Goal: Task Accomplishment & Management: Complete application form

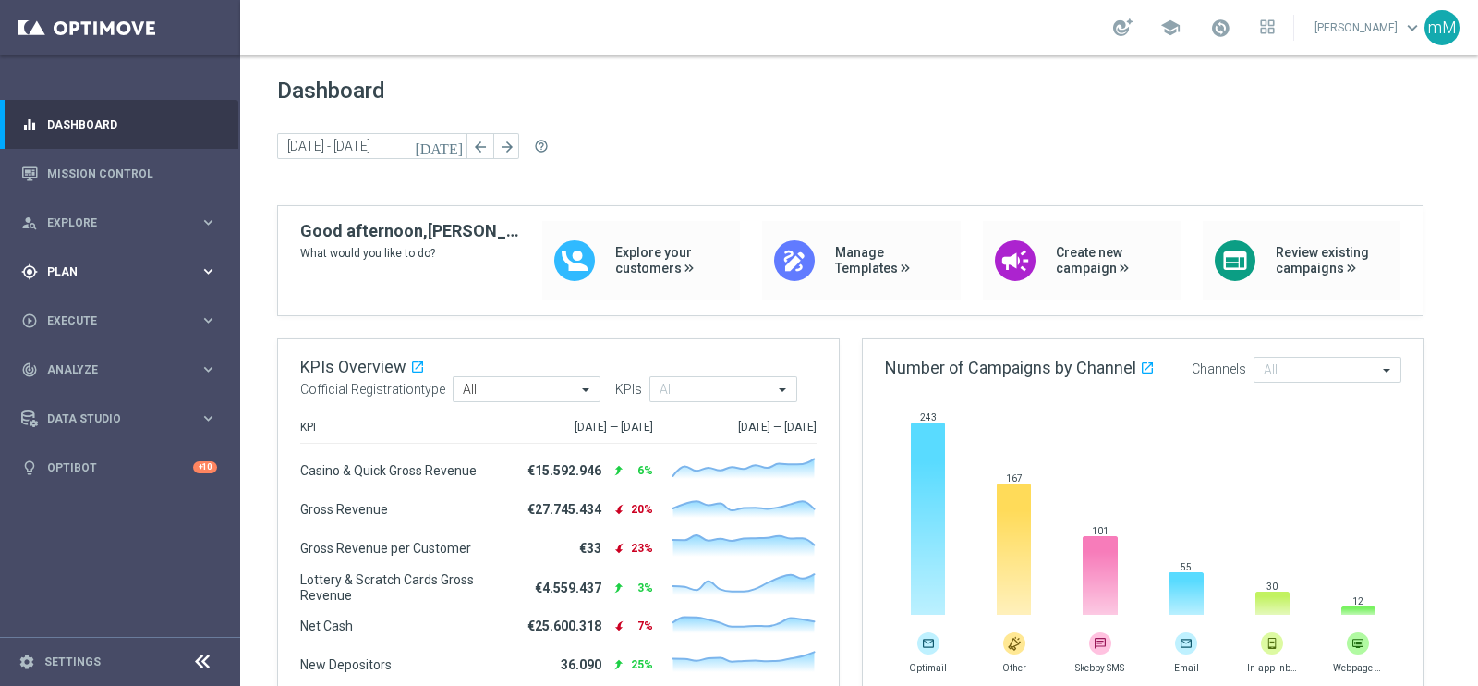
click at [91, 270] on span "Plan" at bounding box center [123, 271] width 152 height 11
click at [90, 359] on span "Templates" at bounding box center [115, 364] width 132 height 11
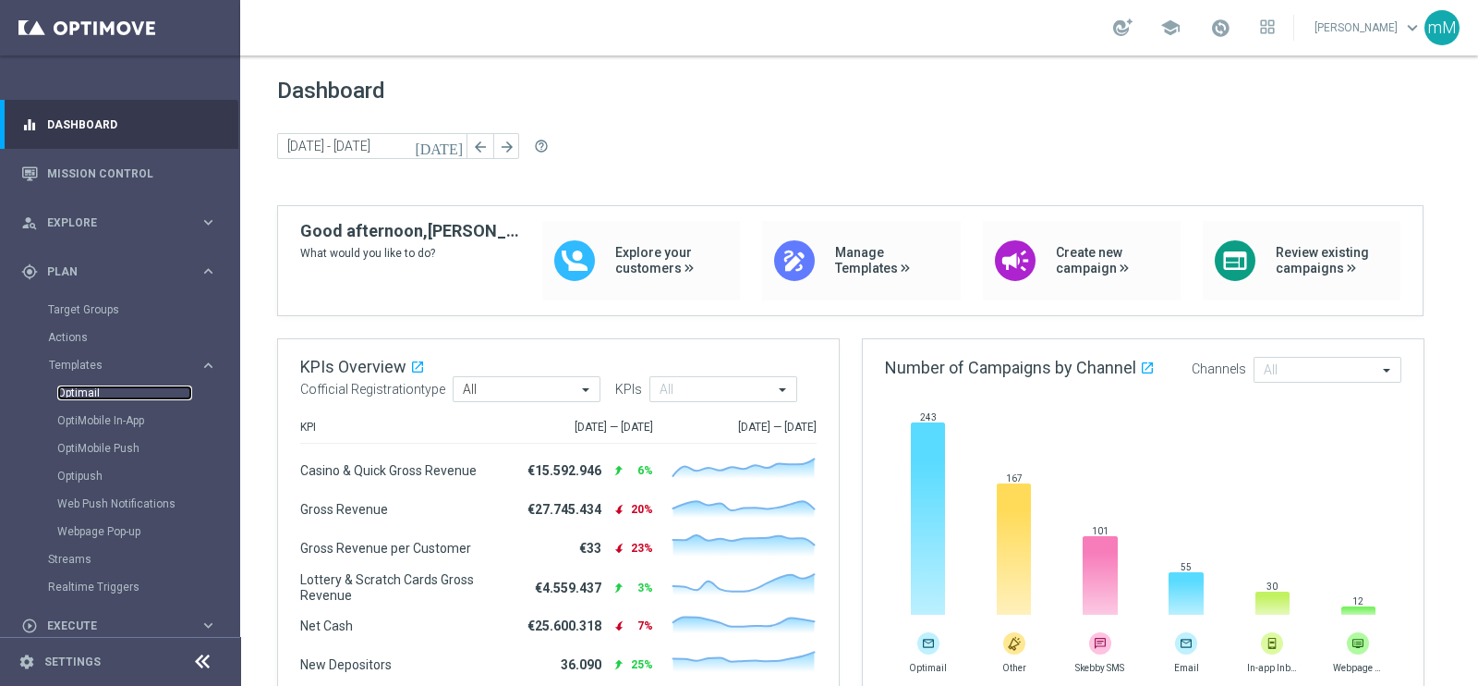
click at [89, 394] on link "Optimail" at bounding box center [124, 392] width 135 height 15
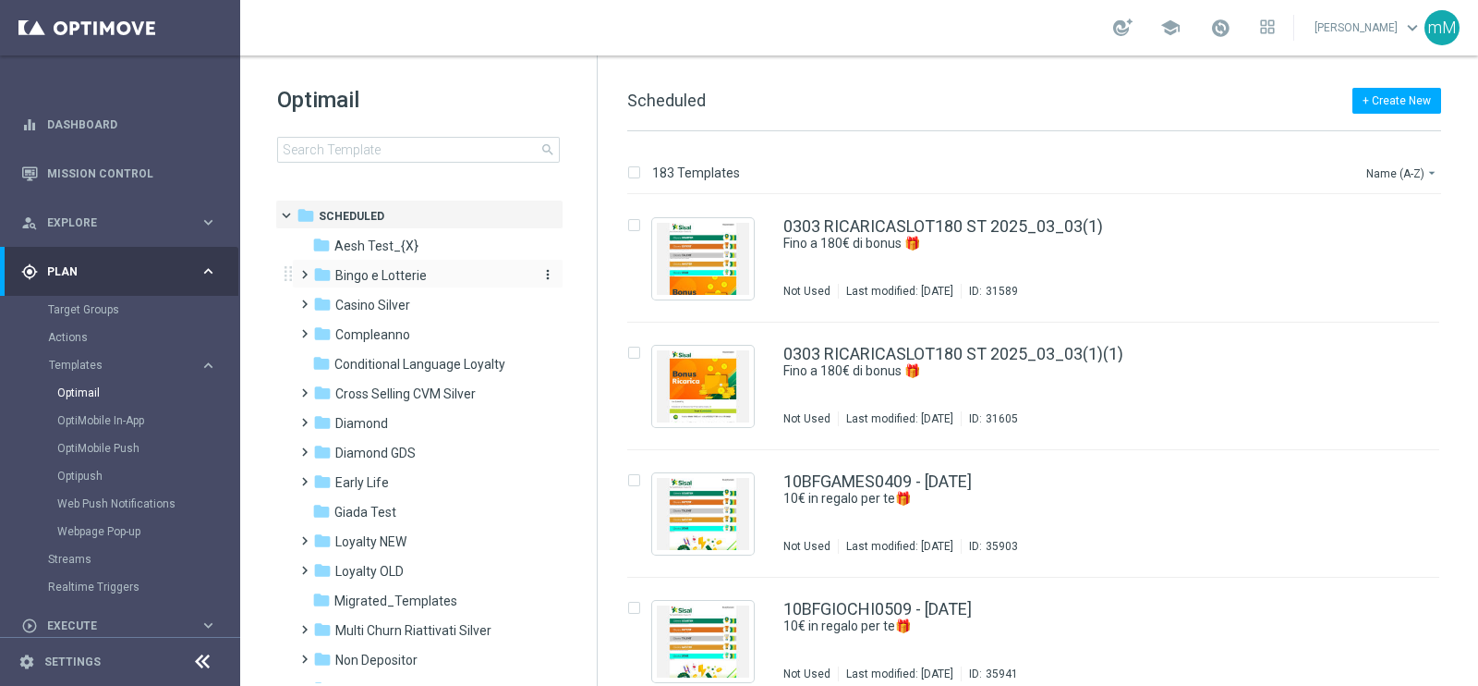
click at [453, 283] on div "folder Bingo e Lotterie" at bounding box center [419, 275] width 213 height 21
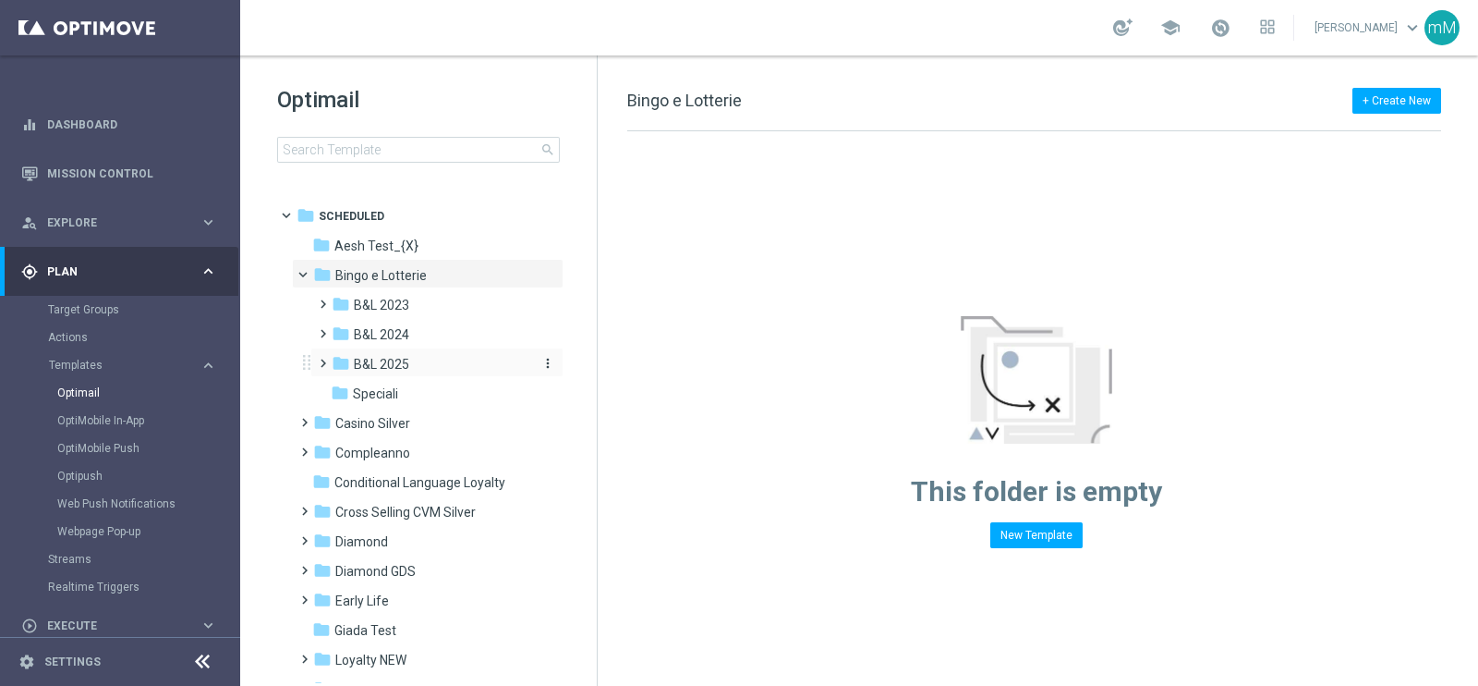
click at [409, 361] on div "folder B&L 2025" at bounding box center [430, 364] width 197 height 21
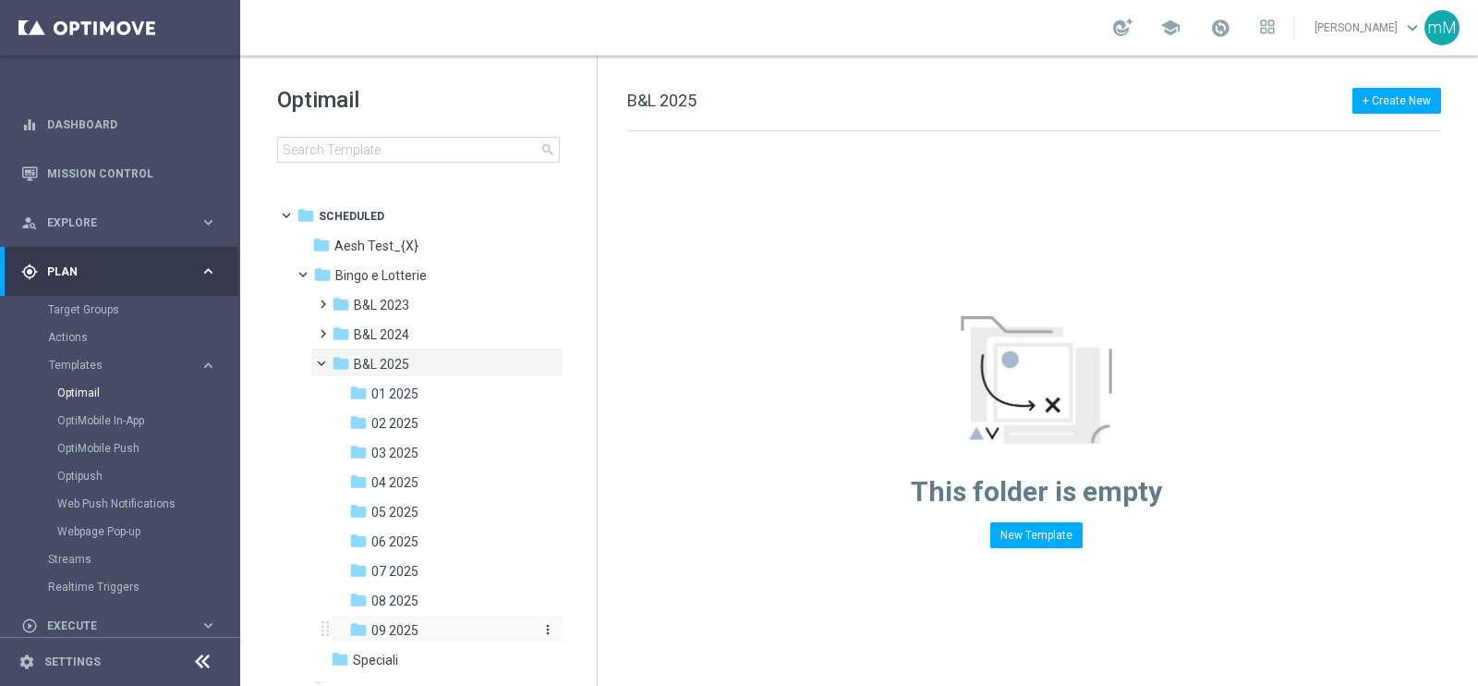
click at [436, 632] on div "folder 09 2025" at bounding box center [440, 630] width 182 height 21
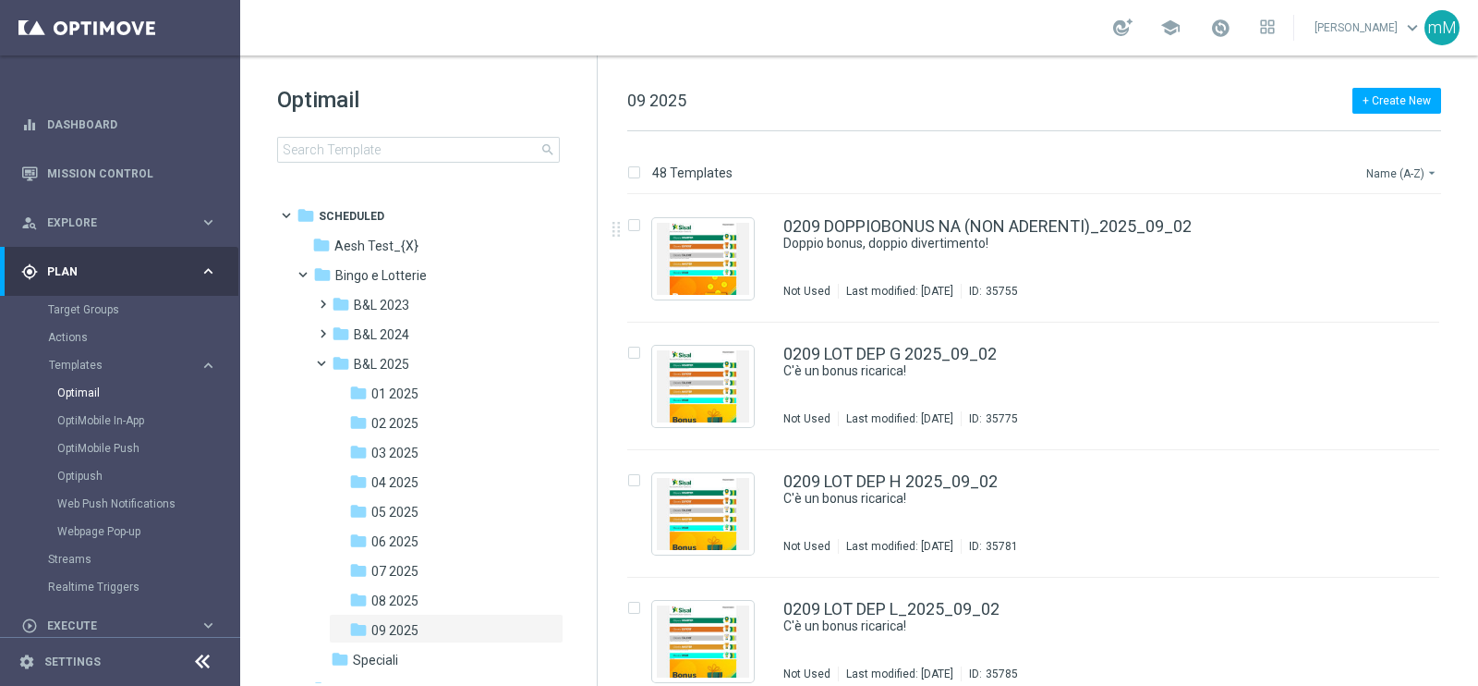
drag, startPoint x: 1426, startPoint y: 171, endPoint x: 1404, endPoint y: 171, distance: 22.2
click at [1404, 171] on button "Name (A-Z) arrow_drop_down" at bounding box center [1403, 173] width 77 height 22
click at [1371, 249] on span "Date Modified (Newest)" at bounding box center [1370, 255] width 124 height 13
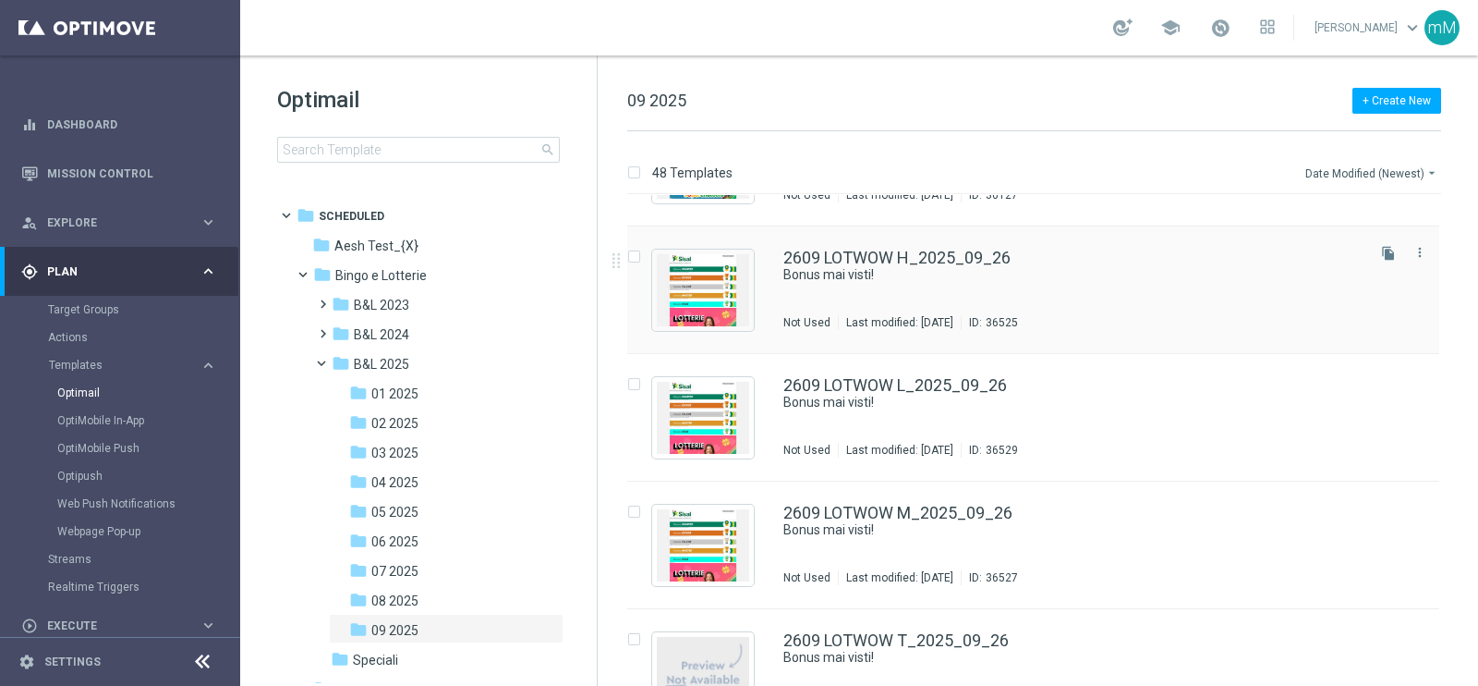
scroll to position [115, 0]
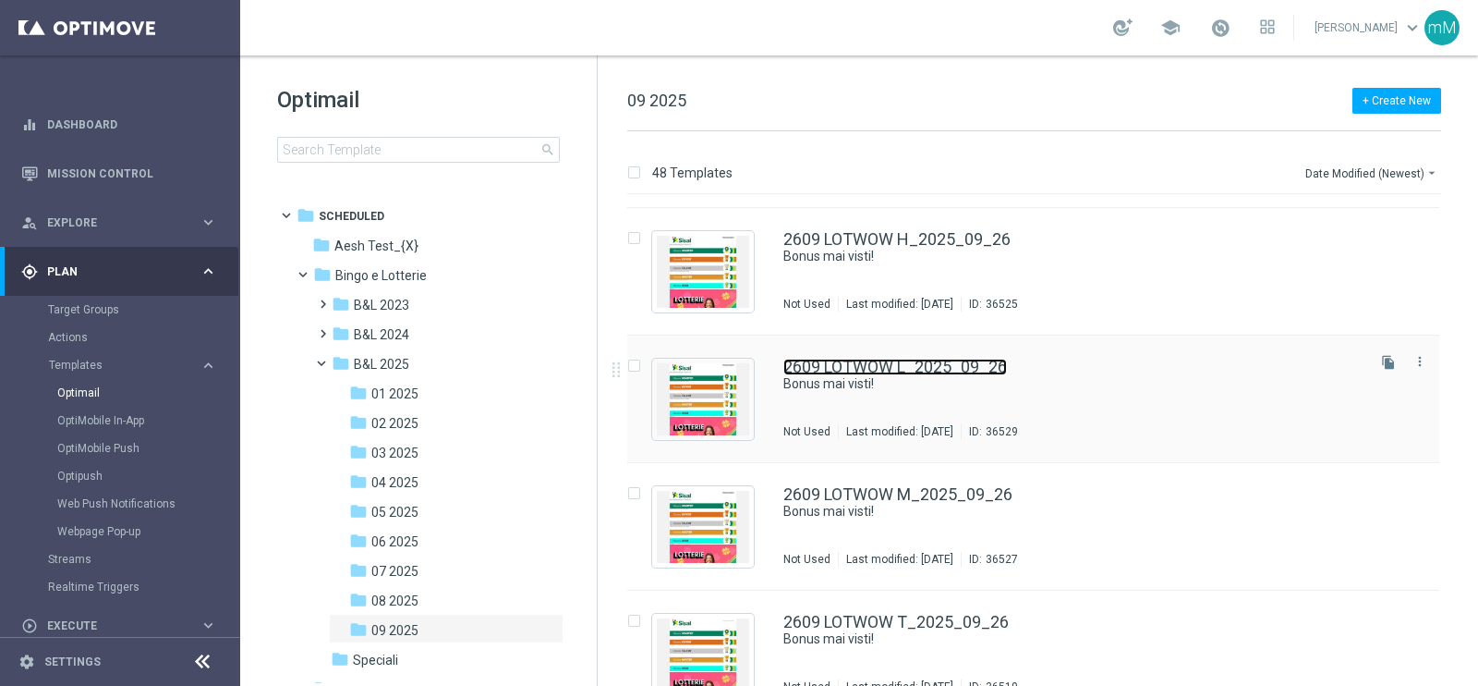
click at [827, 371] on link "2609 LOTWOW L_2025_09_26" at bounding box center [896, 367] width 224 height 17
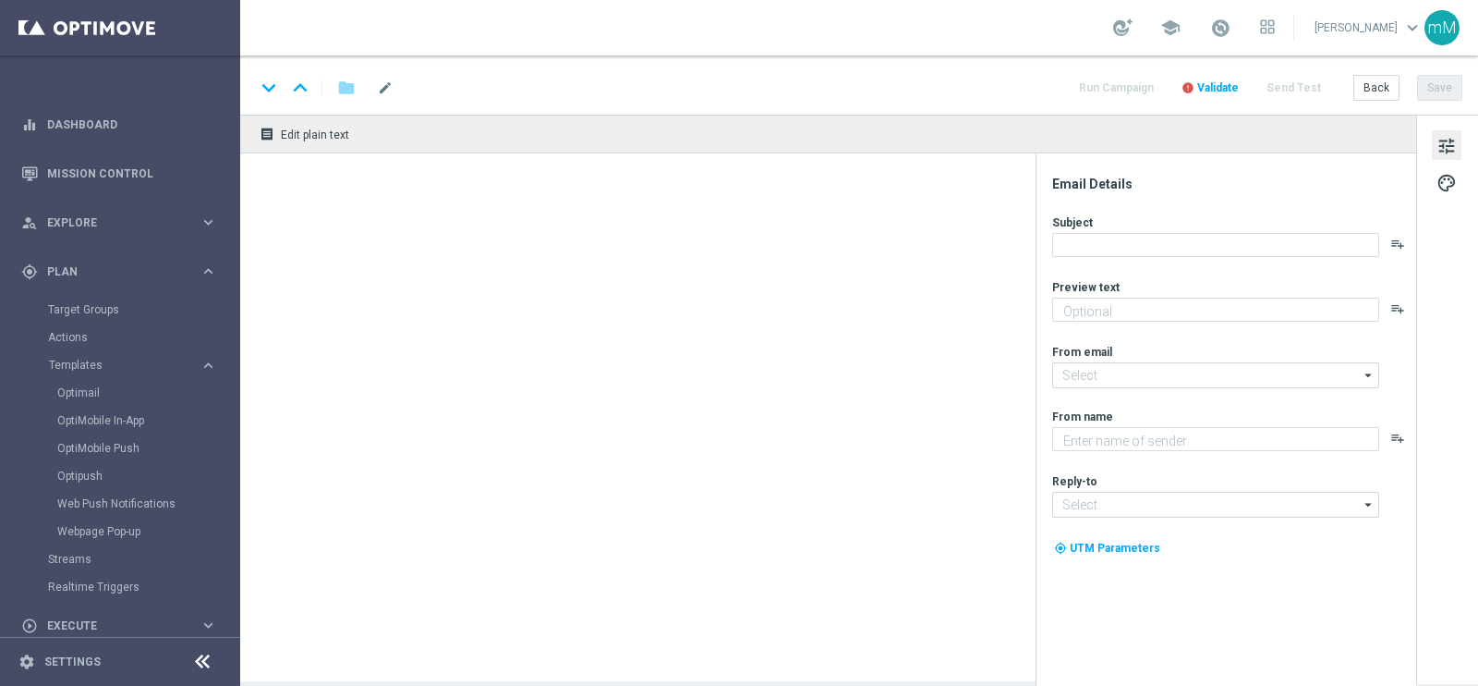
type textarea "Per te fino a 25€ di bonus"
type textarea "Sisal"
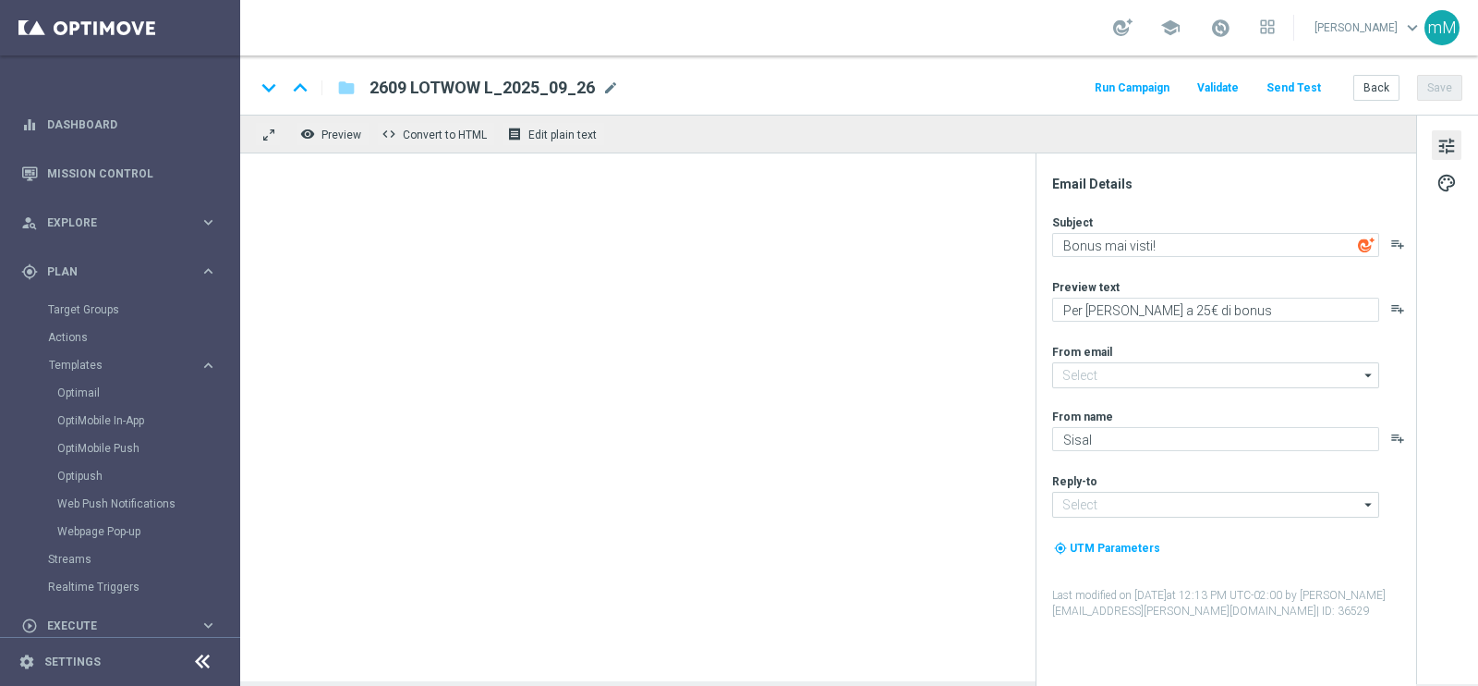
type input "[EMAIL_ADDRESS][DOMAIN_NAME]"
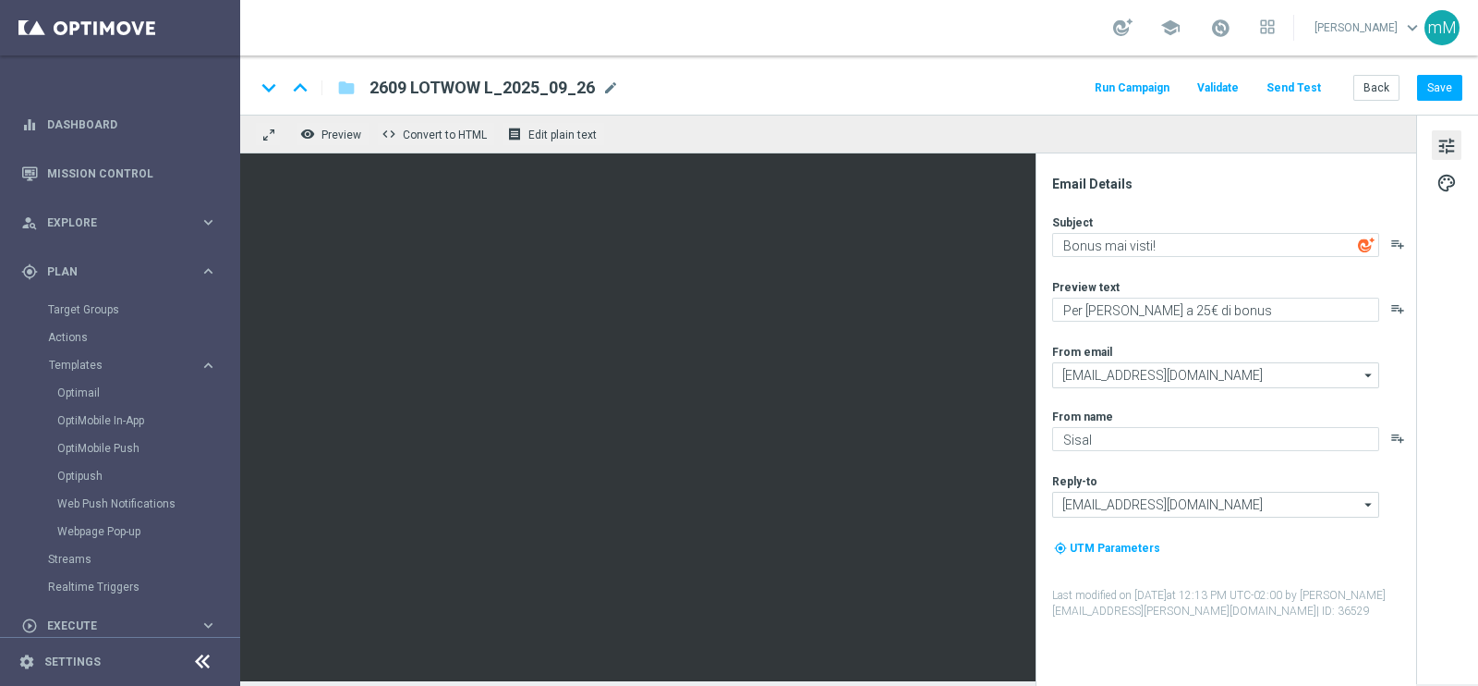
click at [1126, 83] on button "Run Campaign" at bounding box center [1132, 88] width 80 height 25
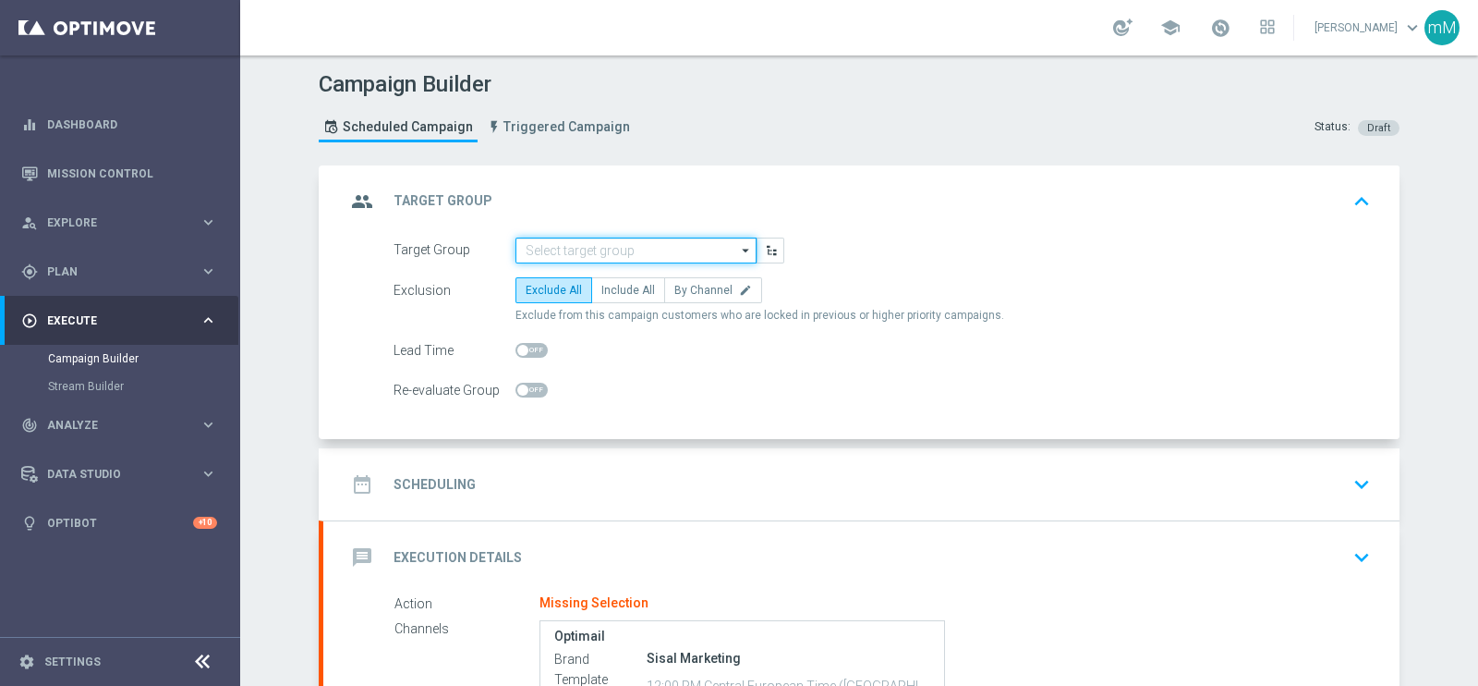
click at [590, 247] on input at bounding box center [636, 250] width 241 height 26
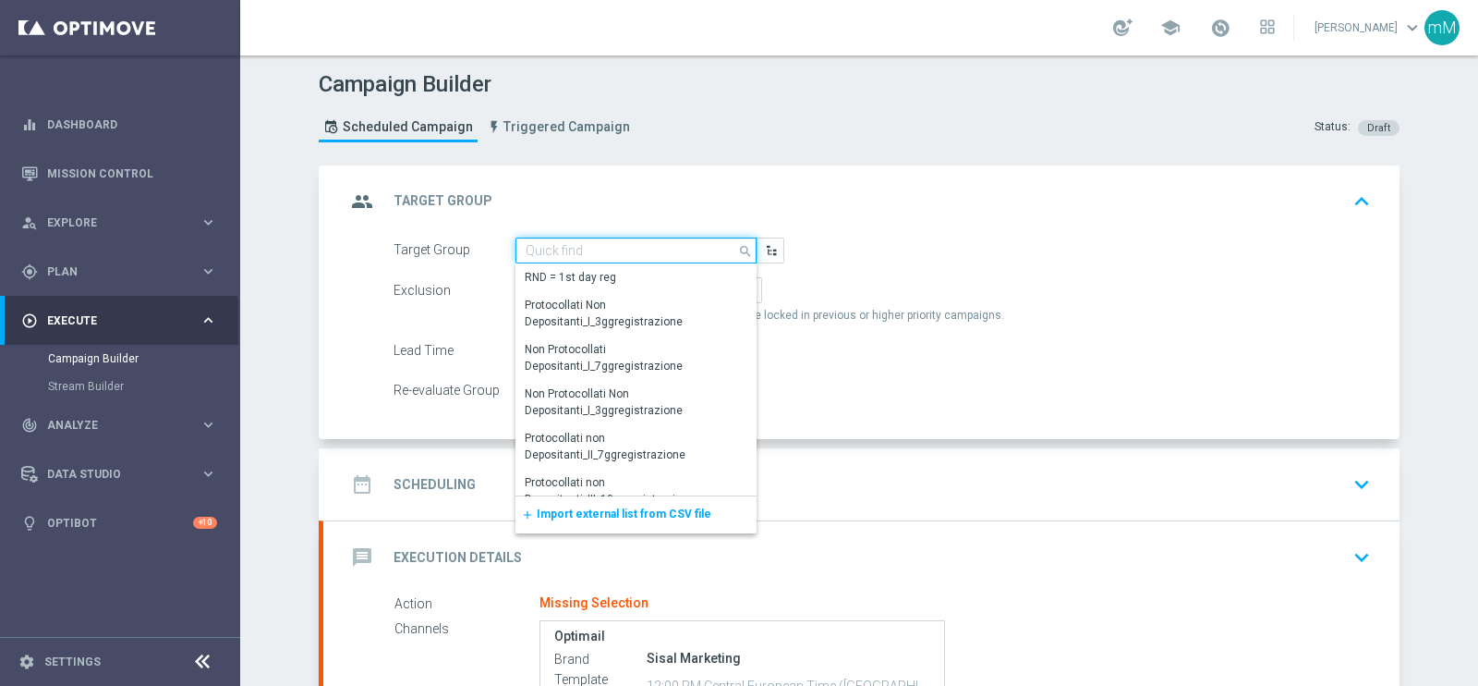
paste input "NEW Active Lottery LOW con marginalità>0_flag NL"
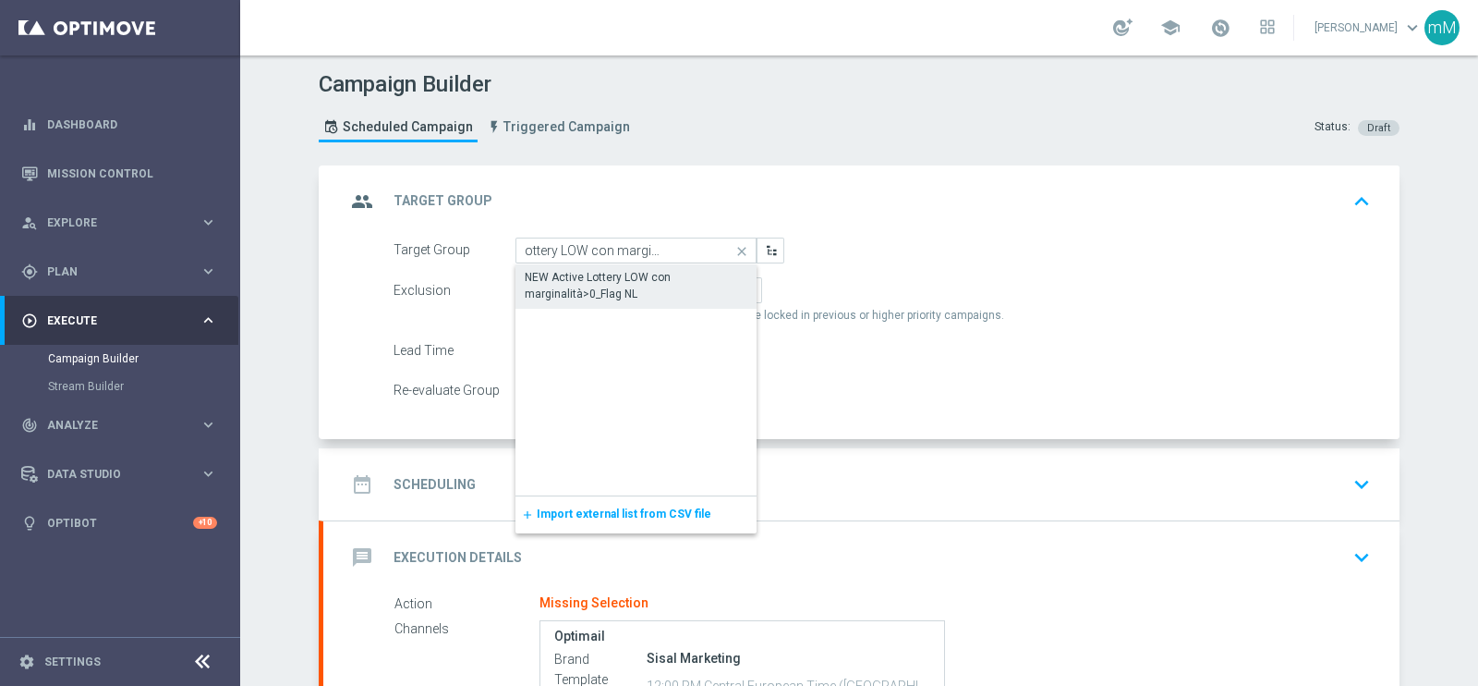
click at [600, 290] on div "NEW Active Lottery LOW con marginalità>0_Flag NL" at bounding box center [636, 285] width 223 height 33
type input "NEW Active Lottery LOW con marginalità>0_Flag NL"
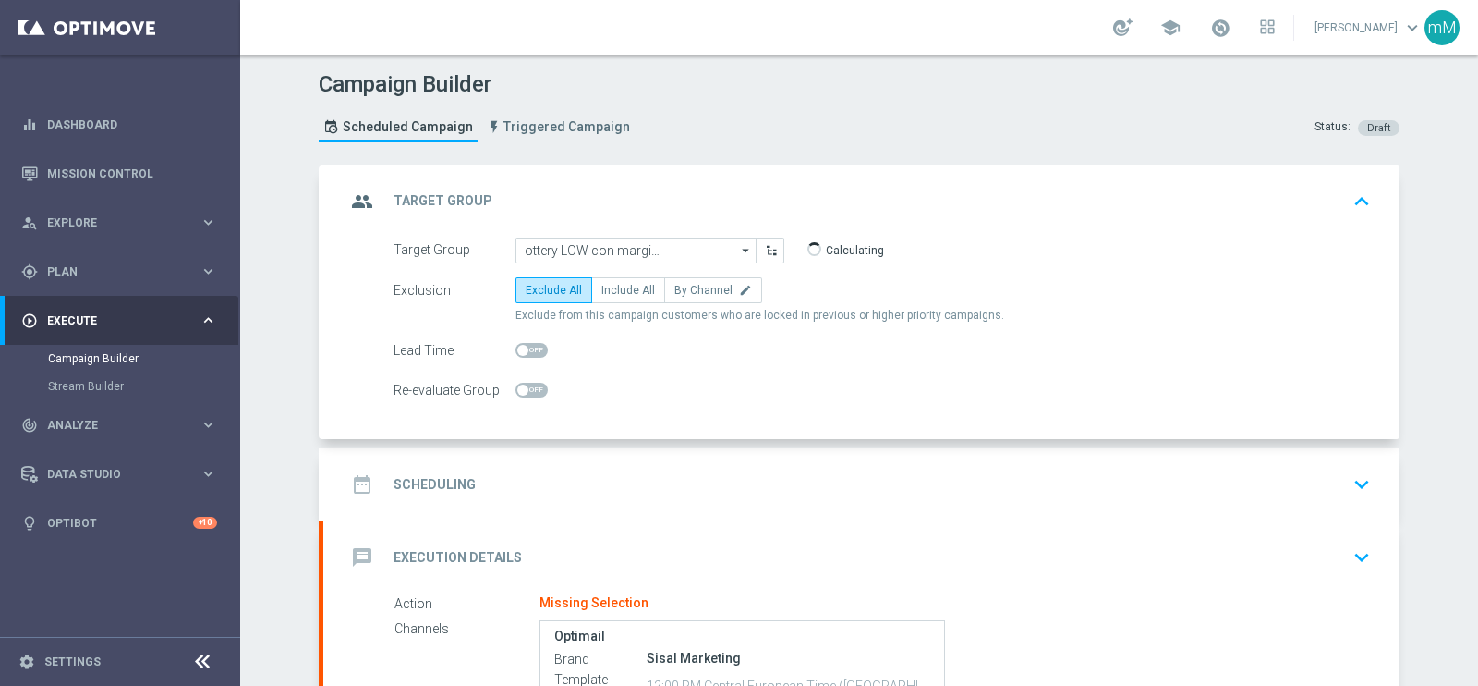
scroll to position [0, 0]
click at [621, 292] on span "Include All" at bounding box center [629, 290] width 54 height 13
click at [614, 292] on input "Include All" at bounding box center [608, 293] width 12 height 12
radio input "true"
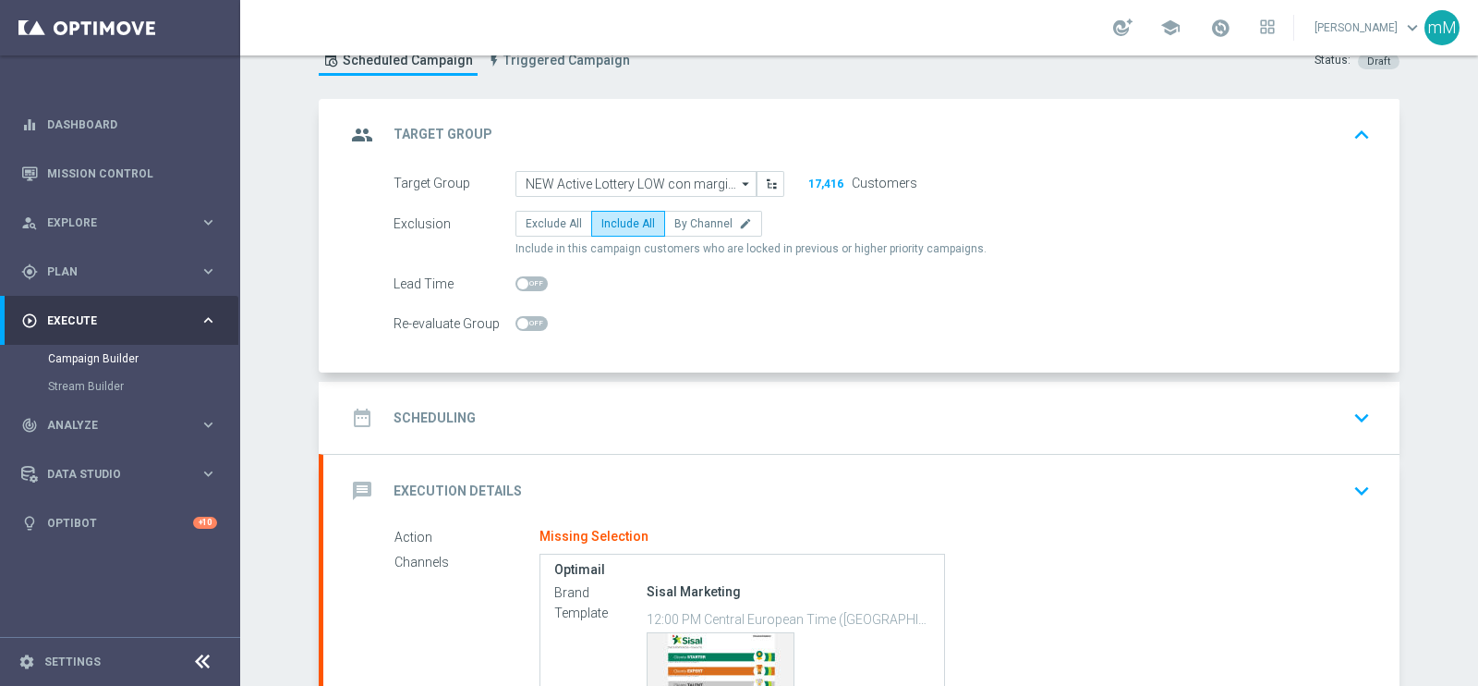
scroll to position [115, 0]
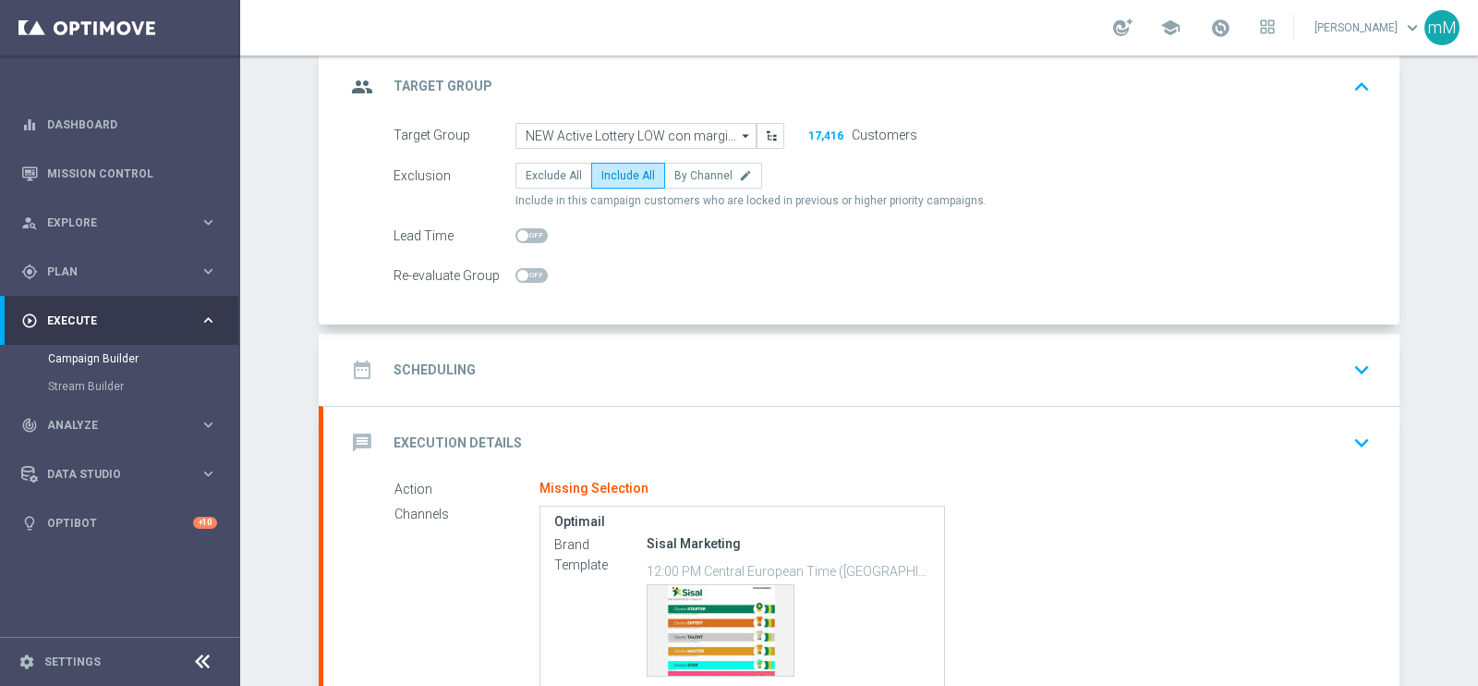
click at [659, 348] on div "date_range Scheduling keyboard_arrow_down" at bounding box center [861, 370] width 1077 height 72
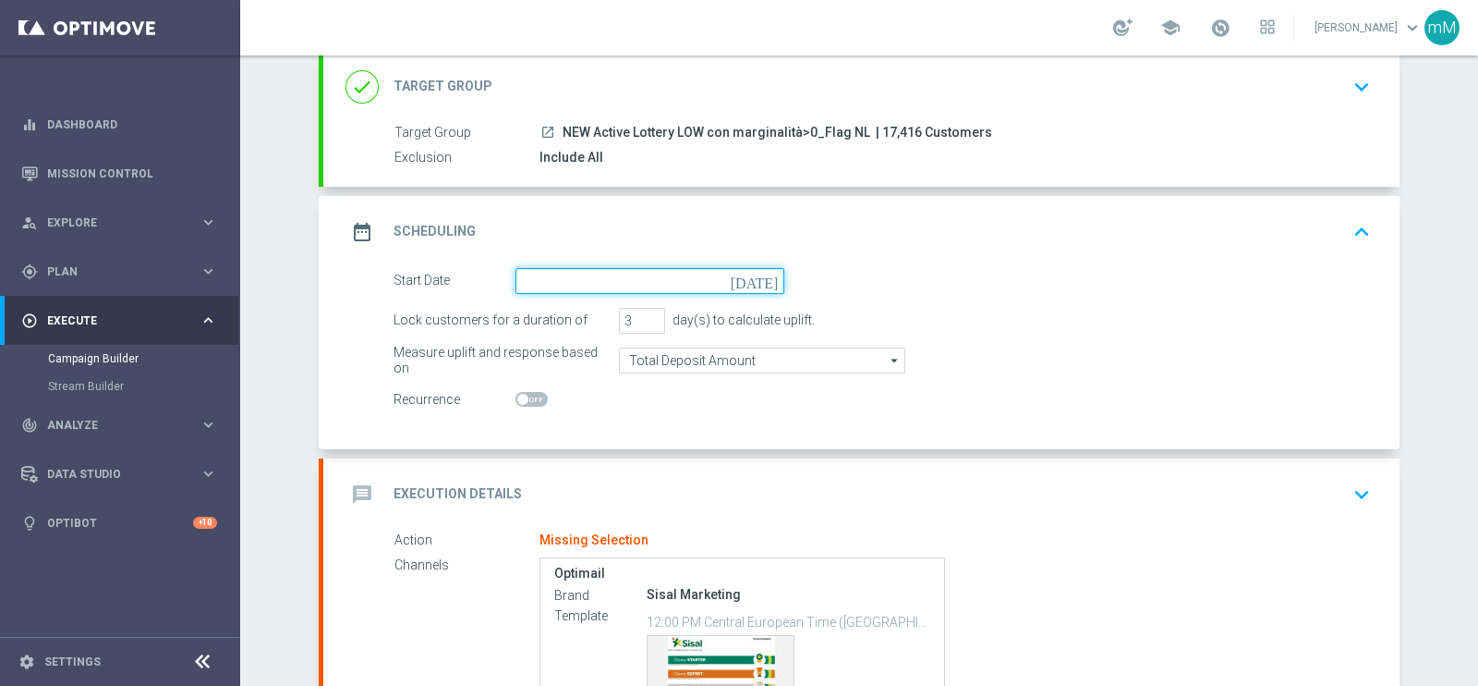
click at [614, 278] on input at bounding box center [650, 281] width 269 height 26
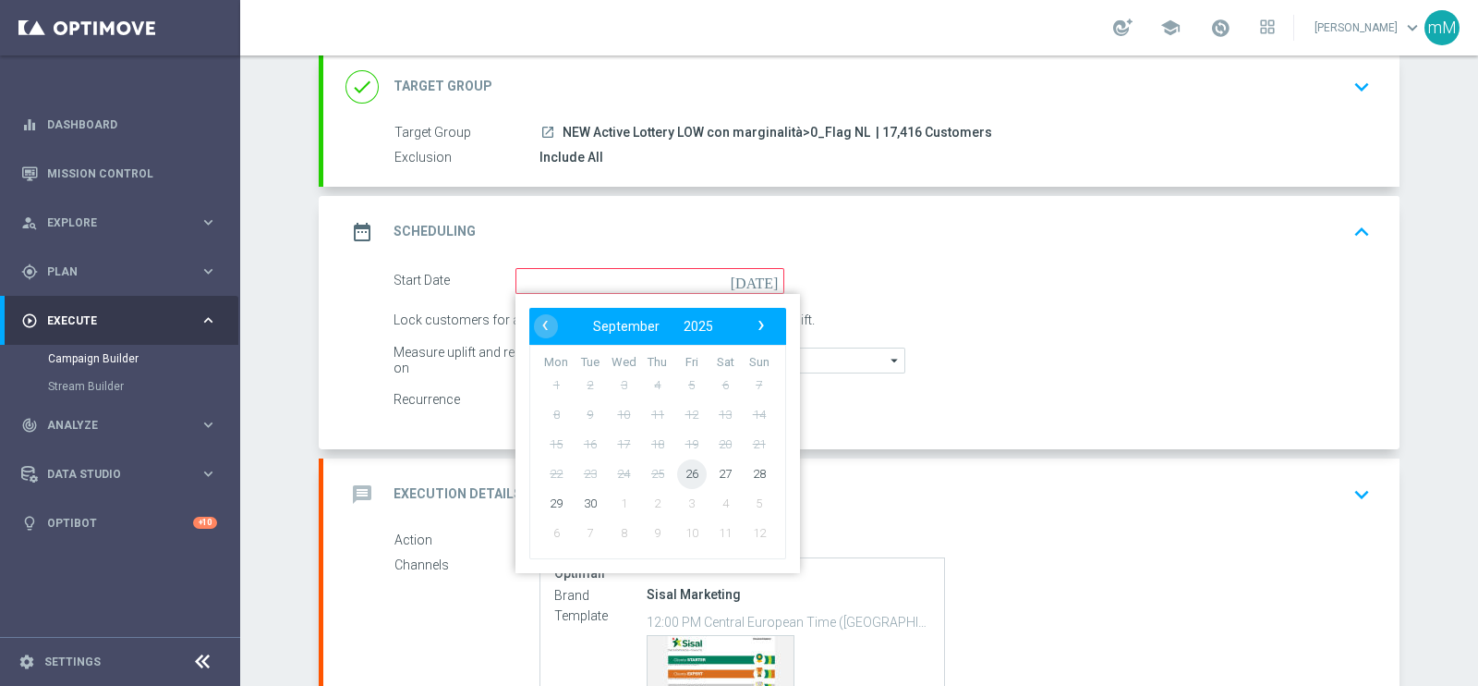
click at [686, 479] on span "26" at bounding box center [692, 473] width 30 height 30
type input "[DATE]"
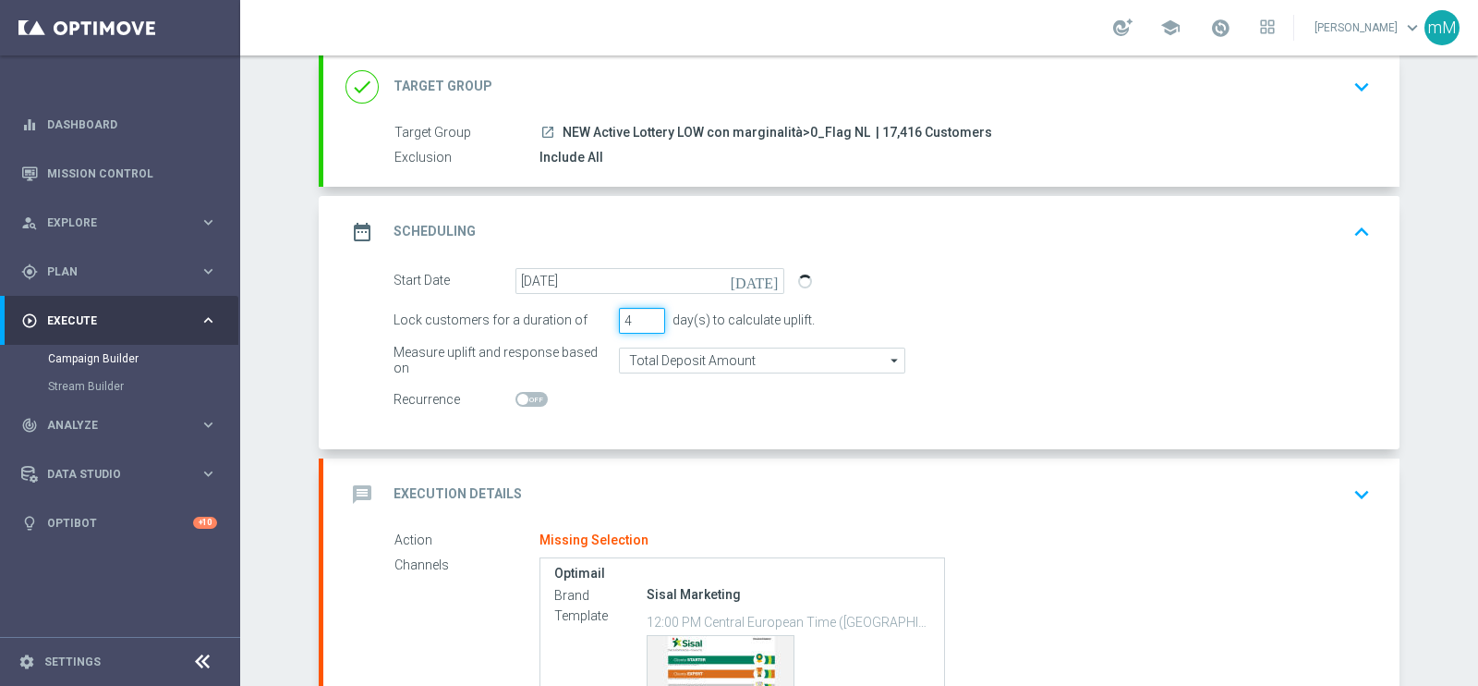
click at [647, 312] on input "4" at bounding box center [642, 321] width 46 height 26
click at [647, 312] on input "5" at bounding box center [642, 321] width 46 height 26
click at [647, 312] on input "6" at bounding box center [642, 321] width 46 height 26
click at [647, 312] on input "7" at bounding box center [642, 321] width 46 height 26
click at [647, 312] on input "8" at bounding box center [642, 321] width 46 height 26
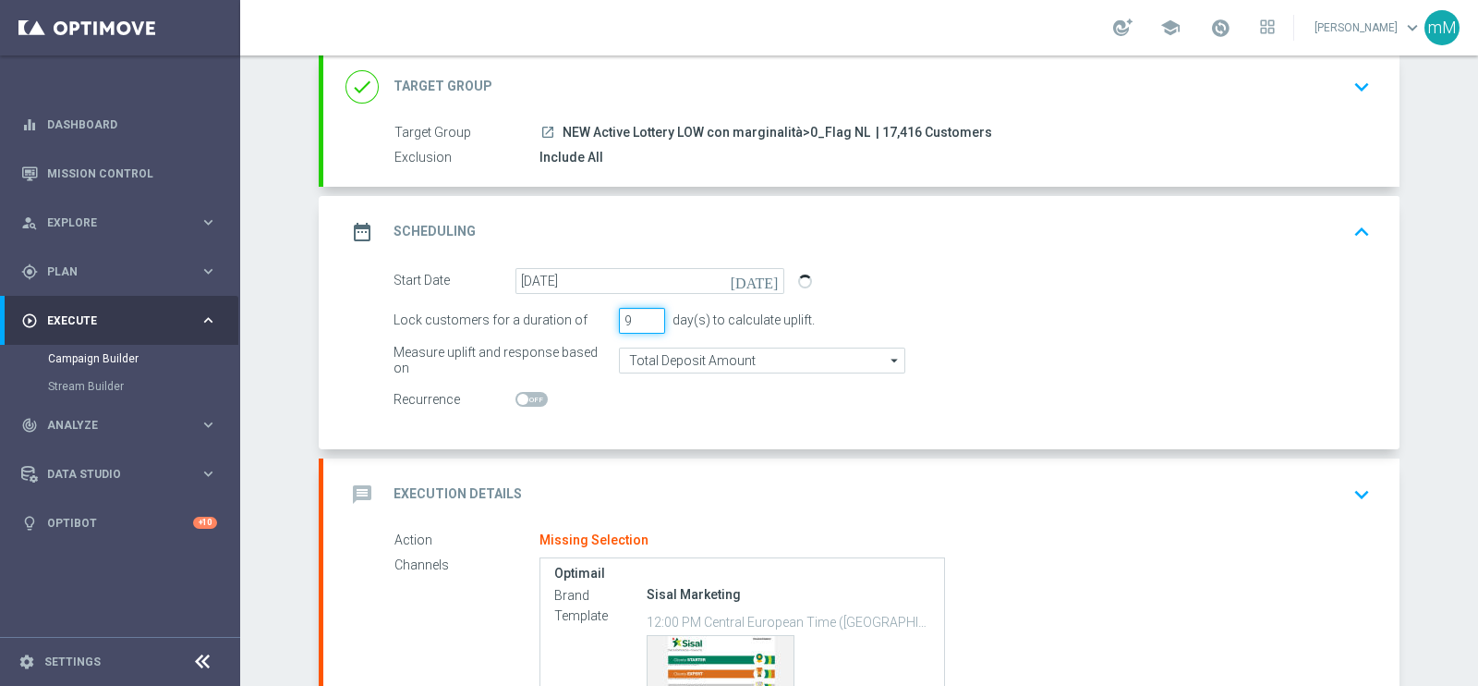
type input "9"
click at [647, 312] on input "9" at bounding box center [642, 321] width 46 height 26
click at [665, 350] on input "Total Deposit Amount" at bounding box center [762, 360] width 286 height 26
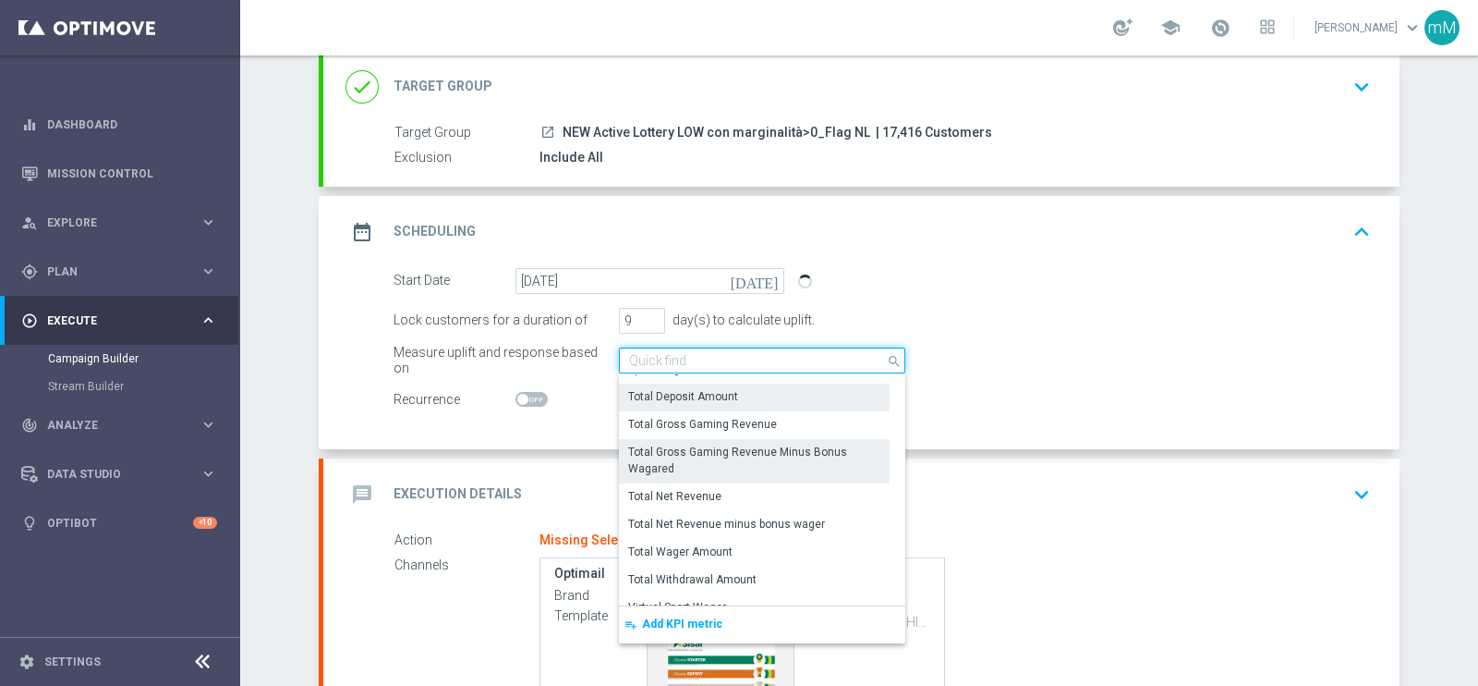
scroll to position [451, 0]
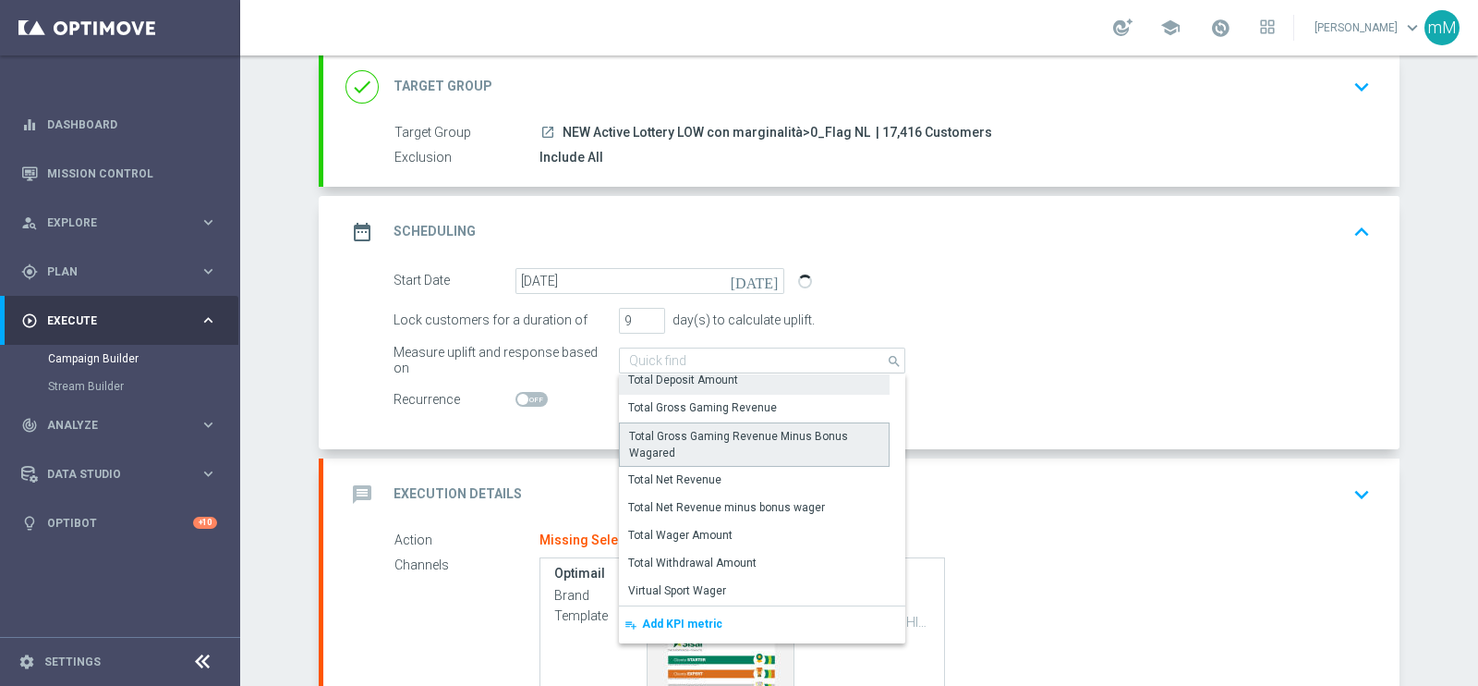
click at [748, 445] on div "Total Gross Gaming Revenue Minus Bonus Wagared" at bounding box center [754, 444] width 250 height 33
type input "Total Gross Gaming Revenue Minus Bonus Wagared"
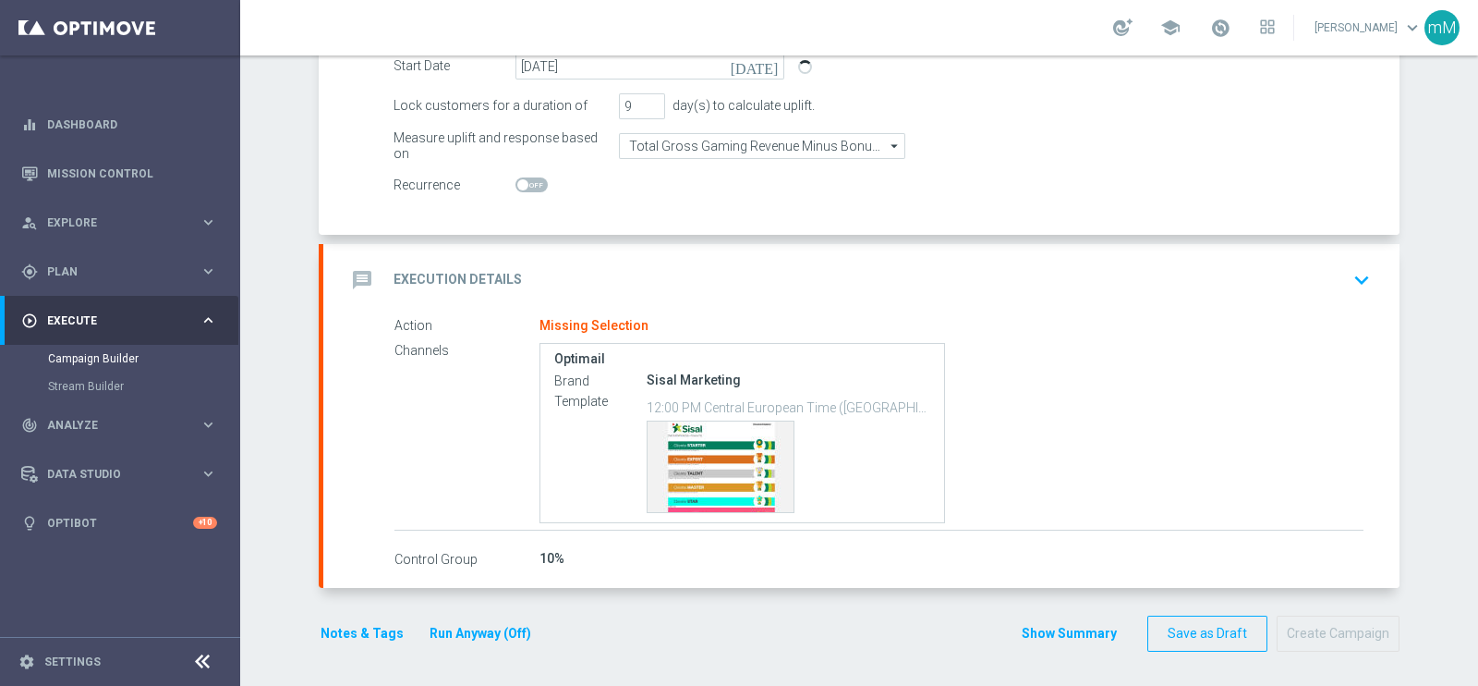
click at [672, 269] on div "message Execution Details keyboard_arrow_down" at bounding box center [862, 279] width 1032 height 35
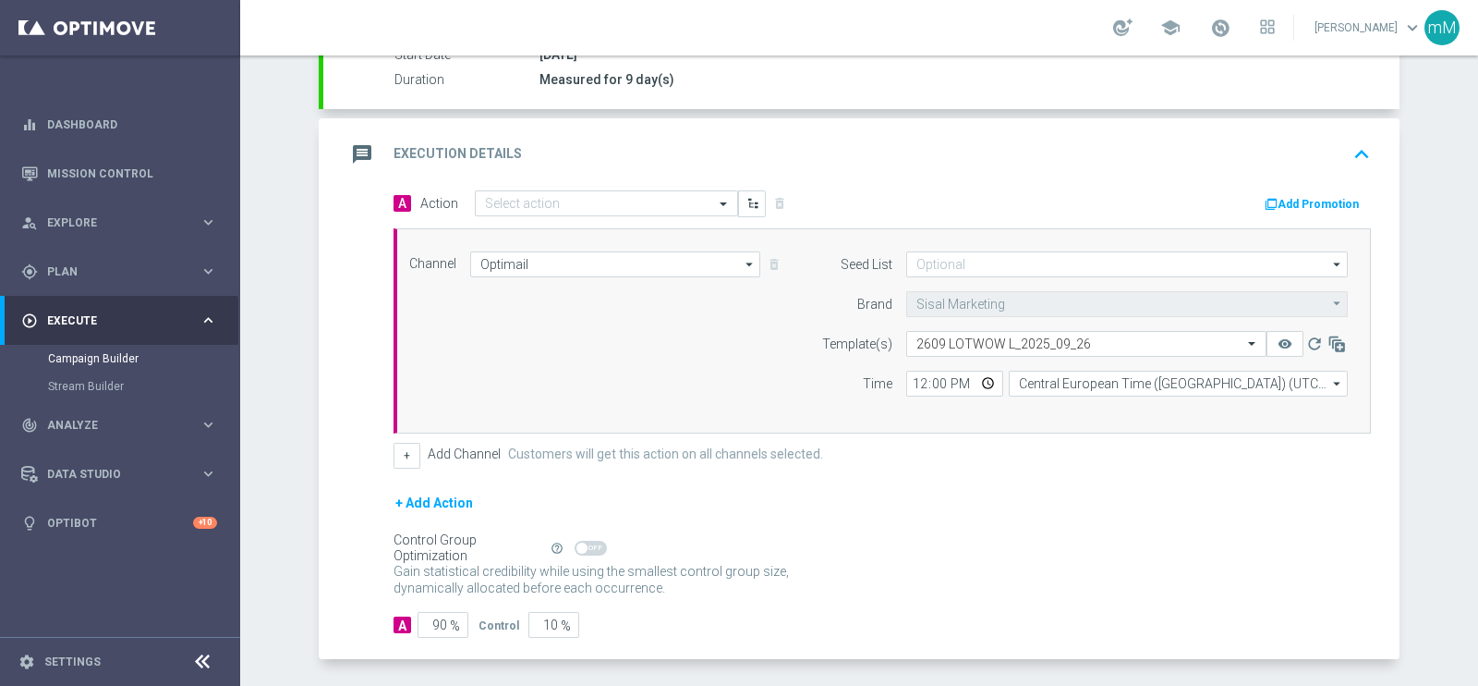
scroll to position [311, 0]
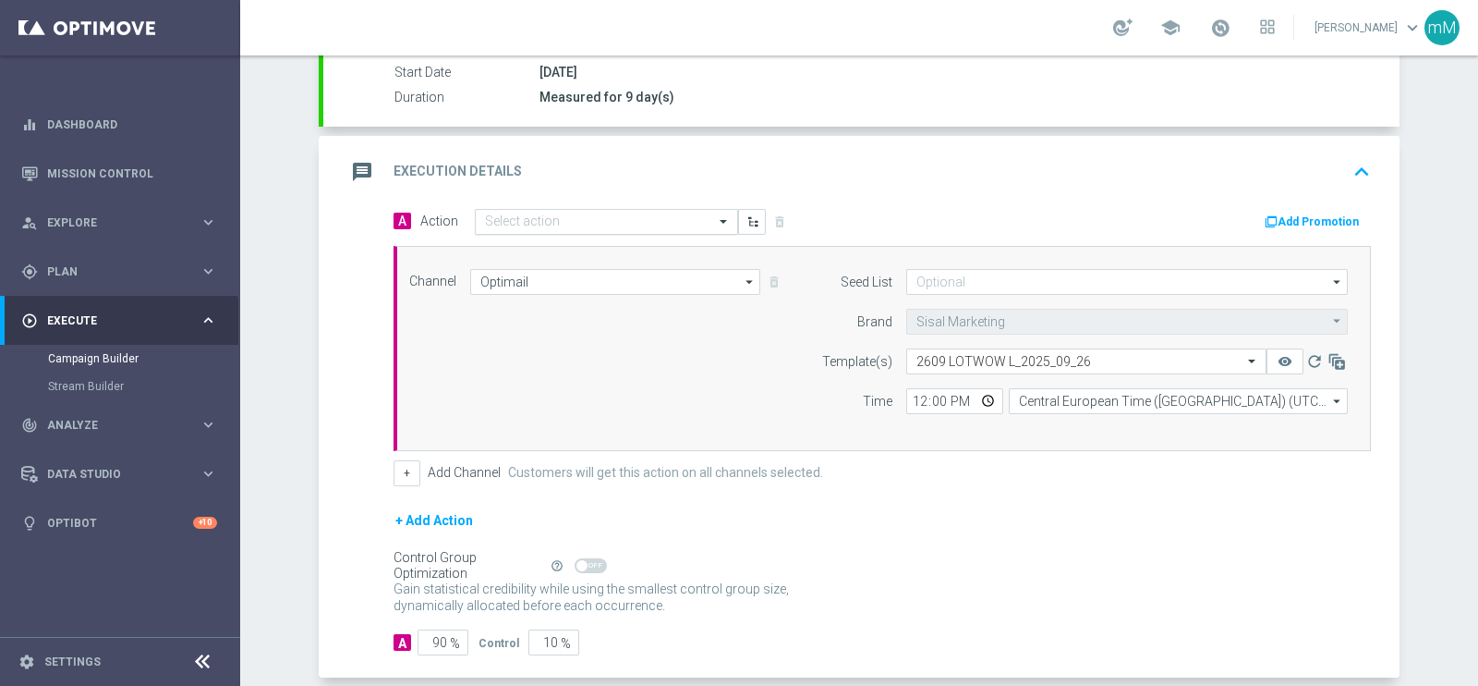
click at [512, 215] on input "text" at bounding box center [588, 222] width 206 height 16
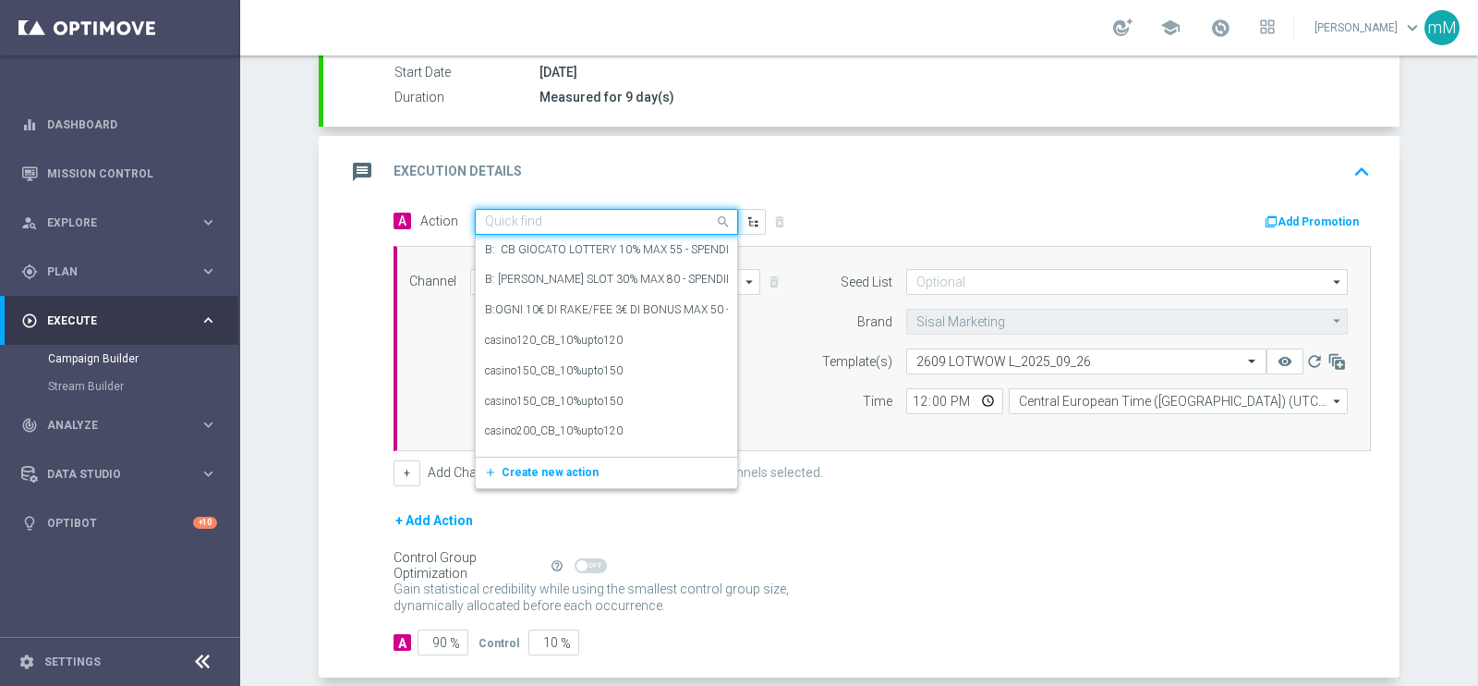
paste input "Lotterie_up to 15000 Sisal Points"
type input "Lotterie_up to 15000 Sisal Points"
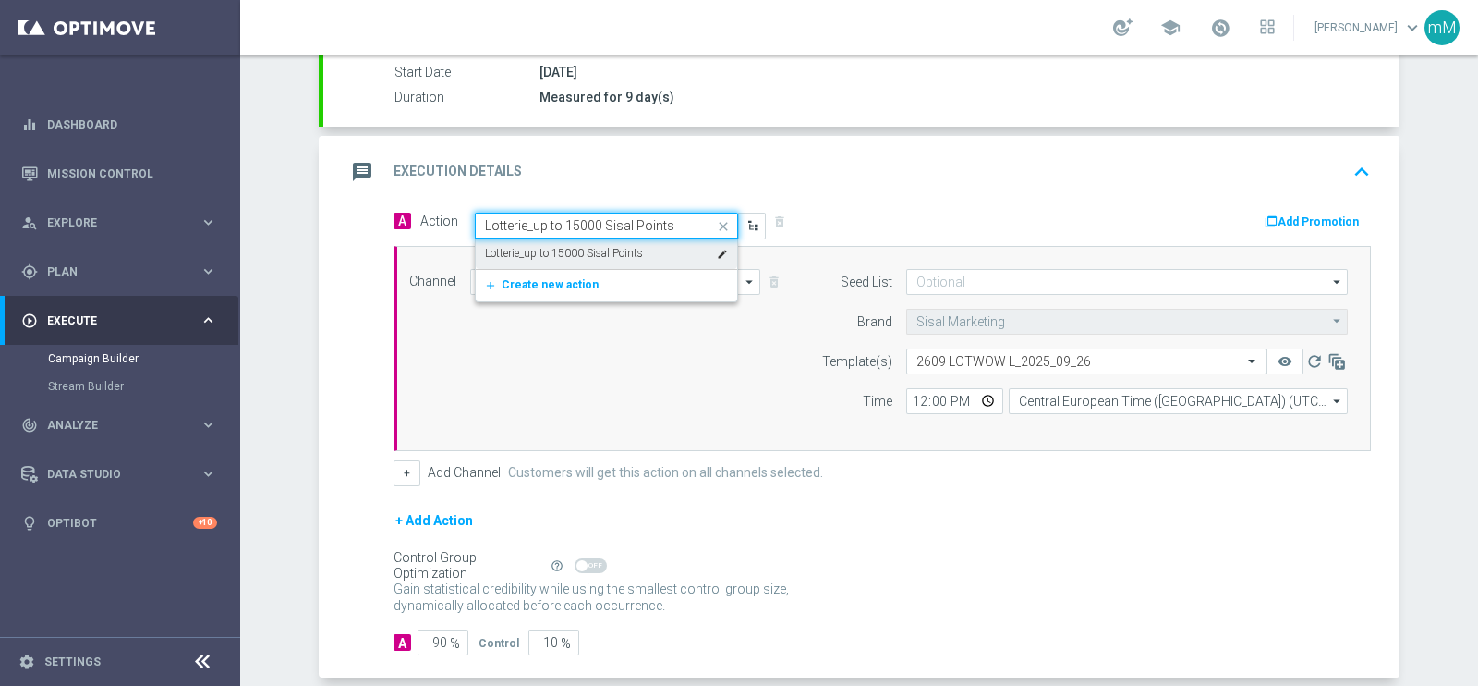
click at [530, 247] on label "Lotterie_up to 15000 Sisal Points" at bounding box center [564, 254] width 158 height 16
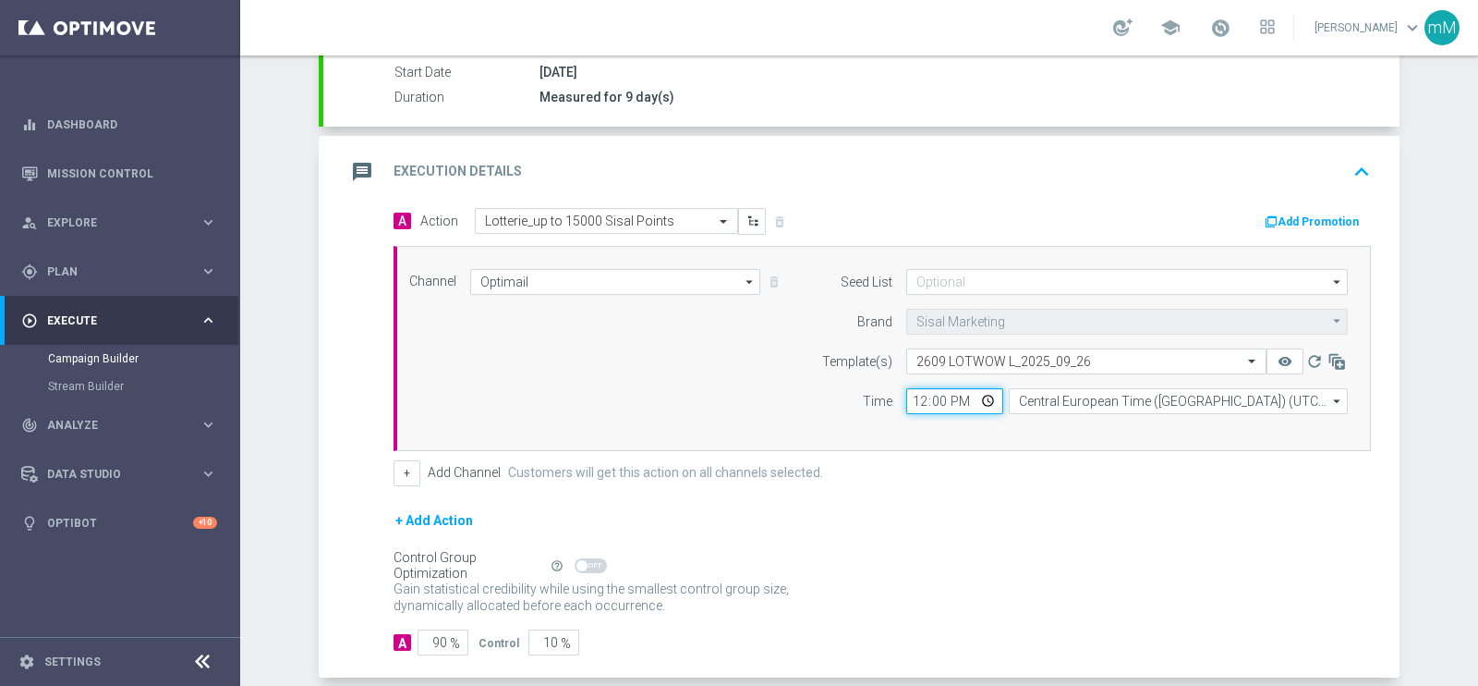
click at [911, 400] on input "12:00" at bounding box center [955, 401] width 97 height 26
type input "18:30"
click at [401, 461] on button "+" at bounding box center [407, 473] width 27 height 26
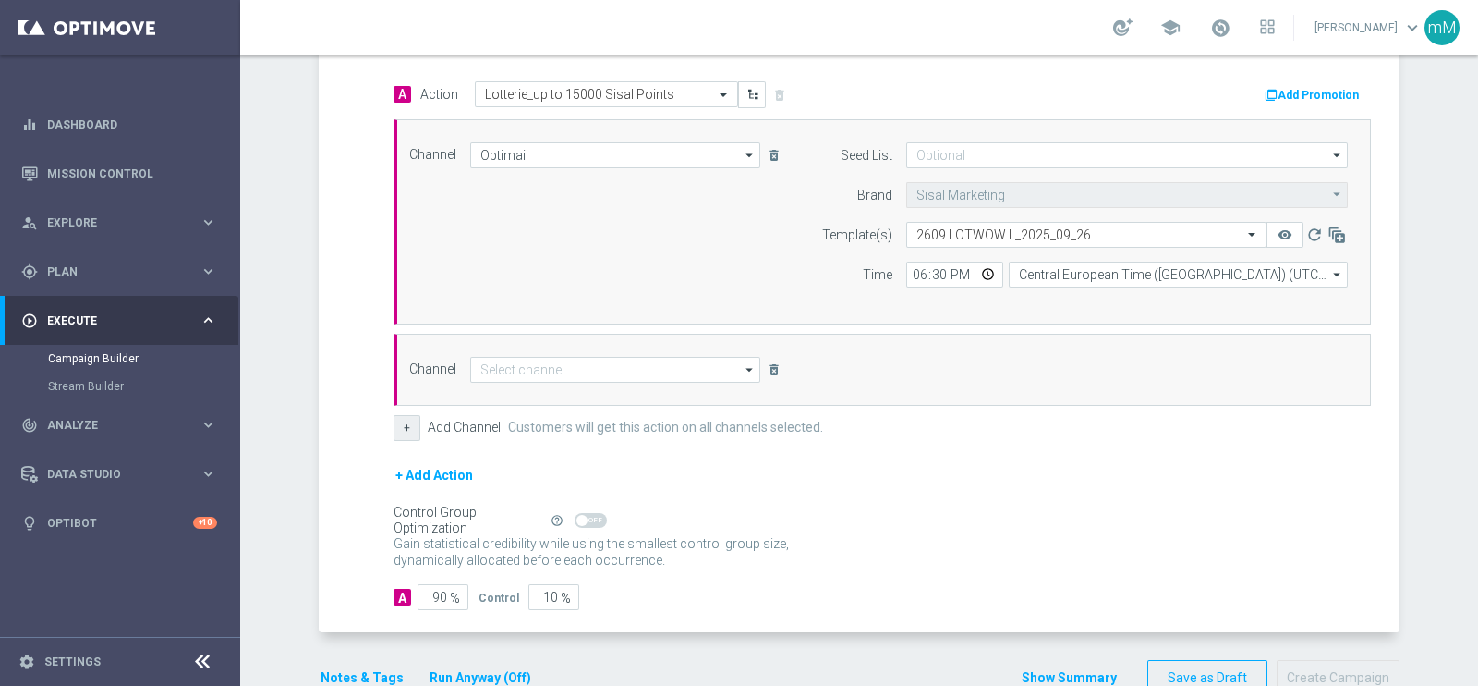
scroll to position [438, 0]
click at [618, 371] on input at bounding box center [615, 370] width 290 height 26
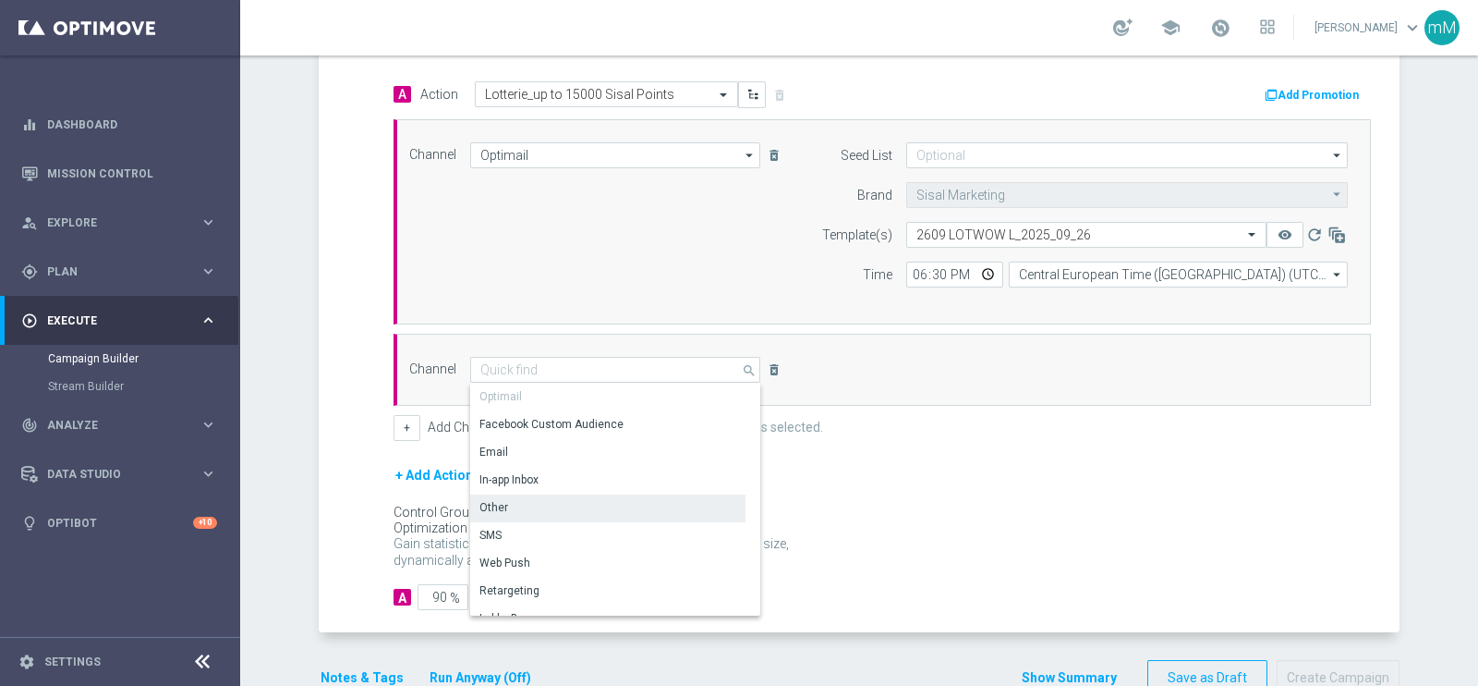
click at [604, 510] on div "Other" at bounding box center [607, 507] width 275 height 26
type input "Other"
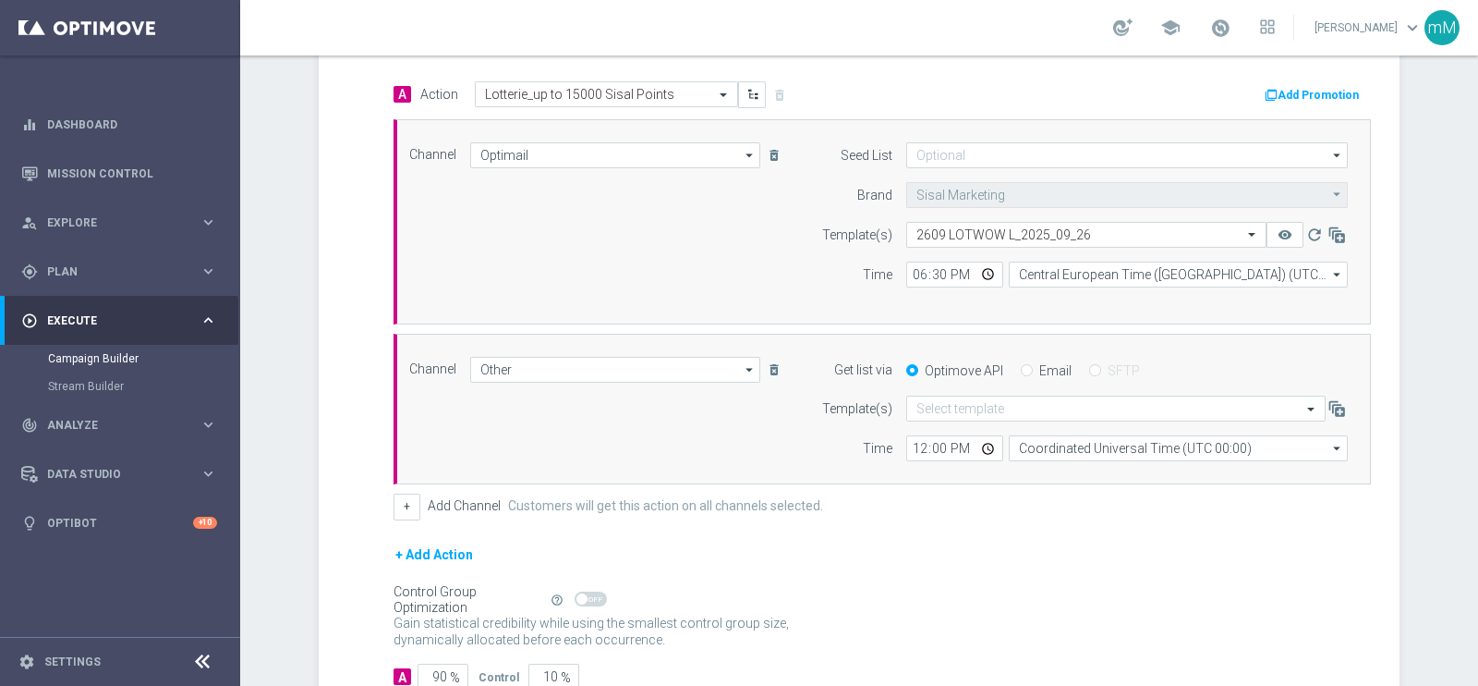
click at [1040, 367] on label "Email" at bounding box center [1056, 370] width 32 height 17
click at [1030, 367] on input "Email" at bounding box center [1027, 372] width 12 height 12
radio input "true"
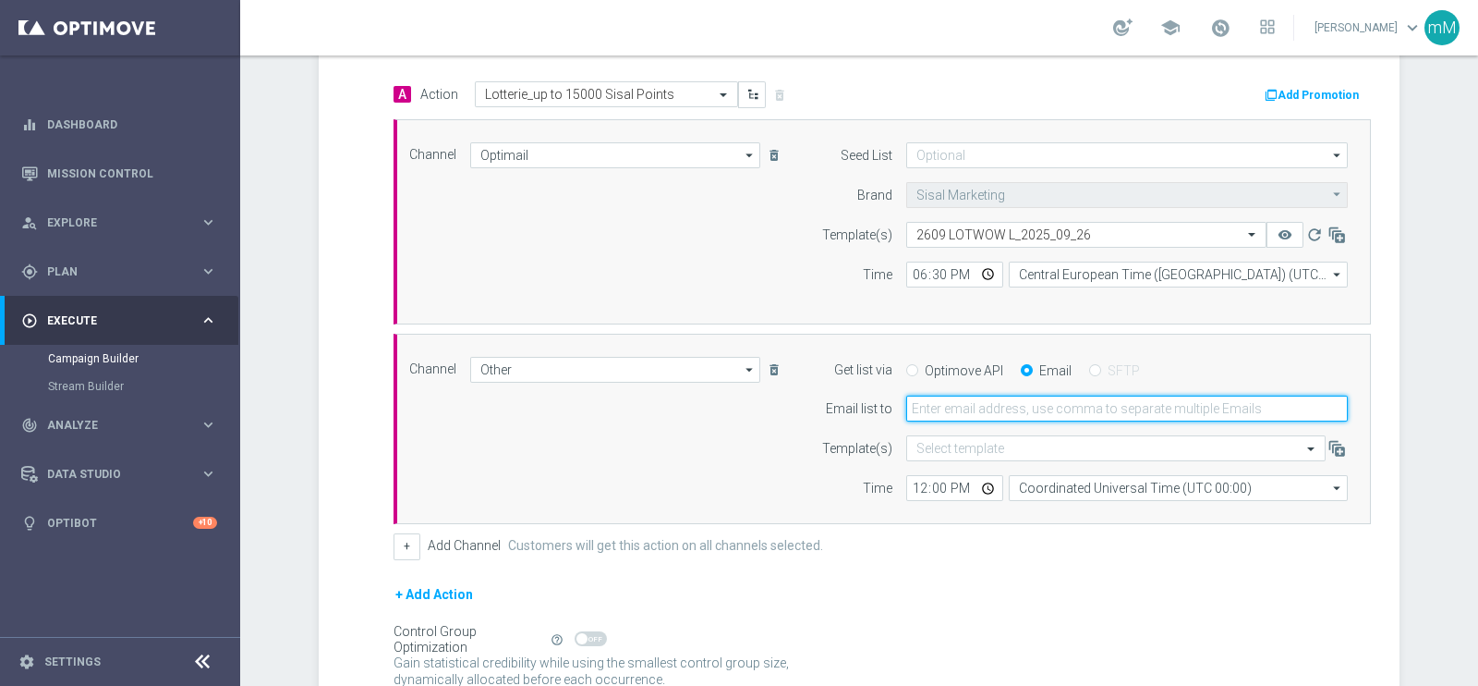
click at [1004, 404] on input "email" at bounding box center [1128, 408] width 442 height 26
type input "[EMAIL_ADDRESS][PERSON_NAME][DOMAIN_NAME]"
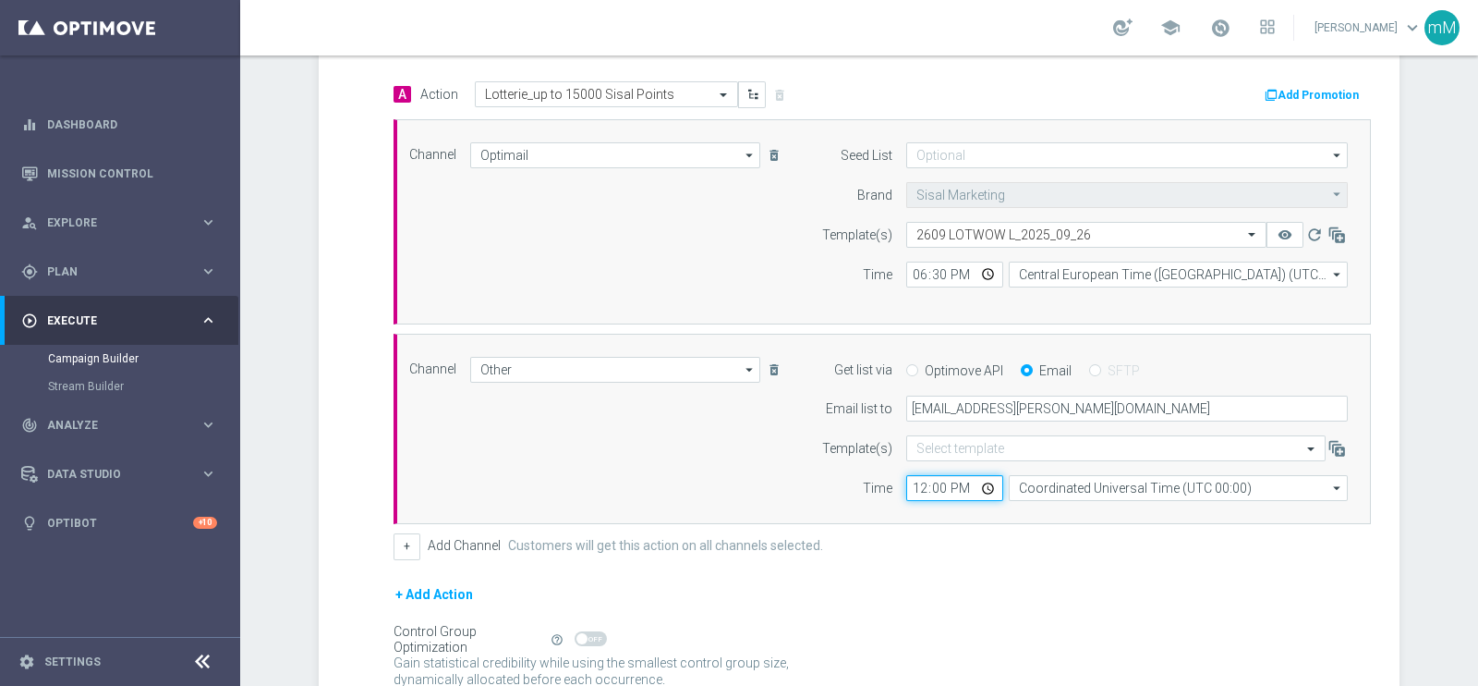
click at [907, 483] on input "12:00" at bounding box center [955, 488] width 97 height 26
type input "18:30"
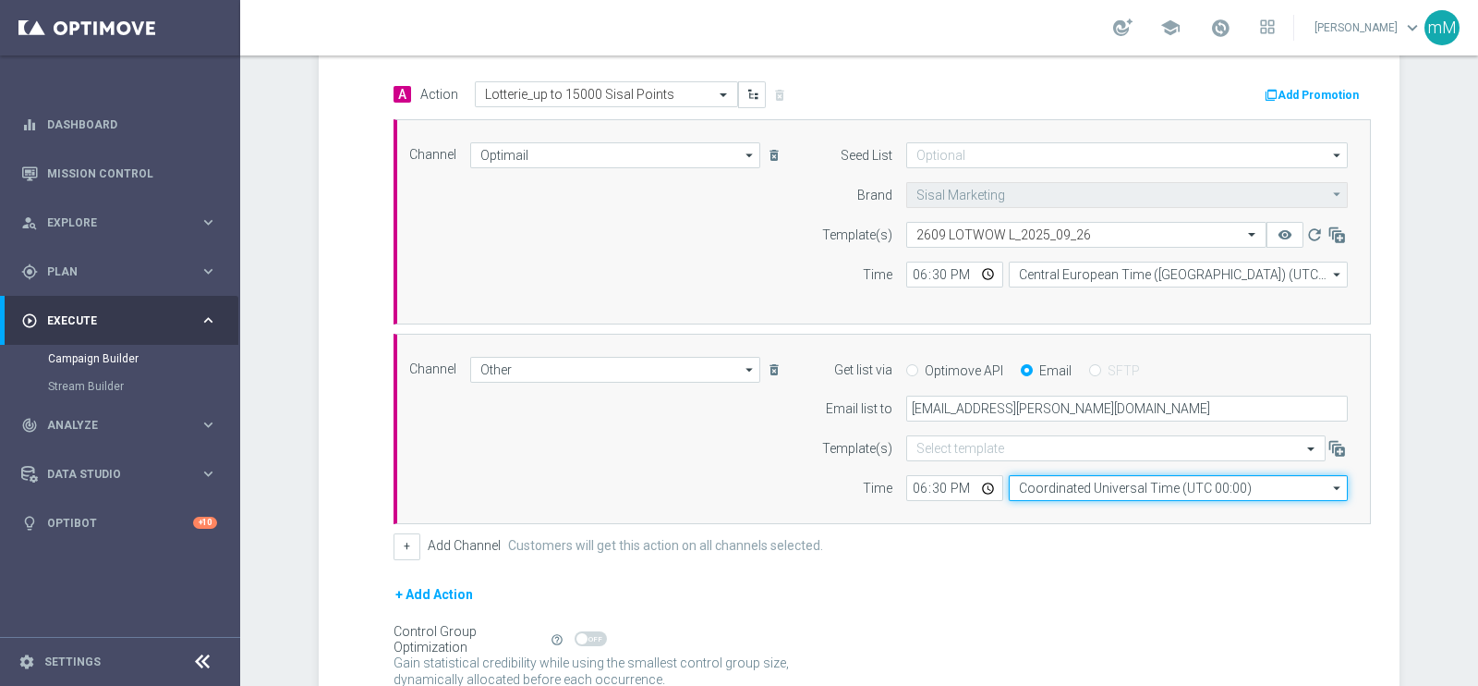
click at [1061, 478] on input "Coordinated Universal Time (UTC 00:00)" at bounding box center [1178, 488] width 339 height 26
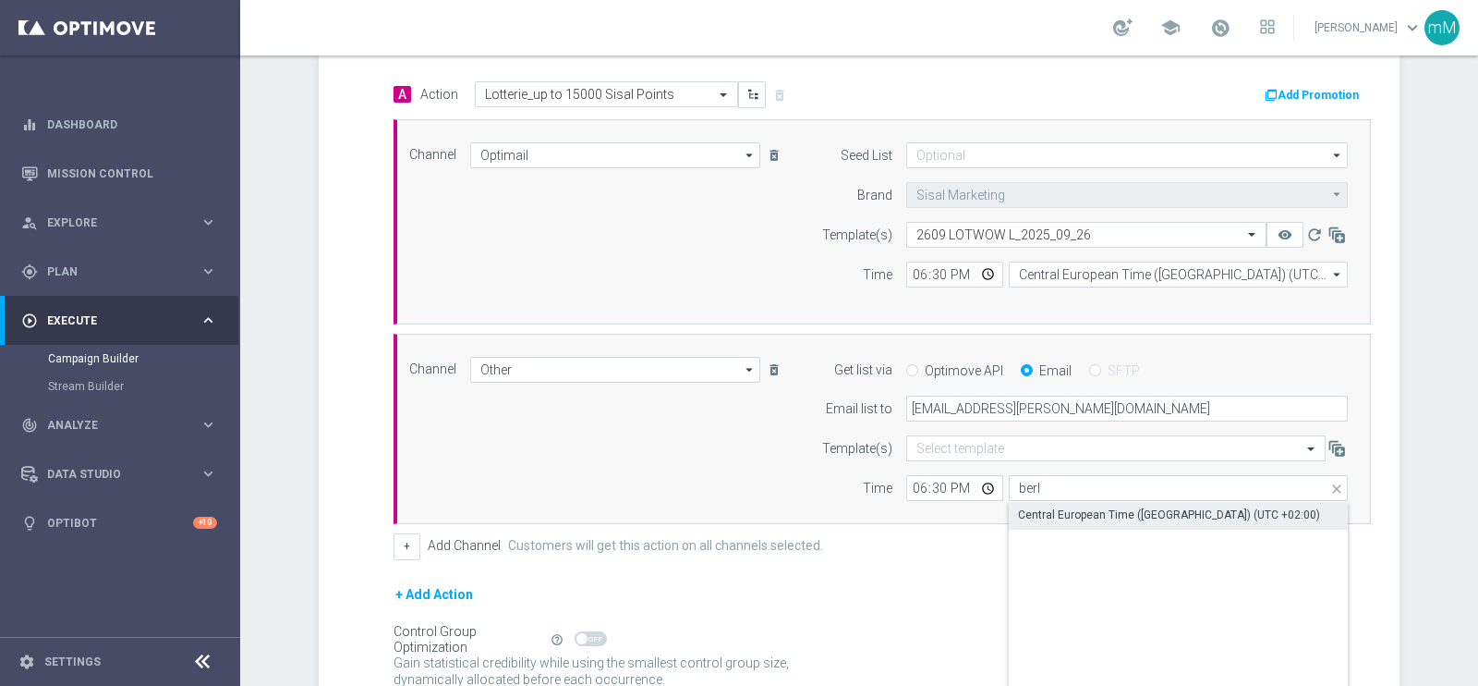
click at [1064, 519] on div "Central European Time ([GEOGRAPHIC_DATA]) (UTC +02:00)" at bounding box center [1169, 514] width 302 height 17
type input "Central European Time ([GEOGRAPHIC_DATA]) (UTC +02:00)"
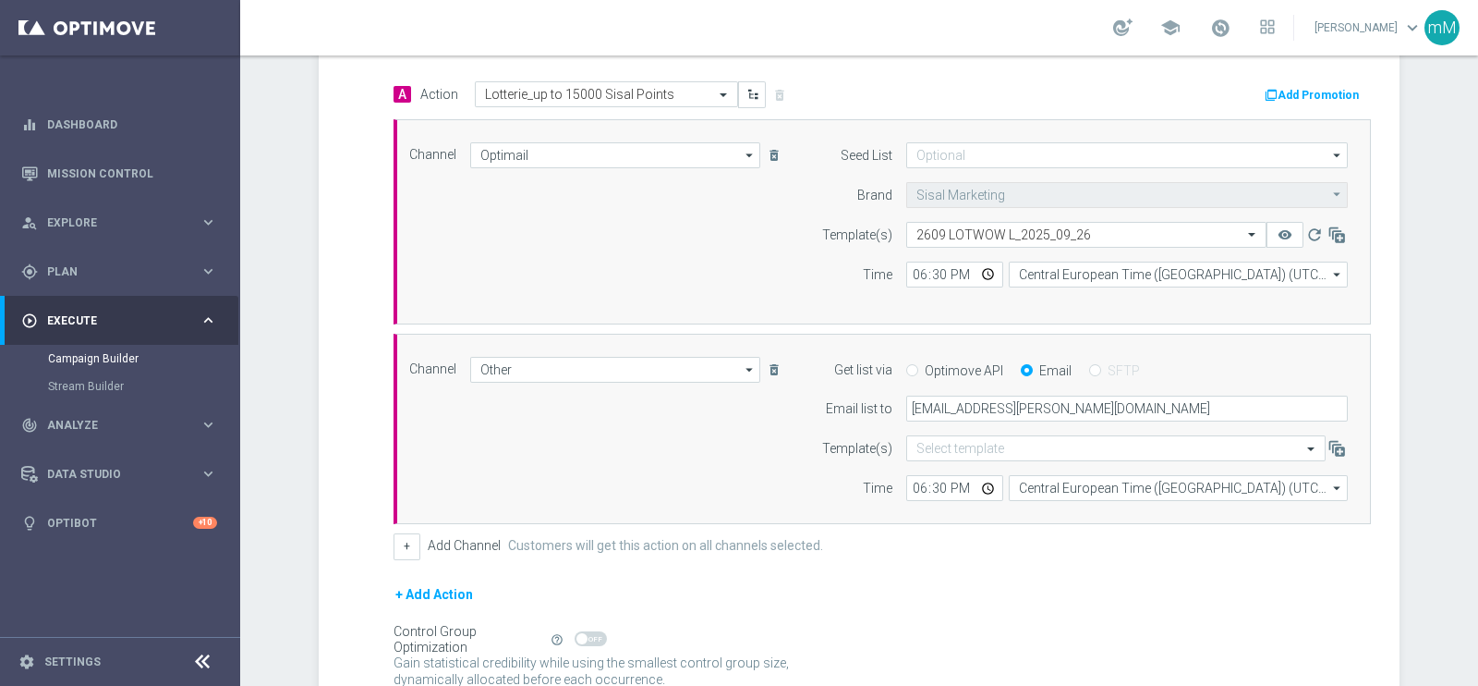
scroll to position [601, 0]
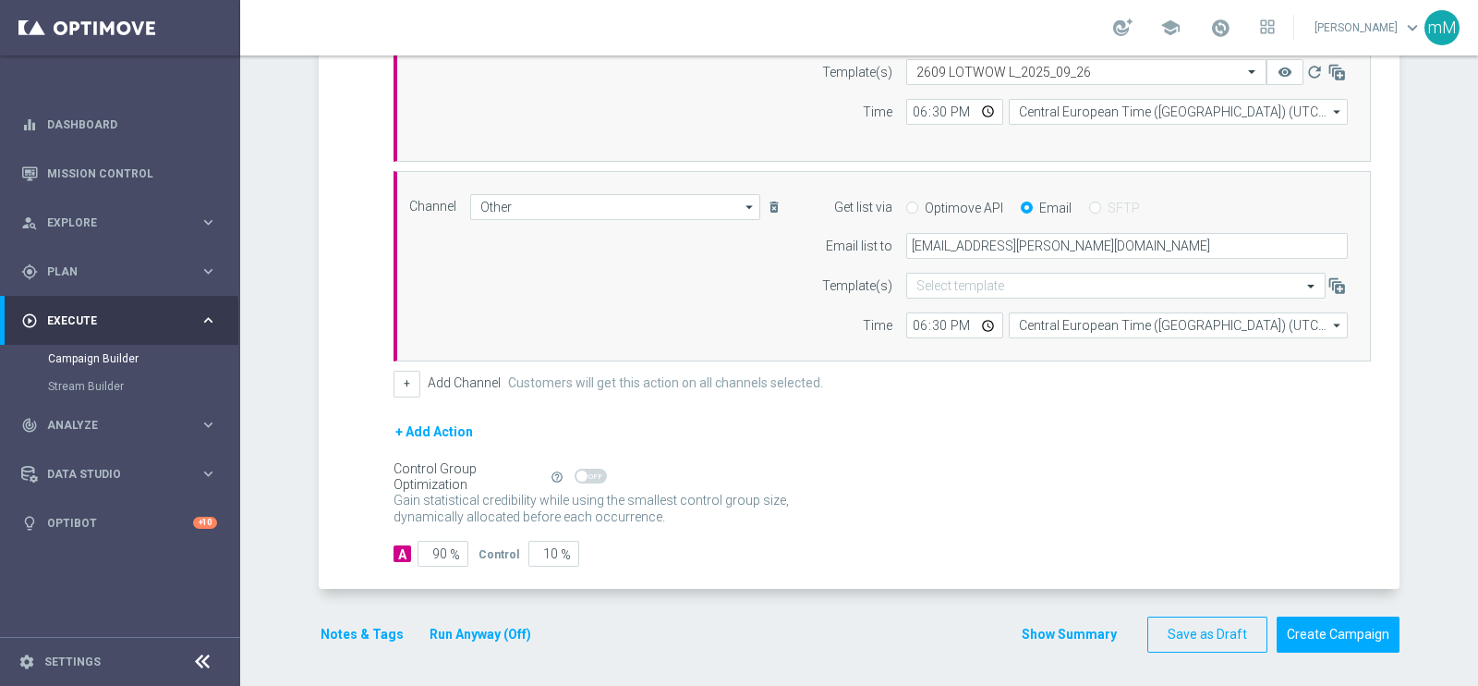
click at [493, 624] on button "Run Anyway (Off)" at bounding box center [480, 634] width 105 height 23
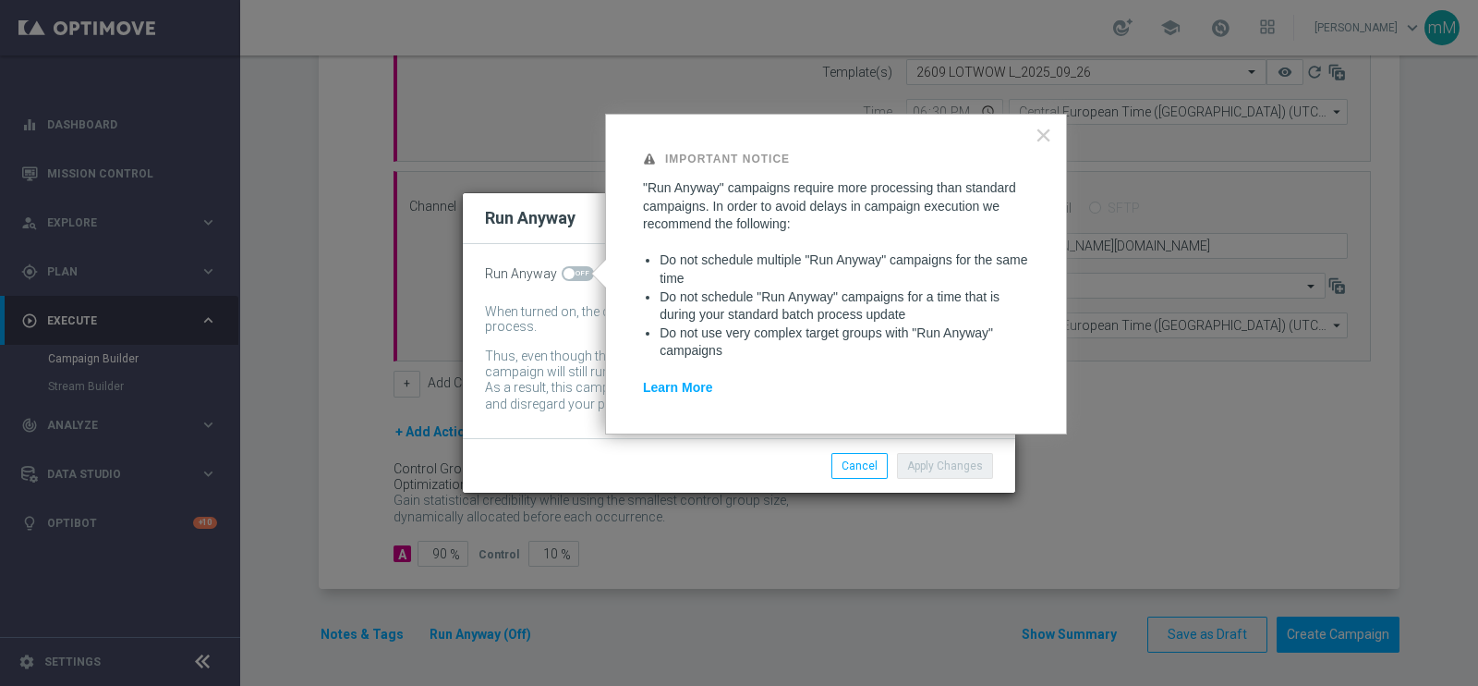
click at [567, 270] on span at bounding box center [569, 273] width 11 height 11
click at [567, 270] on input "checkbox" at bounding box center [578, 273] width 32 height 15
checkbox input "true"
click at [954, 460] on button "Apply Changes" at bounding box center [945, 466] width 96 height 26
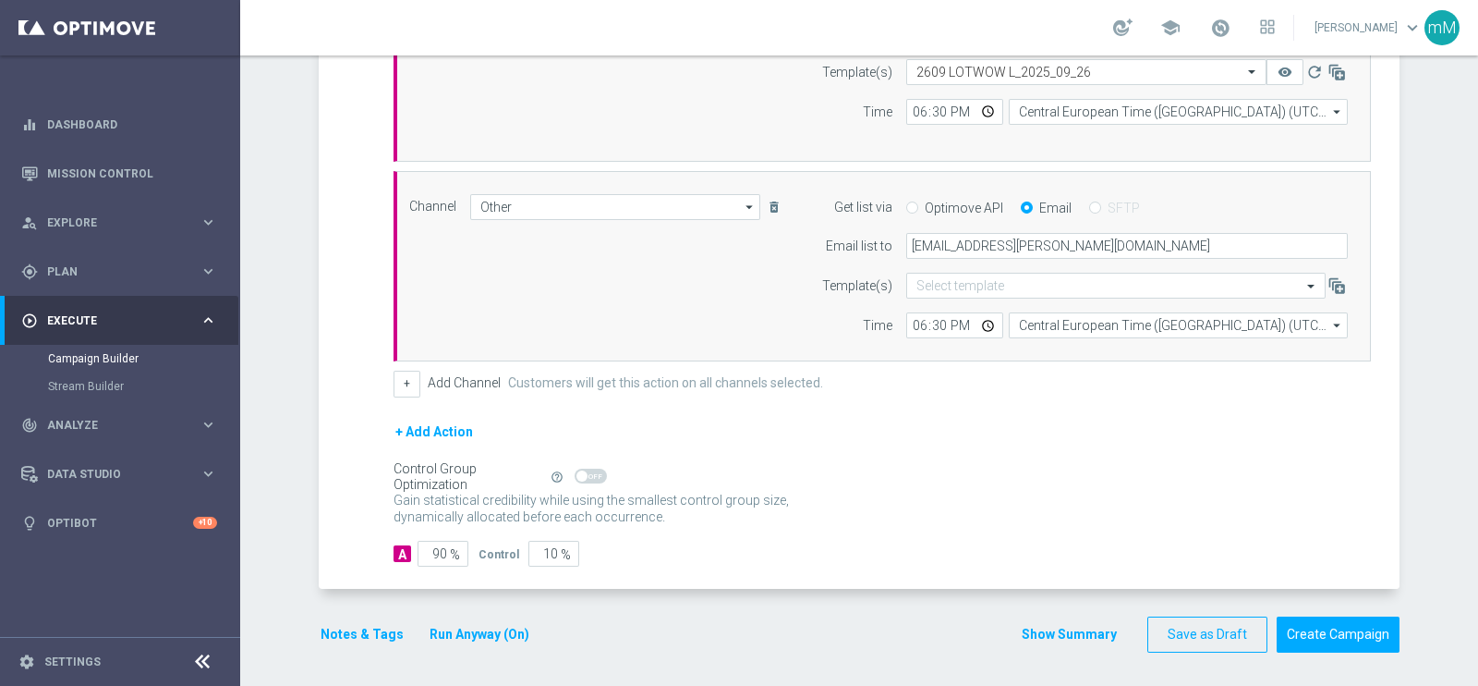
click at [383, 623] on button "Notes & Tags" at bounding box center [362, 634] width 87 height 23
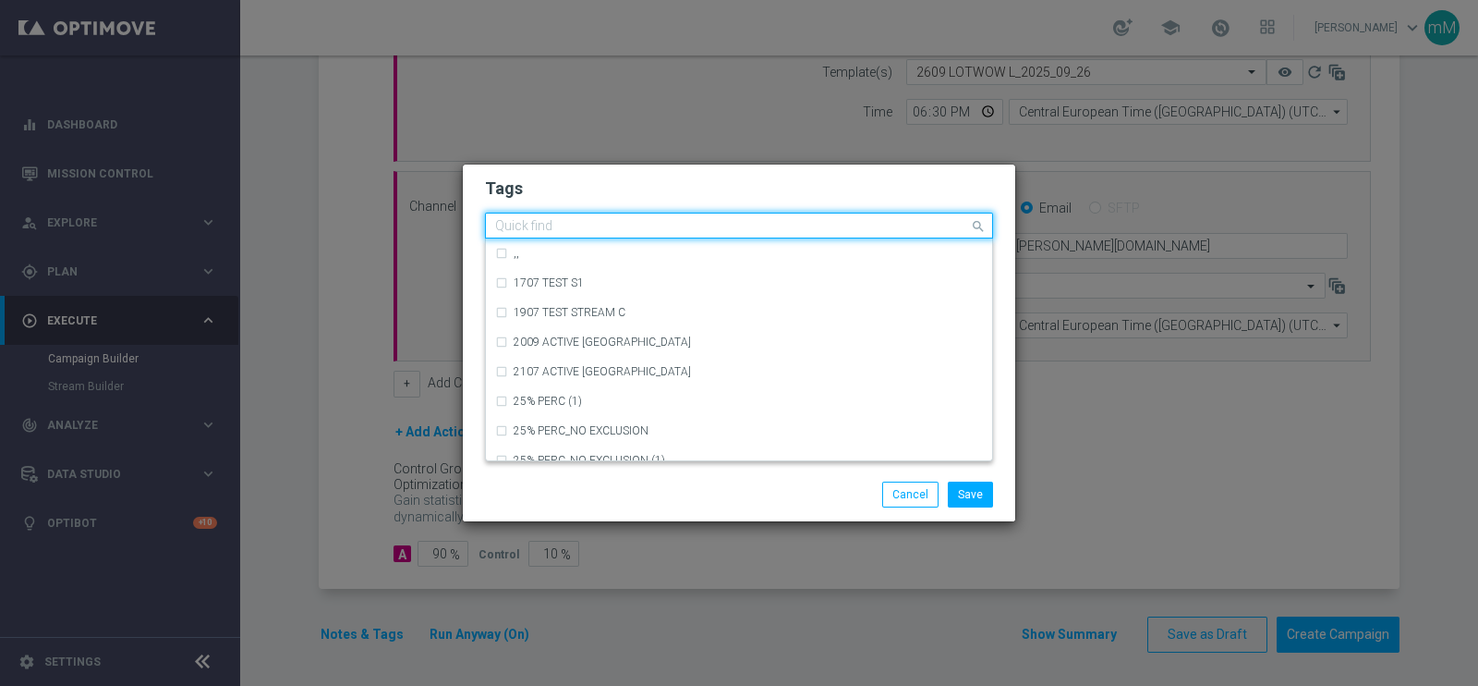
click at [663, 229] on input "text" at bounding box center [732, 227] width 474 height 16
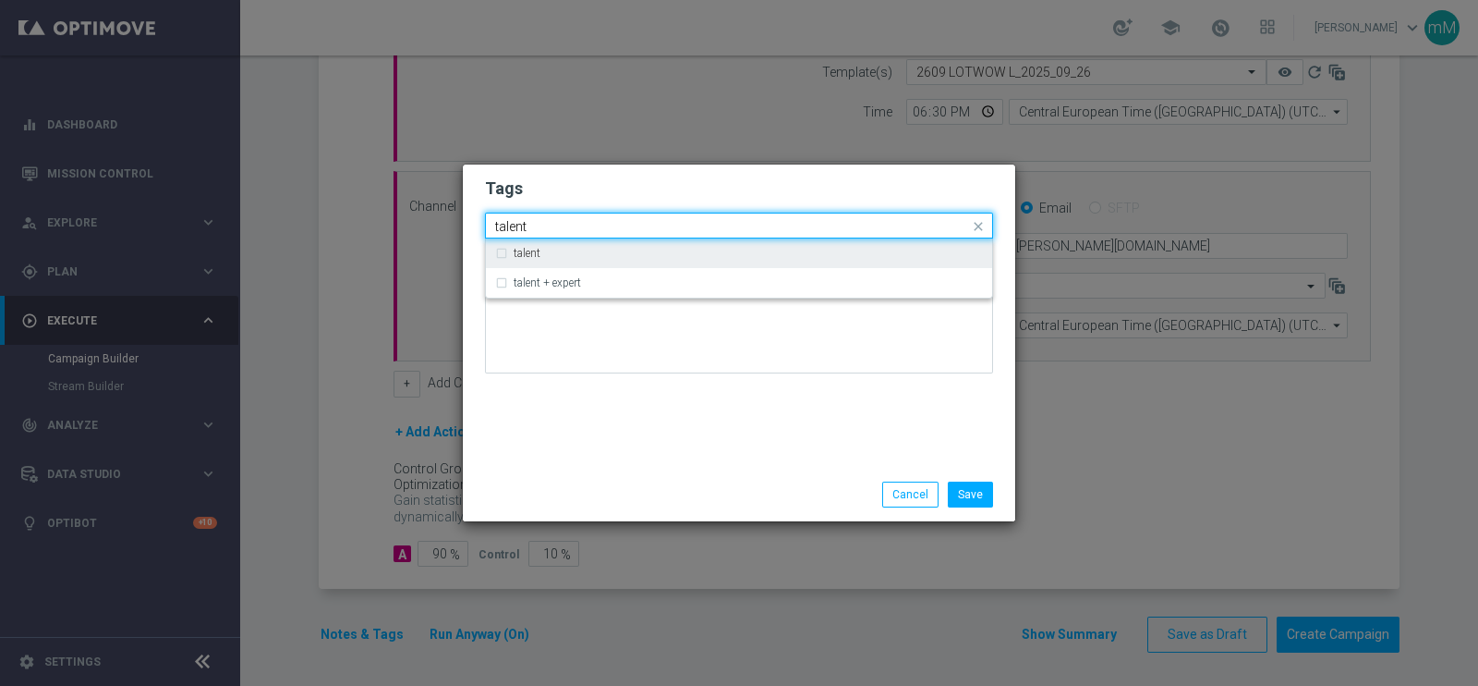
click at [647, 254] on div "talent" at bounding box center [748, 253] width 469 height 11
click at [624, 214] on div "Quick find × talent talent" at bounding box center [727, 225] width 483 height 23
click at [613, 221] on input "talent" at bounding box center [732, 227] width 474 height 16
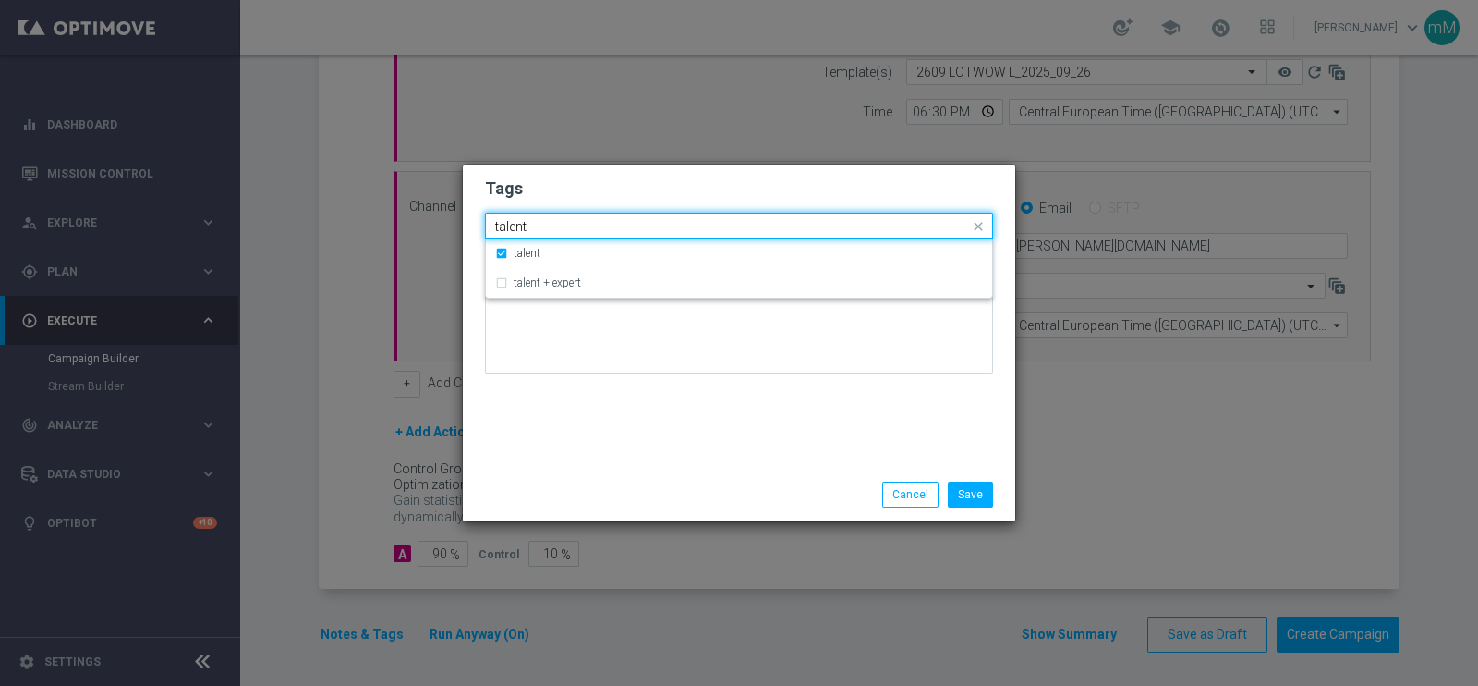
click at [613, 221] on input "talent" at bounding box center [732, 227] width 474 height 16
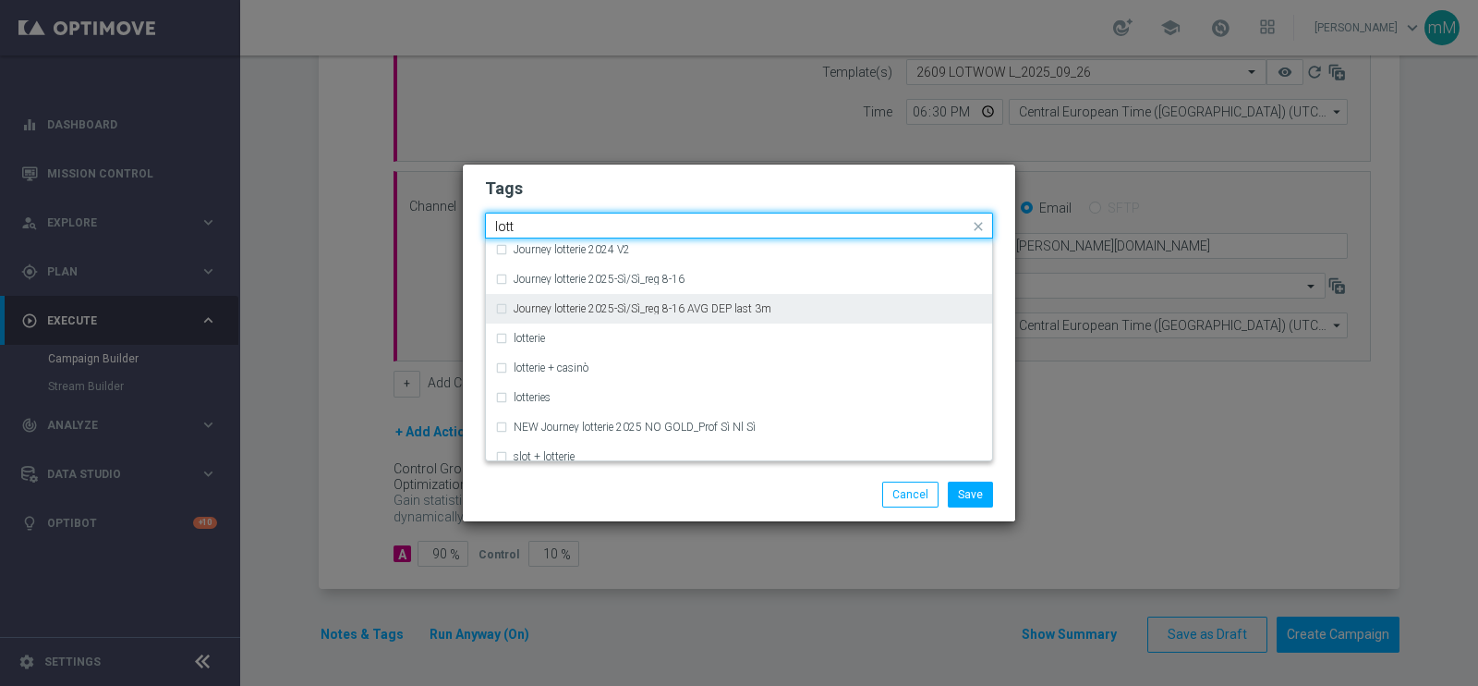
scroll to position [301, 0]
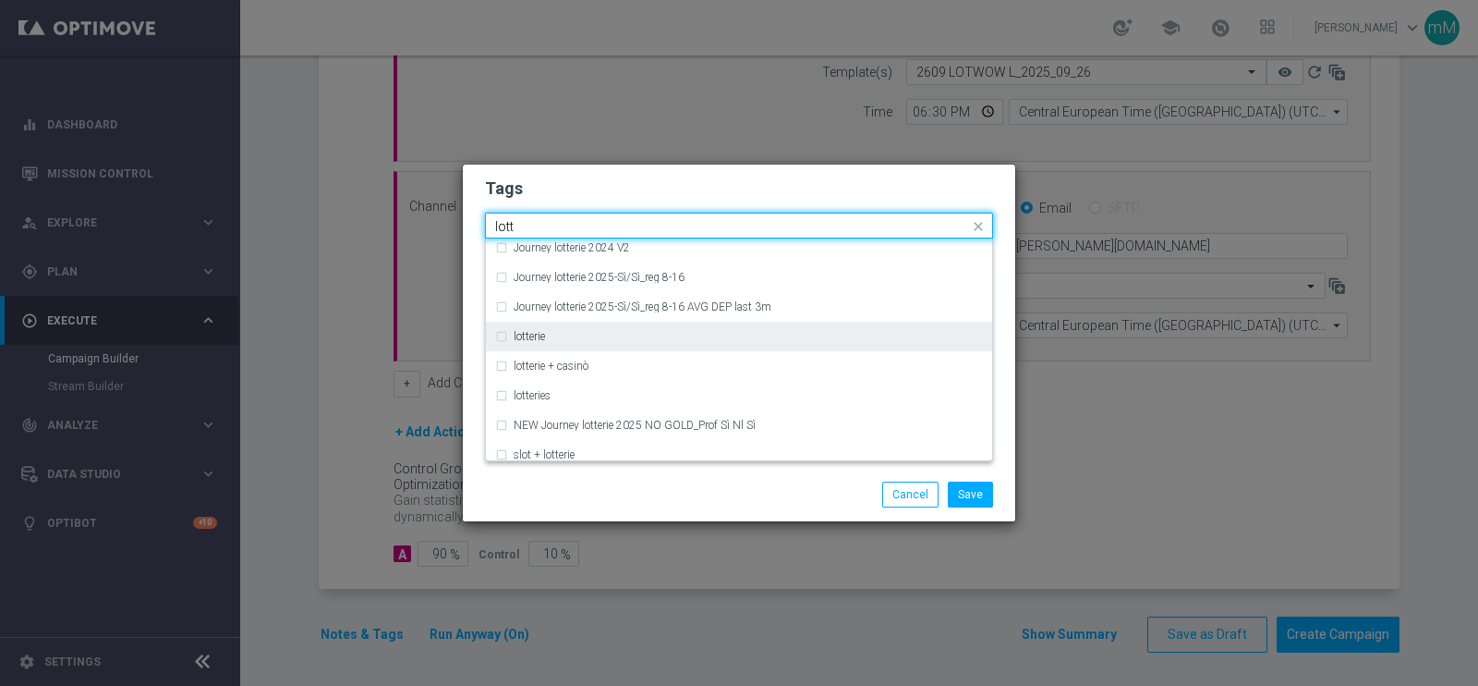
click at [581, 340] on div "lotterie" at bounding box center [748, 336] width 469 height 11
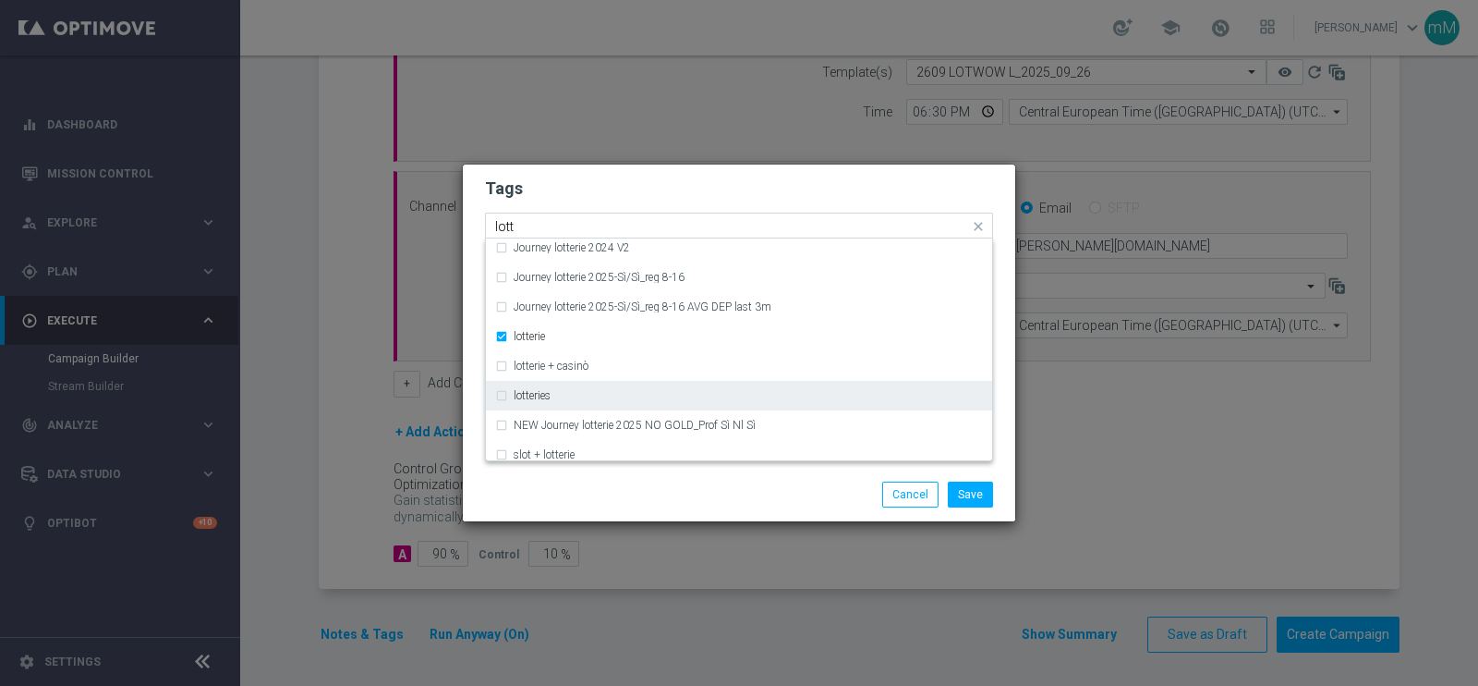
click at [556, 399] on div "lotteries" at bounding box center [748, 395] width 469 height 11
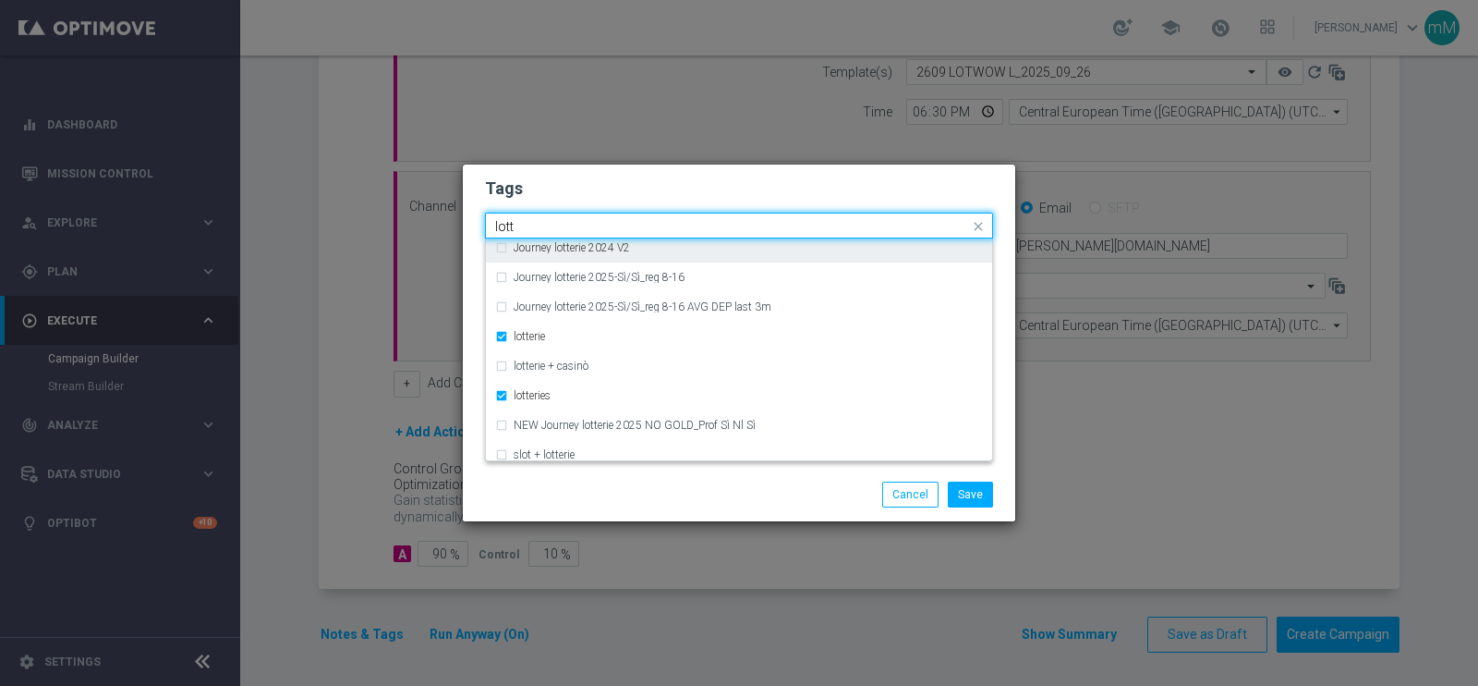
click at [684, 229] on input "lott" at bounding box center [732, 227] width 474 height 16
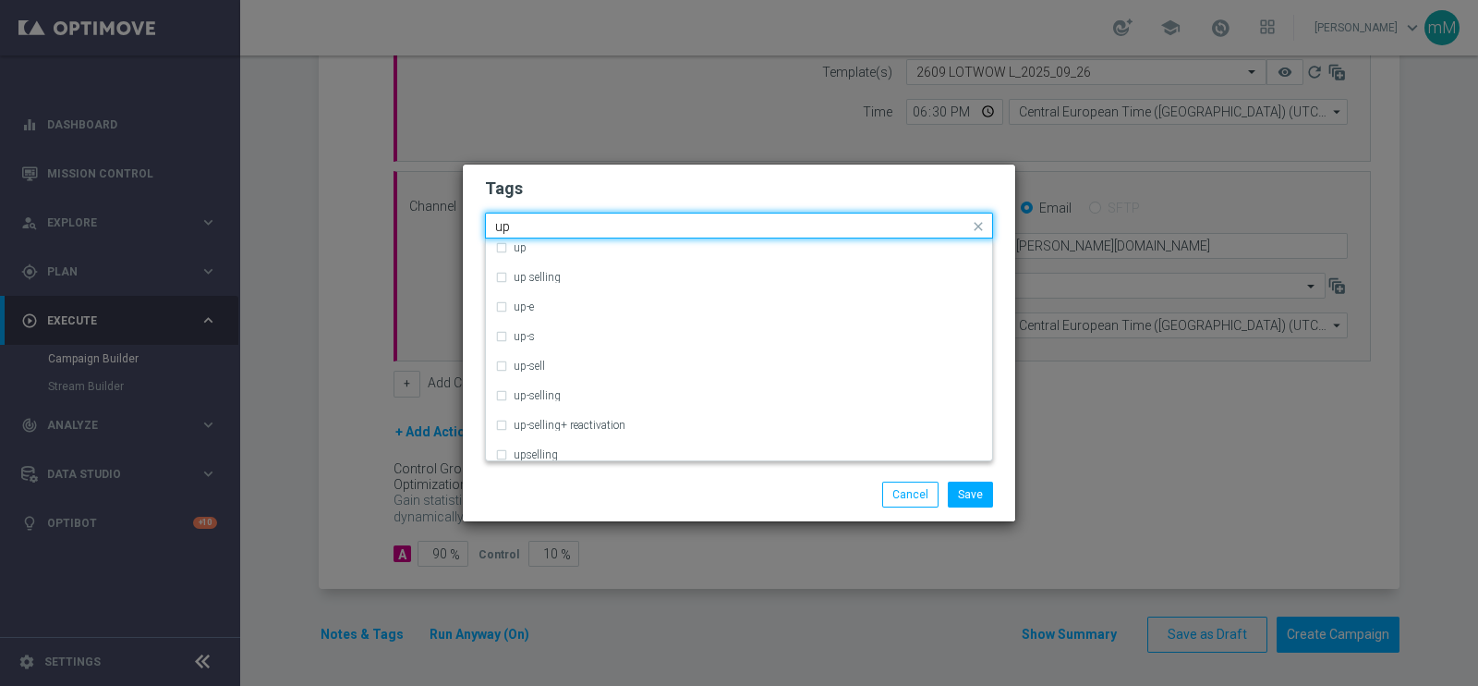
scroll to position [0, 0]
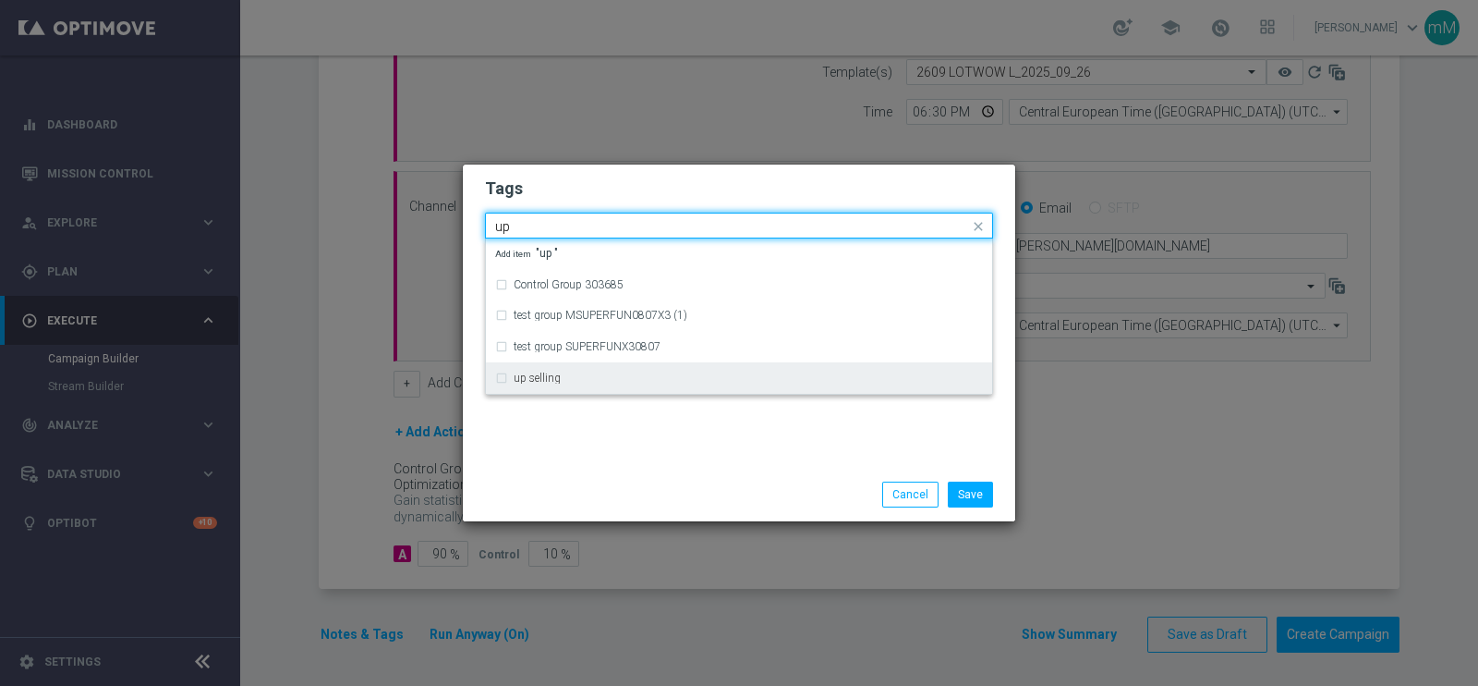
click at [594, 369] on div "up selling" at bounding box center [739, 378] width 488 height 30
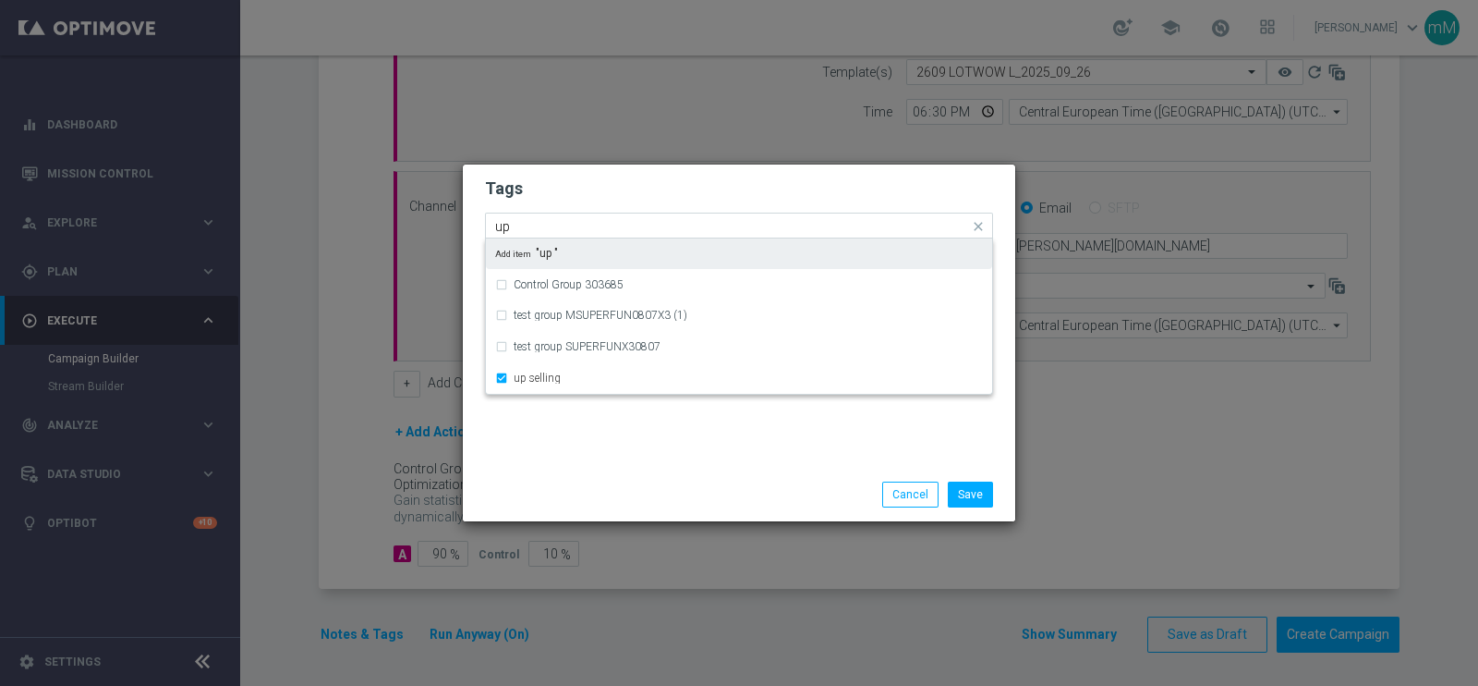
click at [593, 228] on input "up" at bounding box center [732, 227] width 474 height 16
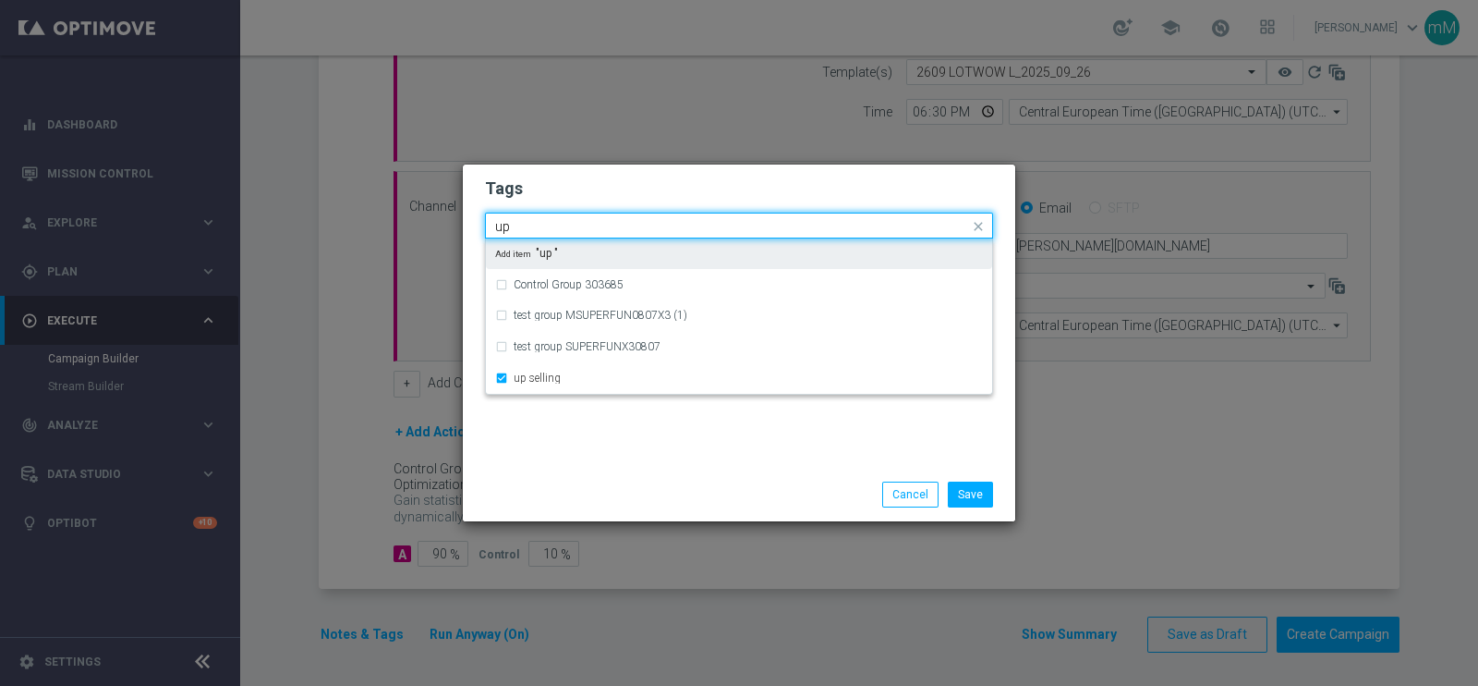
click at [593, 228] on input "up" at bounding box center [732, 227] width 474 height 16
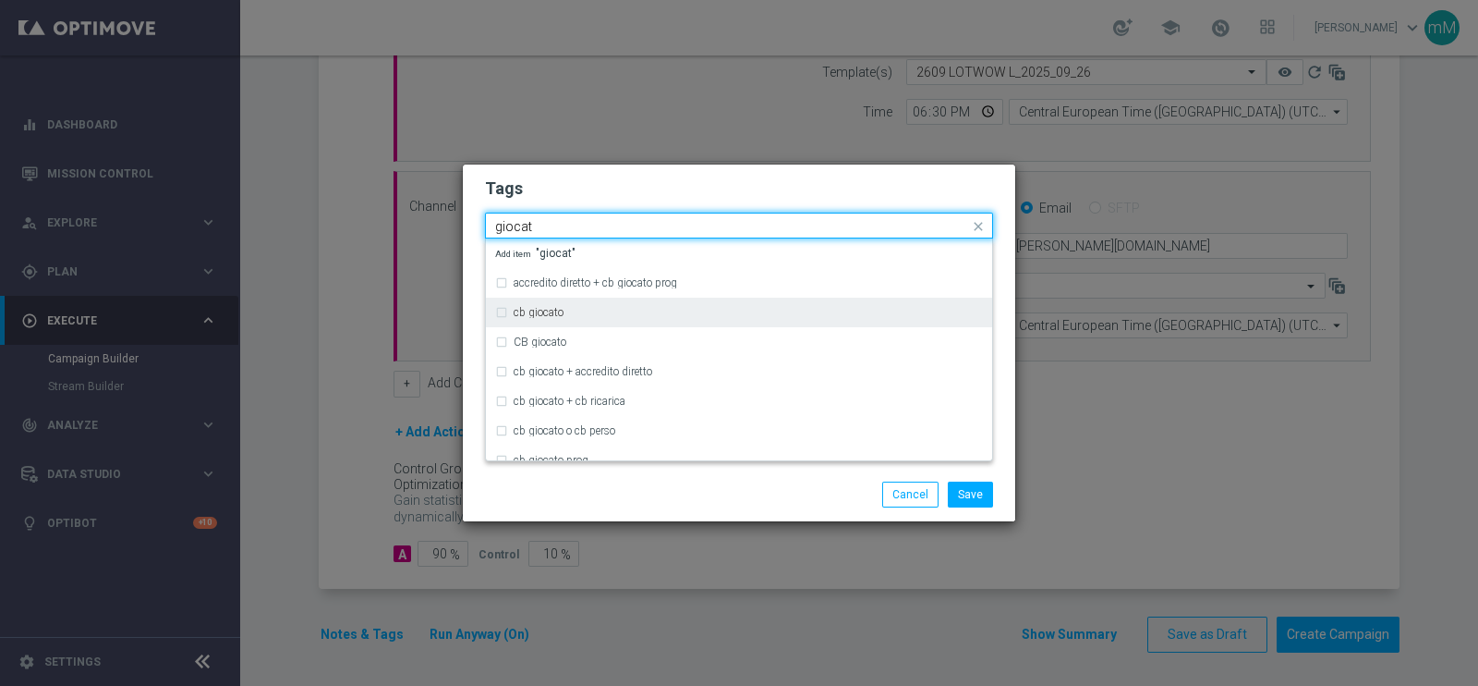
click at [578, 317] on div "cb giocato" at bounding box center [748, 312] width 469 height 11
type input "giocat"
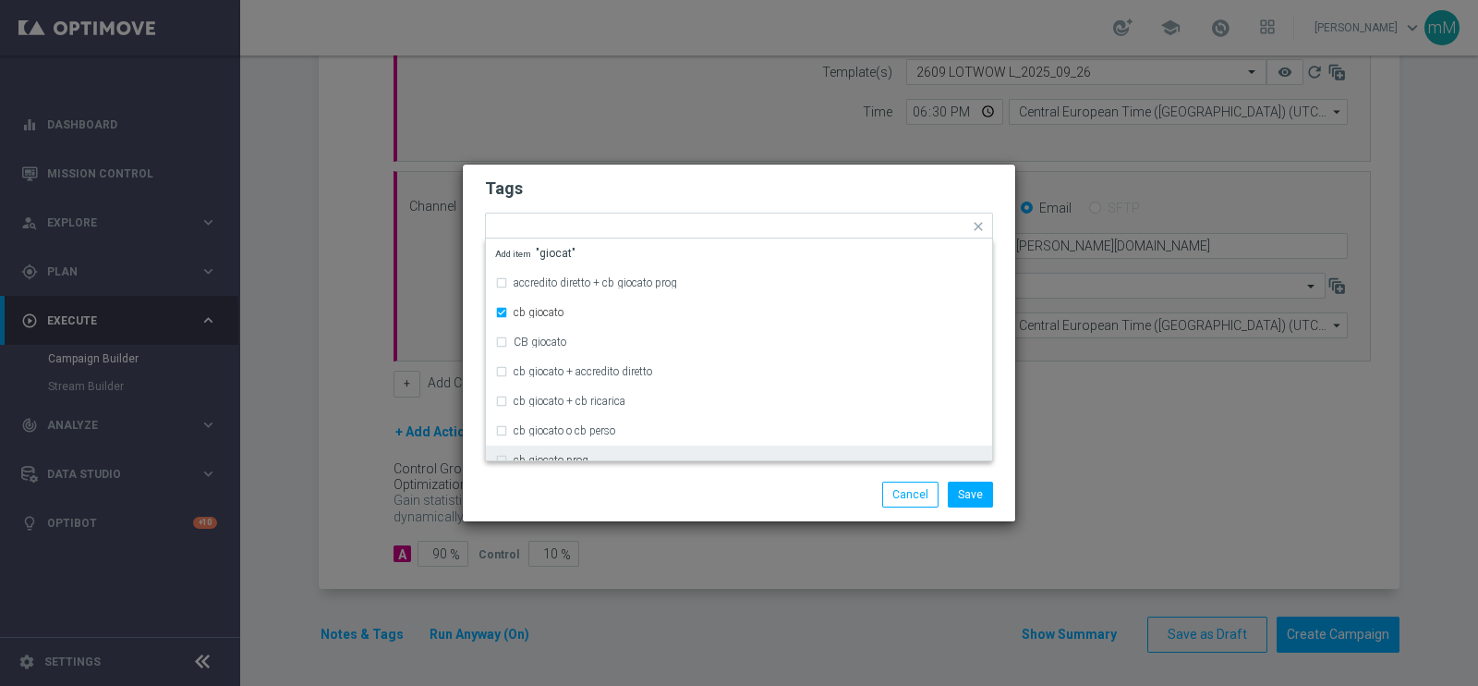
click at [578, 481] on div at bounding box center [560, 481] width 178 height 1
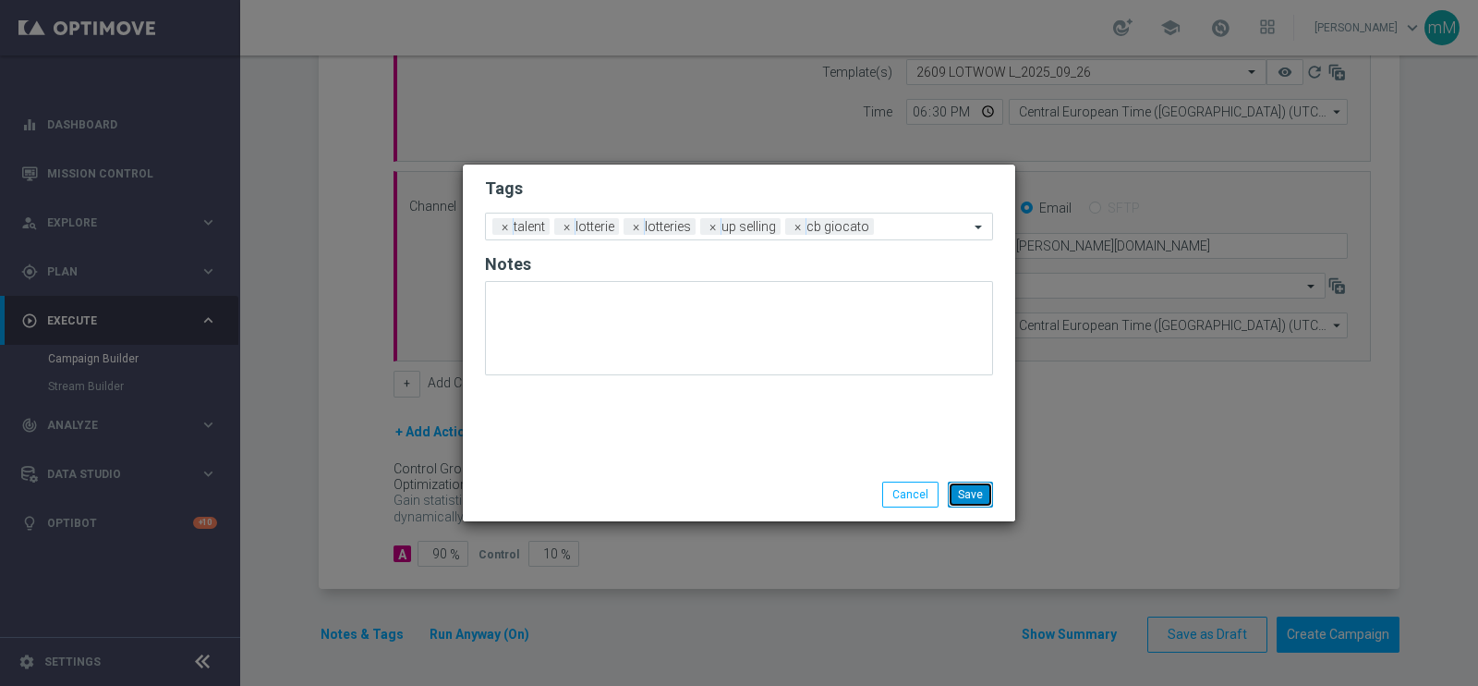
click at [968, 493] on button "Save" at bounding box center [970, 494] width 45 height 26
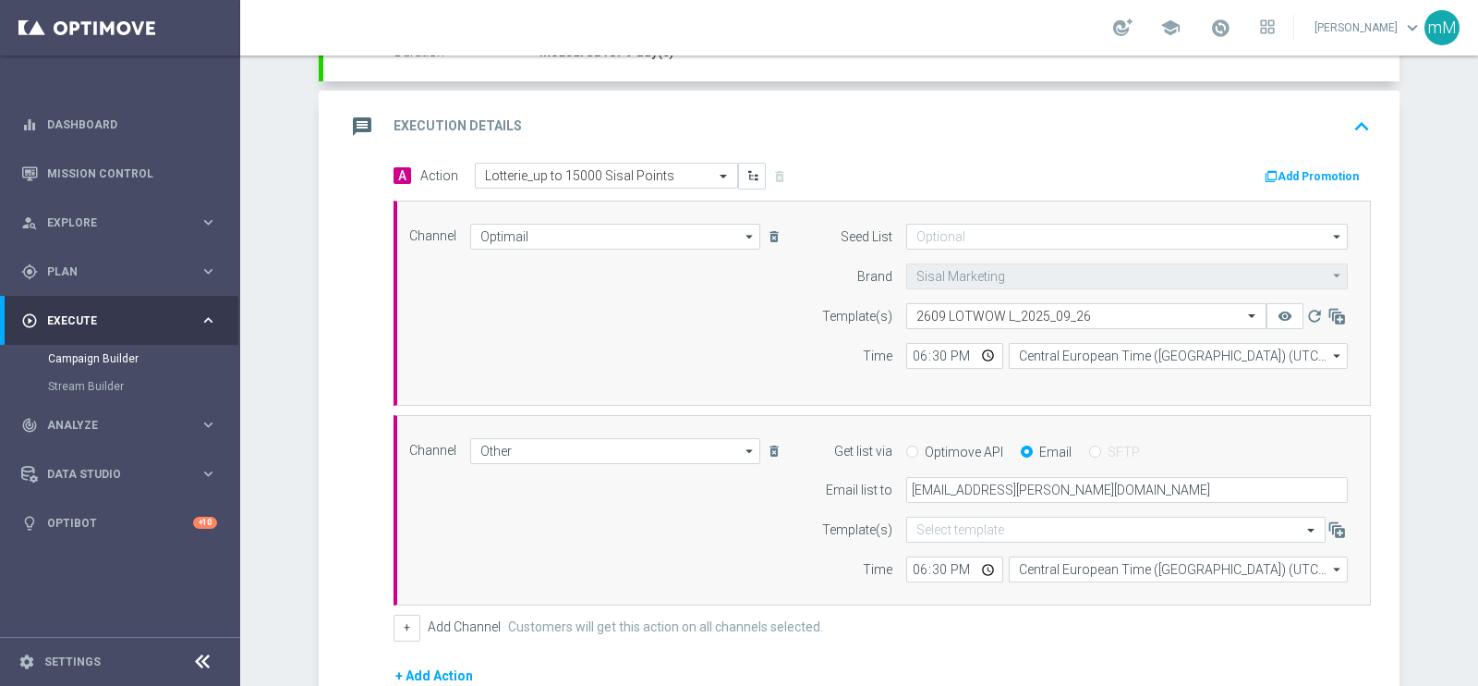
scroll to position [159, 0]
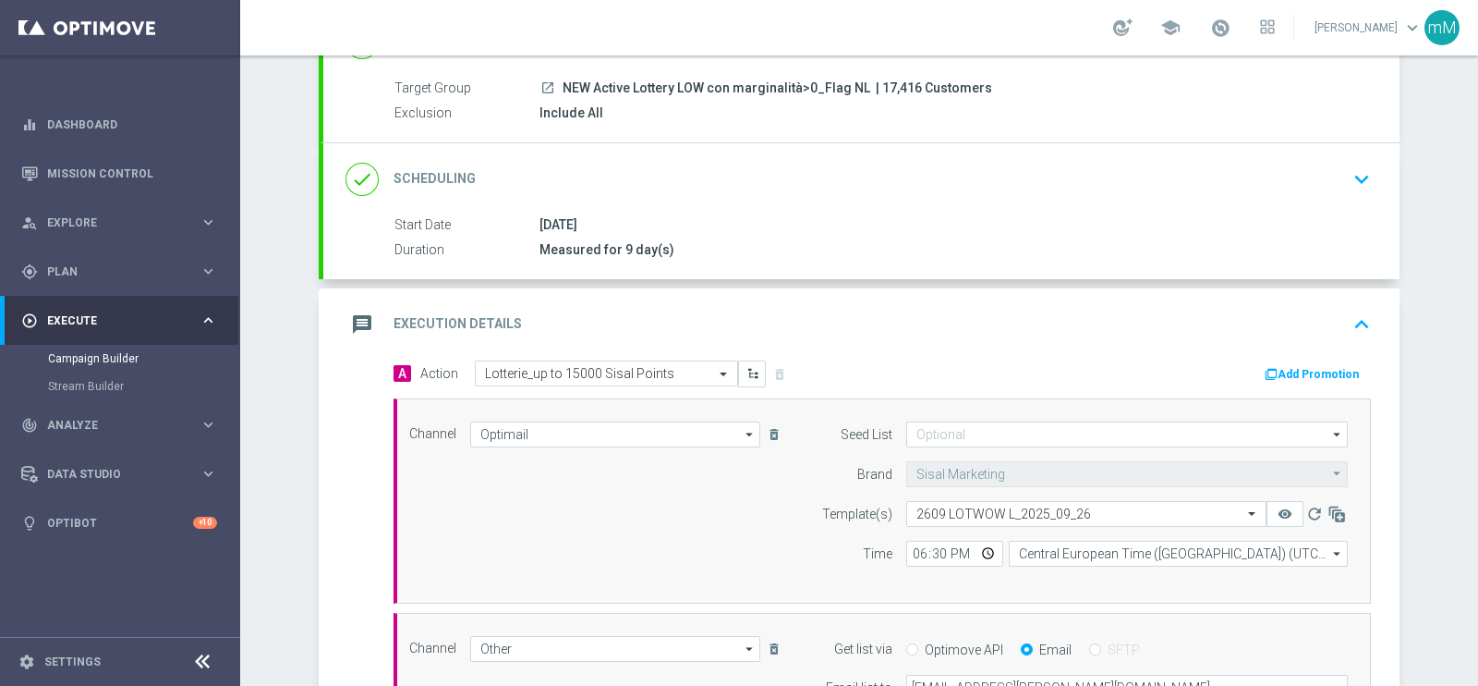
click at [1294, 364] on button "Add Promotion" at bounding box center [1314, 374] width 103 height 20
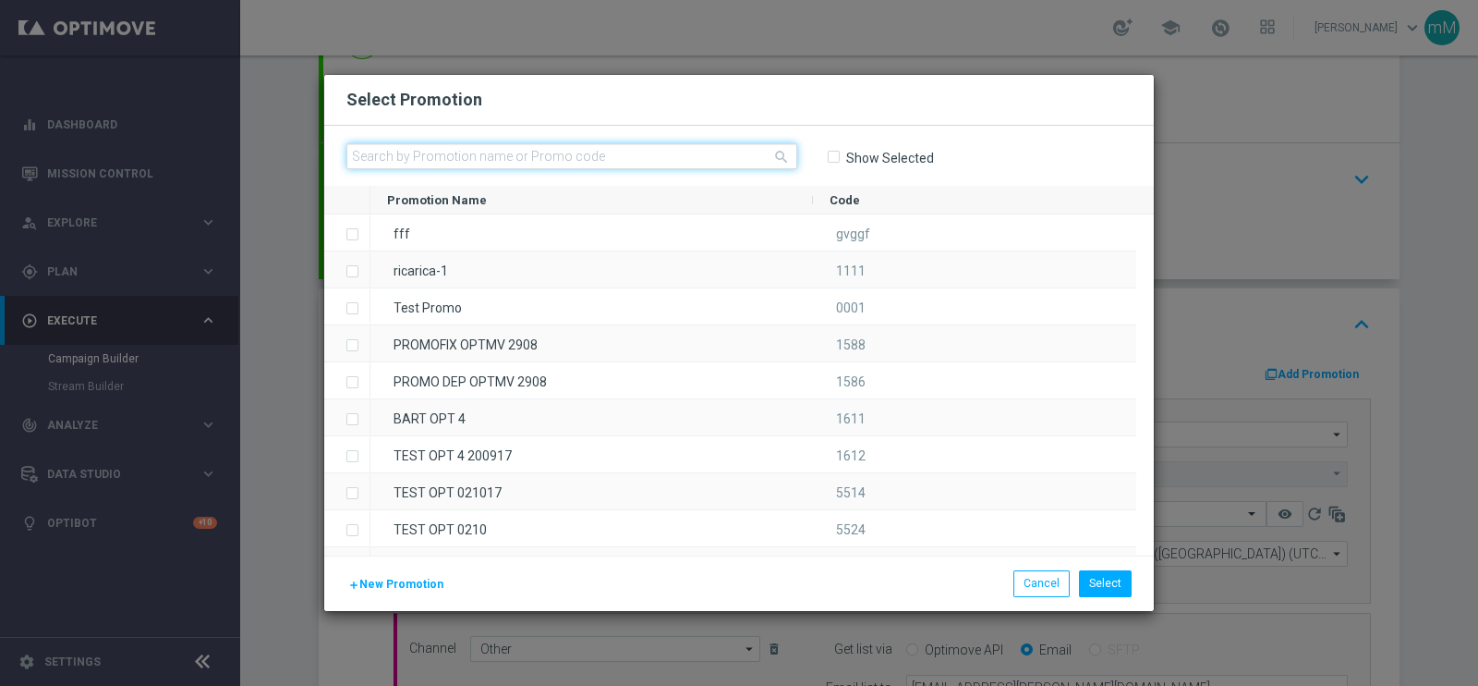
click at [626, 157] on input "text" at bounding box center [572, 156] width 451 height 26
paste input "335520"
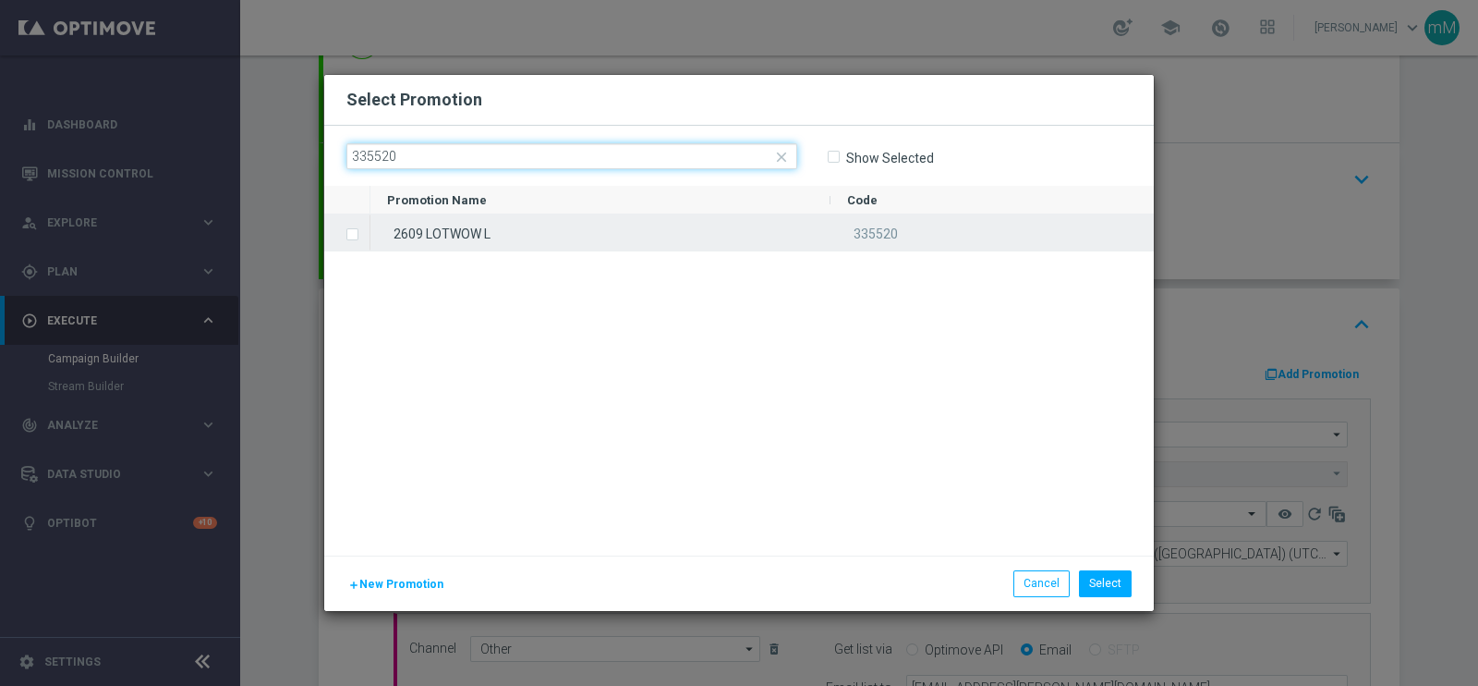
type input "335520"
click at [598, 232] on div "2609 LOTWOW L" at bounding box center [601, 232] width 460 height 36
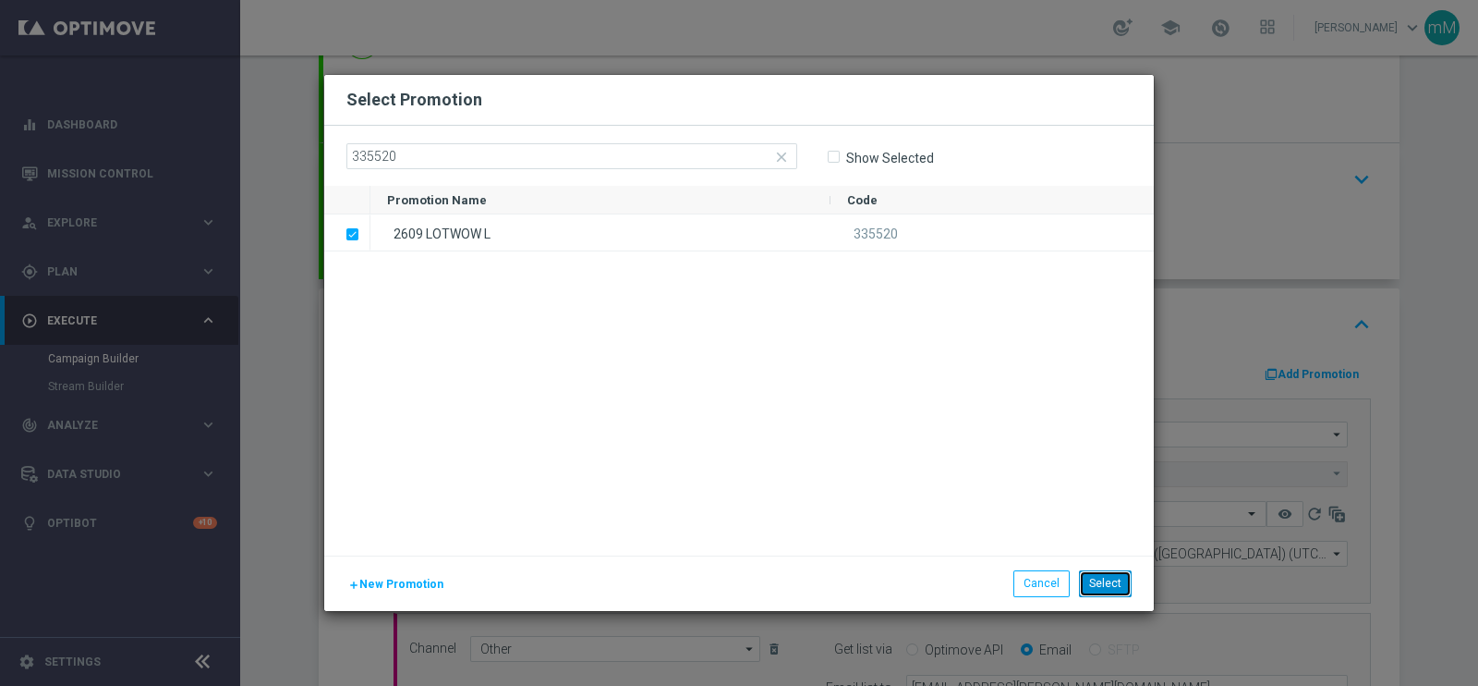
click at [1117, 579] on button "Select" at bounding box center [1105, 583] width 53 height 26
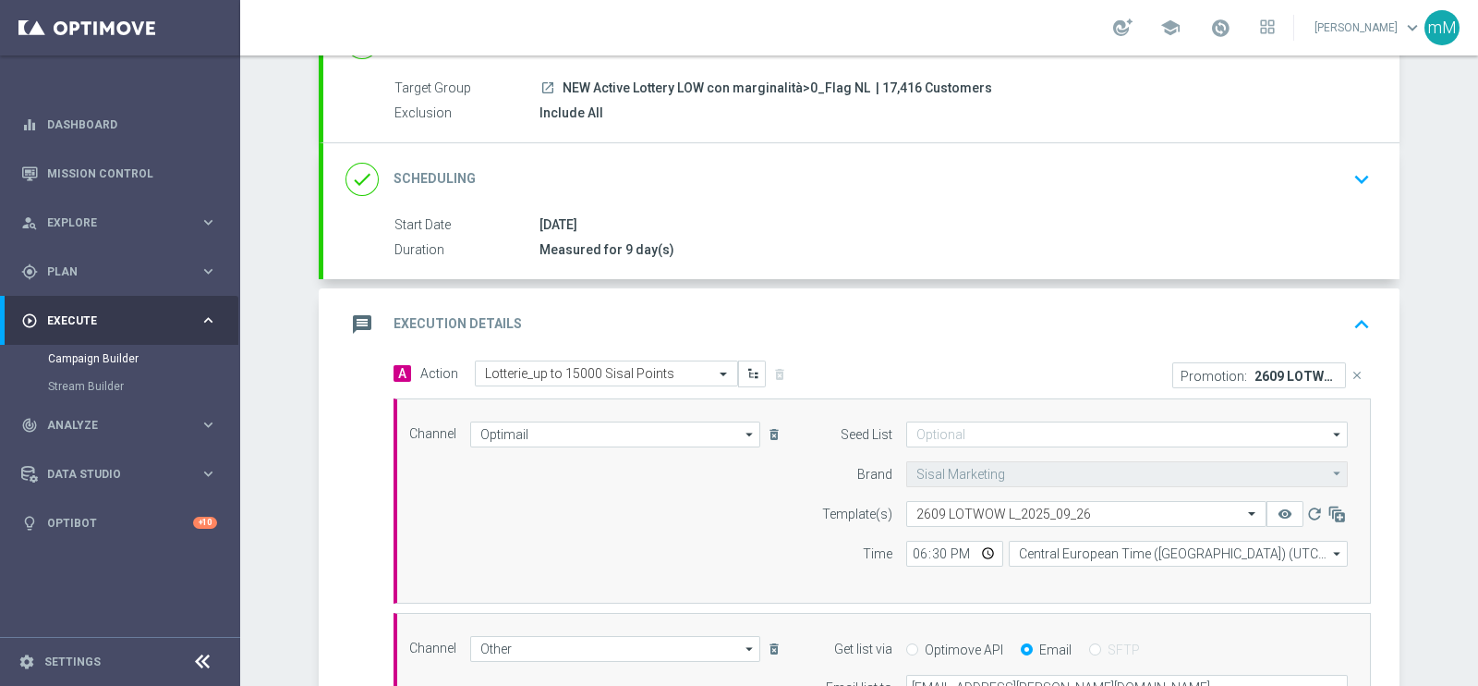
scroll to position [601, 0]
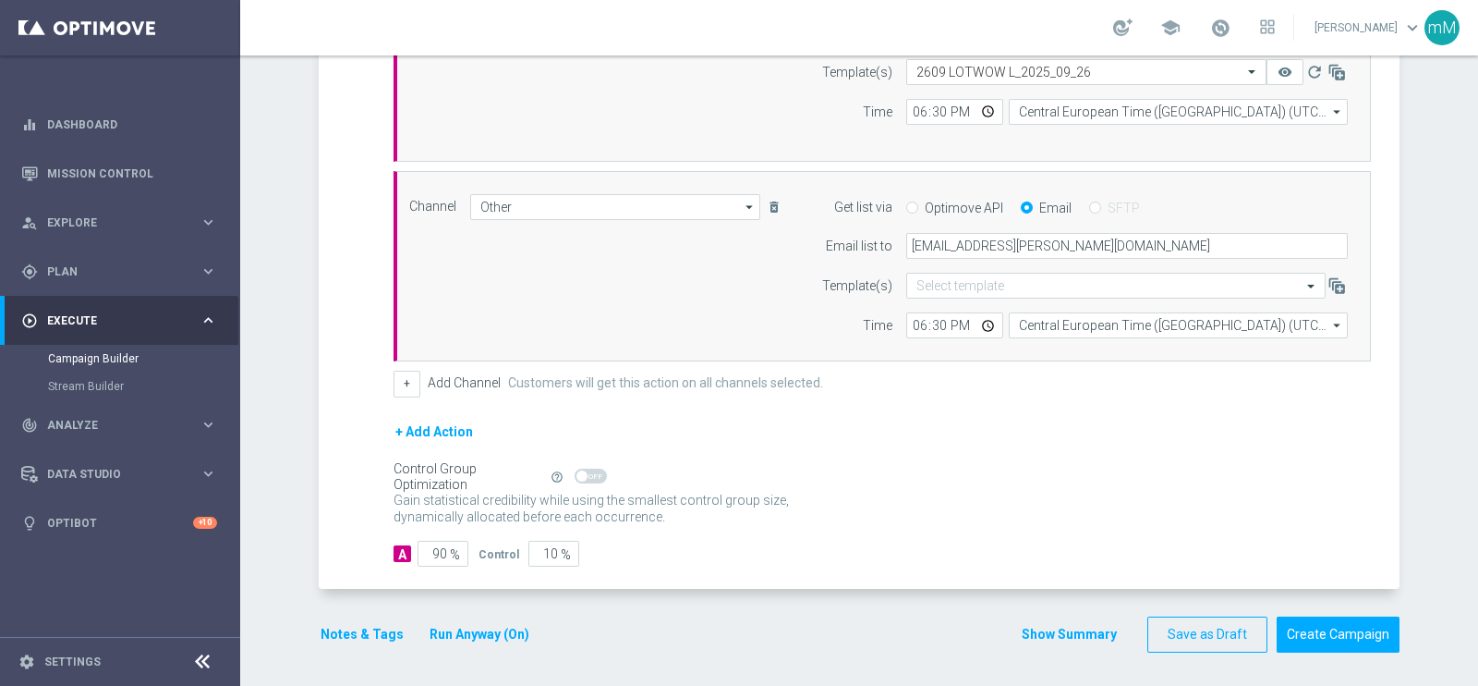
click at [1067, 625] on button "Show Summary" at bounding box center [1069, 634] width 97 height 21
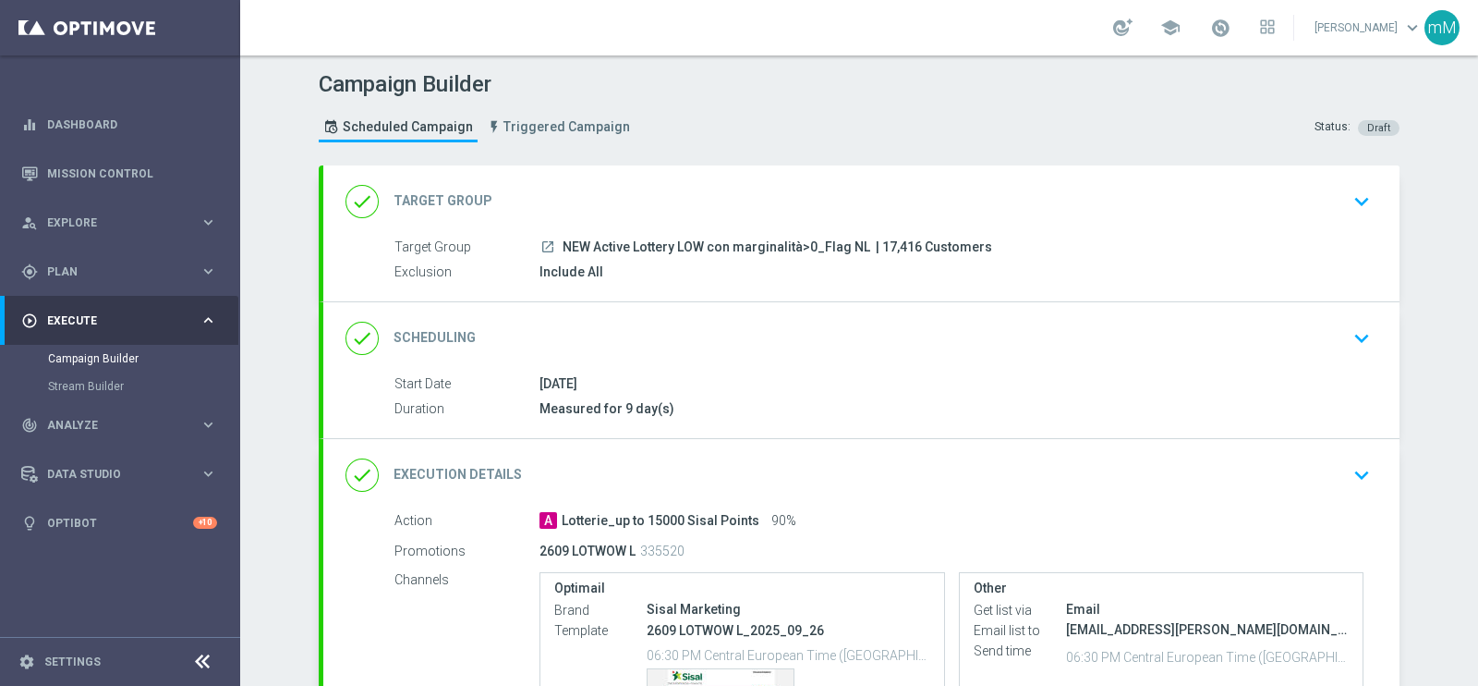
scroll to position [115, 0]
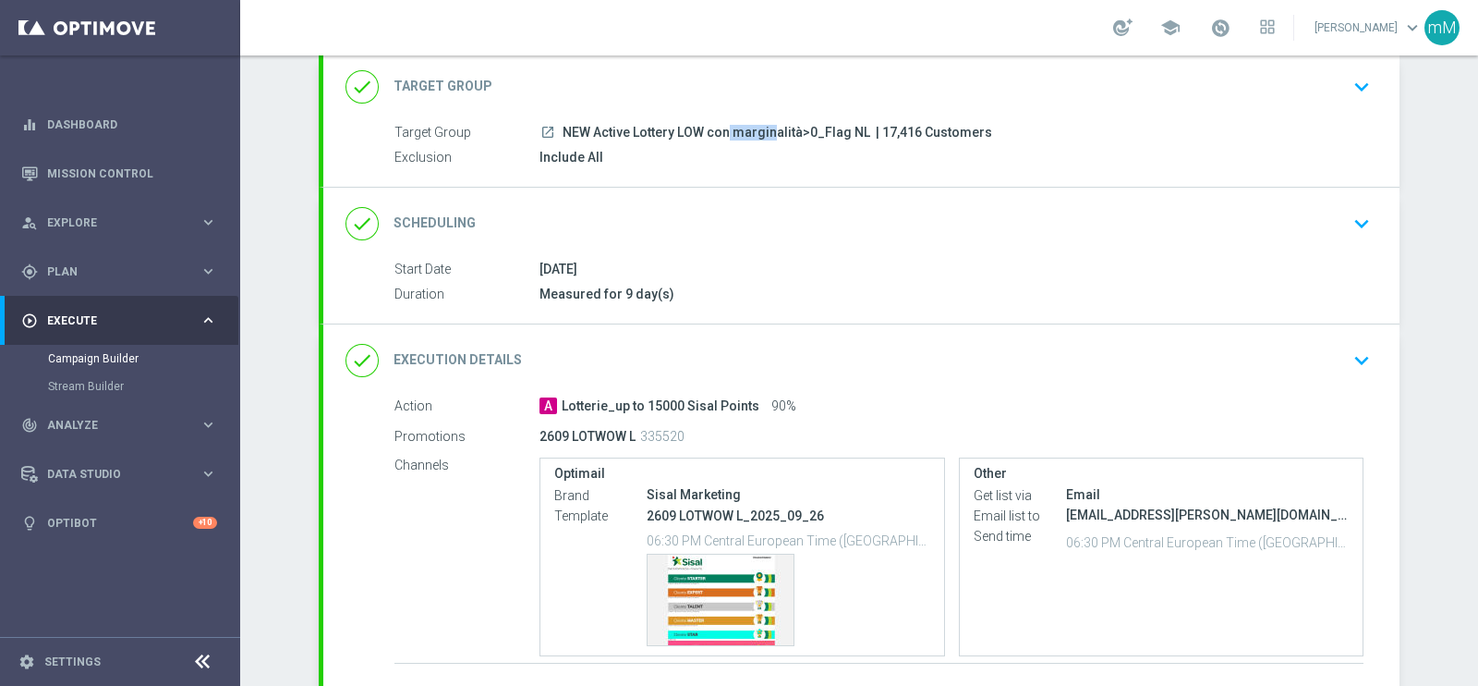
drag, startPoint x: 661, startPoint y: 131, endPoint x: 705, endPoint y: 136, distance: 44.6
click at [705, 136] on span "NEW Active Lottery LOW con marginalità>0_Flag NL" at bounding box center [717, 133] width 308 height 17
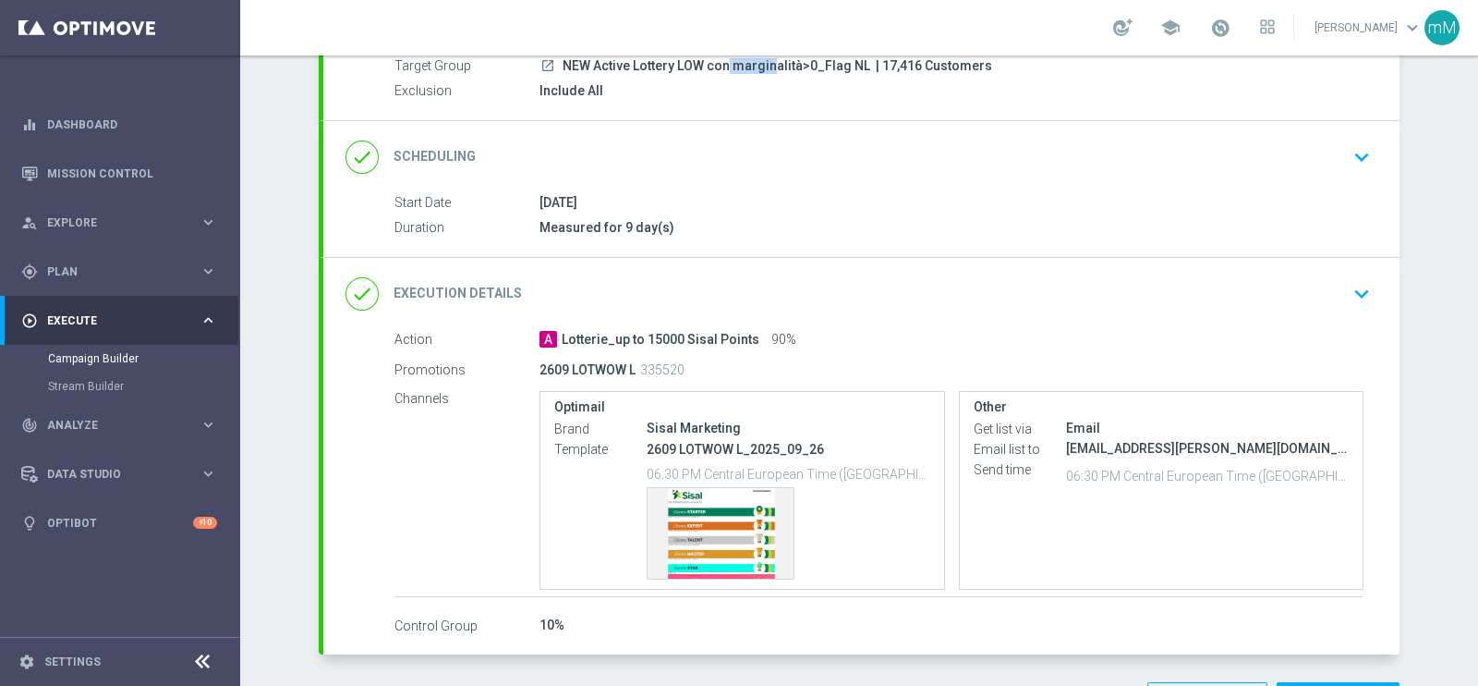
scroll to position [230, 0]
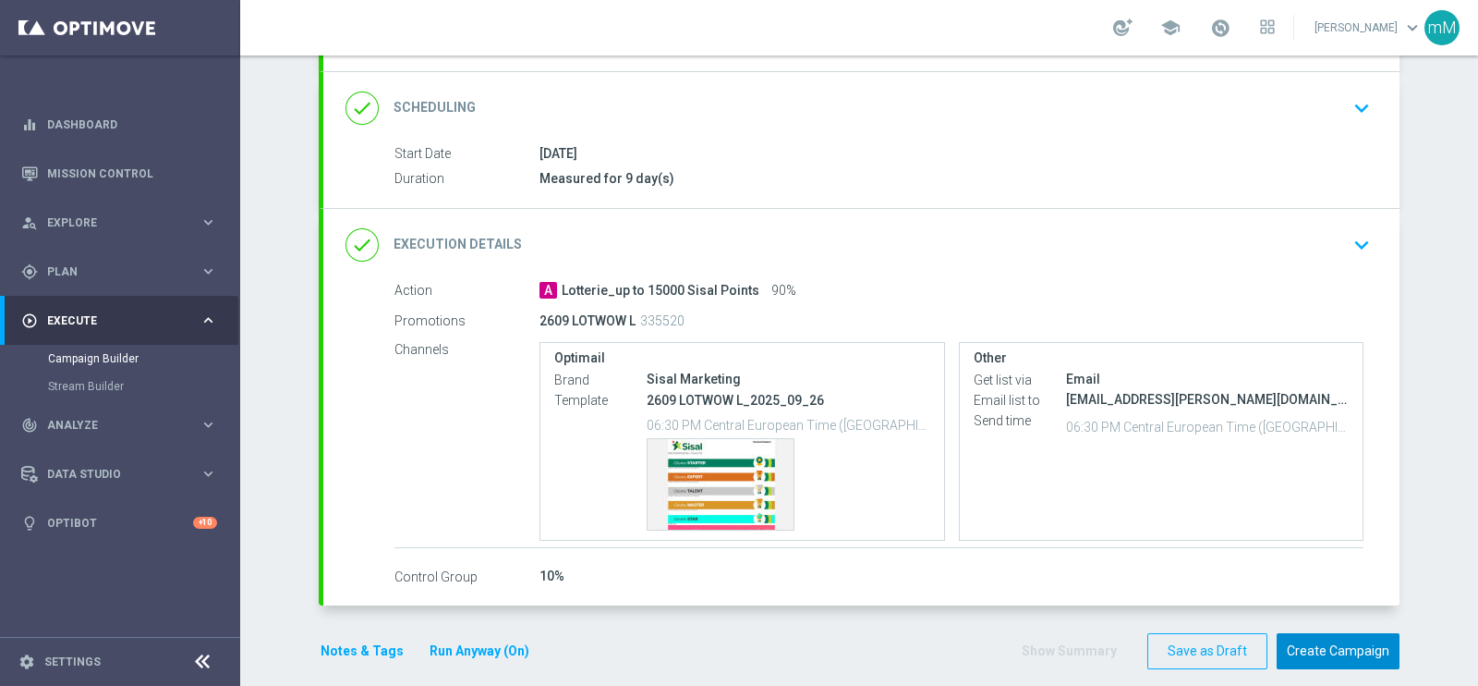
click at [1343, 655] on button "Create Campaign" at bounding box center [1338, 651] width 123 height 36
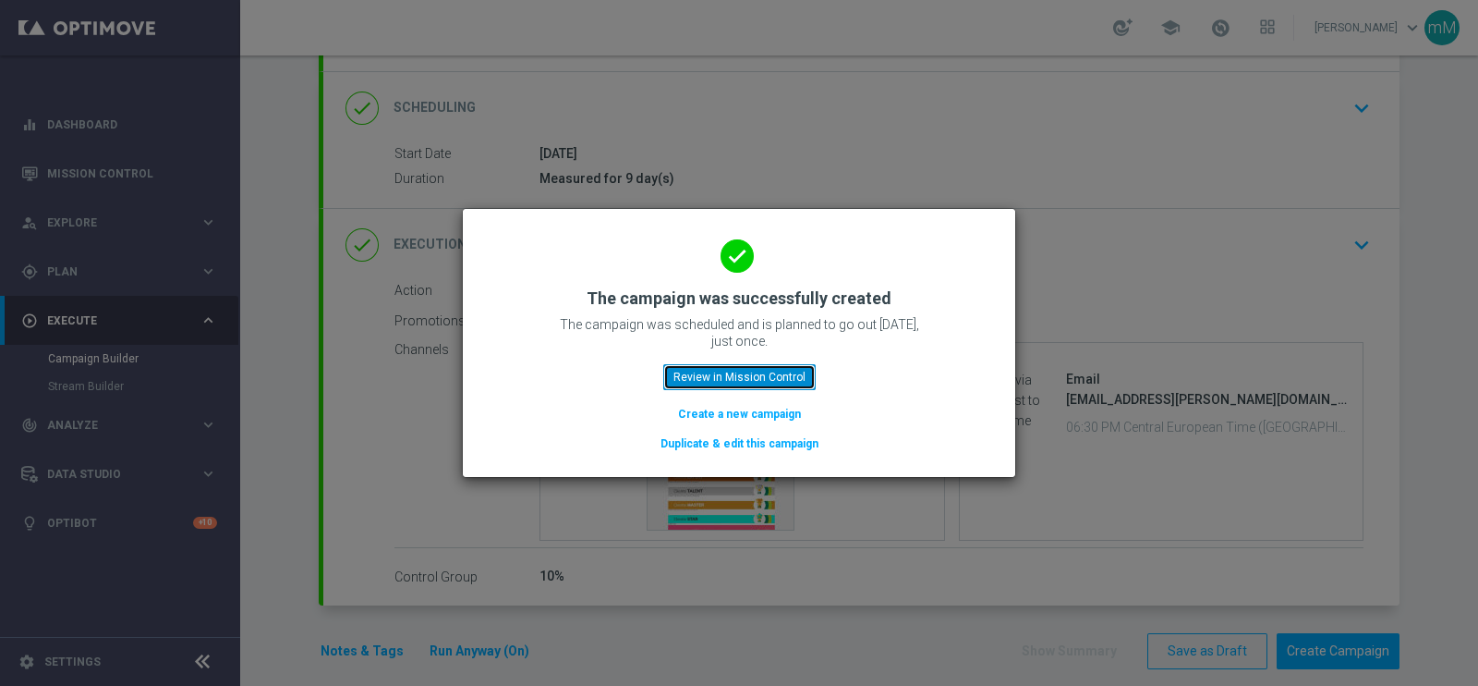
click at [696, 375] on button "Review in Mission Control" at bounding box center [739, 377] width 152 height 26
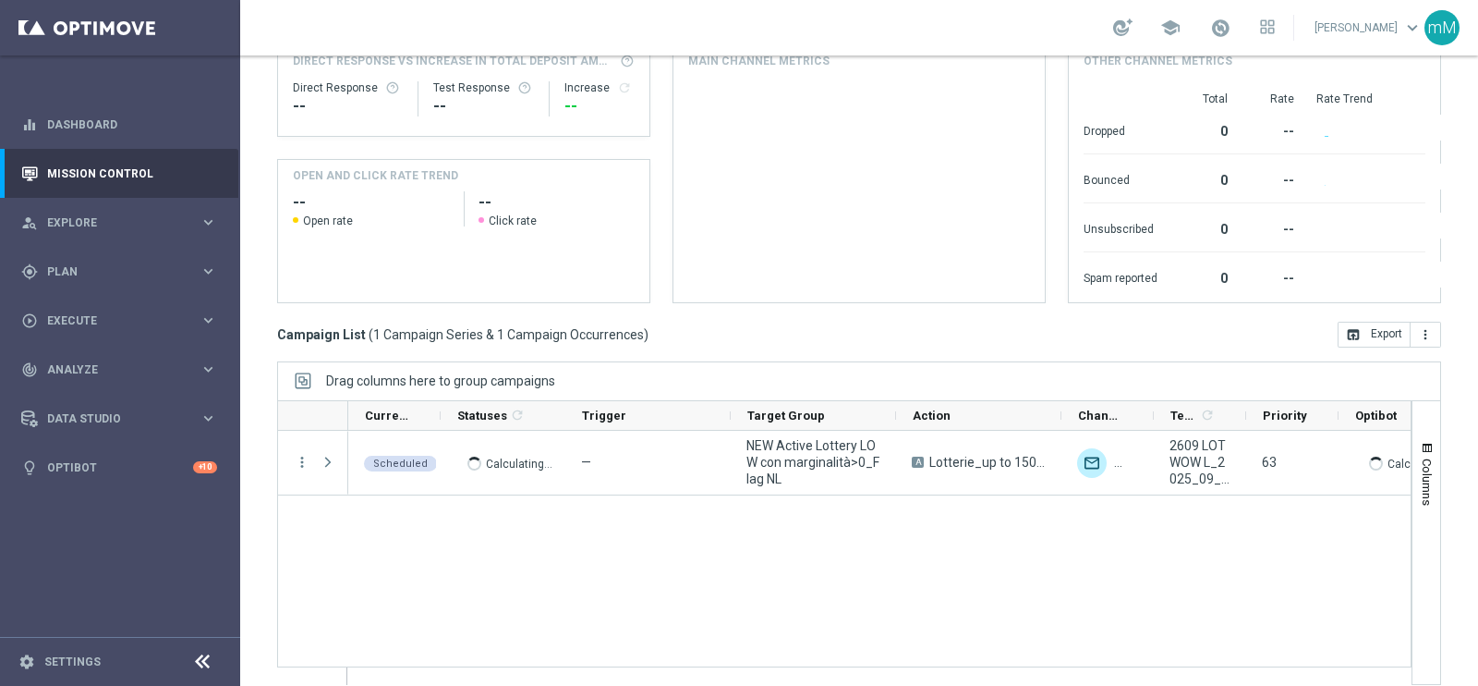
scroll to position [275, 0]
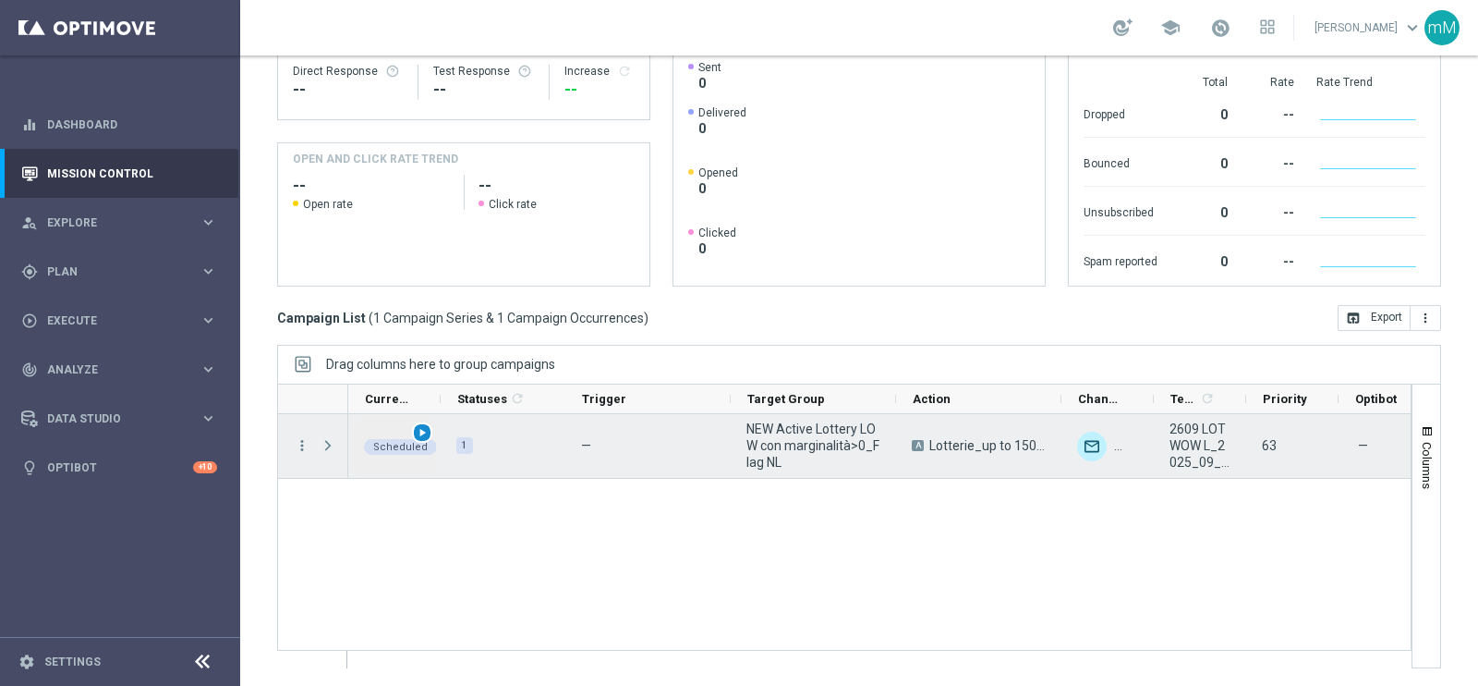
click at [421, 436] on span "play_arrow" at bounding box center [422, 432] width 13 height 13
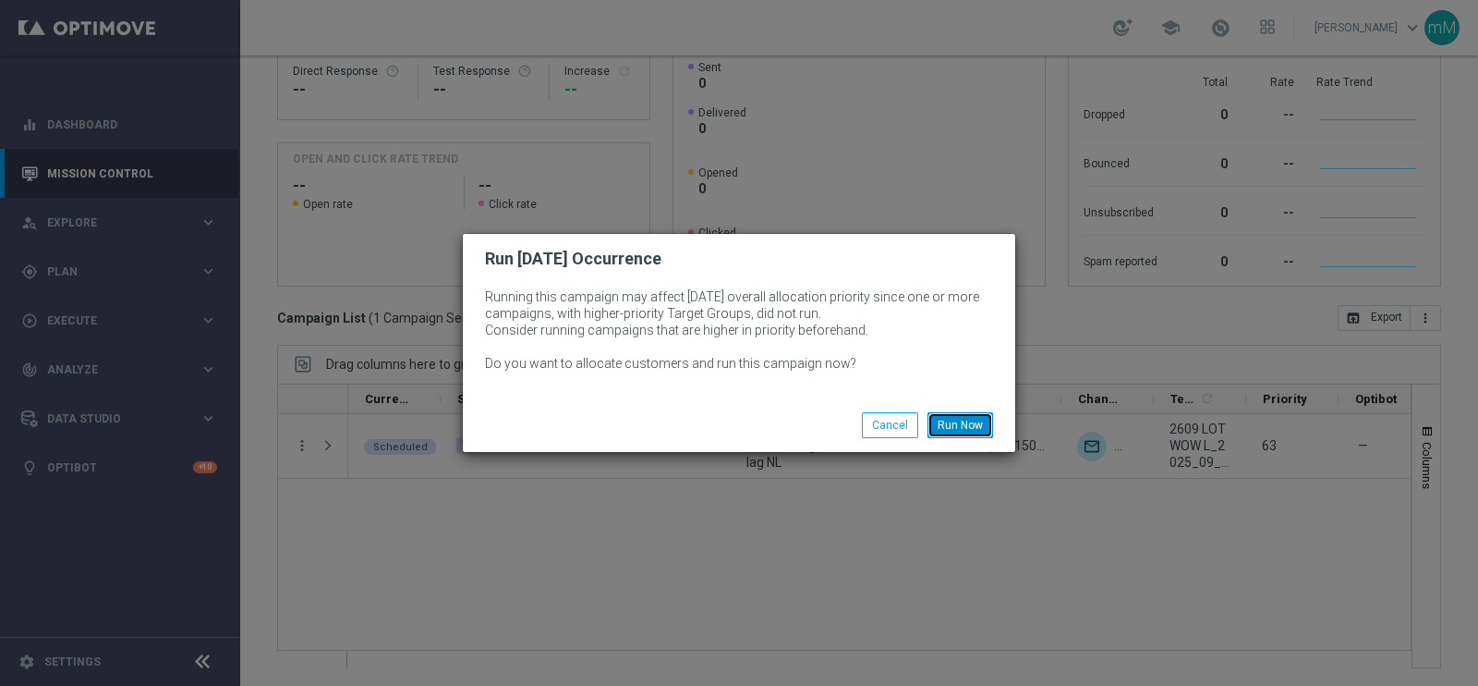
click at [952, 422] on button "Run Now" at bounding box center [961, 425] width 66 height 26
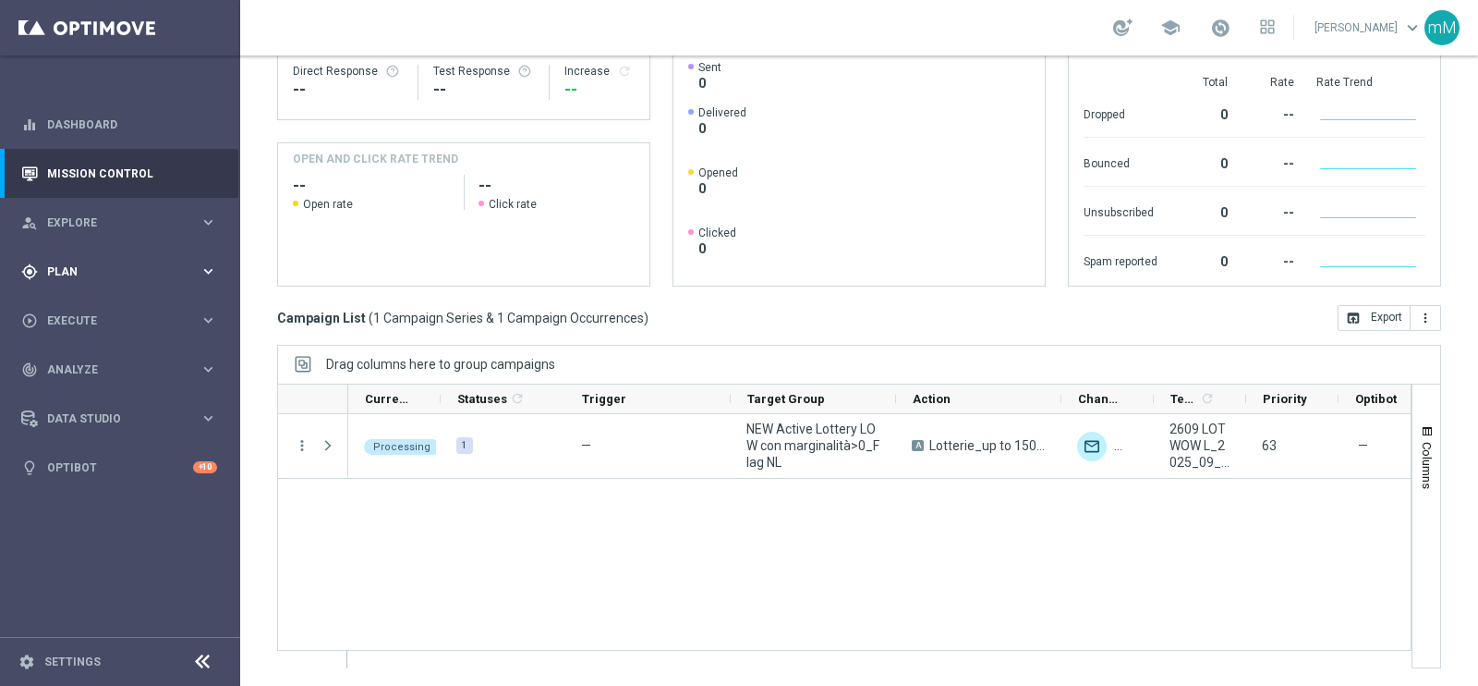
click at [122, 270] on span "Plan" at bounding box center [123, 271] width 152 height 11
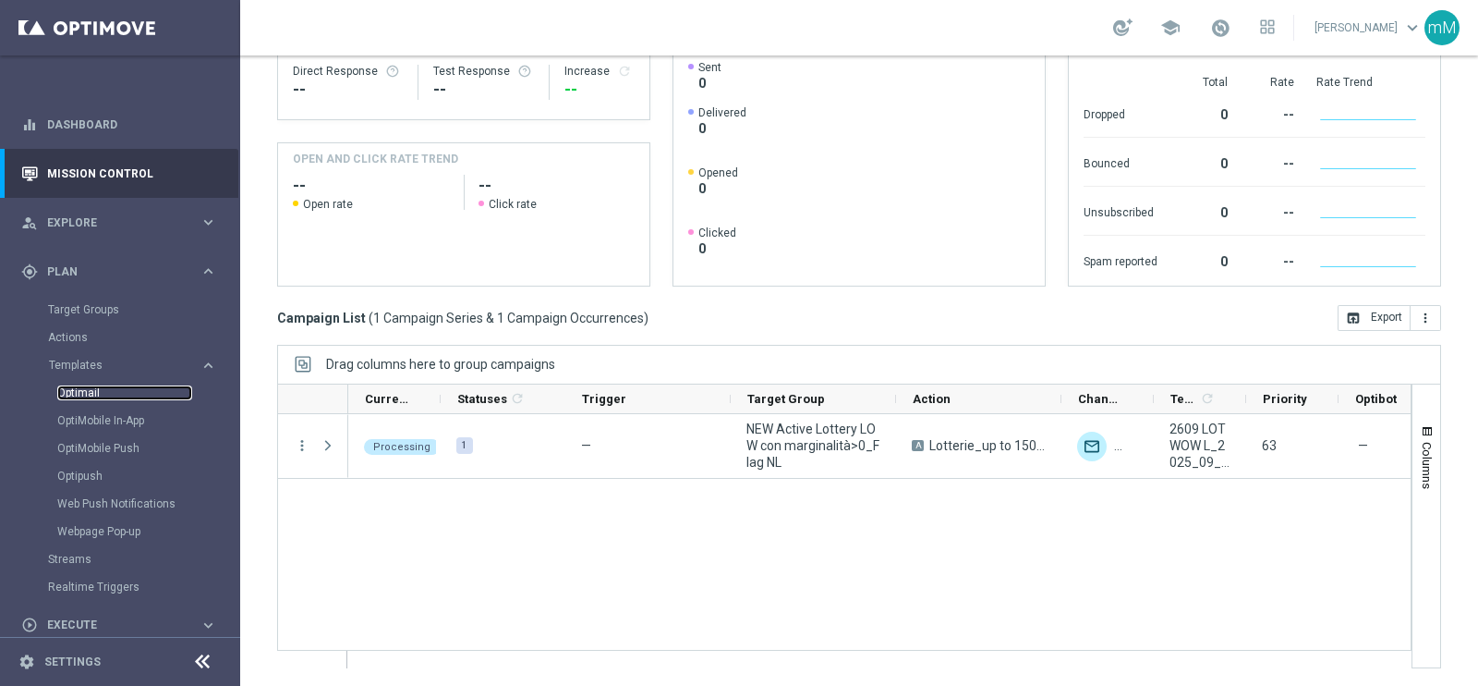
click at [95, 390] on link "Optimail" at bounding box center [124, 392] width 135 height 15
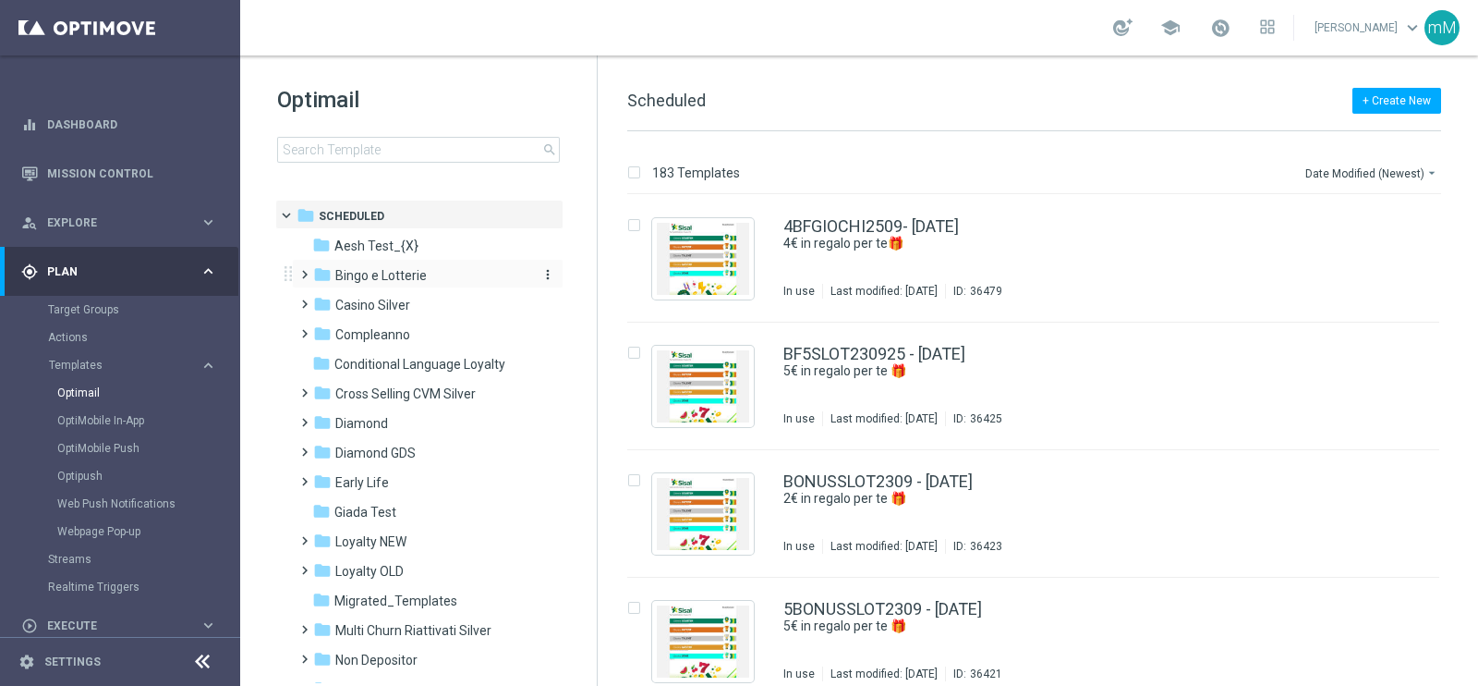
click at [399, 271] on span "Bingo e Lotterie" at bounding box center [380, 275] width 91 height 17
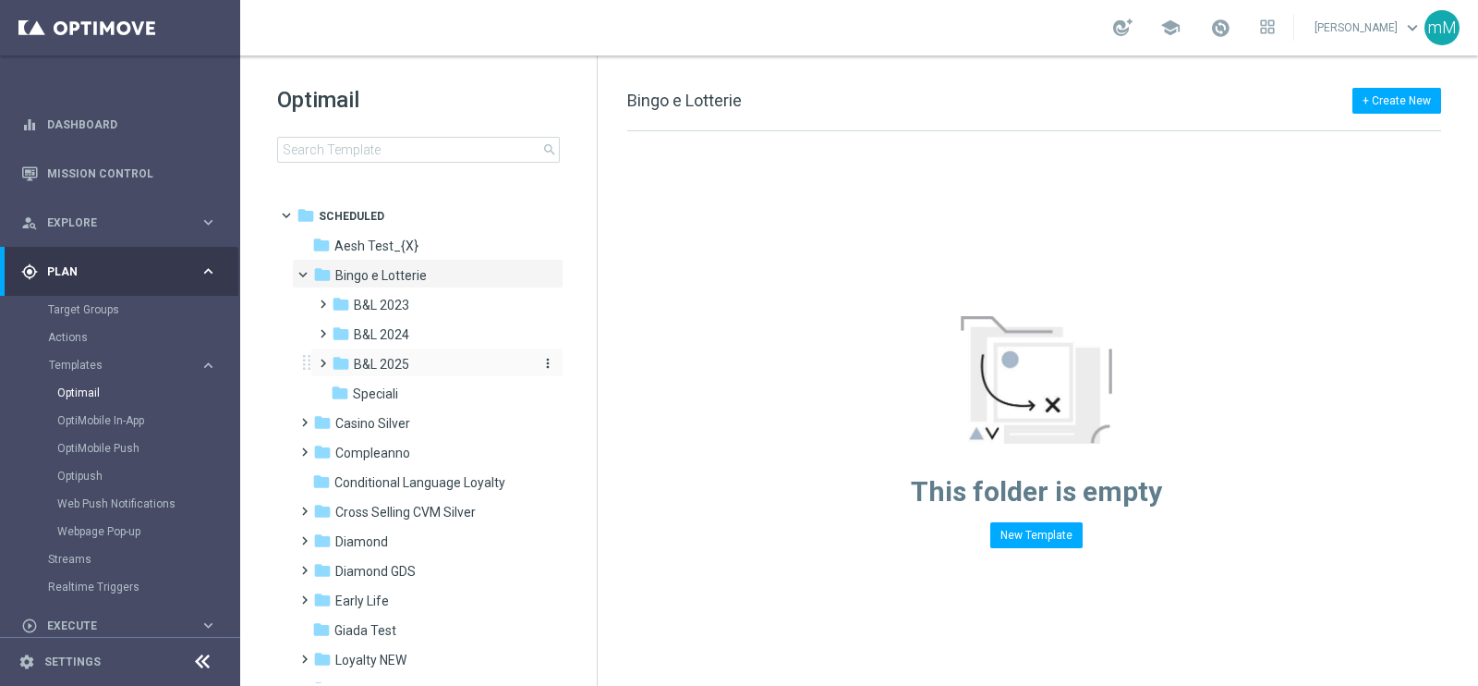
click at [397, 367] on span "B&L 2025" at bounding box center [381, 364] width 55 height 17
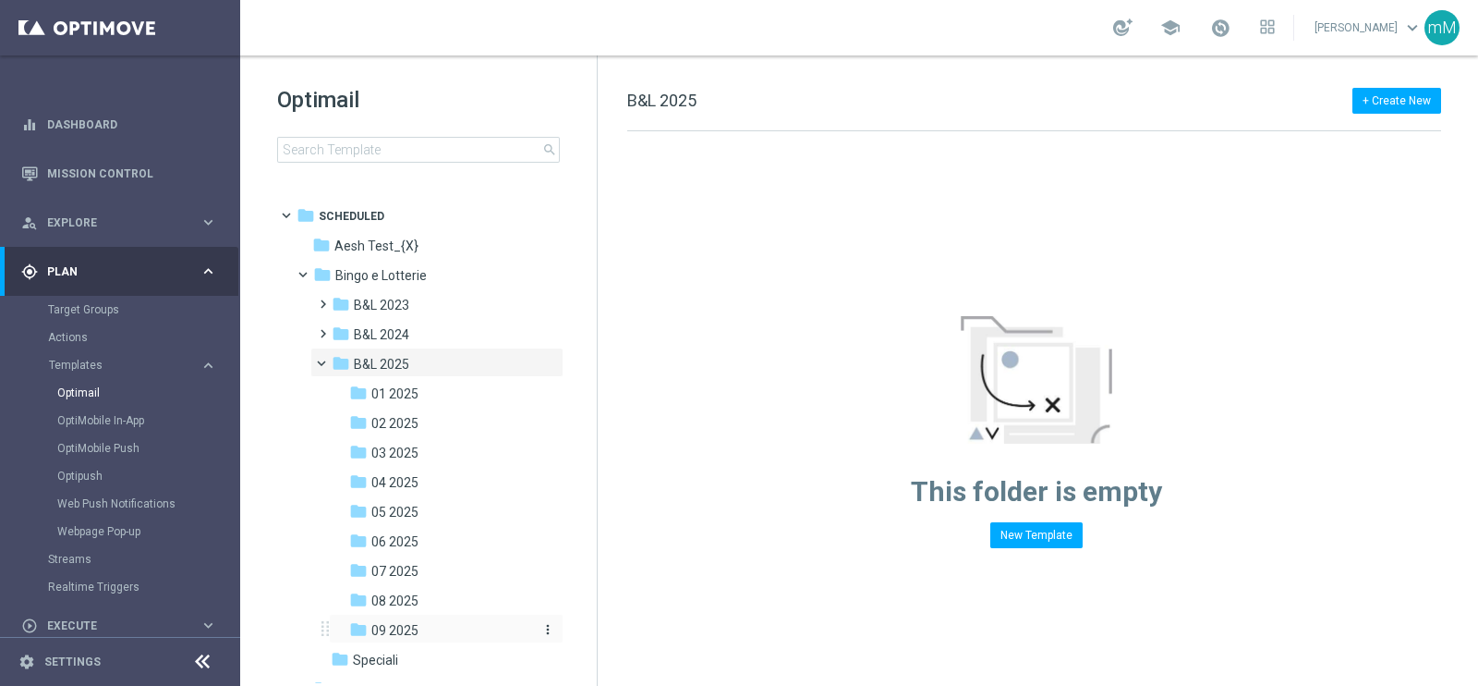
click at [434, 626] on div "folder 09 2025" at bounding box center [440, 630] width 182 height 21
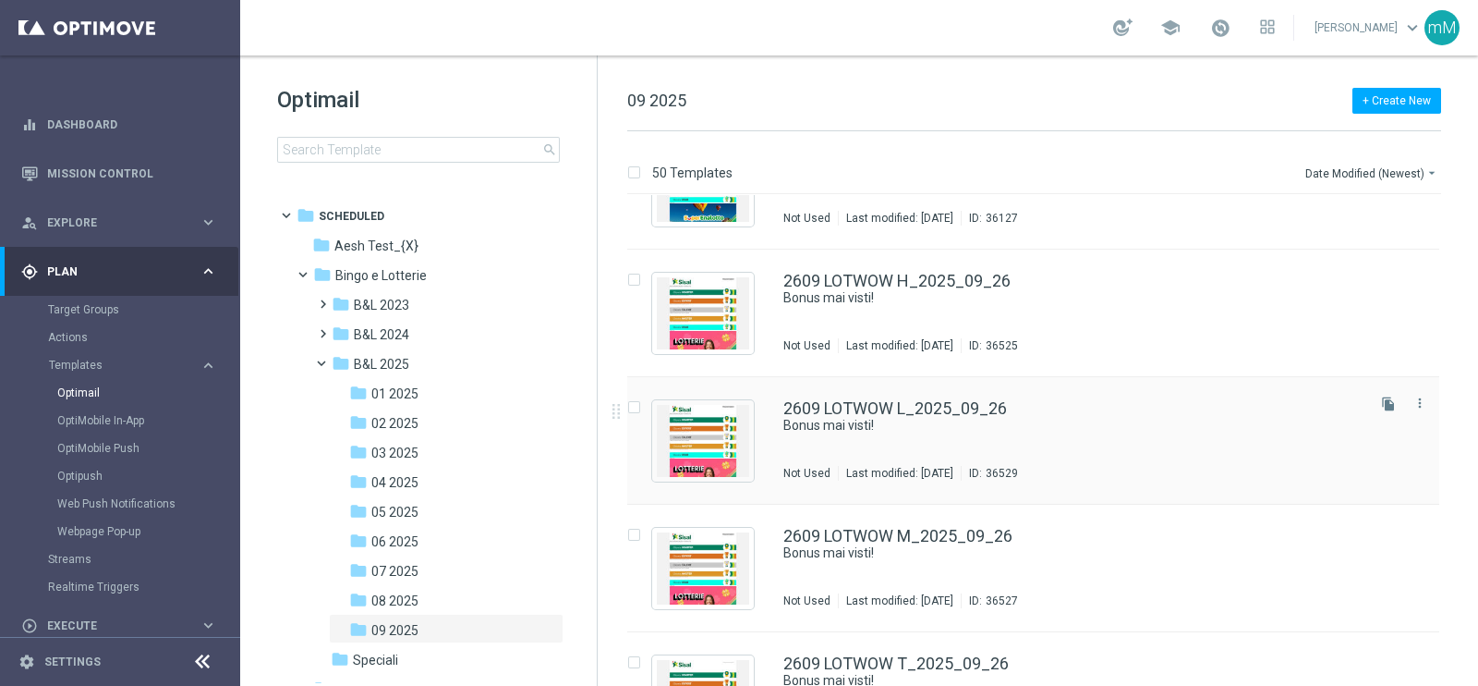
scroll to position [347, 0]
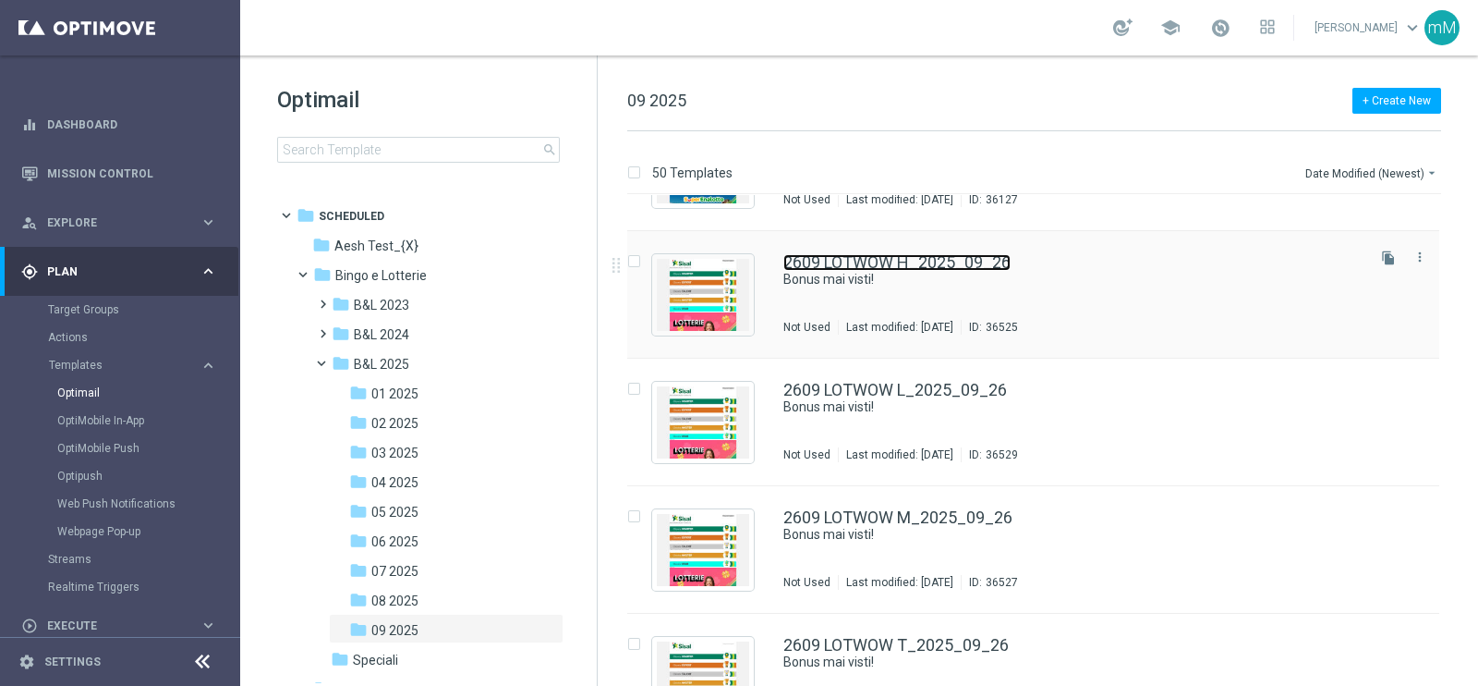
click at [879, 261] on link "2609 LOTWOW H_2025_09_26" at bounding box center [897, 262] width 227 height 17
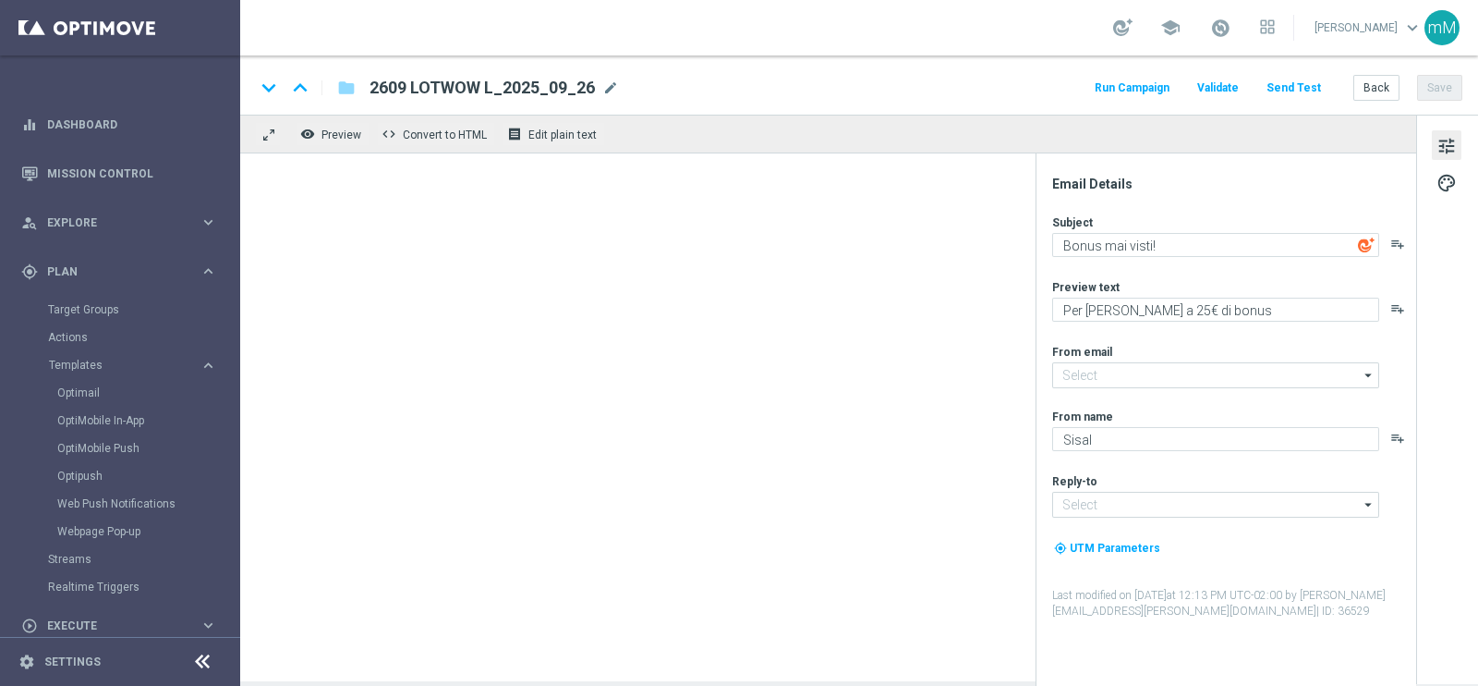
type input "[EMAIL_ADDRESS][DOMAIN_NAME]"
type textarea "Per te fino a 50.000 Sisal point!"
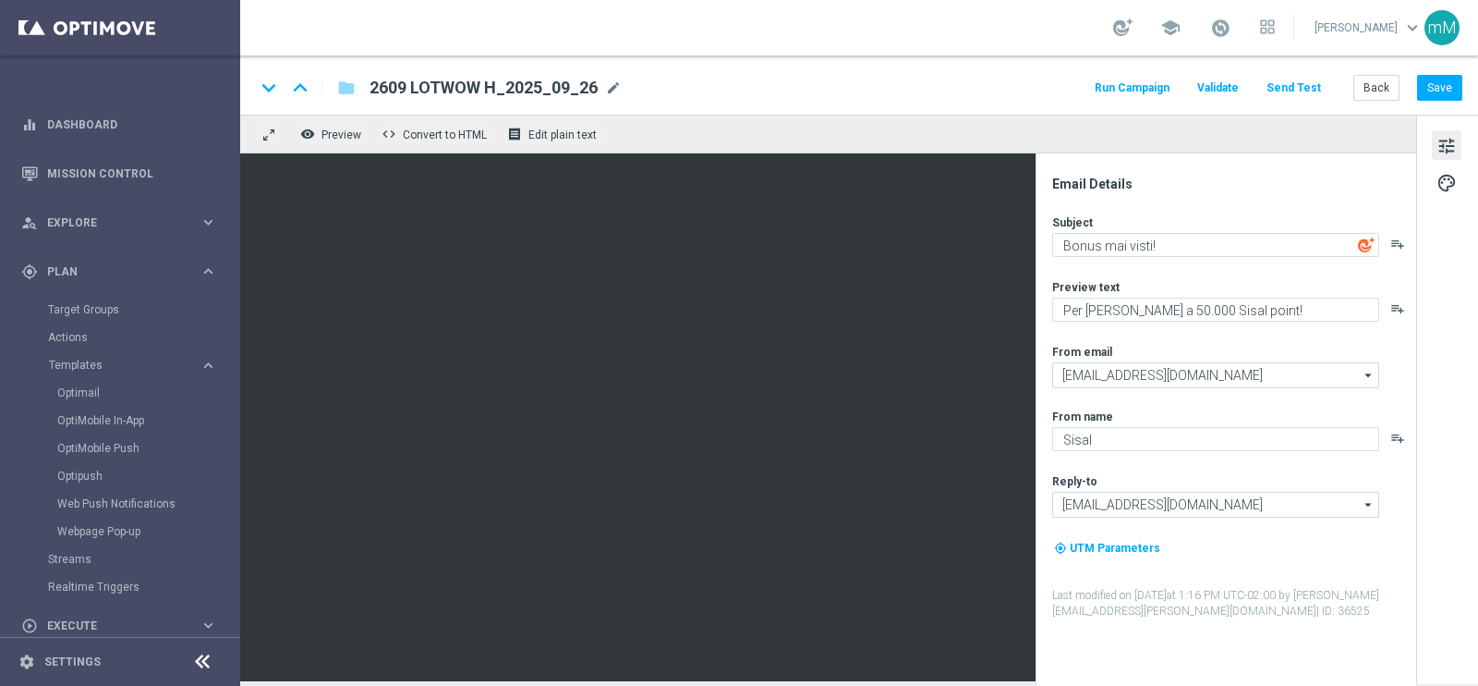
click at [1150, 88] on button "Run Campaign" at bounding box center [1132, 88] width 80 height 25
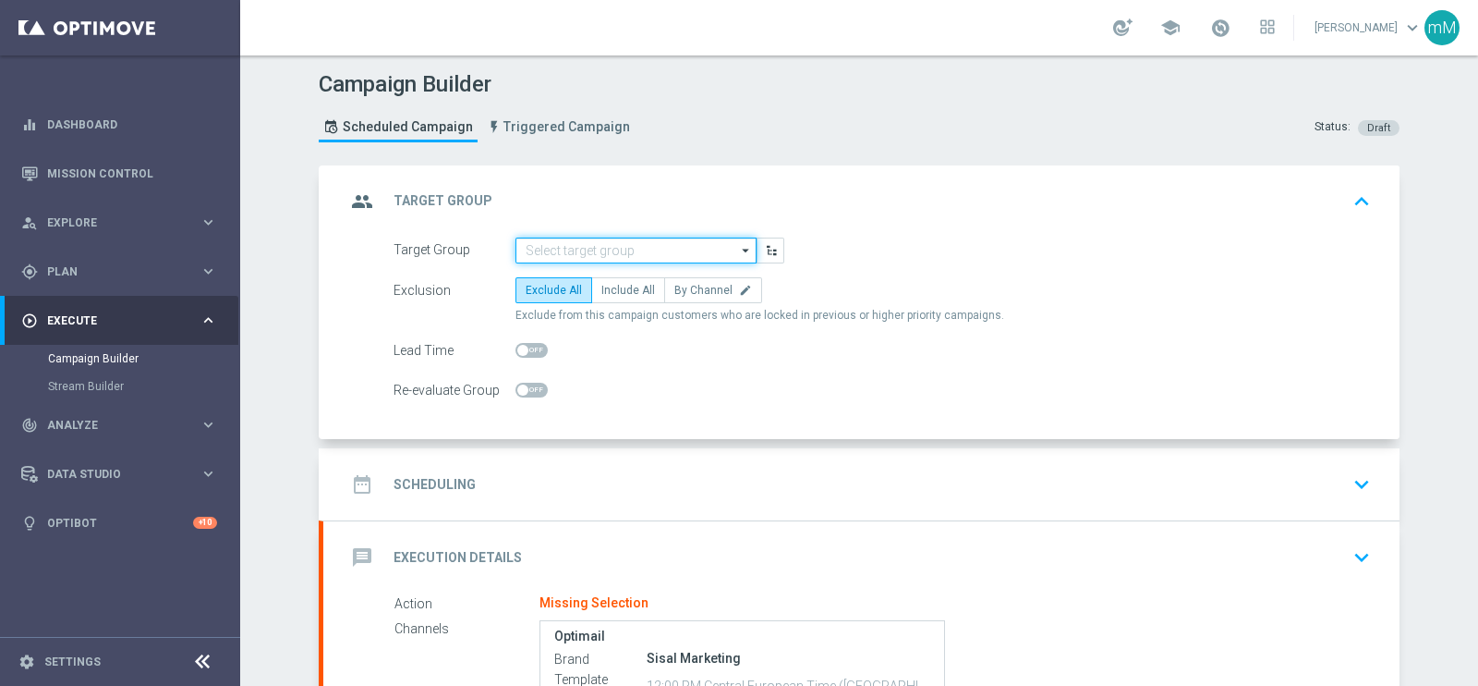
click at [630, 250] on input at bounding box center [636, 250] width 241 height 26
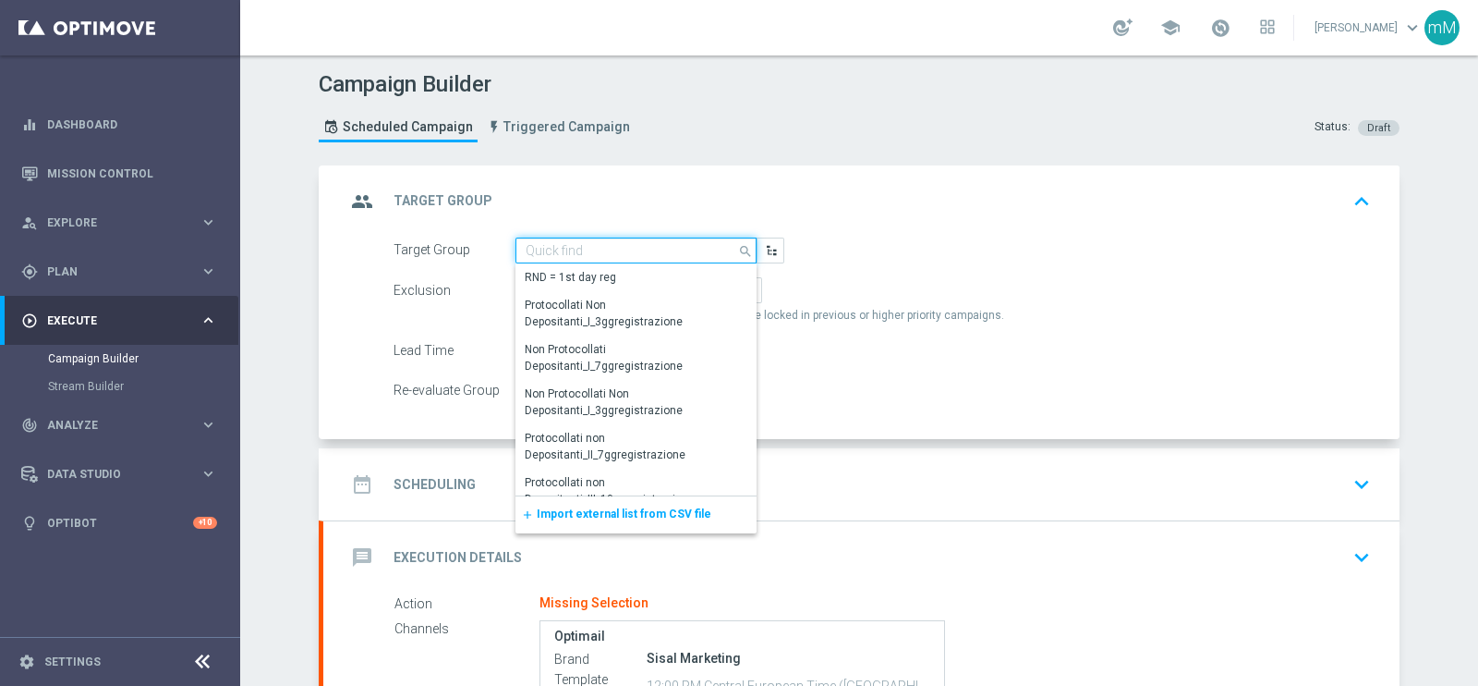
paste input "NEW Active Lottery HIGH con marginalità>0_flag NL"
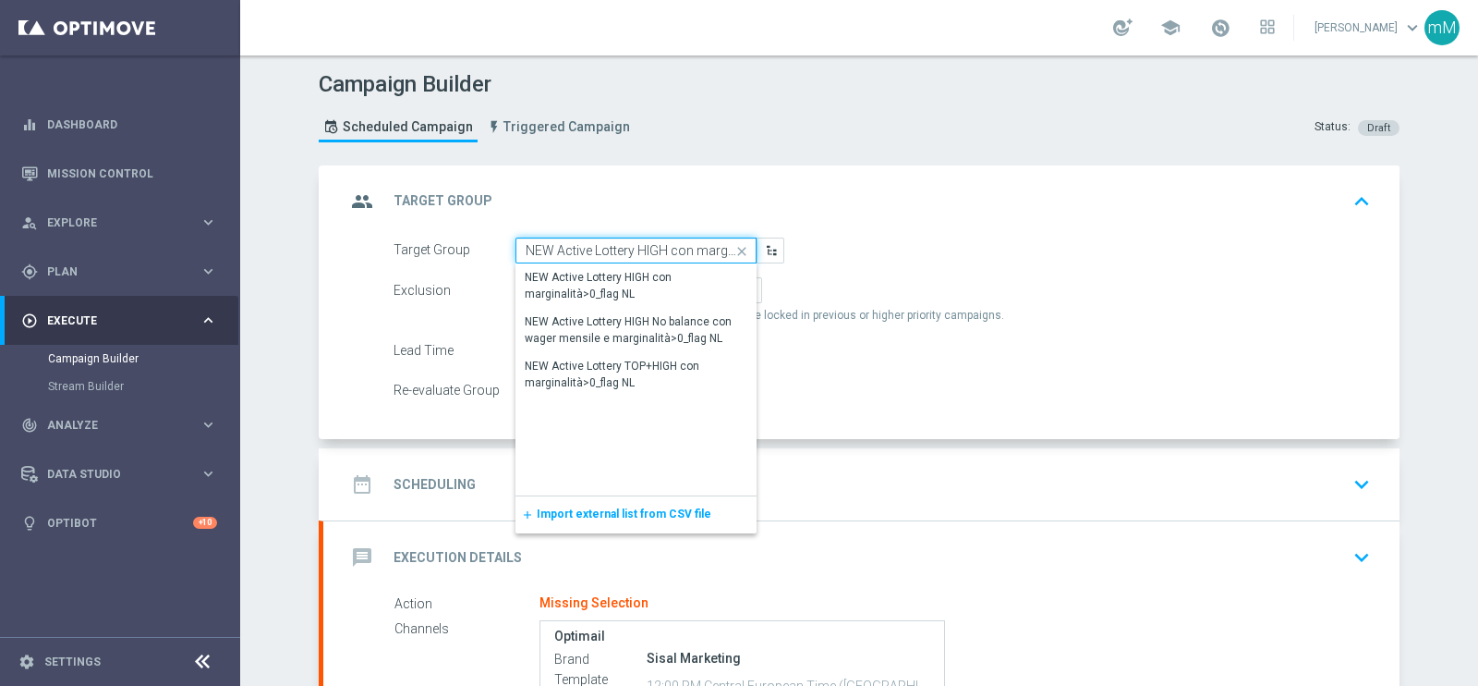
scroll to position [0, 80]
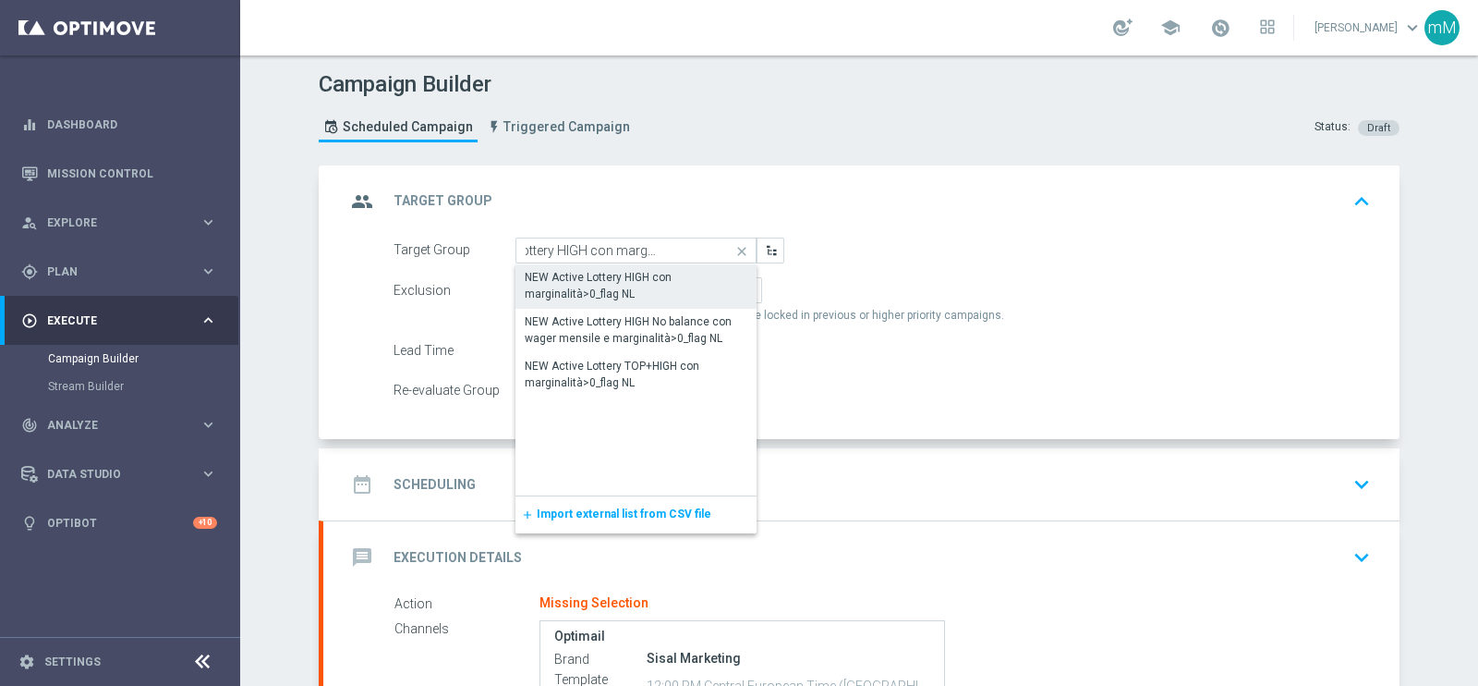
click at [615, 272] on div "NEW Active Lottery HIGH con marginalità>0_flag NL" at bounding box center [636, 285] width 223 height 33
type input "NEW Active Lottery HIGH con marginalità>0_flag NL"
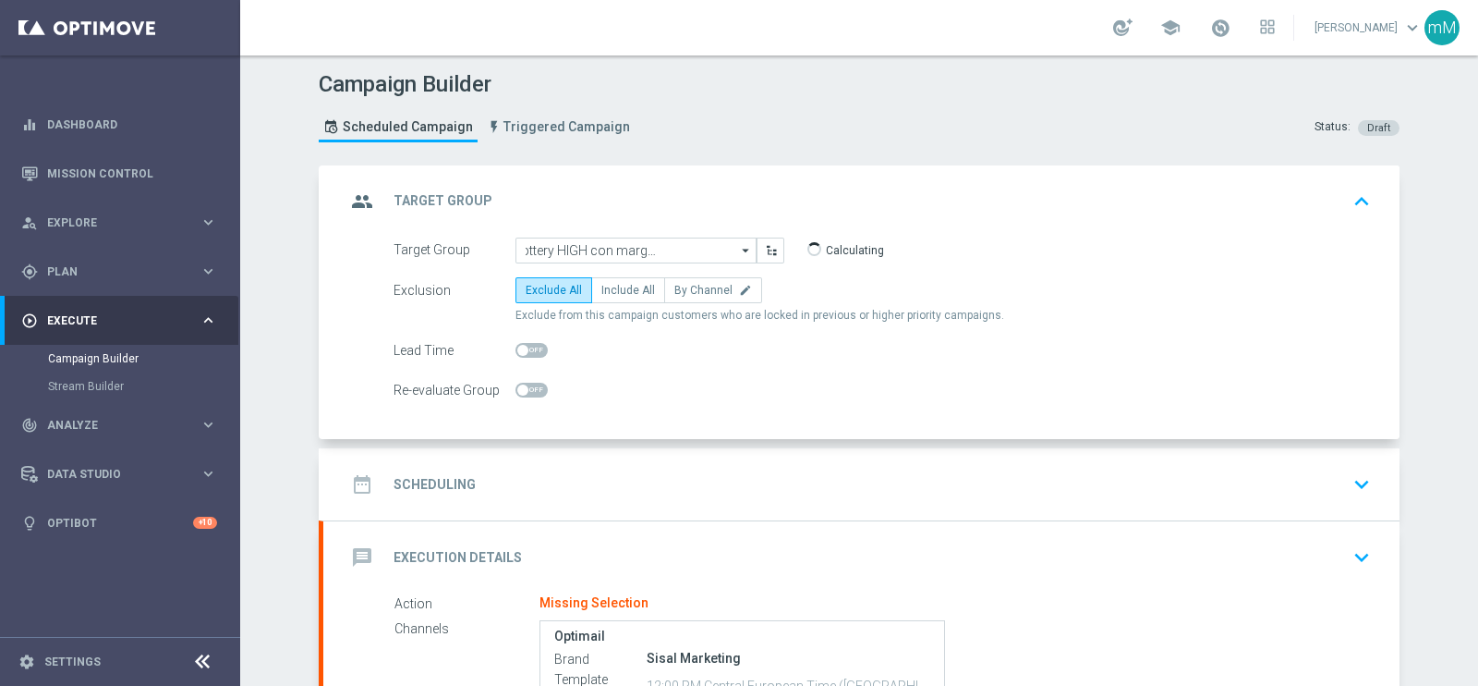
scroll to position [0, 0]
click at [611, 298] on label "Include All" at bounding box center [628, 290] width 74 height 26
click at [611, 298] on input "Include All" at bounding box center [608, 293] width 12 height 12
radio input "true"
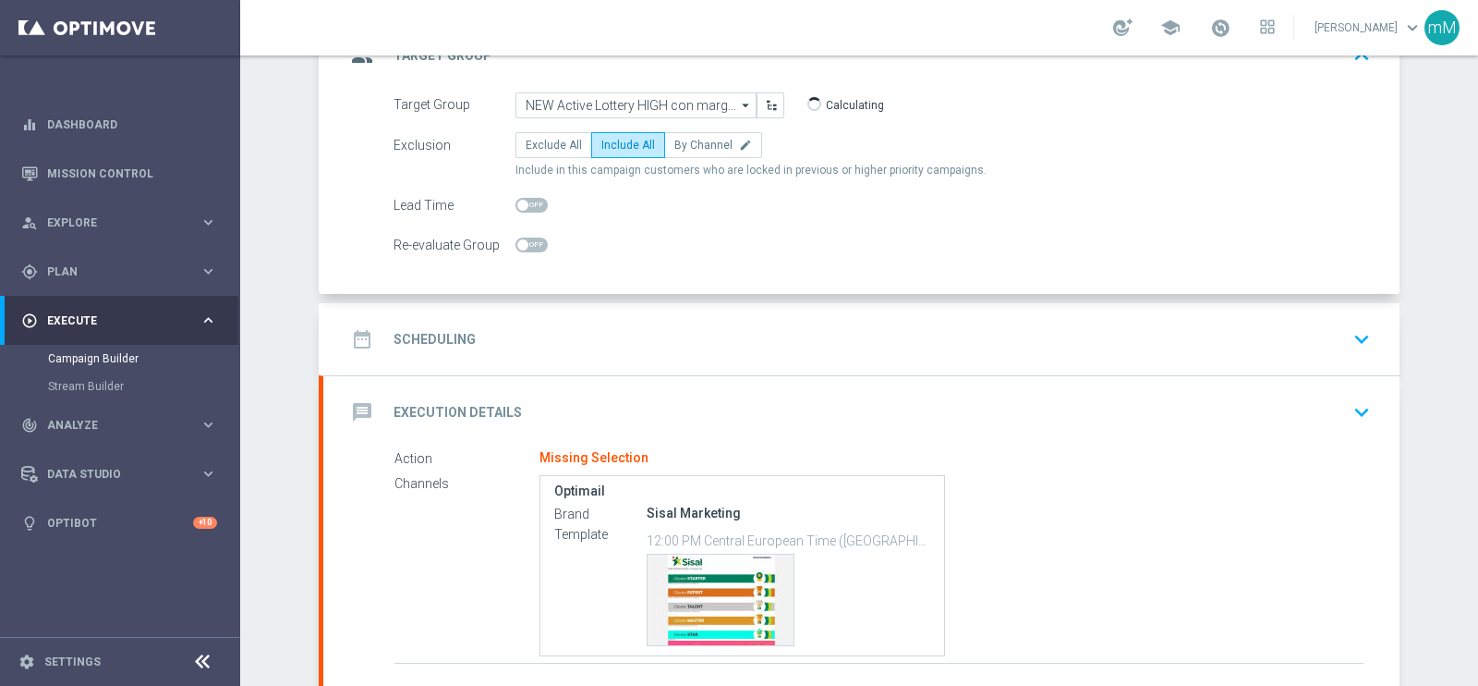
scroll to position [277, 0]
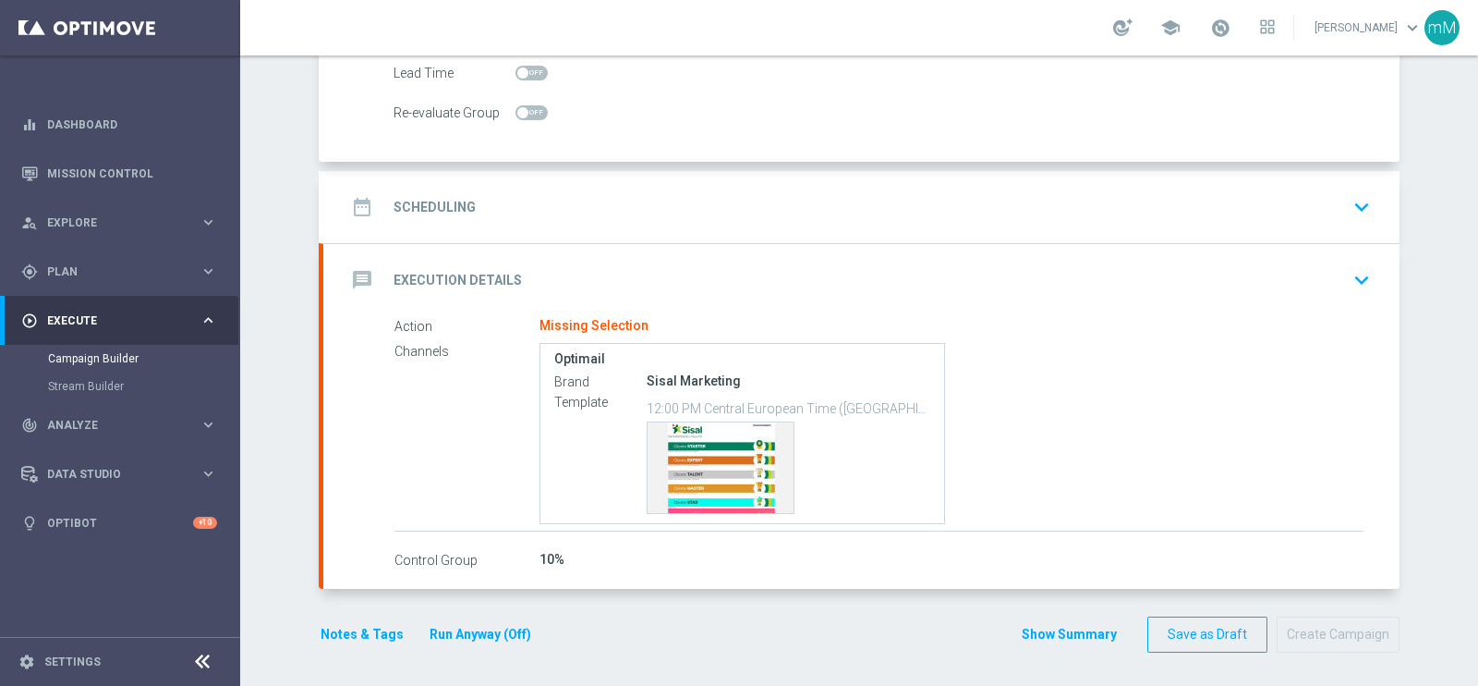
click at [654, 207] on div "date_range Scheduling keyboard_arrow_down" at bounding box center [862, 206] width 1032 height 35
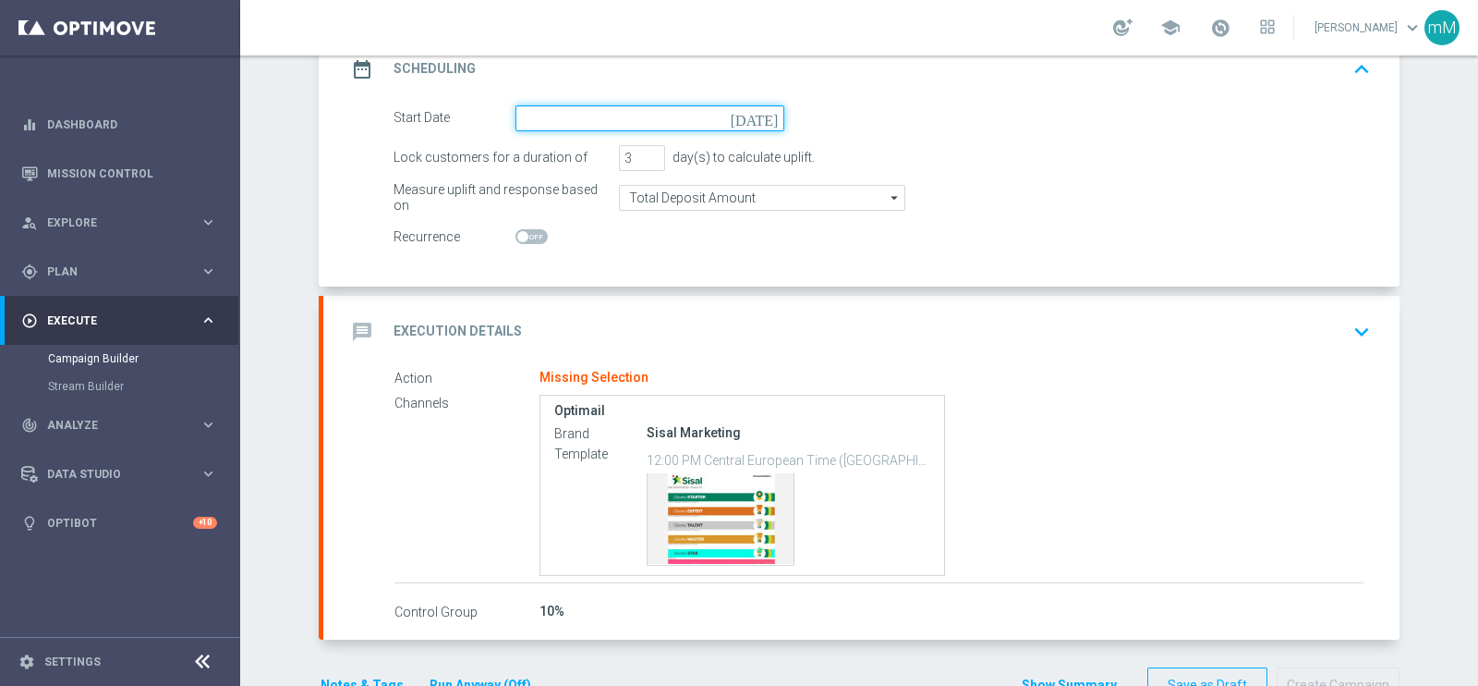
click at [624, 127] on input at bounding box center [650, 118] width 269 height 26
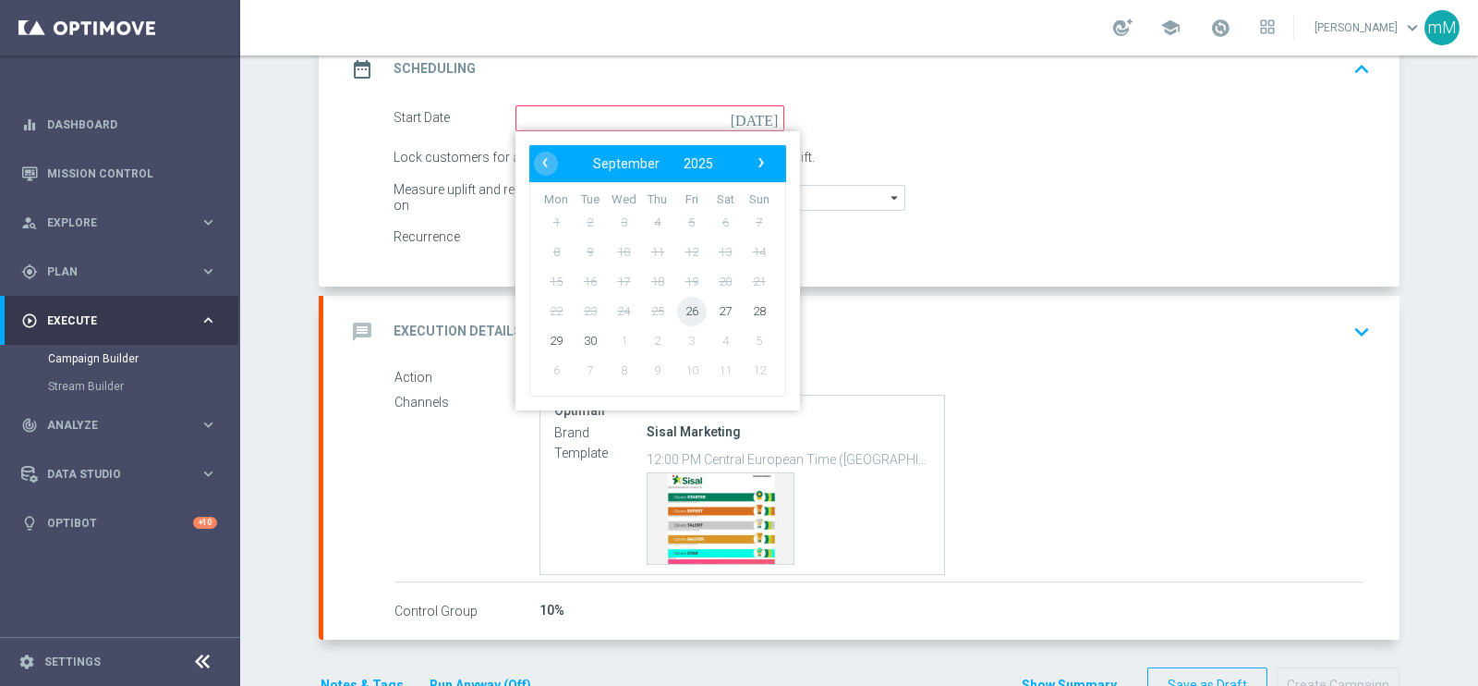
click at [677, 311] on span "26" at bounding box center [692, 311] width 30 height 30
type input "[DATE]"
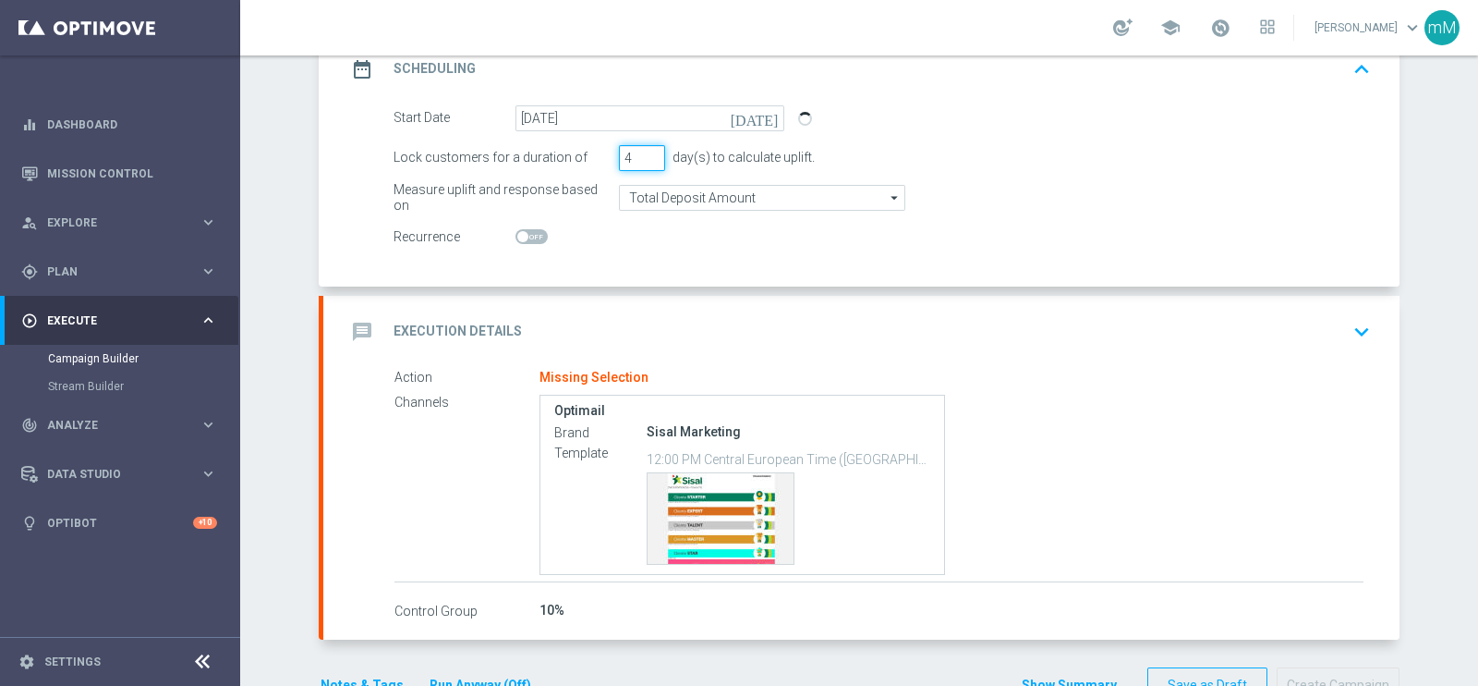
click at [640, 150] on input "4" at bounding box center [642, 158] width 46 height 26
click at [640, 150] on input "5" at bounding box center [642, 158] width 46 height 26
click at [640, 150] on input "6" at bounding box center [642, 158] width 46 height 26
click at [640, 150] on input "7" at bounding box center [642, 158] width 46 height 26
click at [640, 150] on input "8" at bounding box center [642, 158] width 46 height 26
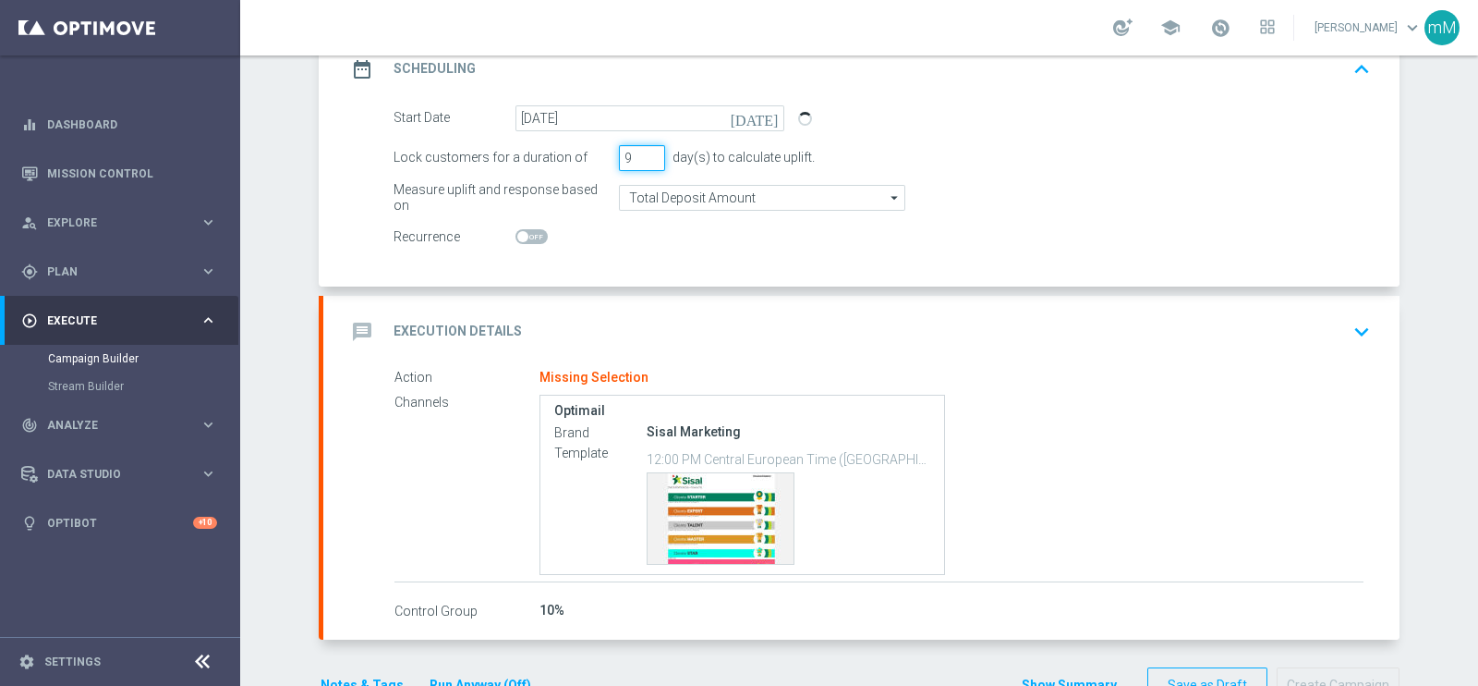
type input "9"
click at [640, 150] on input "9" at bounding box center [642, 158] width 46 height 26
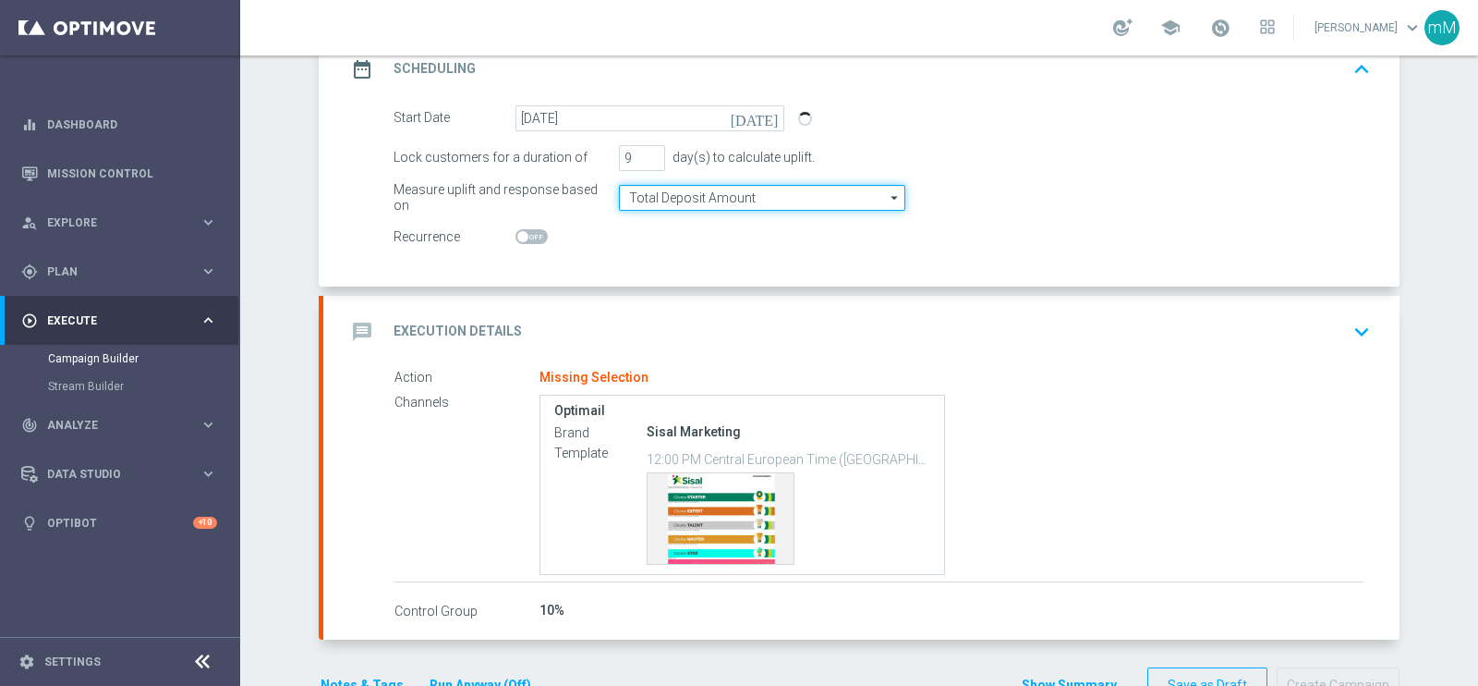
click at [706, 194] on input "Total Deposit Amount" at bounding box center [762, 198] width 286 height 26
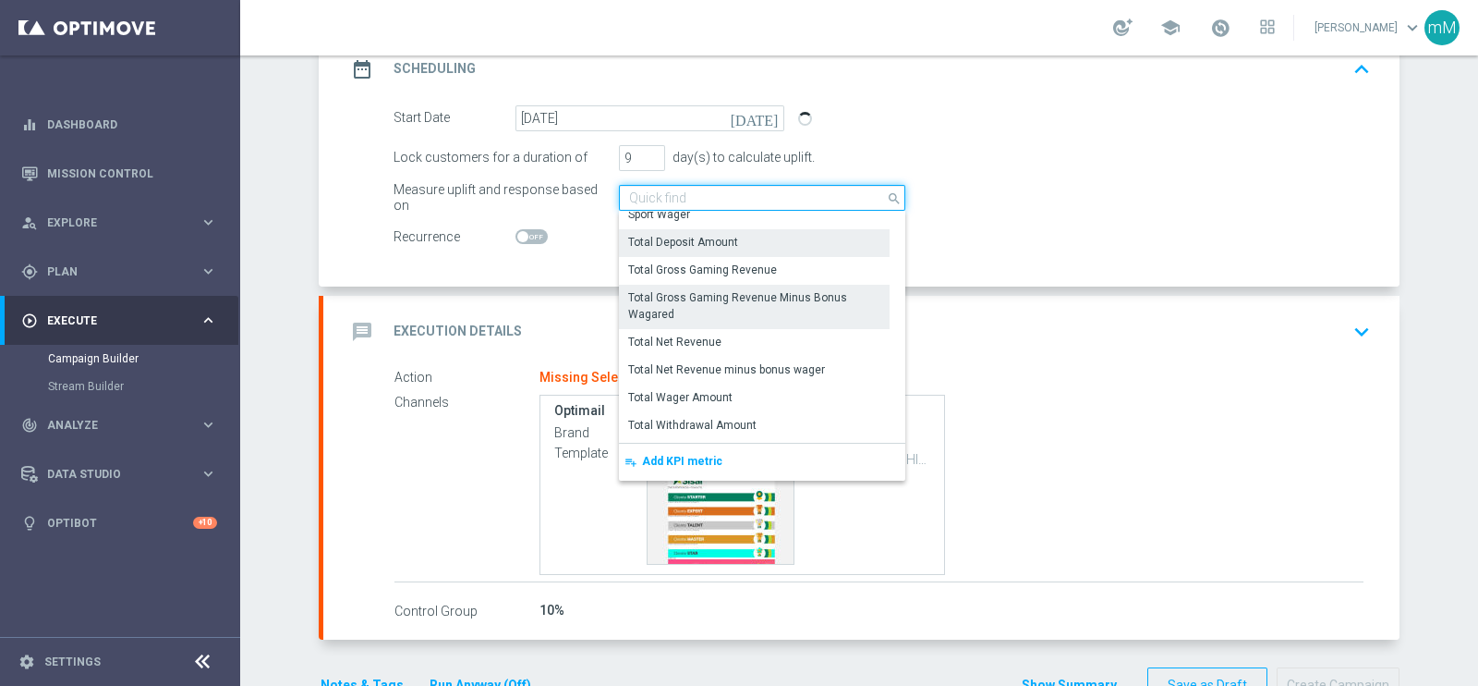
scroll to position [428, 0]
click at [705, 300] on div "Total Gross Gaming Revenue Minus Bonus Wagared" at bounding box center [754, 303] width 252 height 33
type input "Total Gross Gaming Revenue Minus Bonus Wagared"
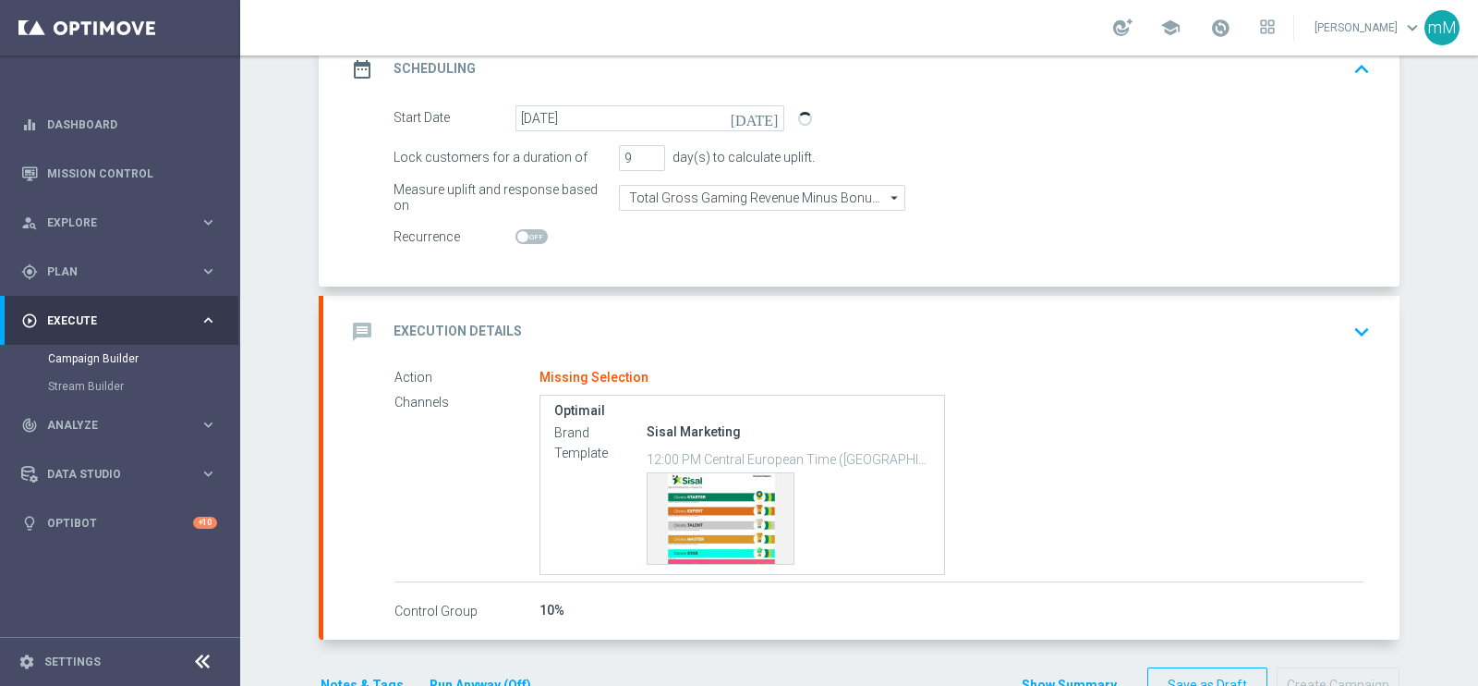
click at [656, 309] on div "message Execution Details keyboard_arrow_down" at bounding box center [861, 332] width 1077 height 72
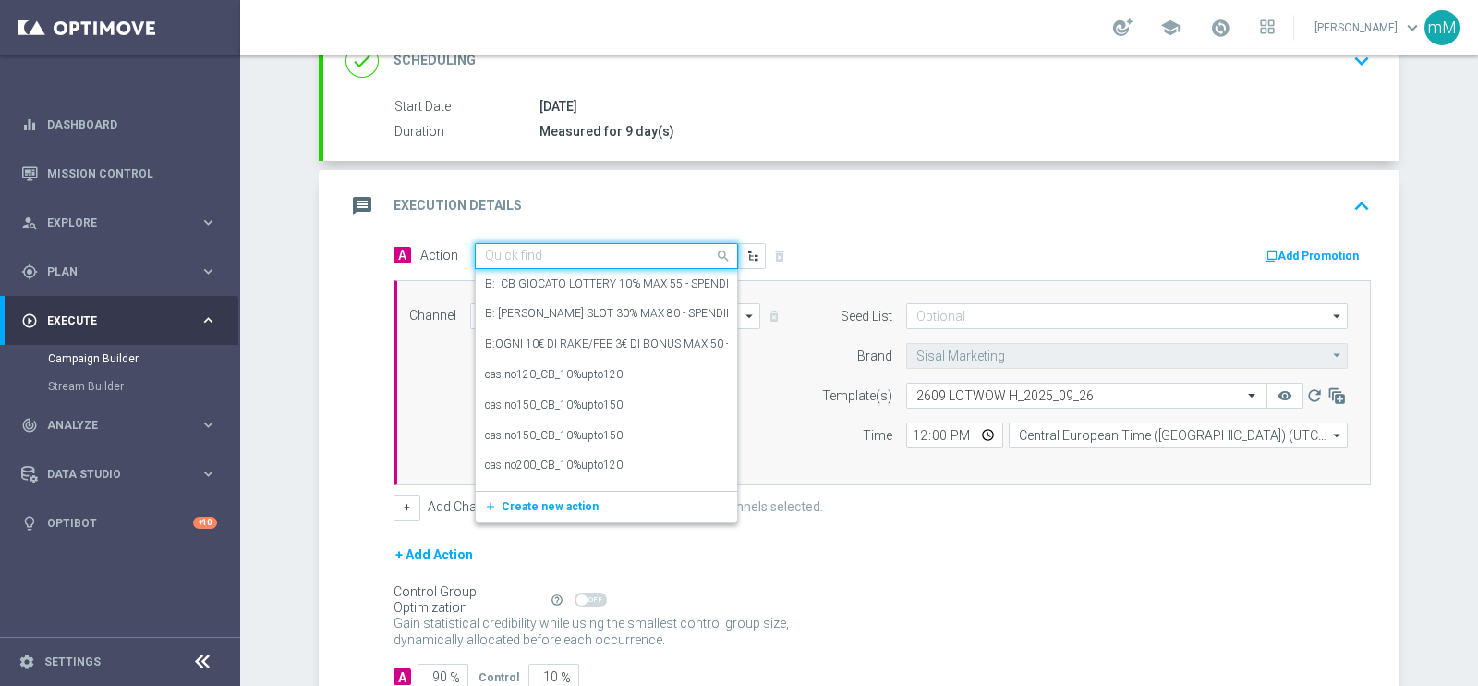
click at [612, 263] on div "Quick find" at bounding box center [606, 256] width 263 height 26
click at [543, 500] on span "Create new action" at bounding box center [550, 506] width 97 height 13
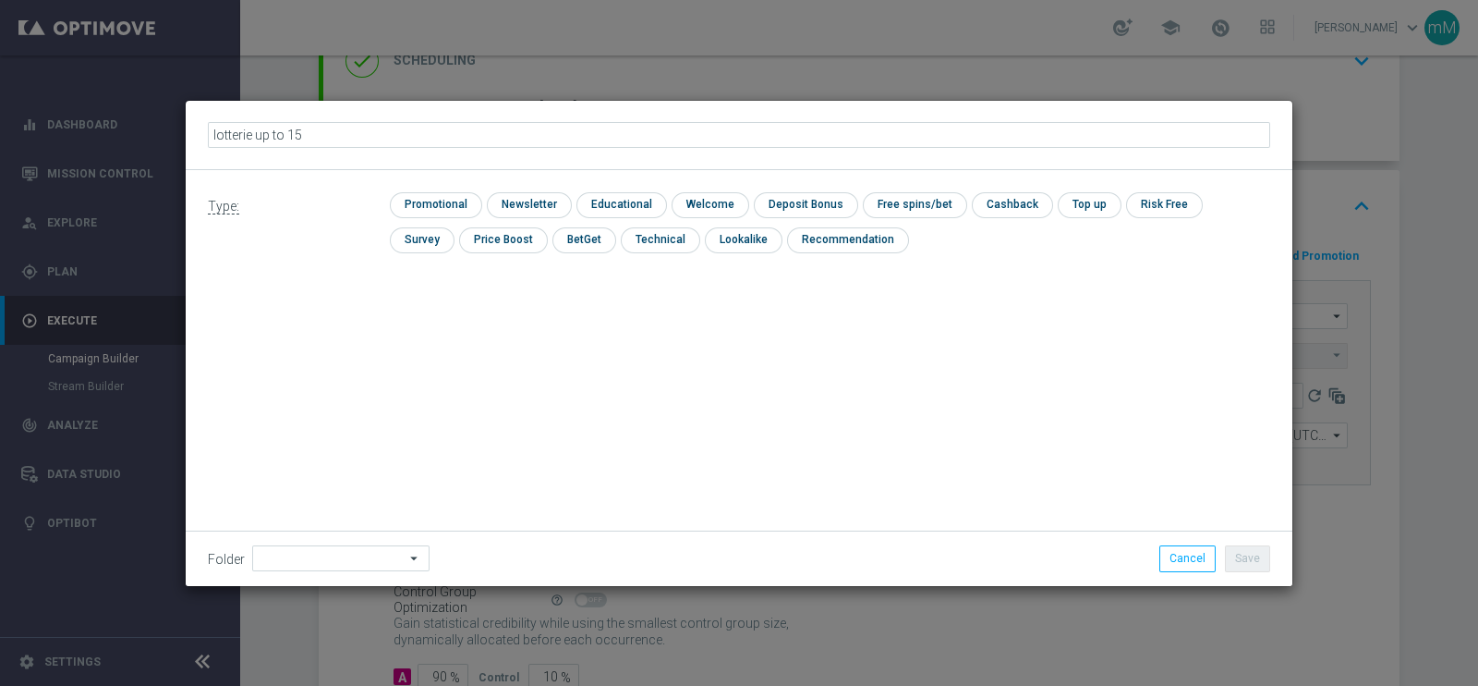
type input "lotterie up to 150"
click at [461, 209] on input "checkbox" at bounding box center [434, 204] width 88 height 25
checkbox input "true"
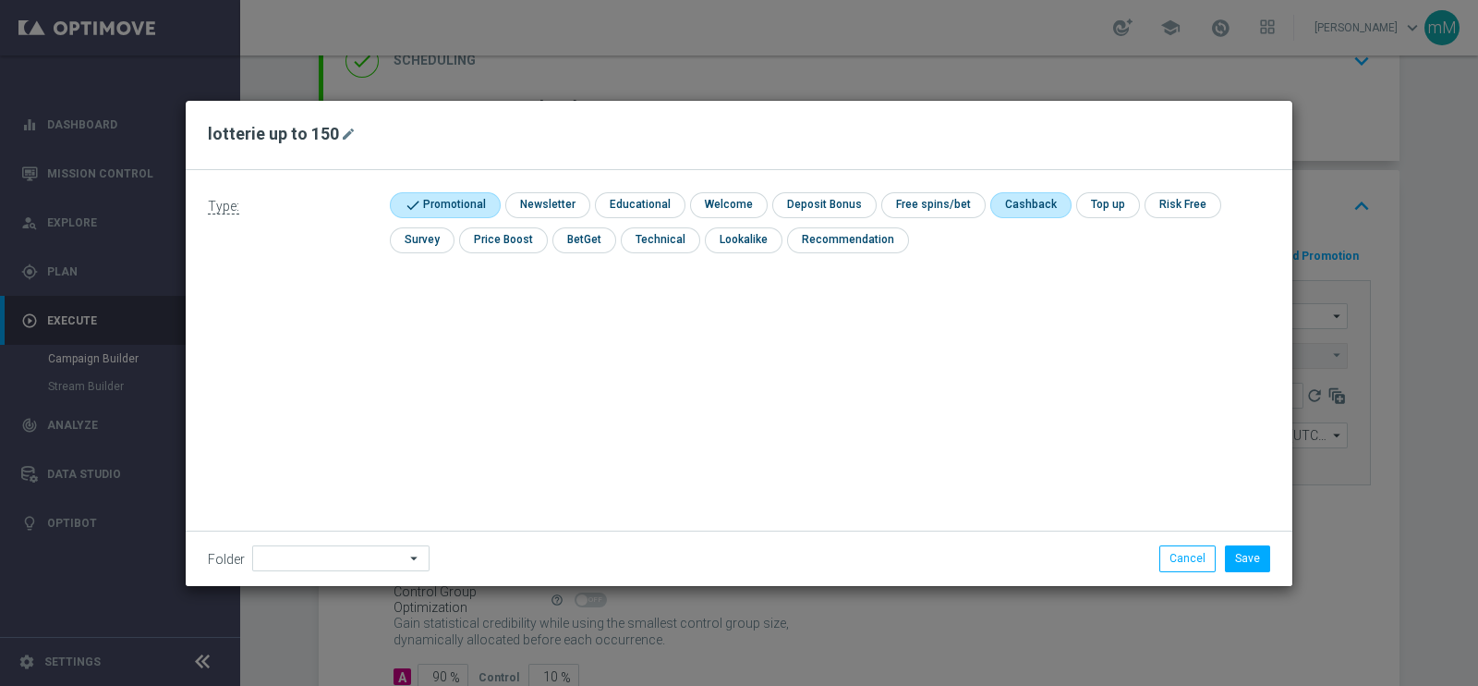
click at [1026, 209] on input "checkbox" at bounding box center [1030, 204] width 78 height 25
checkbox input "true"
click at [1253, 560] on button "Save" at bounding box center [1247, 558] width 45 height 26
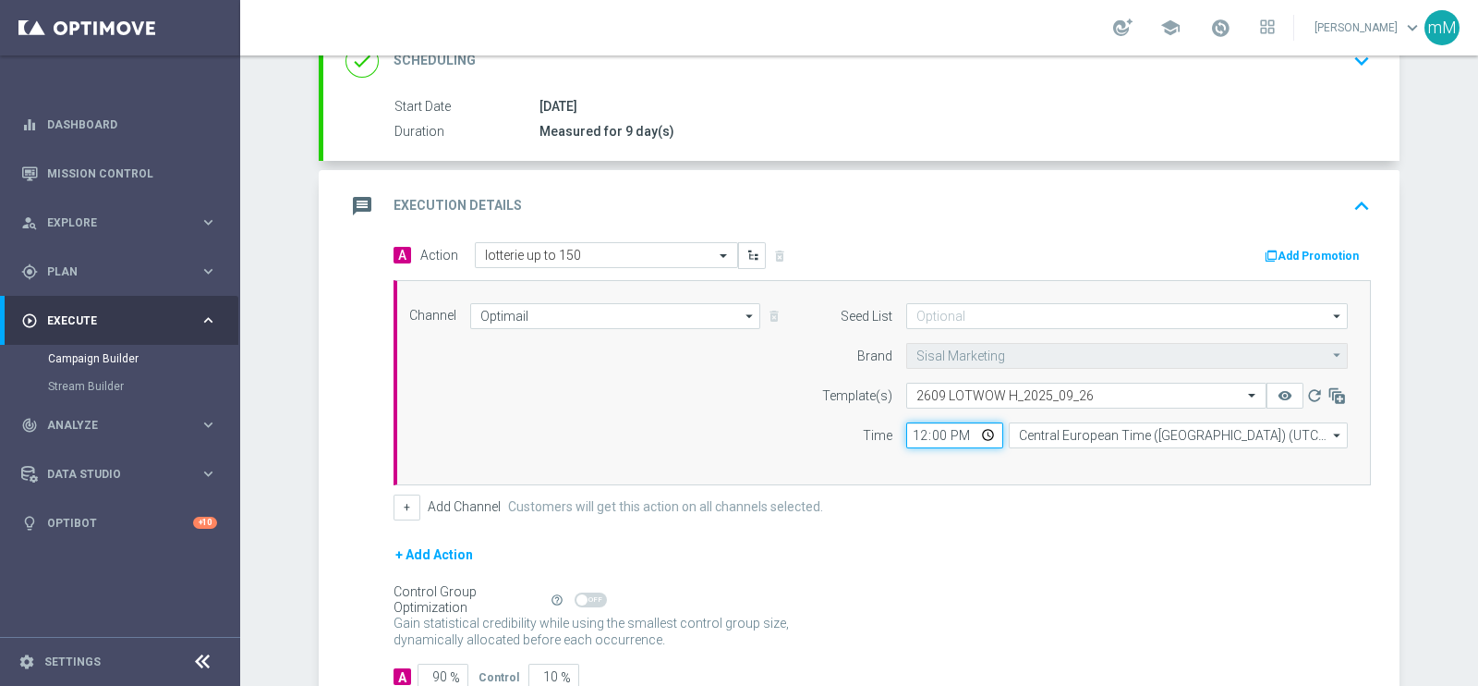
click at [907, 438] on input "12:00" at bounding box center [955, 435] width 97 height 26
type input "18:30"
click at [400, 496] on button "+" at bounding box center [407, 507] width 27 height 26
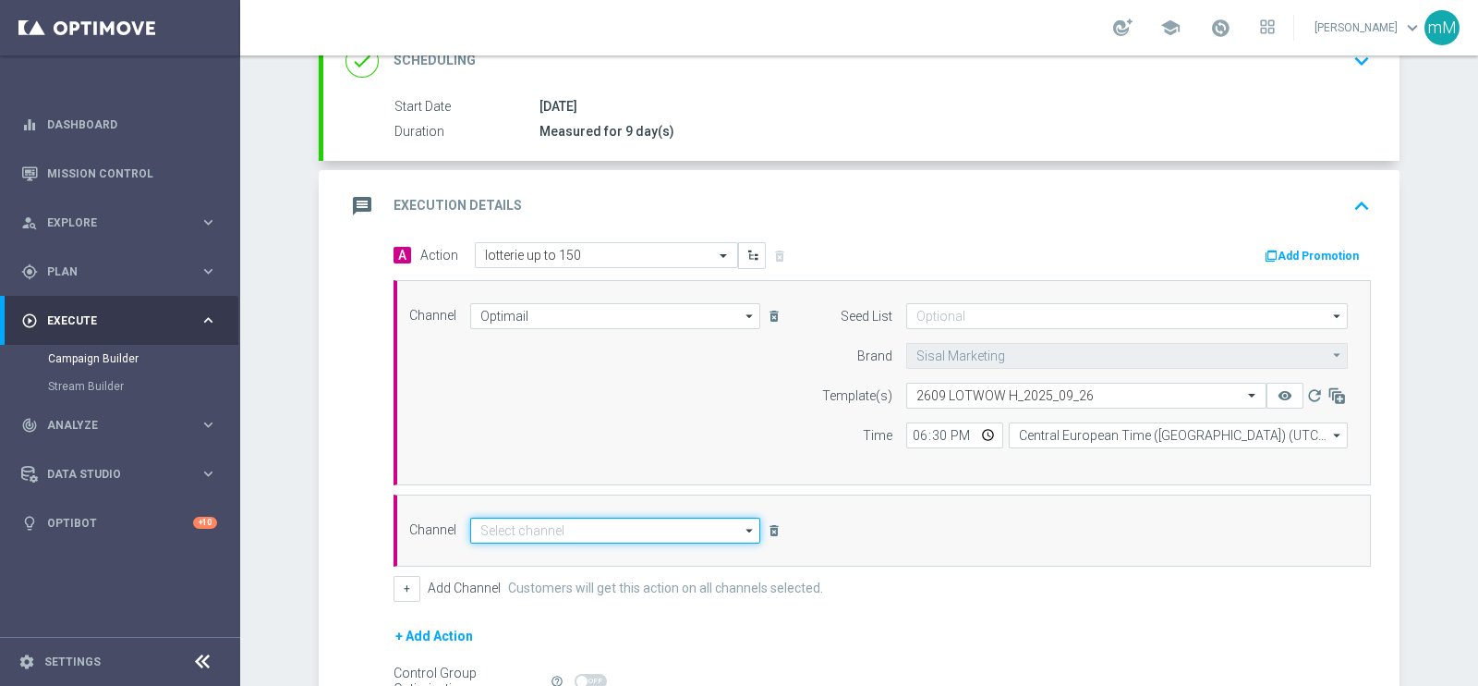
click at [515, 524] on input at bounding box center [615, 530] width 290 height 26
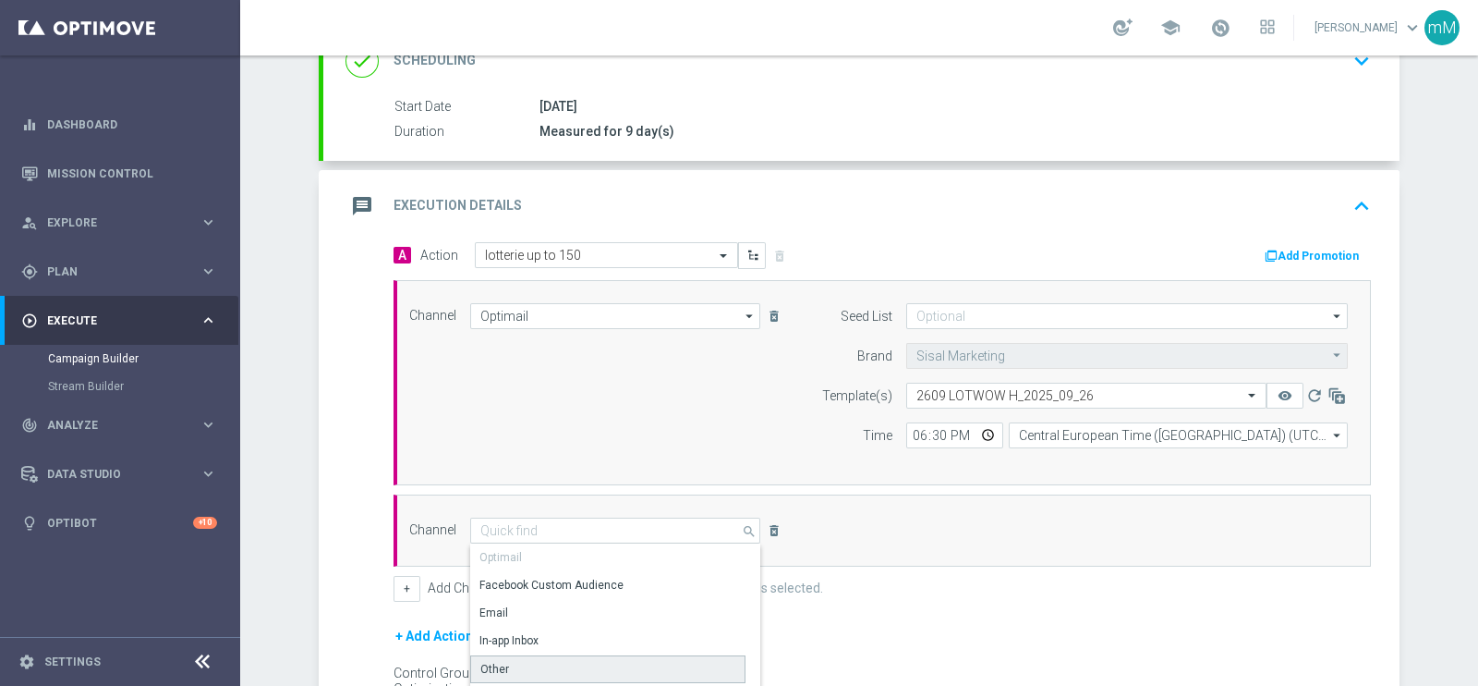
click at [531, 668] on div "Other" at bounding box center [607, 669] width 275 height 28
type input "Other"
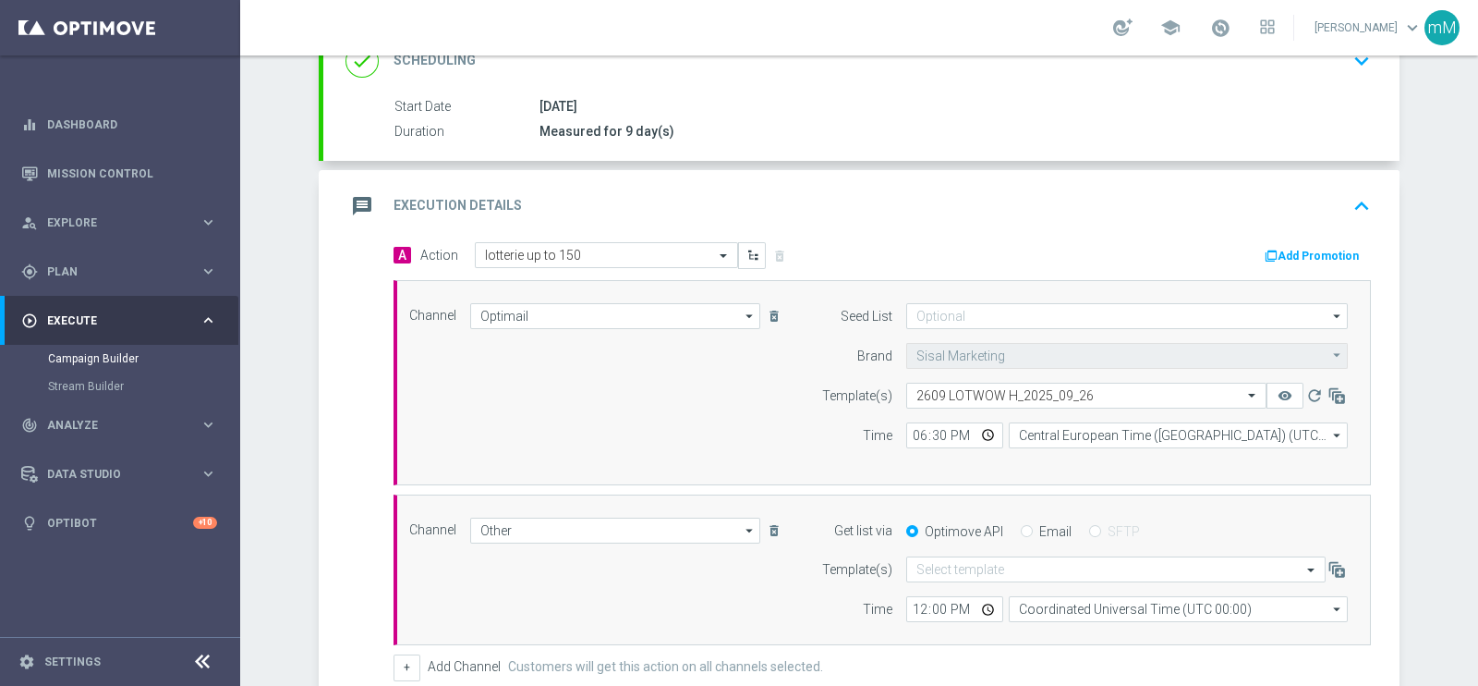
click at [1021, 533] on input "Email" at bounding box center [1027, 533] width 12 height 12
radio input "true"
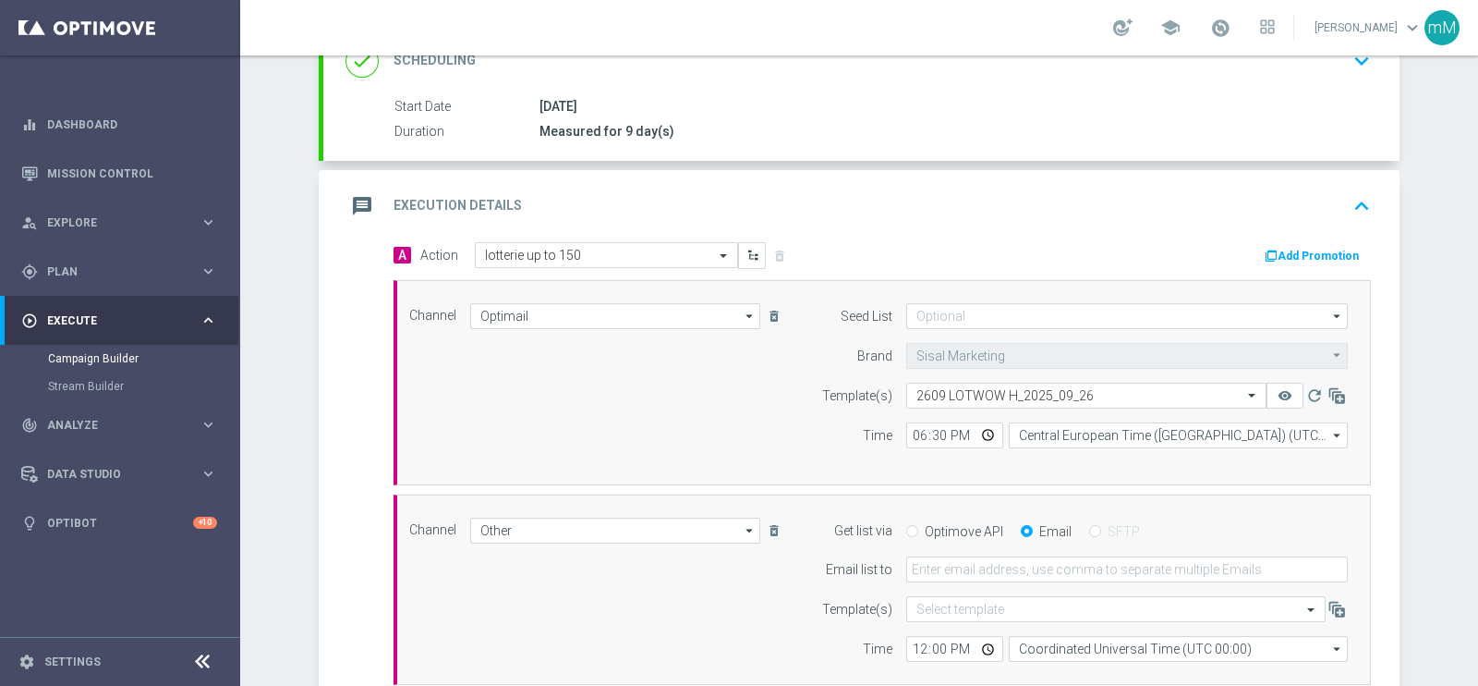
click at [991, 584] on form "Get list via Optimove API Email SFTP Email list to Template(s) Select template …" at bounding box center [1080, 589] width 536 height 145
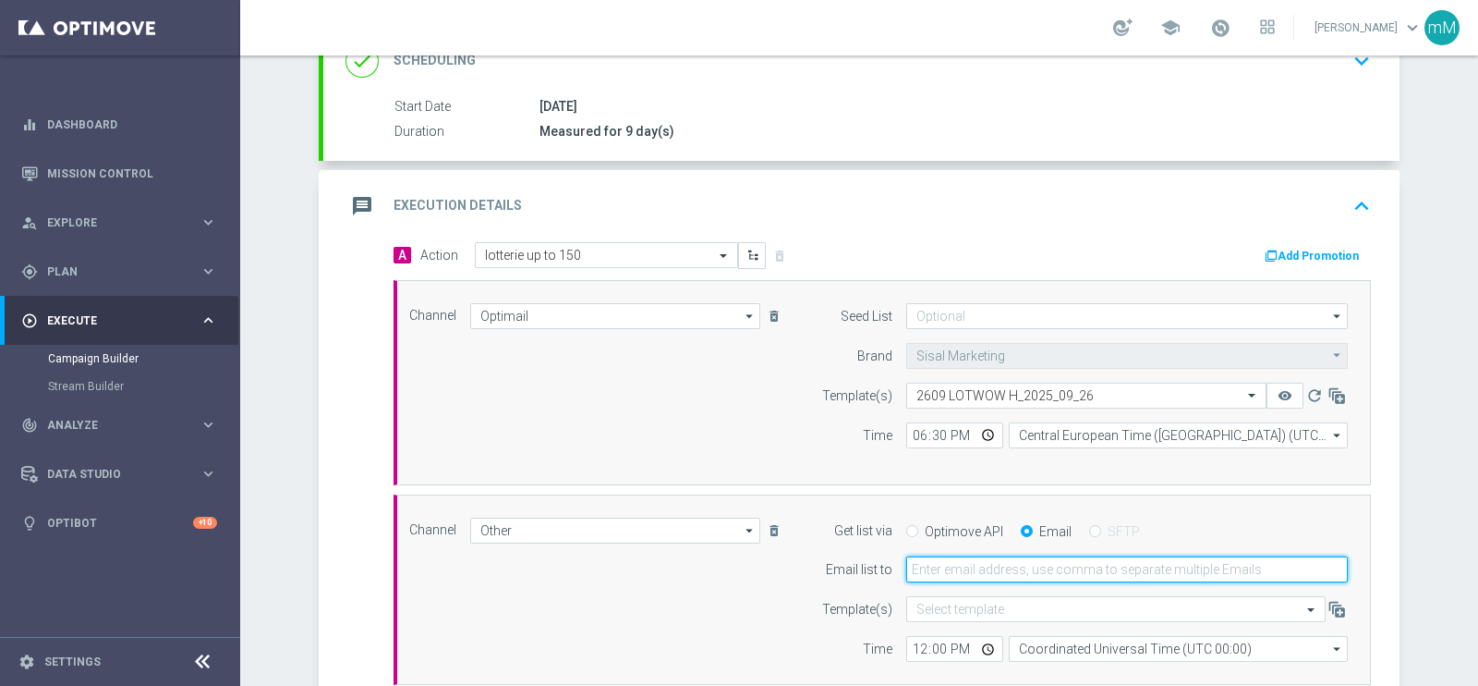
click at [990, 568] on input "email" at bounding box center [1128, 569] width 442 height 26
type input "[EMAIL_ADDRESS][PERSON_NAME][DOMAIN_NAME]"
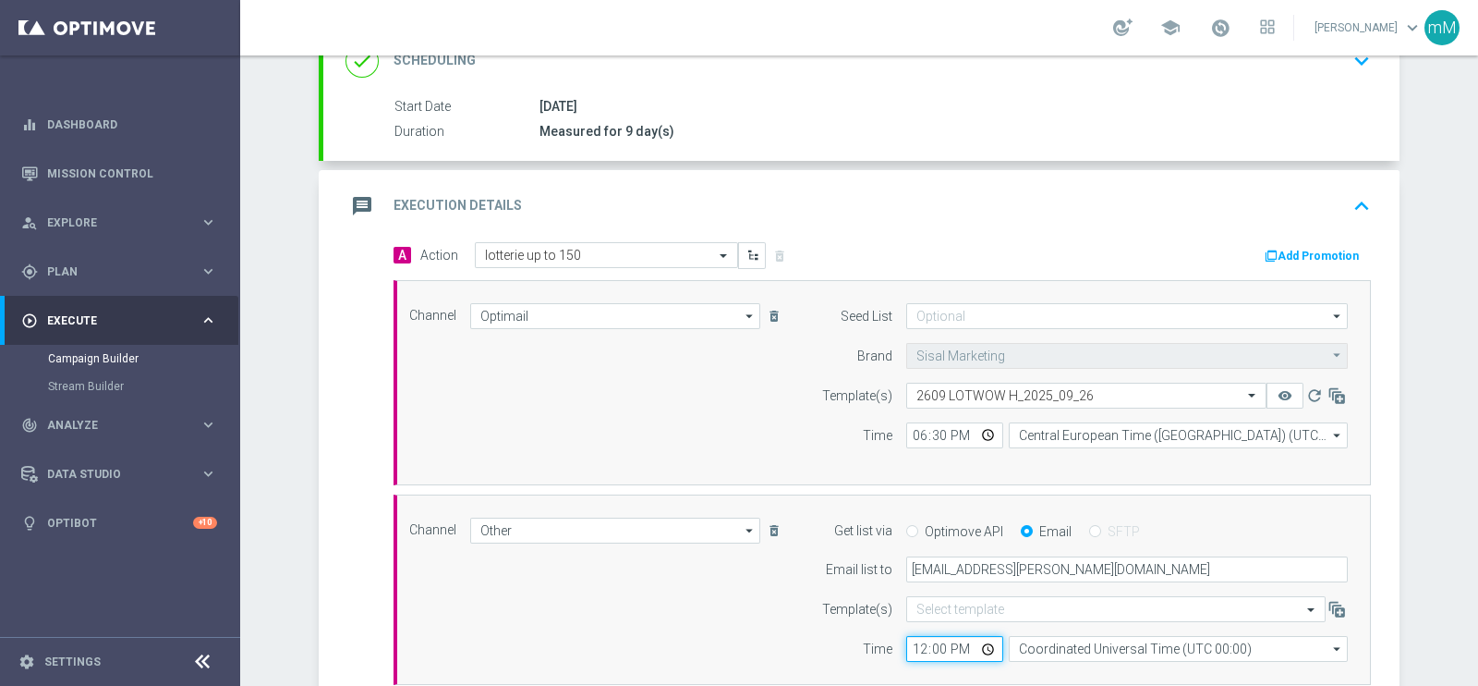
click at [907, 642] on input "12:00" at bounding box center [955, 649] width 97 height 26
type input "18:30"
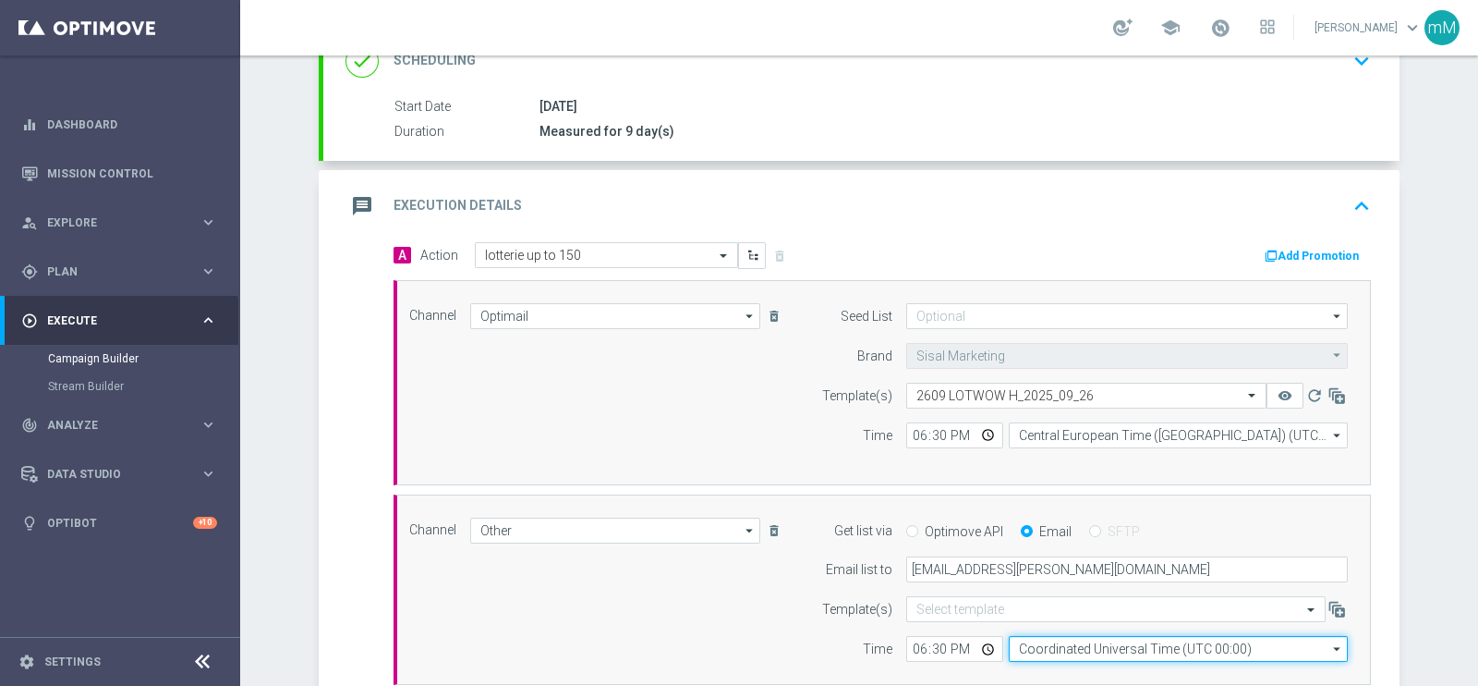
click at [1026, 644] on input "Coordinated Universal Time (UTC 00:00)" at bounding box center [1178, 649] width 339 height 26
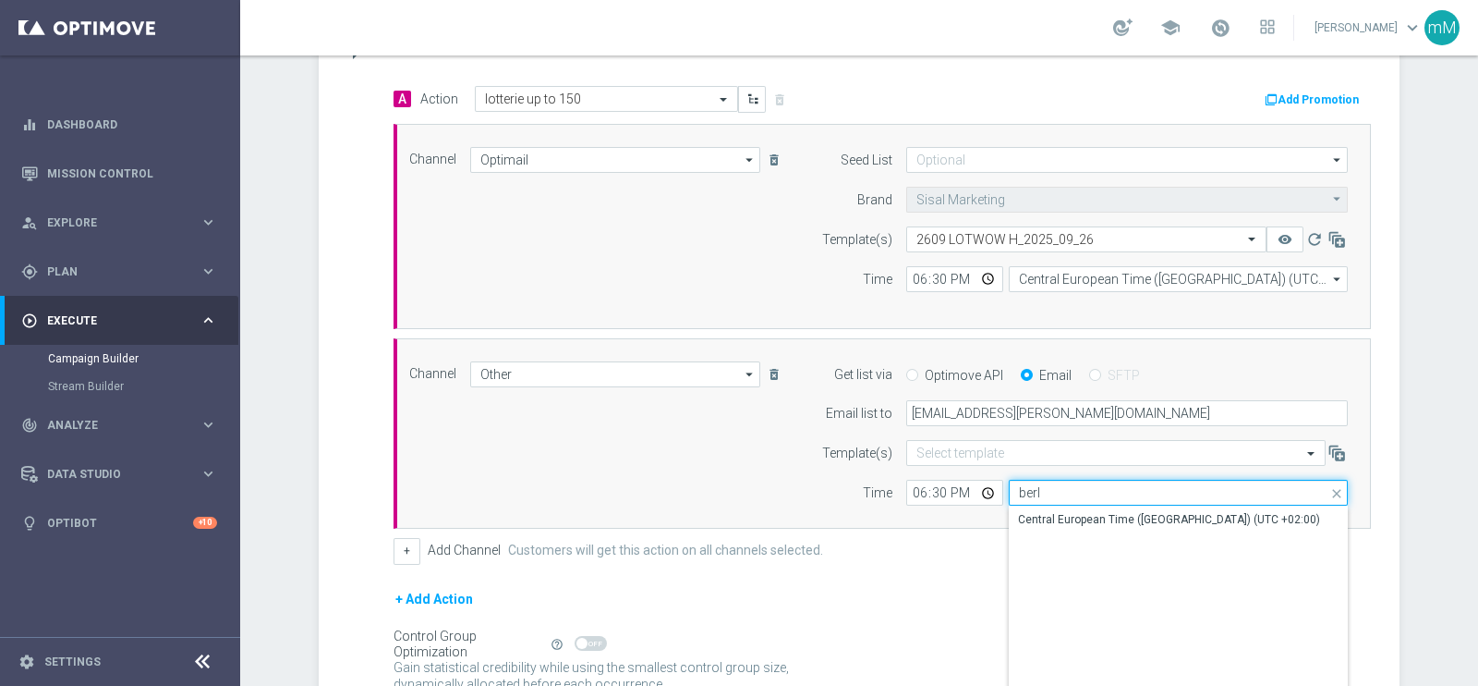
scroll to position [443, 0]
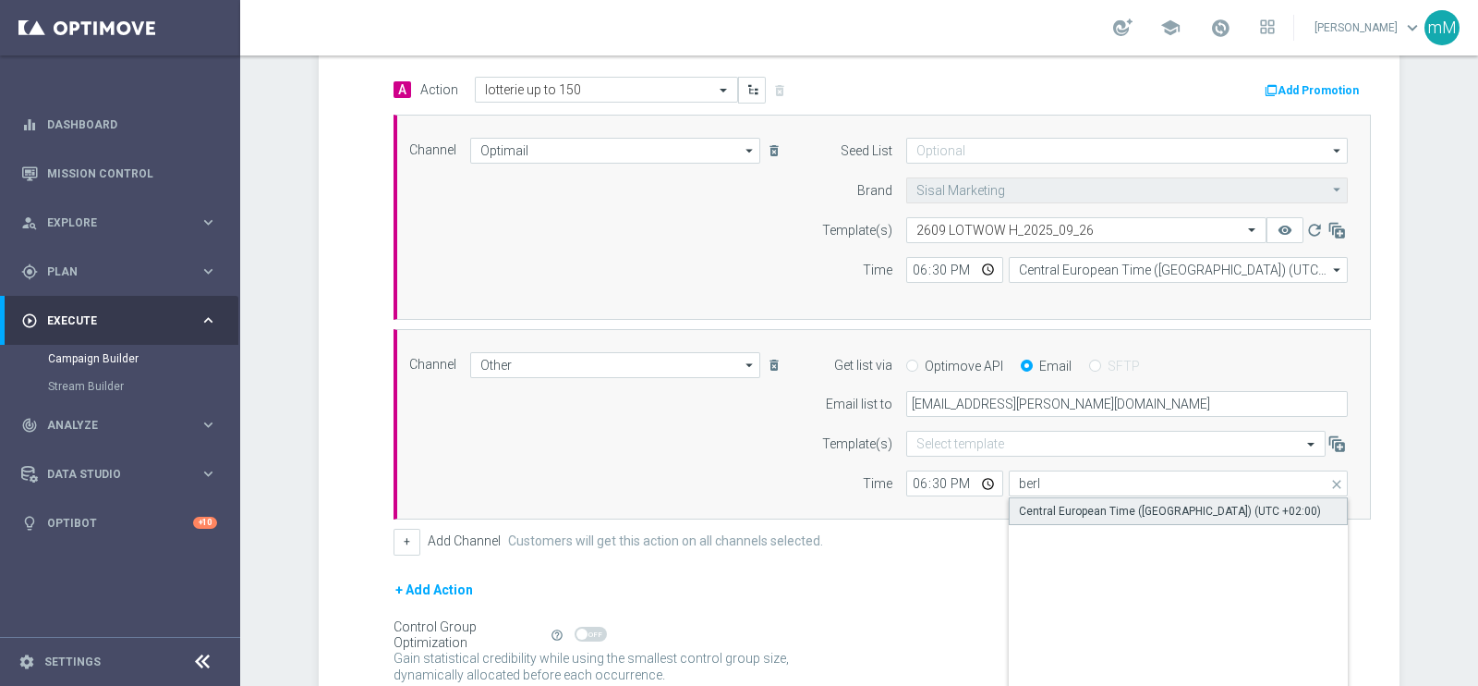
click at [1113, 503] on div "Central European Time ([GEOGRAPHIC_DATA]) (UTC +02:00)" at bounding box center [1170, 511] width 302 height 17
type input "Central European Time ([GEOGRAPHIC_DATA]) (UTC +02:00)"
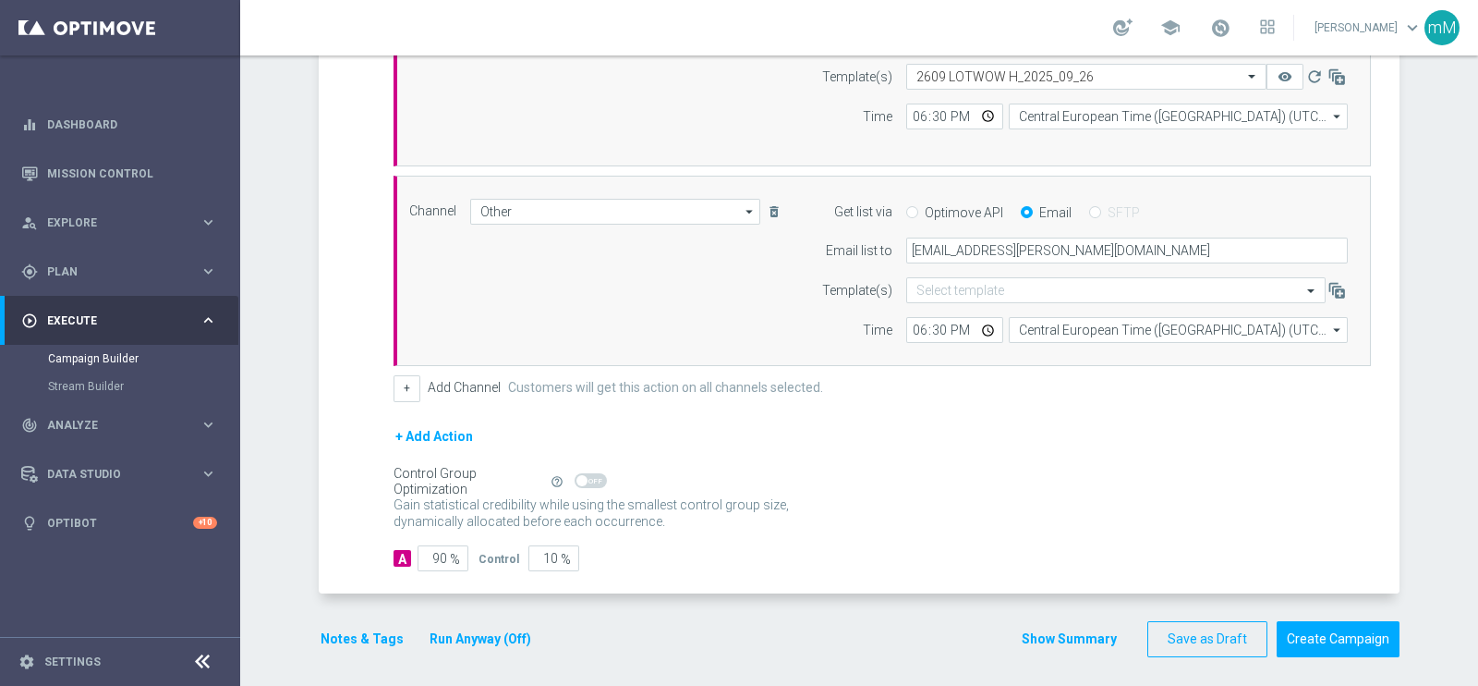
scroll to position [601, 0]
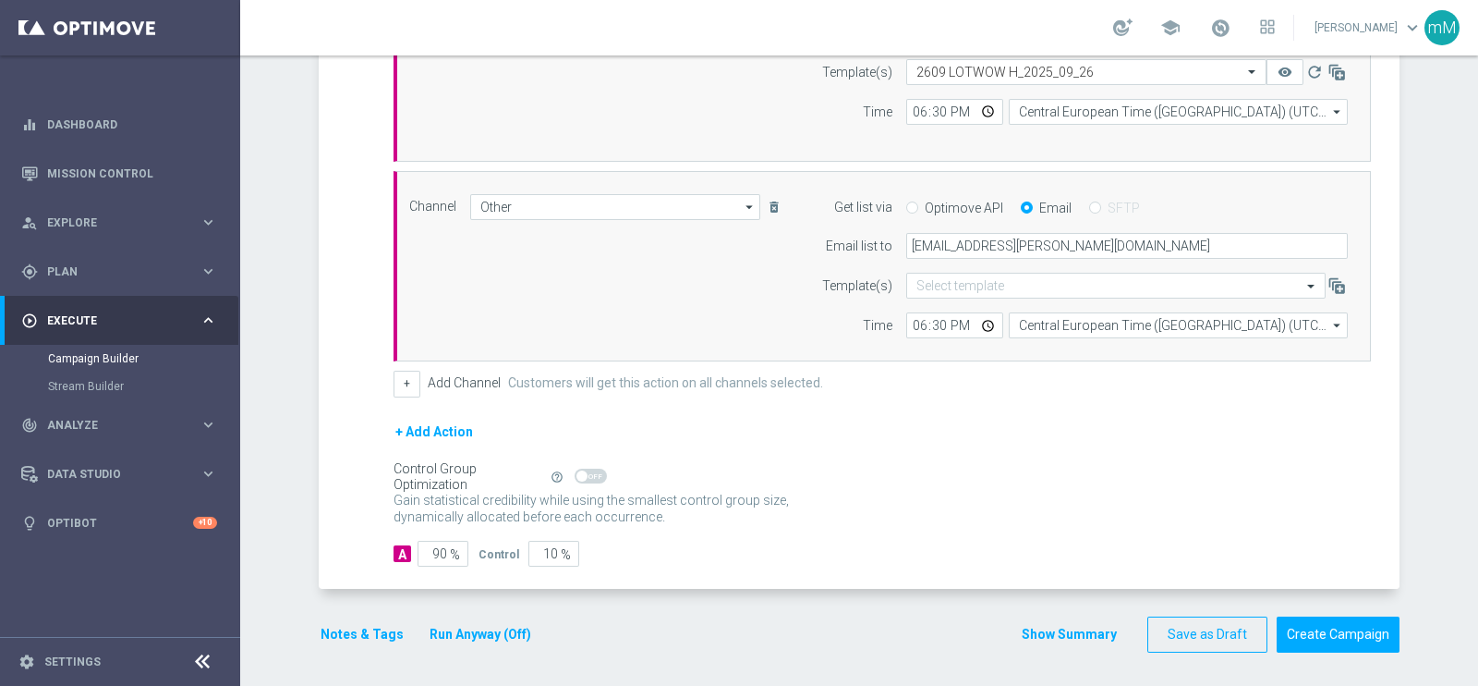
click at [454, 631] on button "Run Anyway (Off)" at bounding box center [480, 634] width 105 height 23
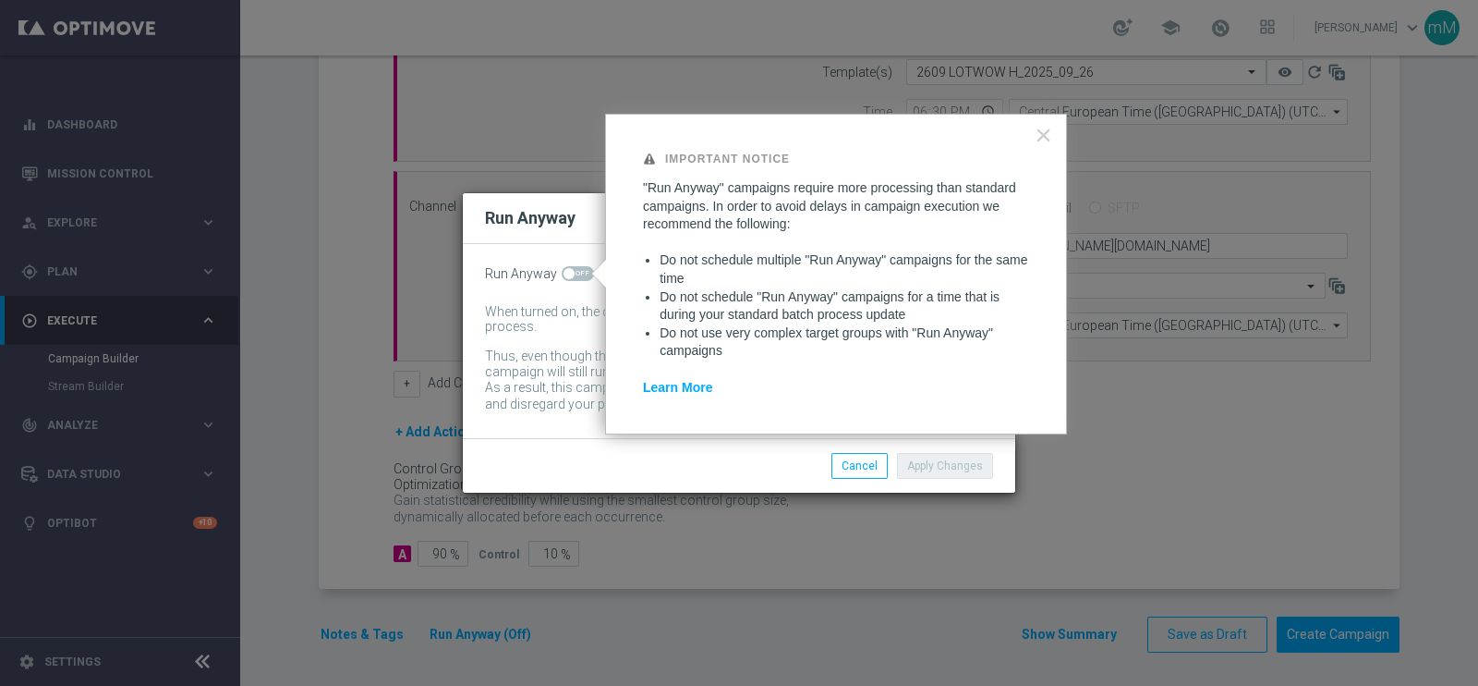
click at [576, 272] on span at bounding box center [578, 273] width 32 height 15
click at [576, 272] on input "checkbox" at bounding box center [578, 273] width 32 height 15
checkbox input "true"
click at [921, 467] on button "Apply Changes" at bounding box center [945, 466] width 96 height 26
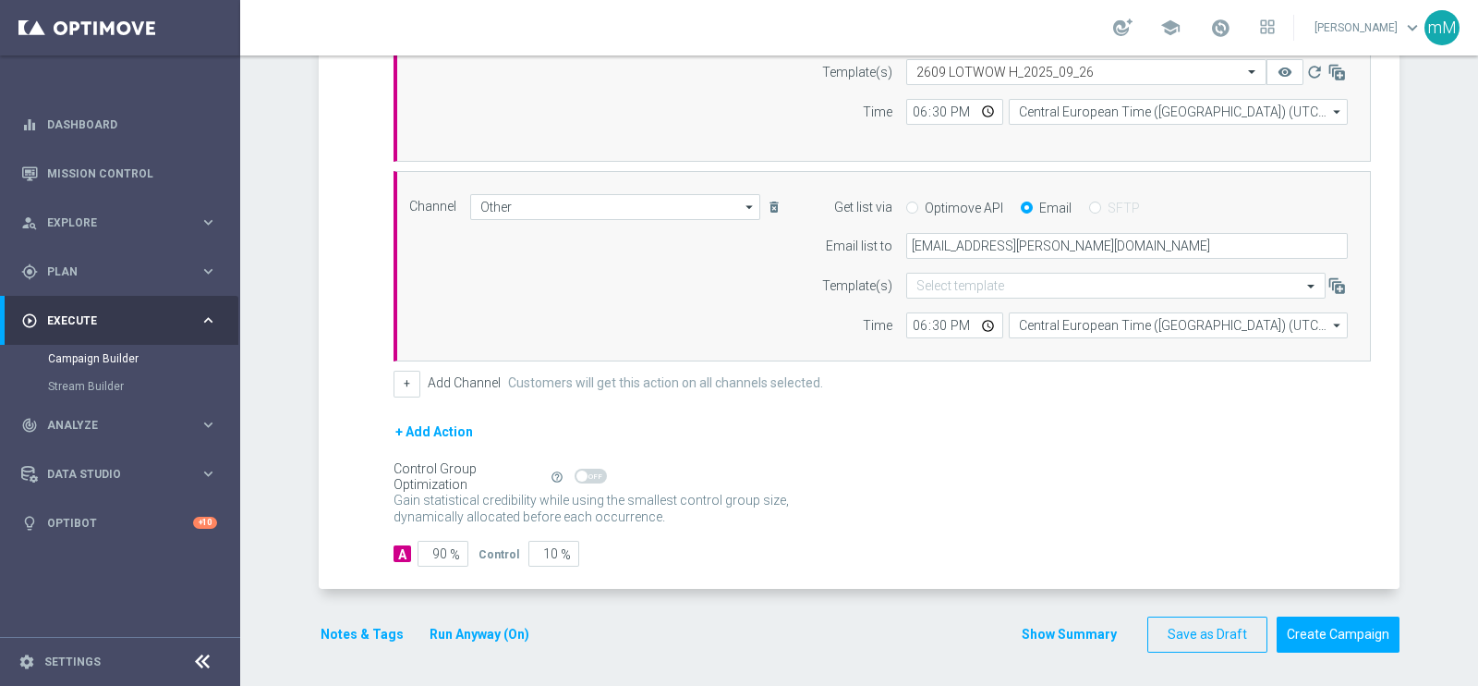
click at [361, 626] on button "Notes & Tags" at bounding box center [362, 634] width 87 height 23
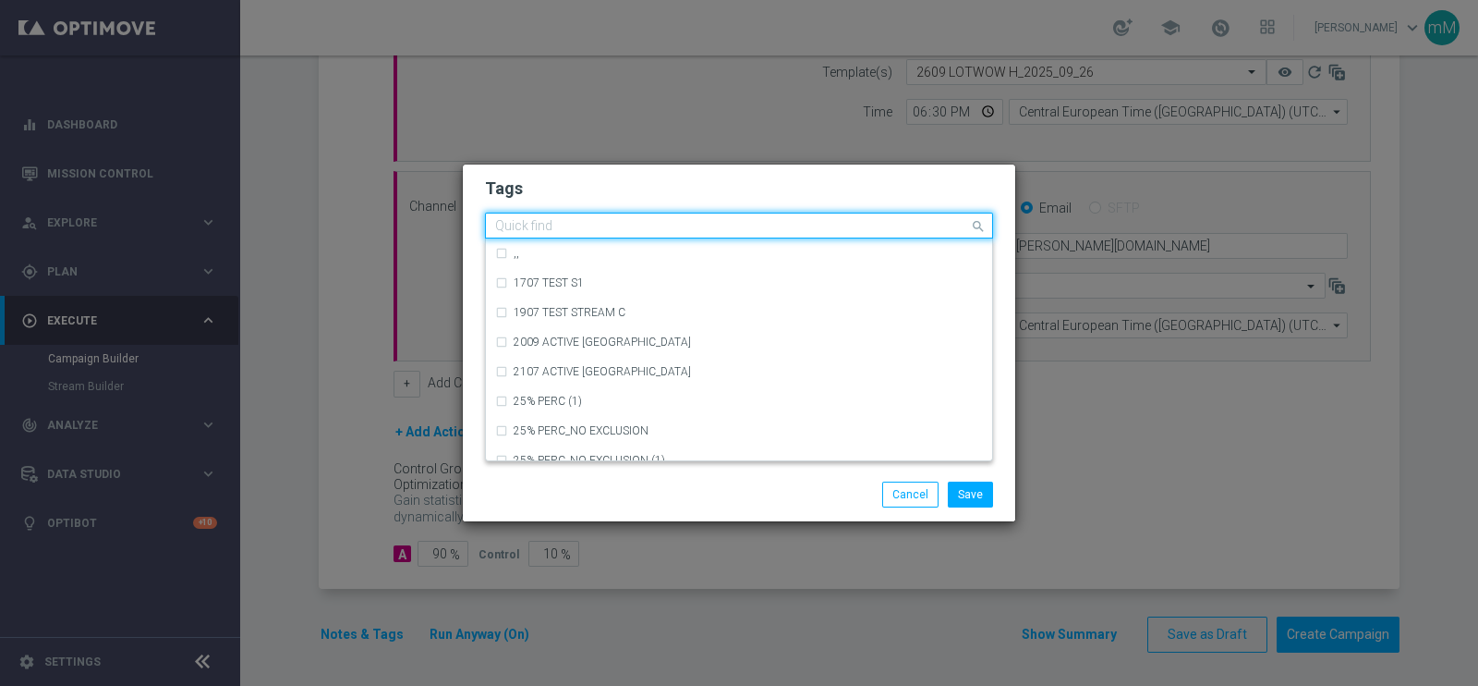
click at [637, 221] on input "text" at bounding box center [732, 227] width 474 height 16
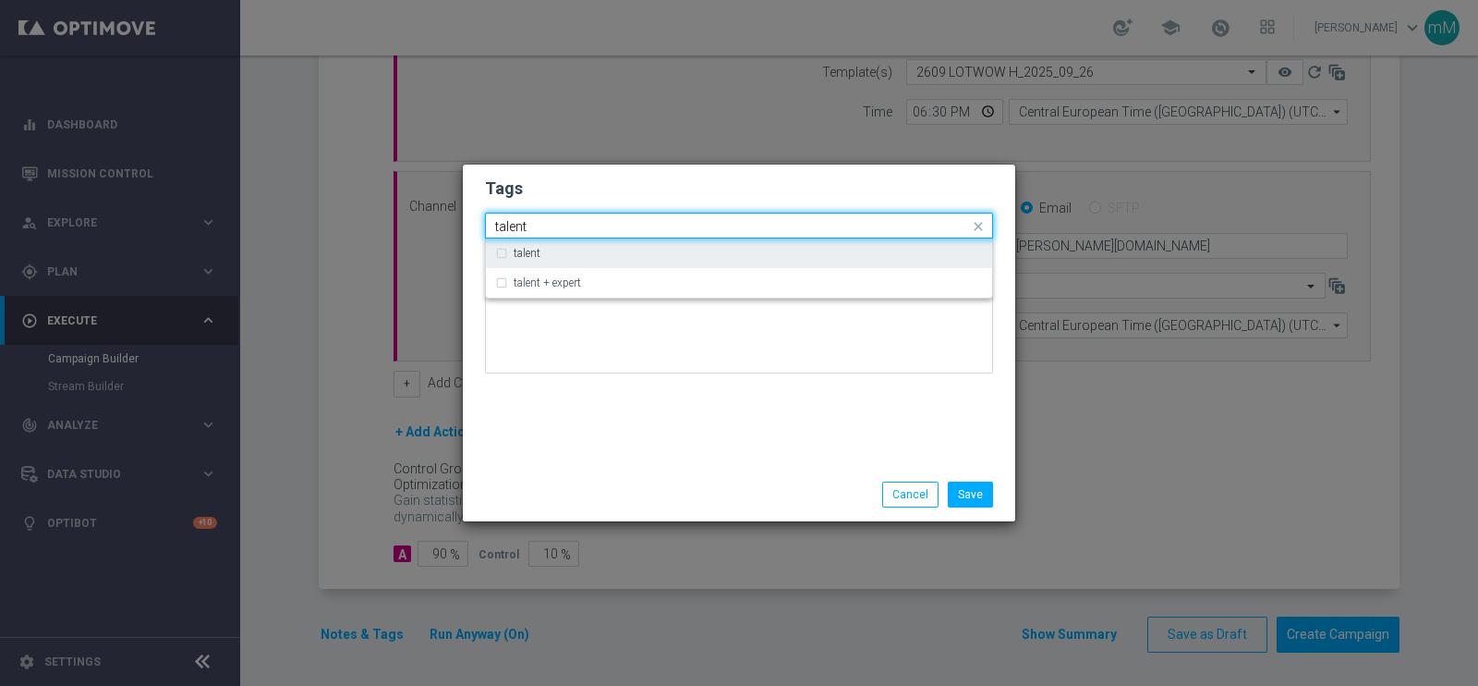
click at [601, 260] on div "talent" at bounding box center [739, 253] width 488 height 30
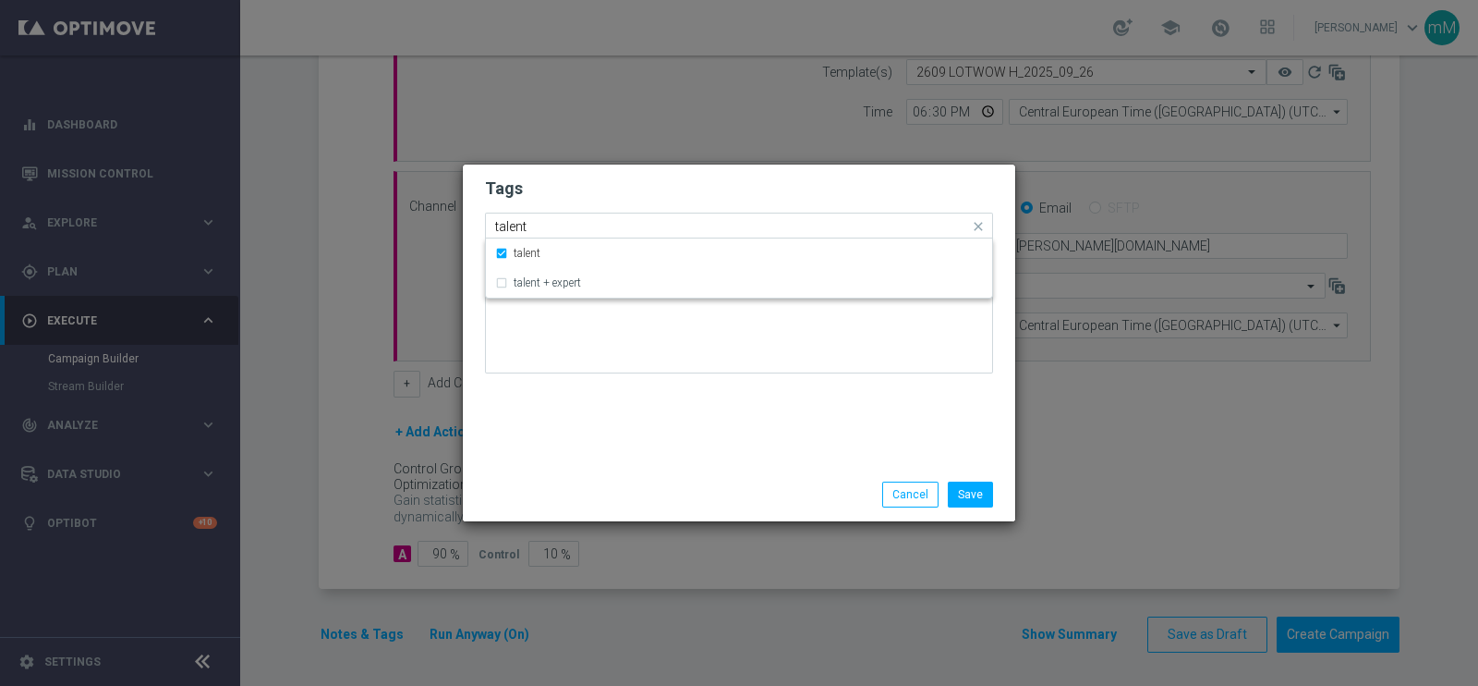
click at [575, 226] on input "talent" at bounding box center [732, 227] width 474 height 16
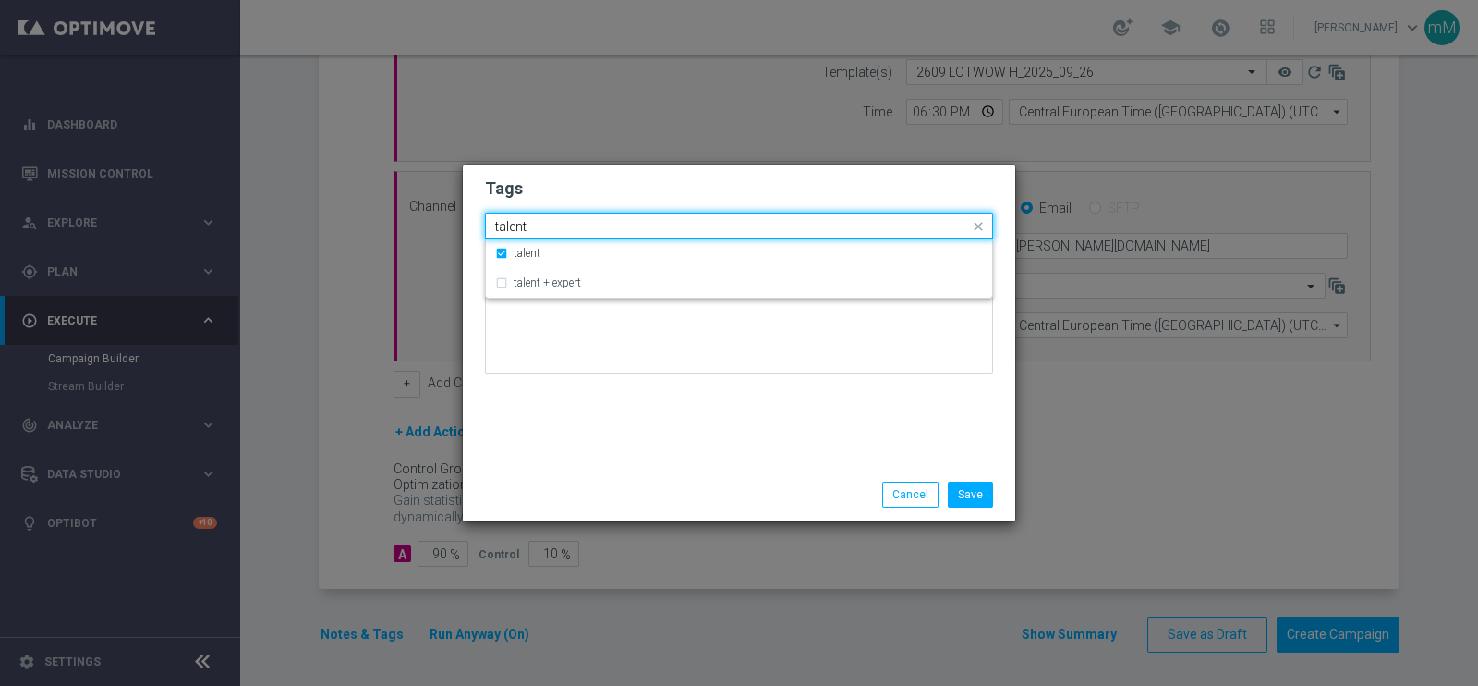
click at [575, 226] on input "talent" at bounding box center [732, 227] width 474 height 16
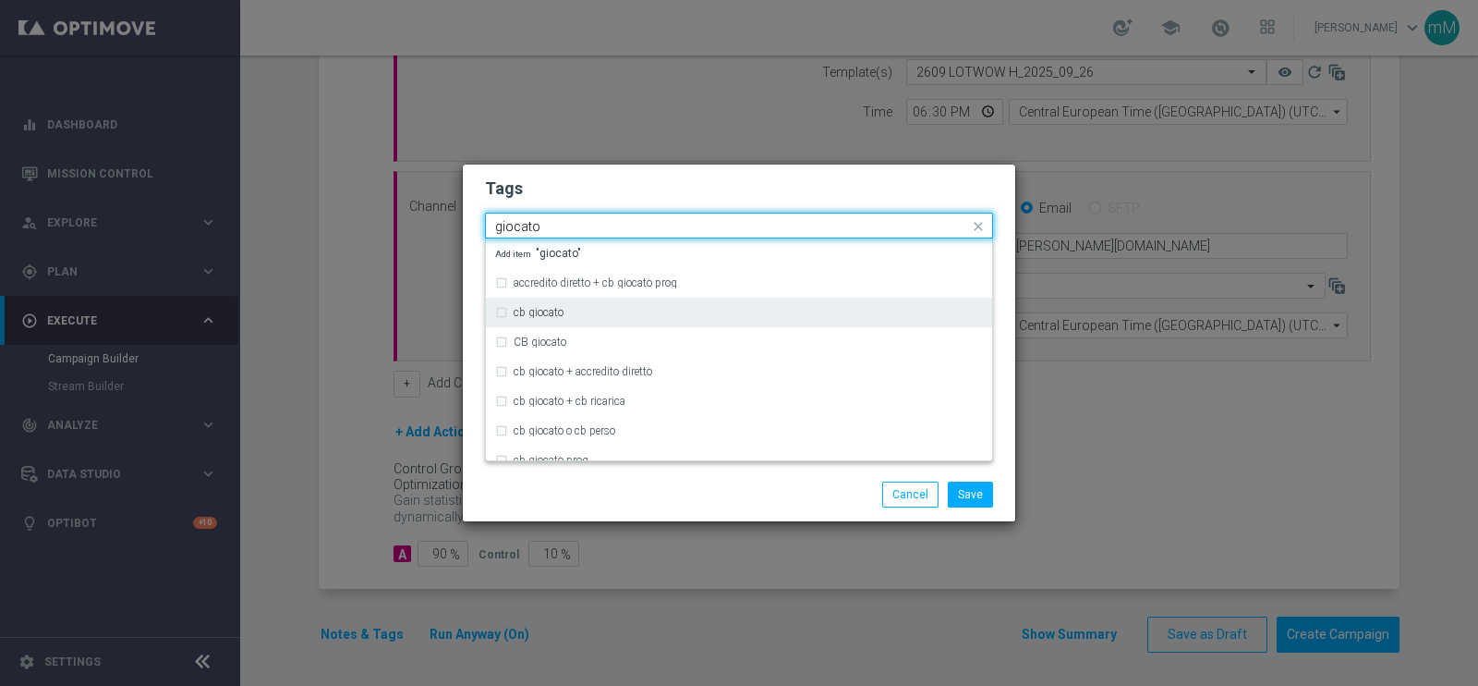
click at [544, 316] on label "cb giocato" at bounding box center [539, 312] width 50 height 11
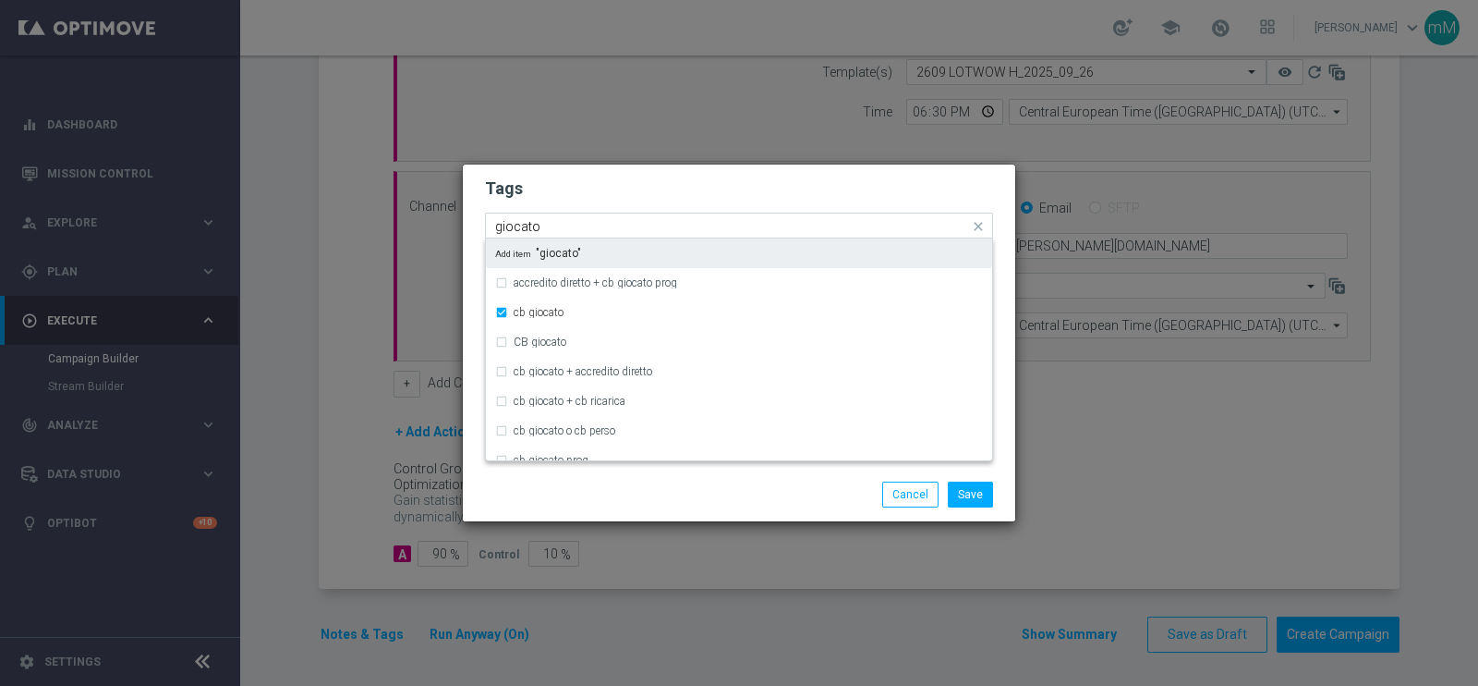
click at [561, 223] on input "giocato" at bounding box center [732, 227] width 474 height 16
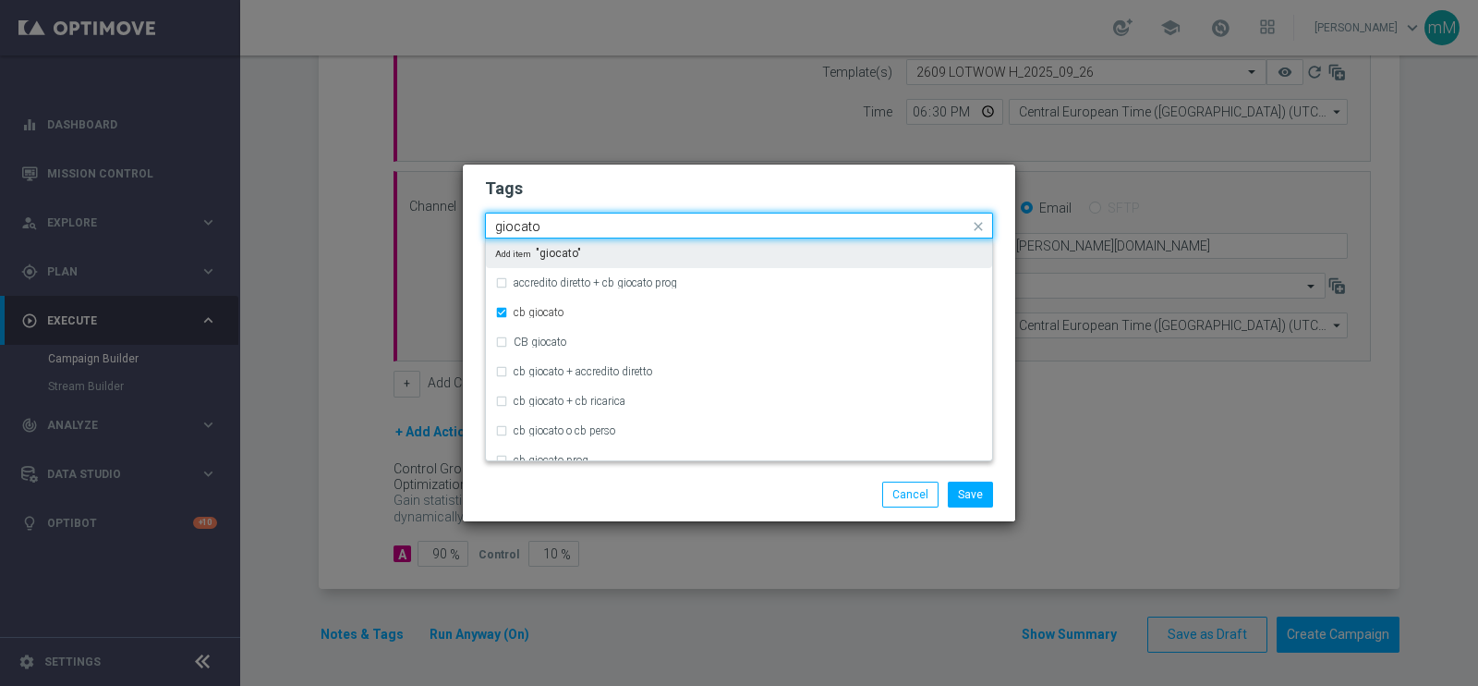
click at [561, 223] on input "giocato" at bounding box center [732, 227] width 474 height 16
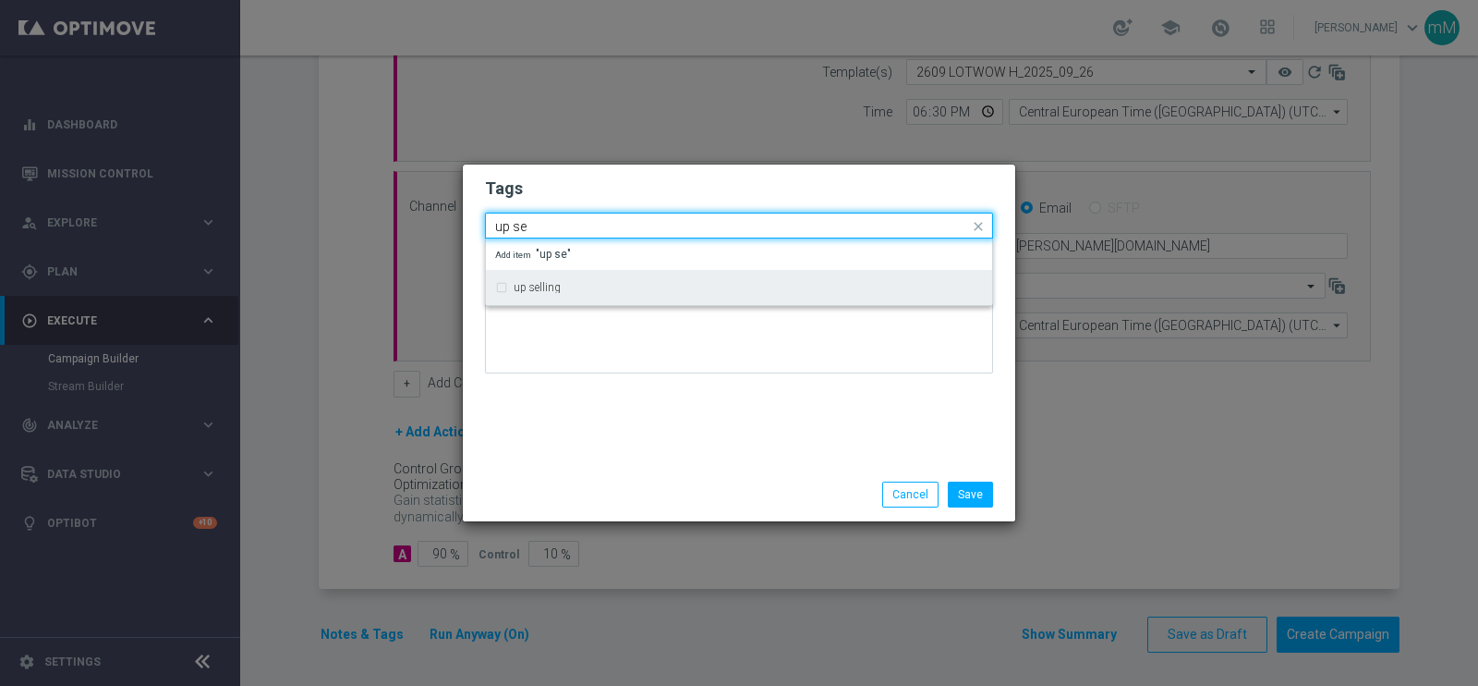
click at [554, 283] on label "up selling" at bounding box center [537, 287] width 47 height 11
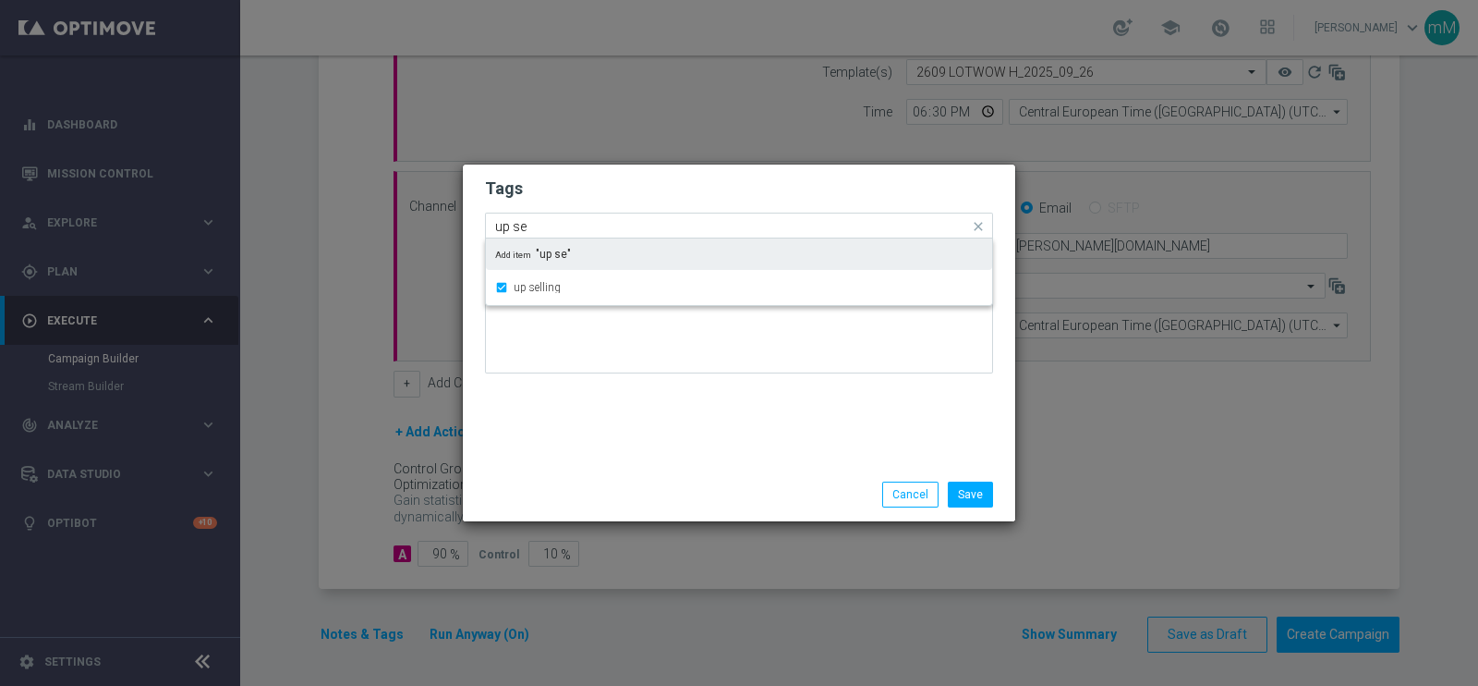
click at [556, 224] on input "up se" at bounding box center [732, 227] width 474 height 16
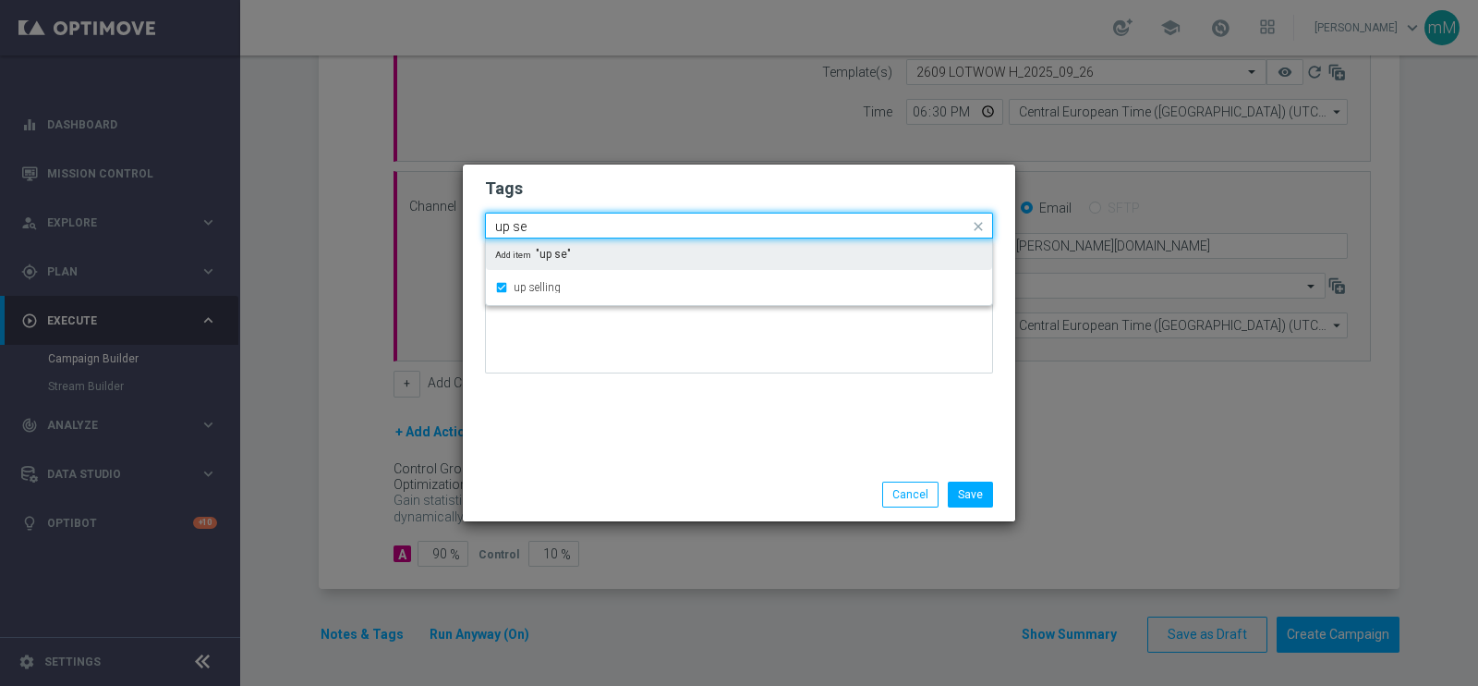
click at [556, 224] on input "up se" at bounding box center [732, 227] width 474 height 16
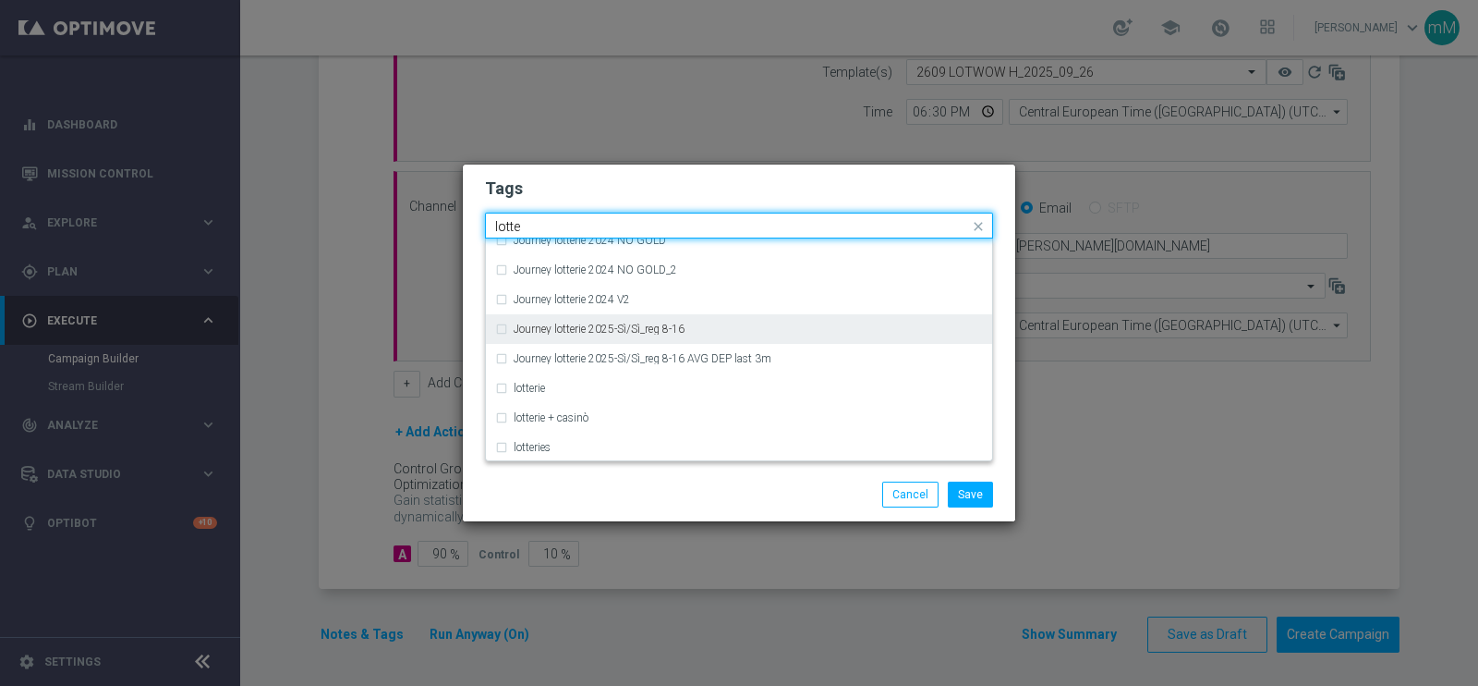
scroll to position [282, 0]
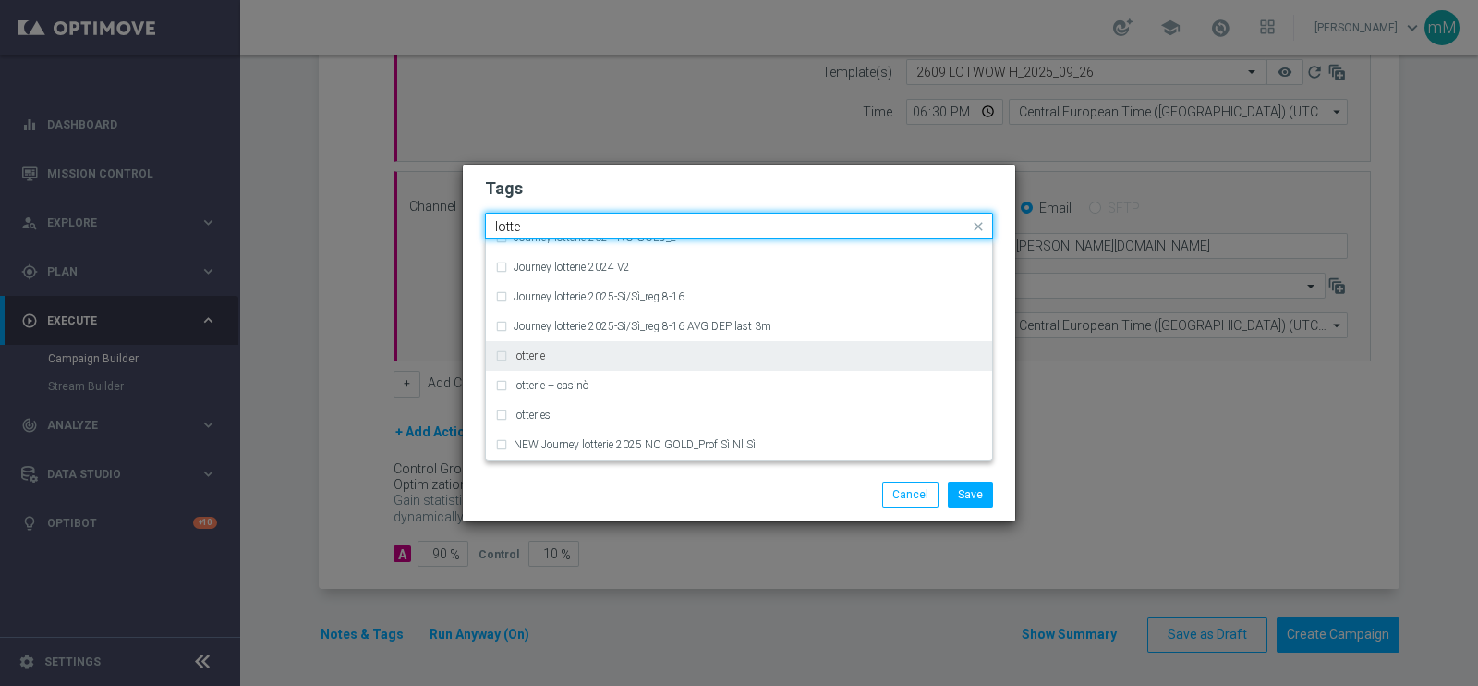
click at [548, 351] on div "lotterie" at bounding box center [748, 355] width 469 height 11
type input "lotte"
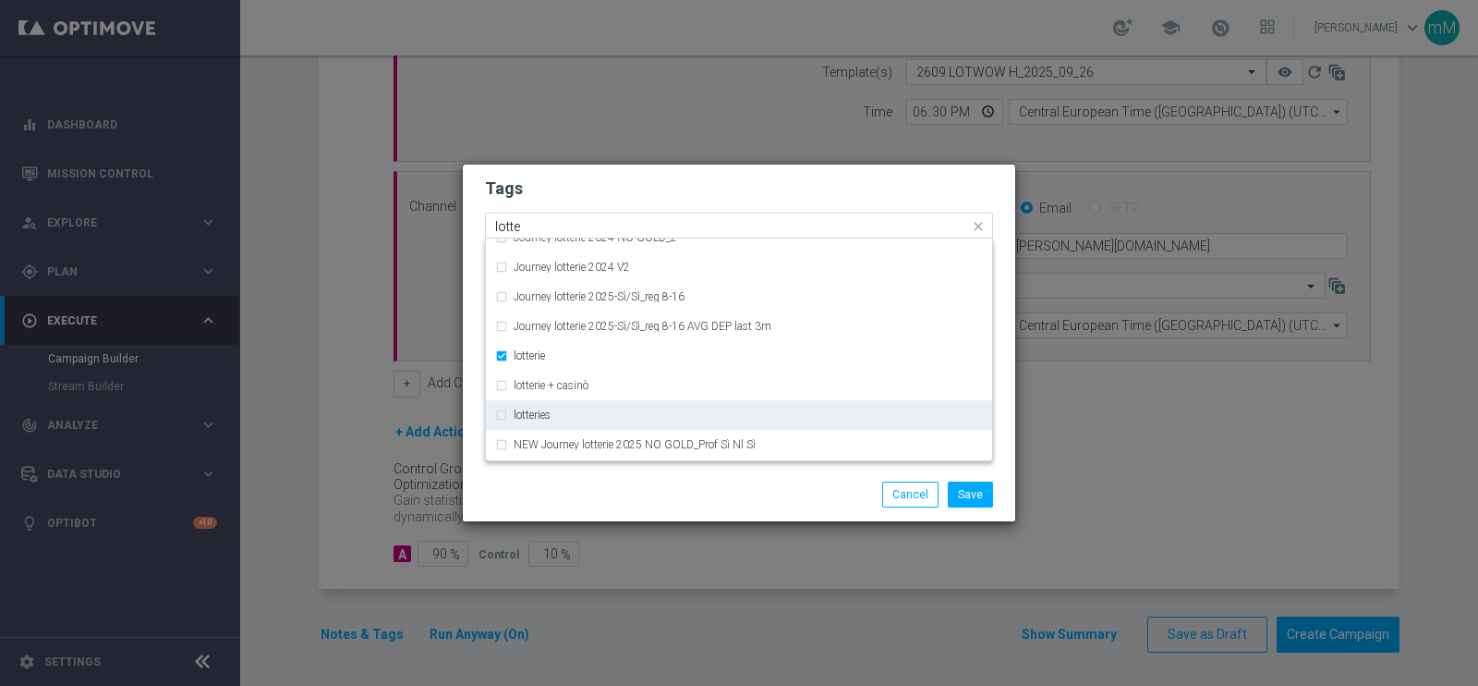
click at [548, 415] on label "lotteries" at bounding box center [532, 414] width 37 height 11
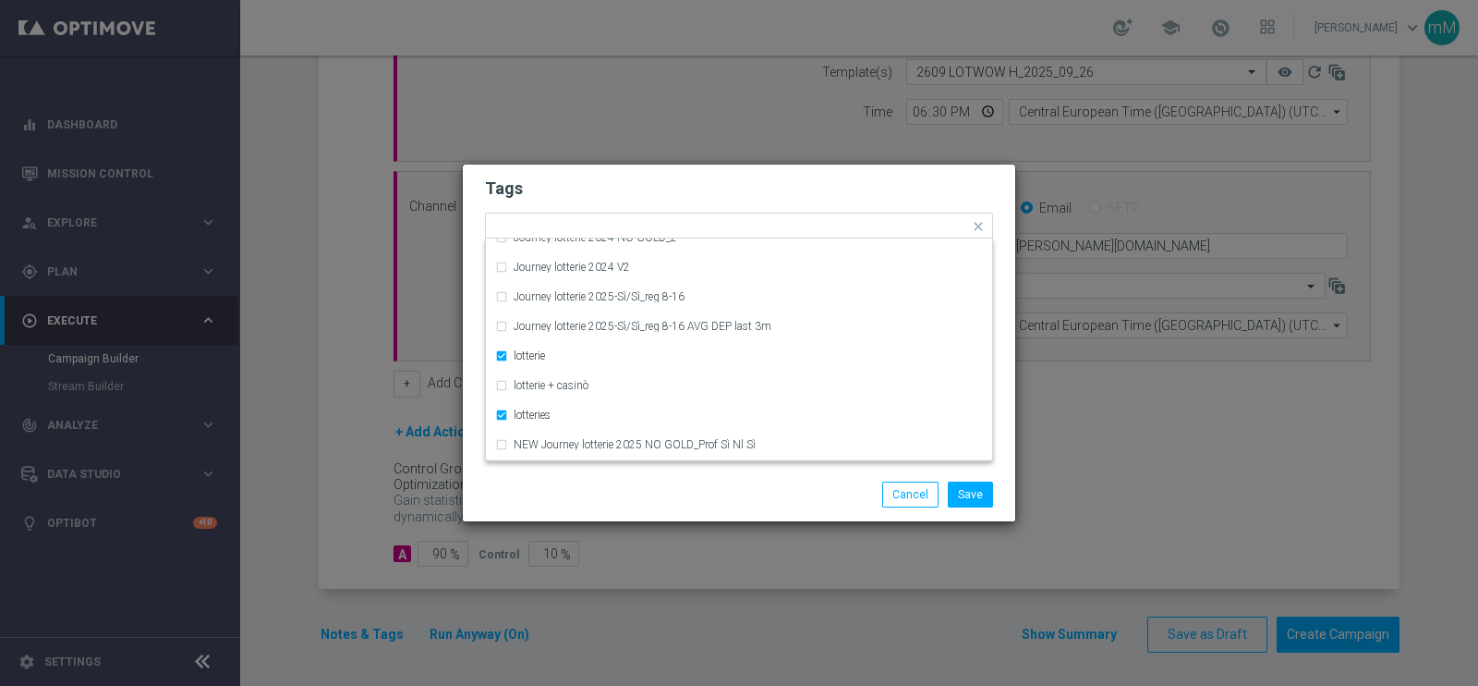
click at [809, 496] on div "Save Cancel" at bounding box center [829, 494] width 358 height 26
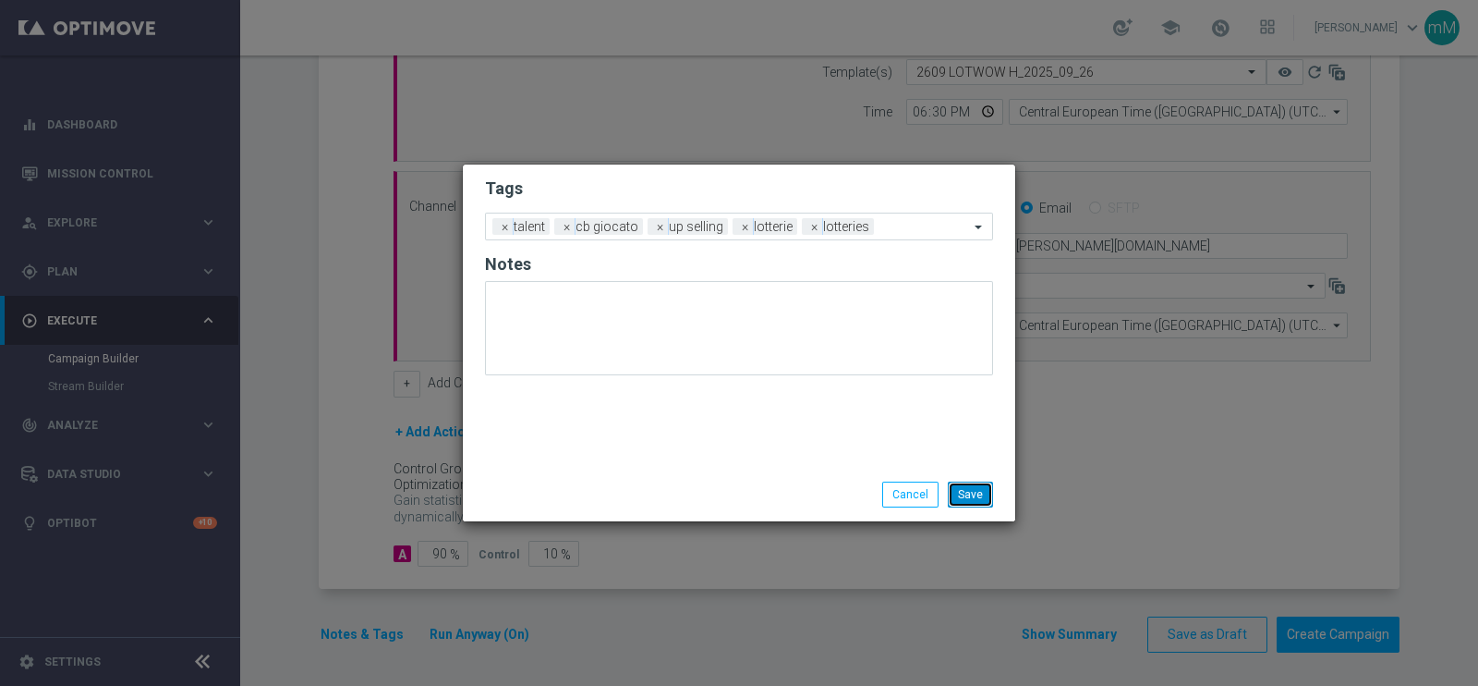
click at [980, 496] on button "Save" at bounding box center [970, 494] width 45 height 26
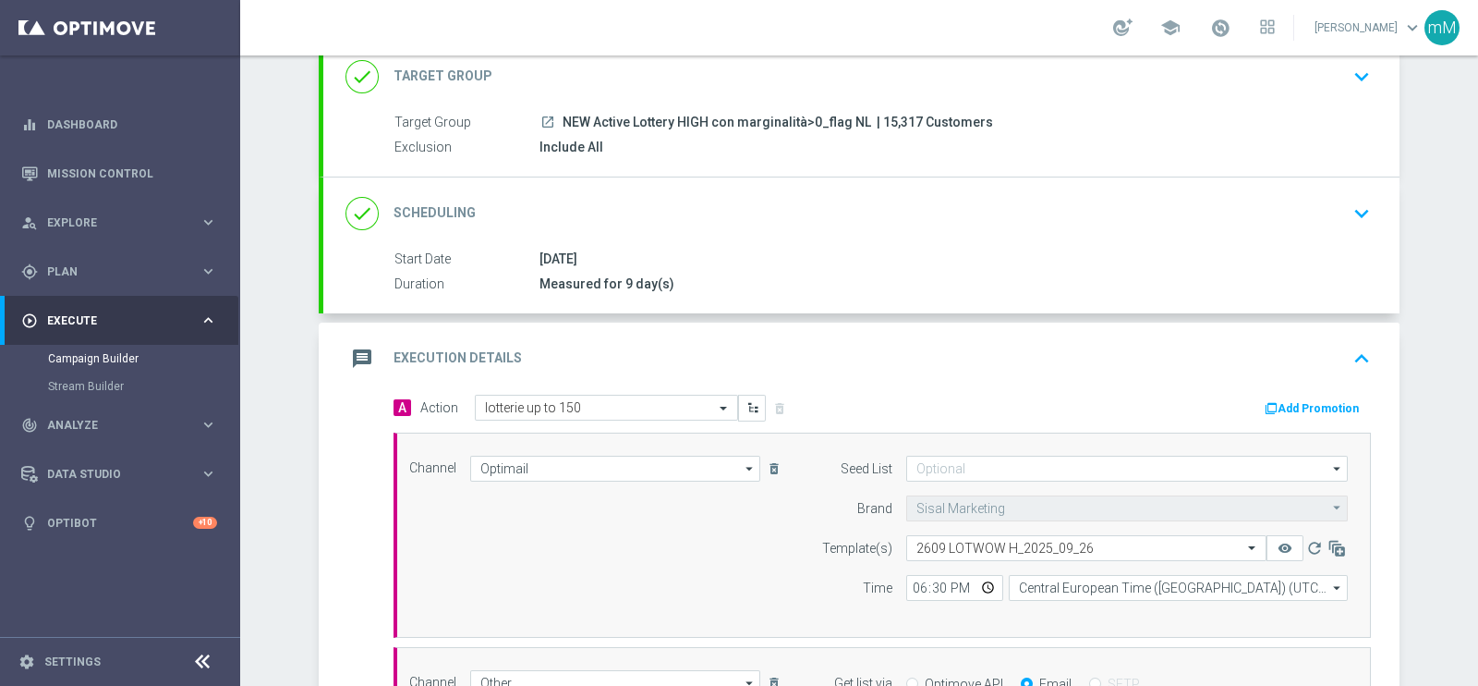
scroll to position [0, 0]
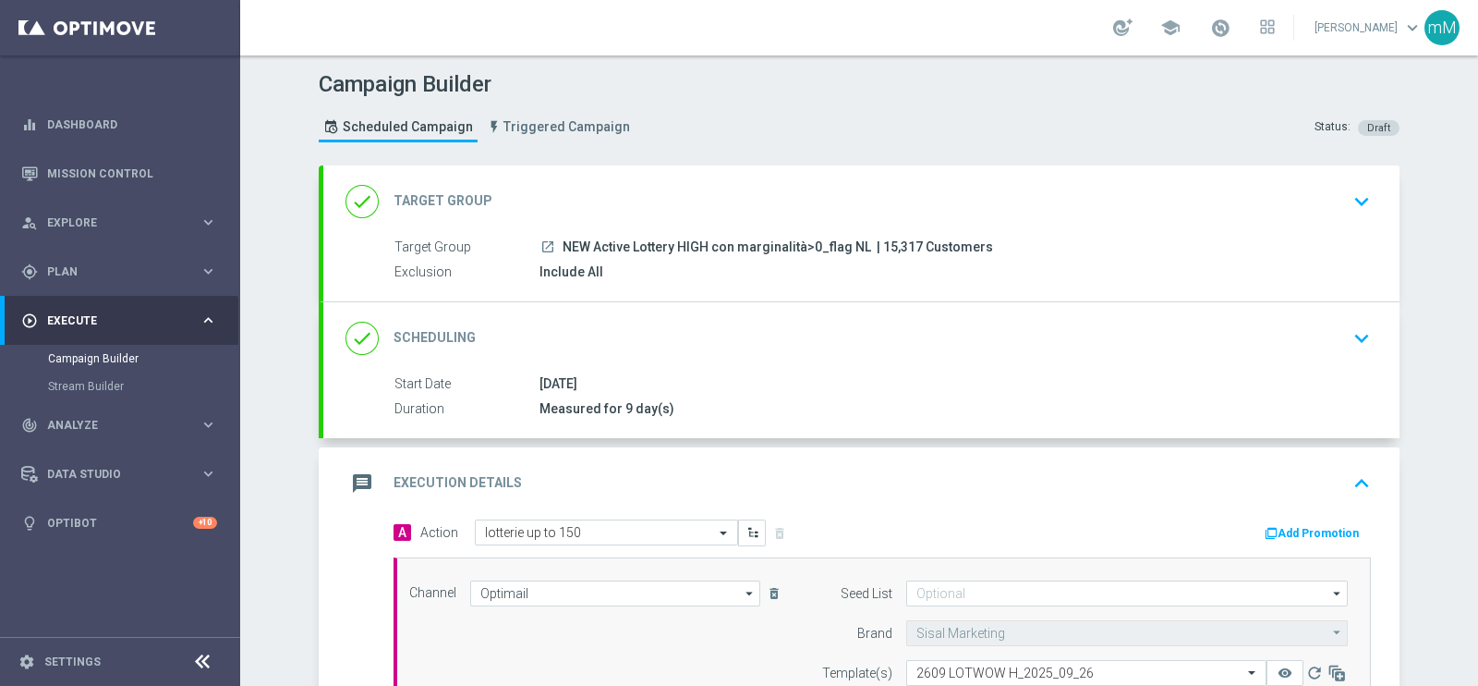
click at [585, 330] on div "done Scheduling keyboard_arrow_down" at bounding box center [862, 338] width 1032 height 35
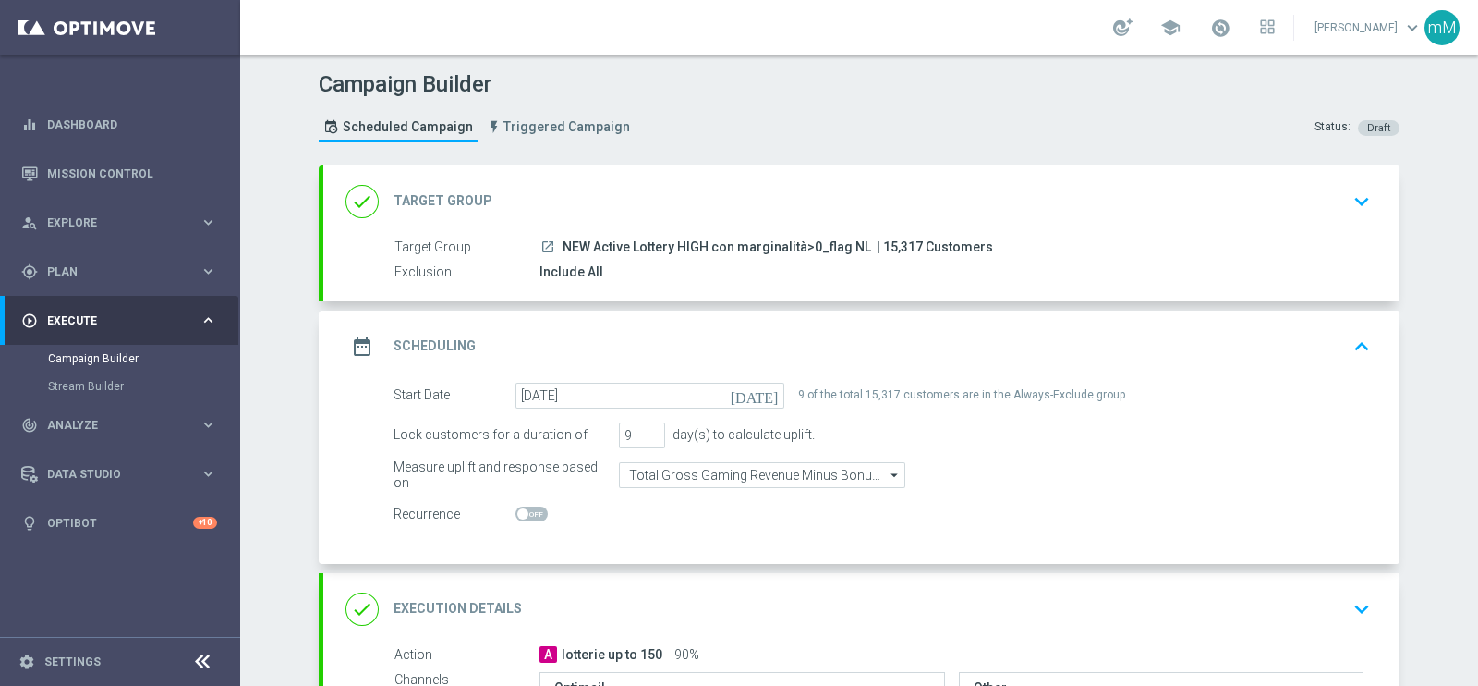
click at [585, 330] on div "date_range Scheduling keyboard_arrow_up" at bounding box center [862, 346] width 1032 height 35
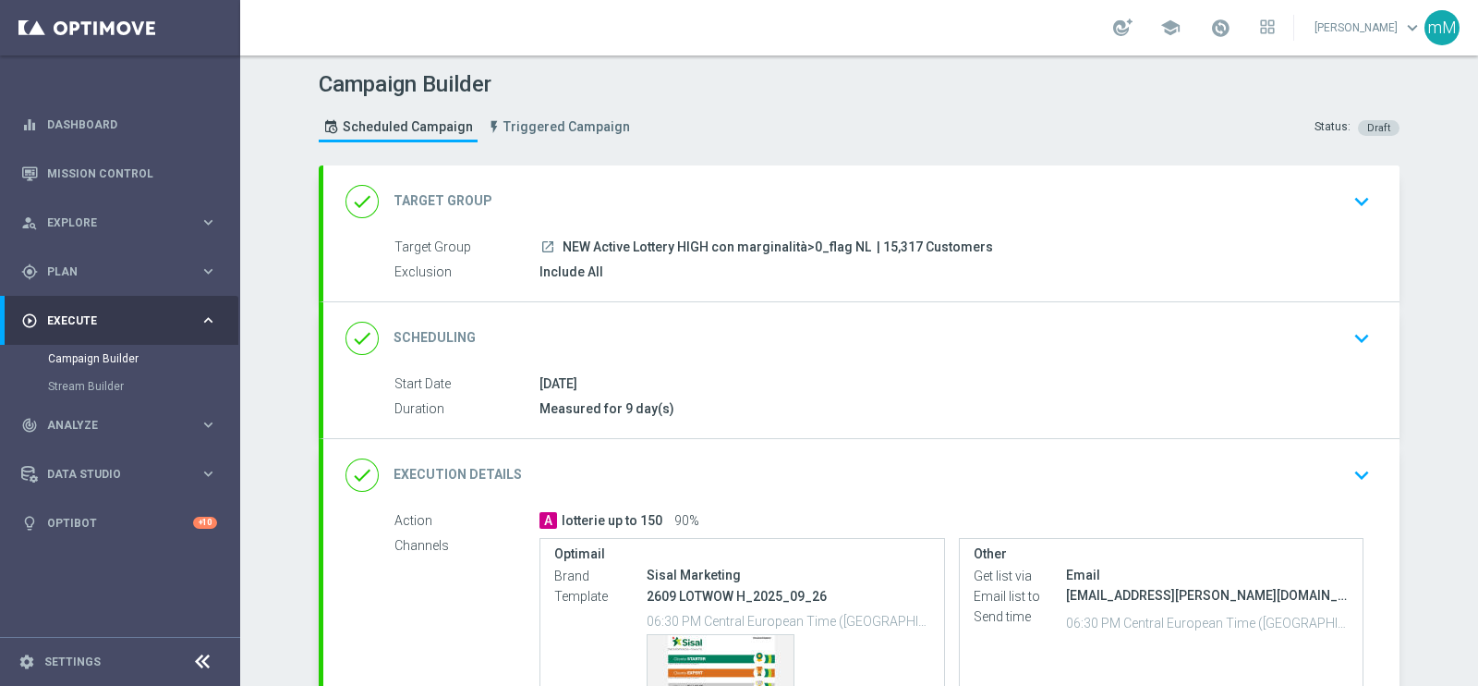
click at [589, 452] on div "done Execution Details keyboard_arrow_down" at bounding box center [861, 475] width 1077 height 72
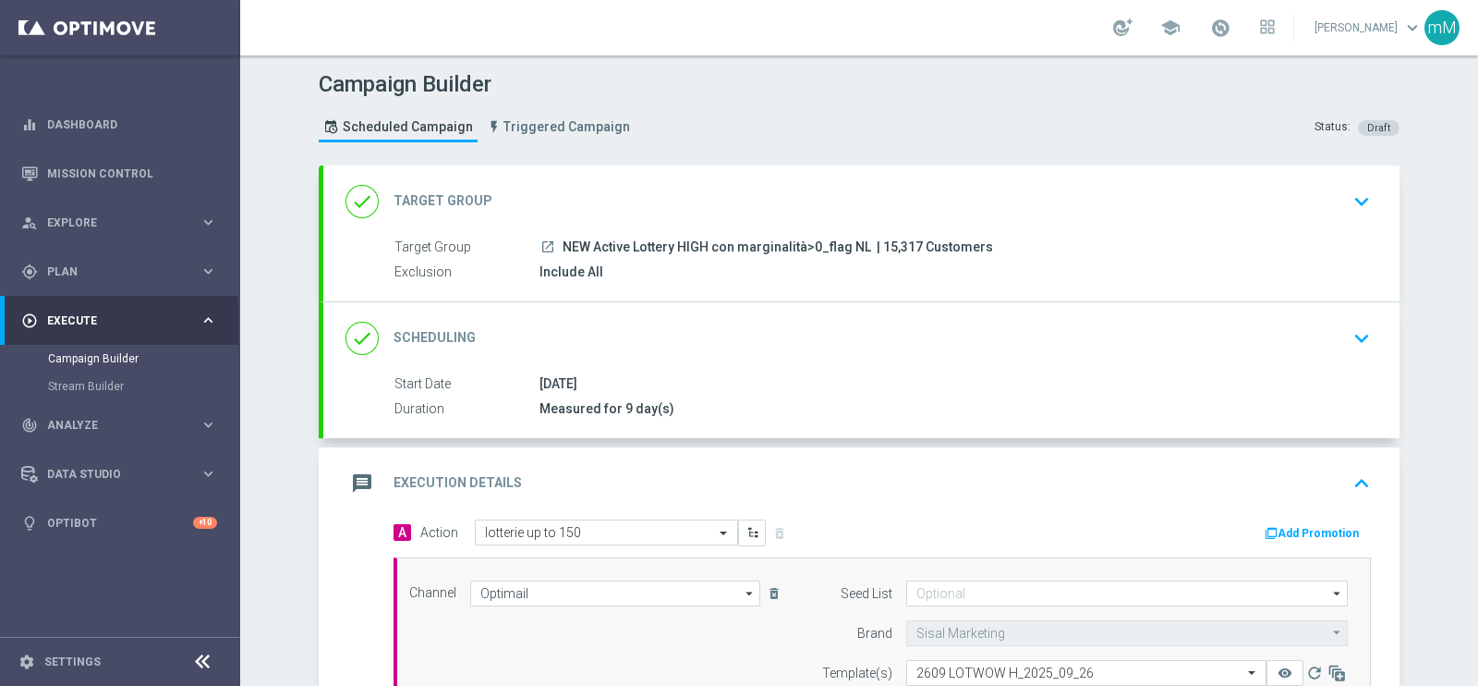
scroll to position [230, 0]
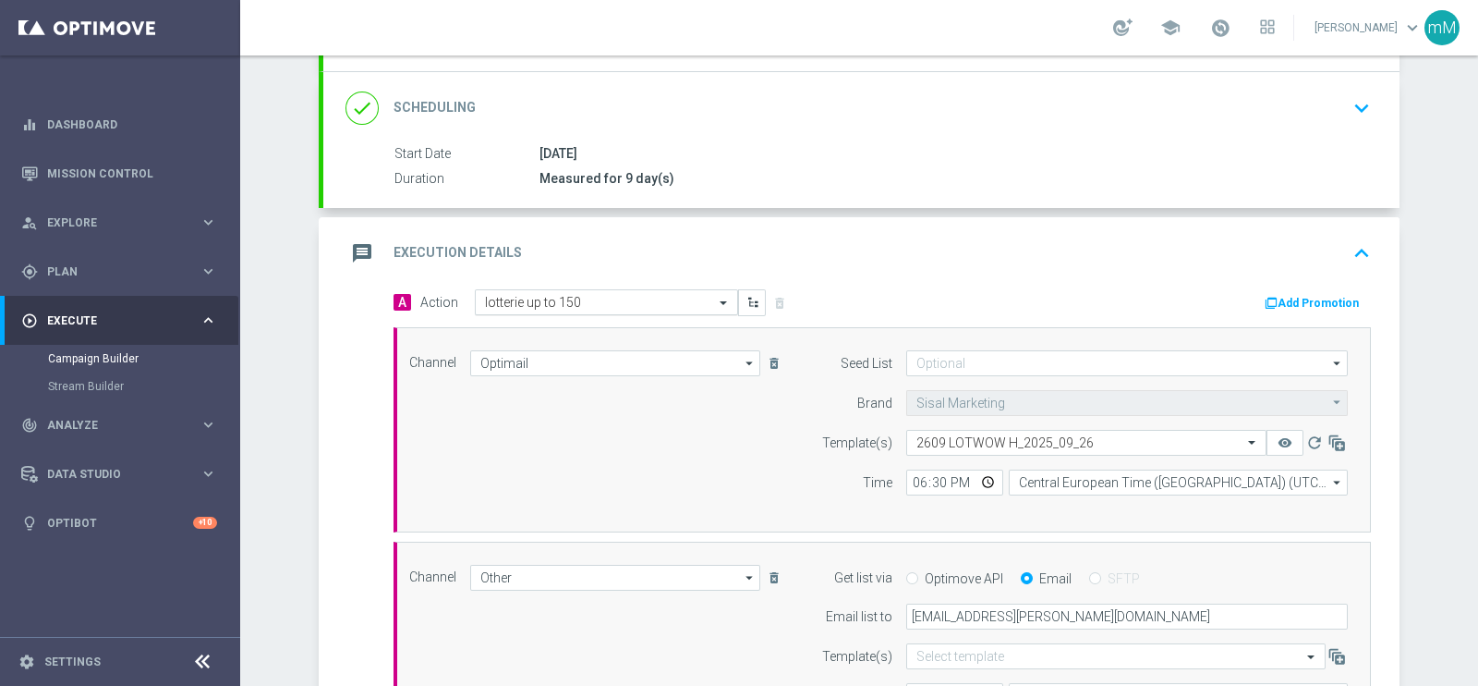
click at [587, 298] on input "text" at bounding box center [588, 303] width 206 height 16
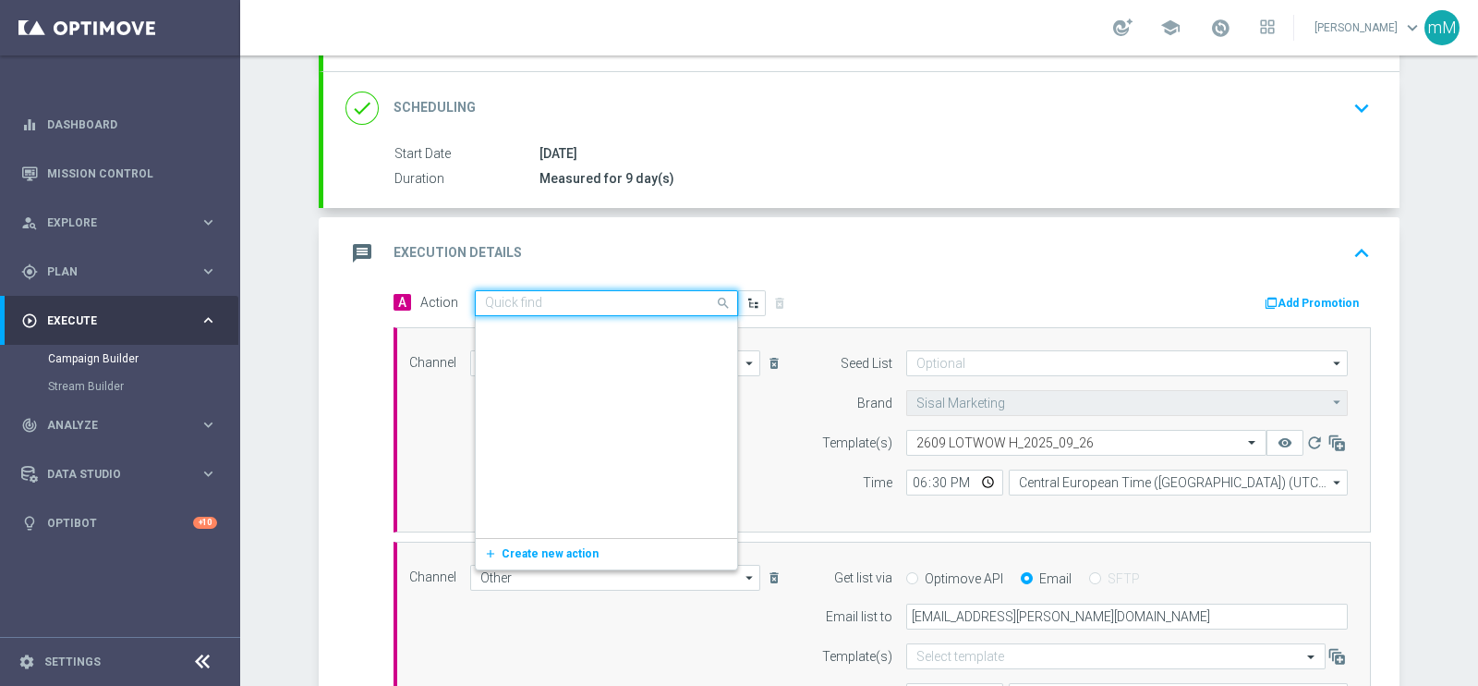
scroll to position [195588, 0]
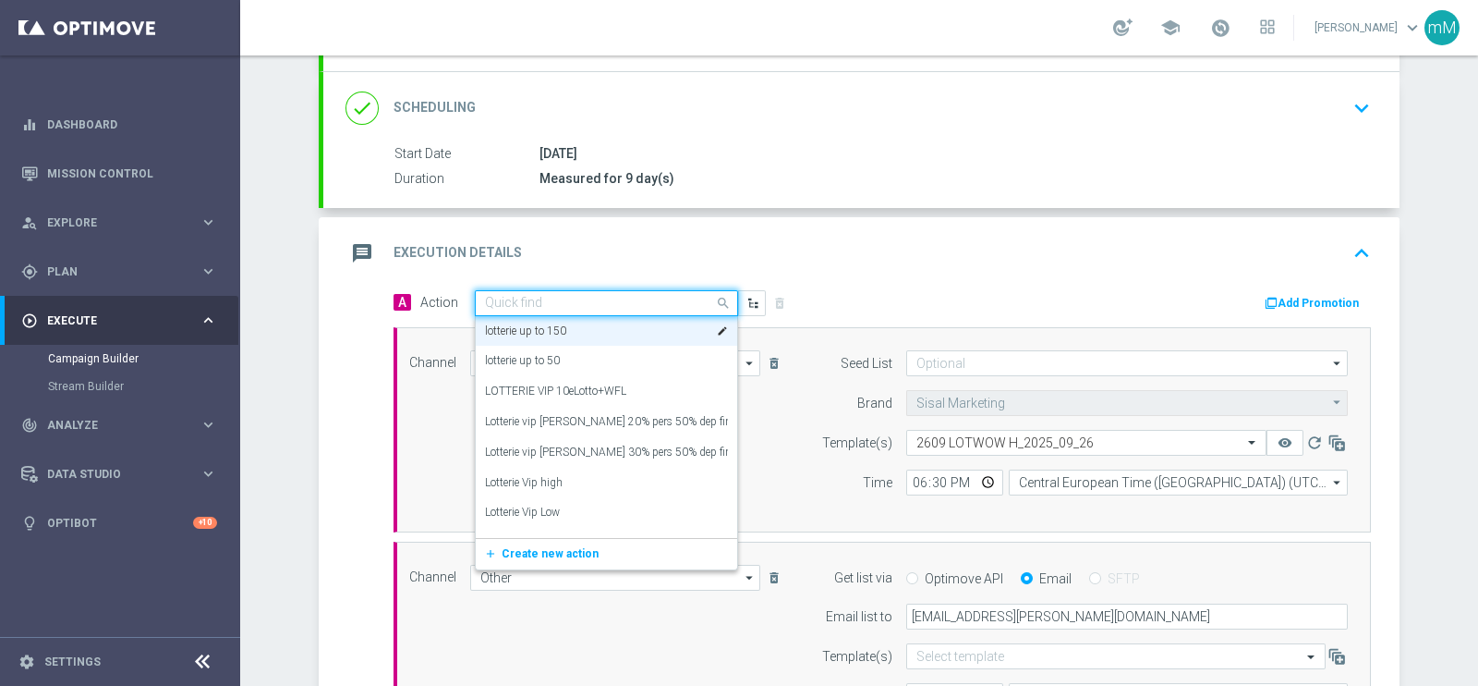
paste input "Lotterie_up to 15000 Sisal Points"
type input "Lotterie_up to 15000 Sisal Points"
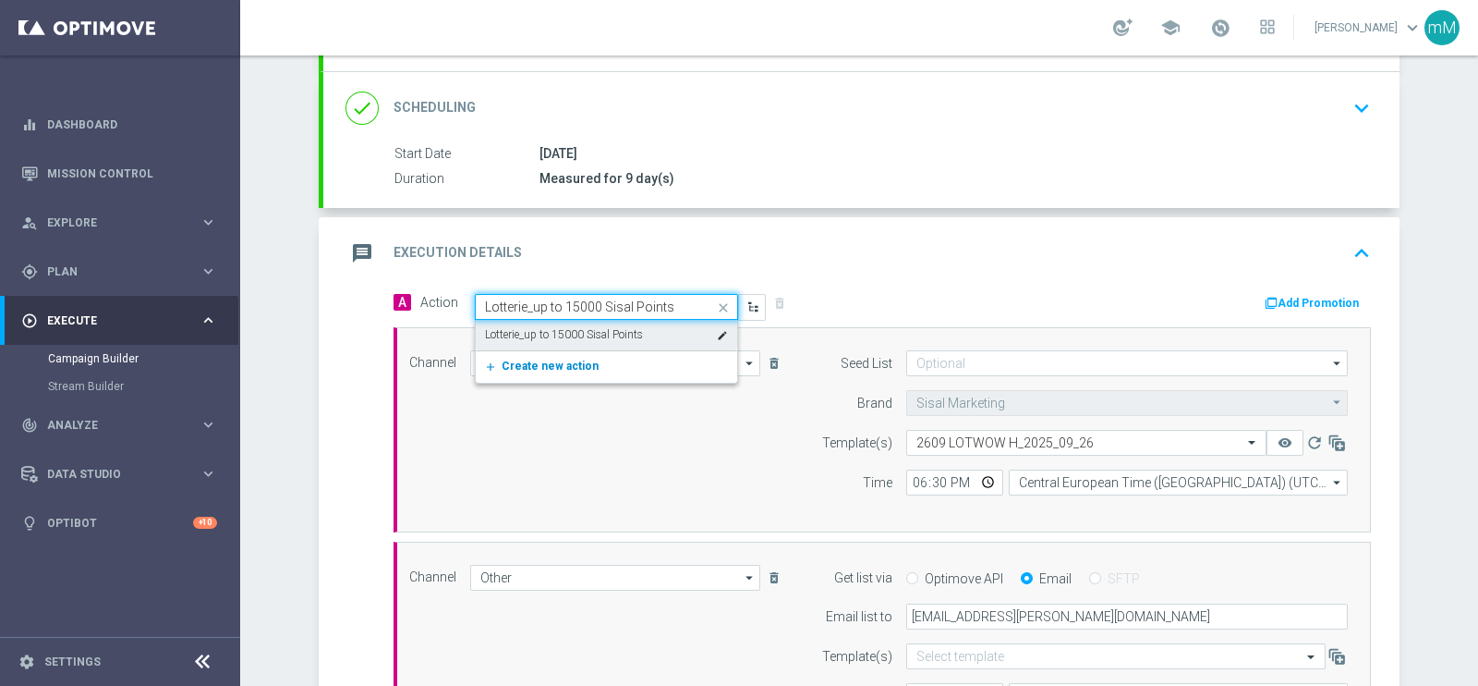
click at [564, 364] on span "Create new action" at bounding box center [550, 365] width 97 height 13
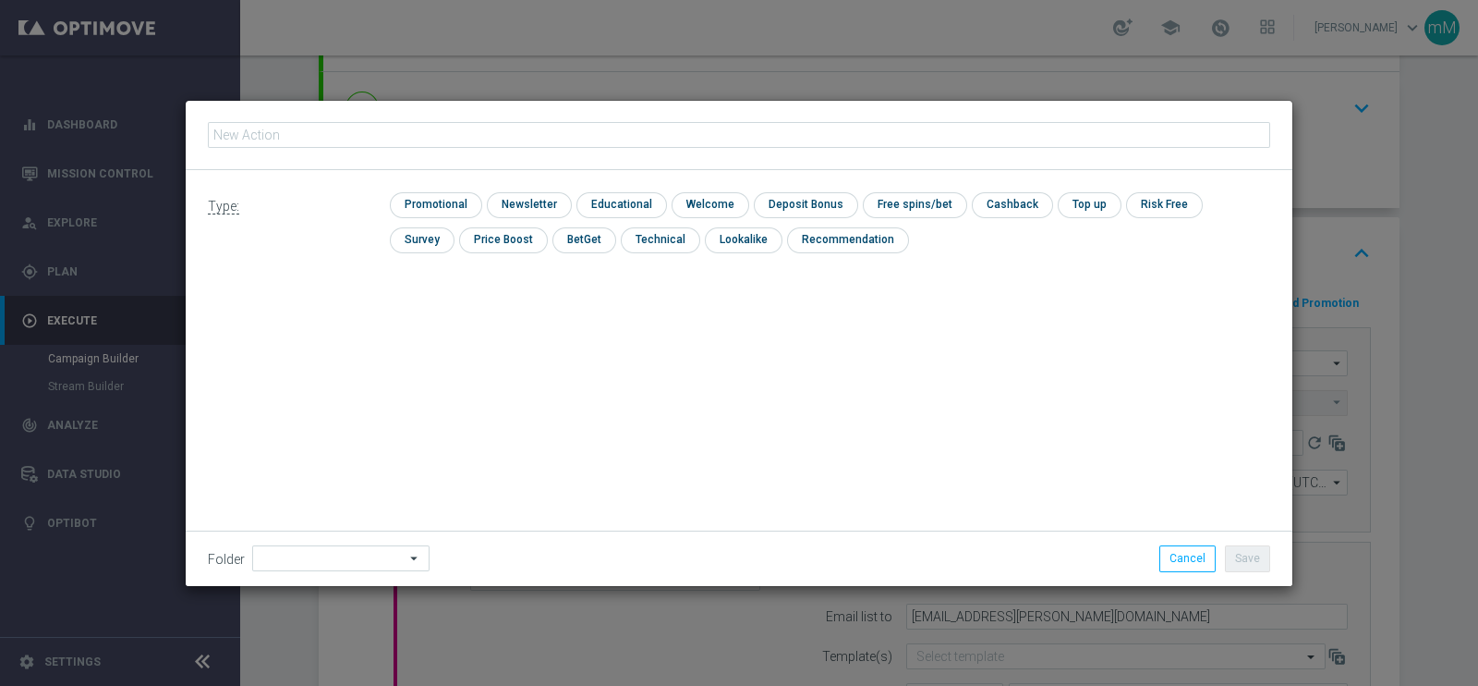
click at [578, 136] on input "text" at bounding box center [739, 135] width 1063 height 26
type input "Lotterie_up to 50.000 Sisal Points"
click at [453, 206] on input "checkbox" at bounding box center [434, 204] width 88 height 25
checkbox input "true"
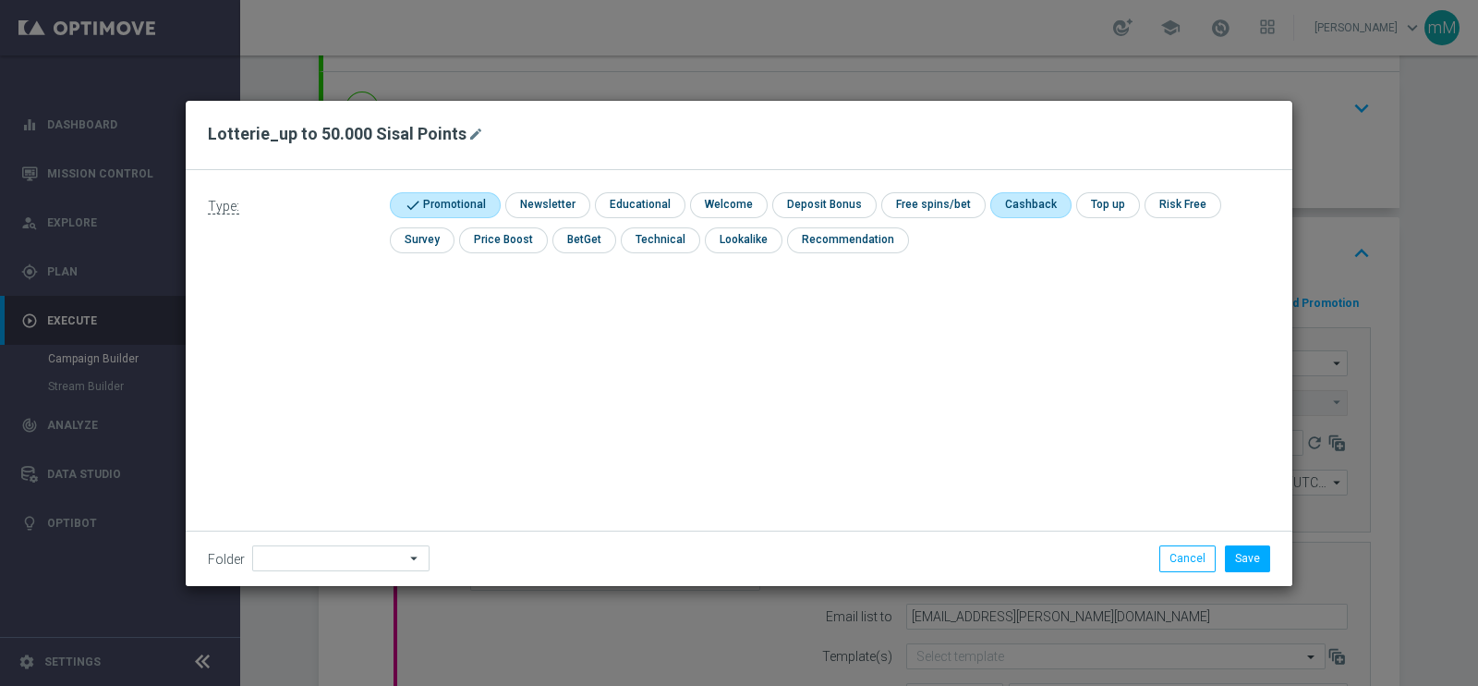
click at [1006, 205] on input "checkbox" at bounding box center [1030, 204] width 78 height 25
checkbox input "true"
click at [1239, 549] on button "Save" at bounding box center [1247, 558] width 45 height 26
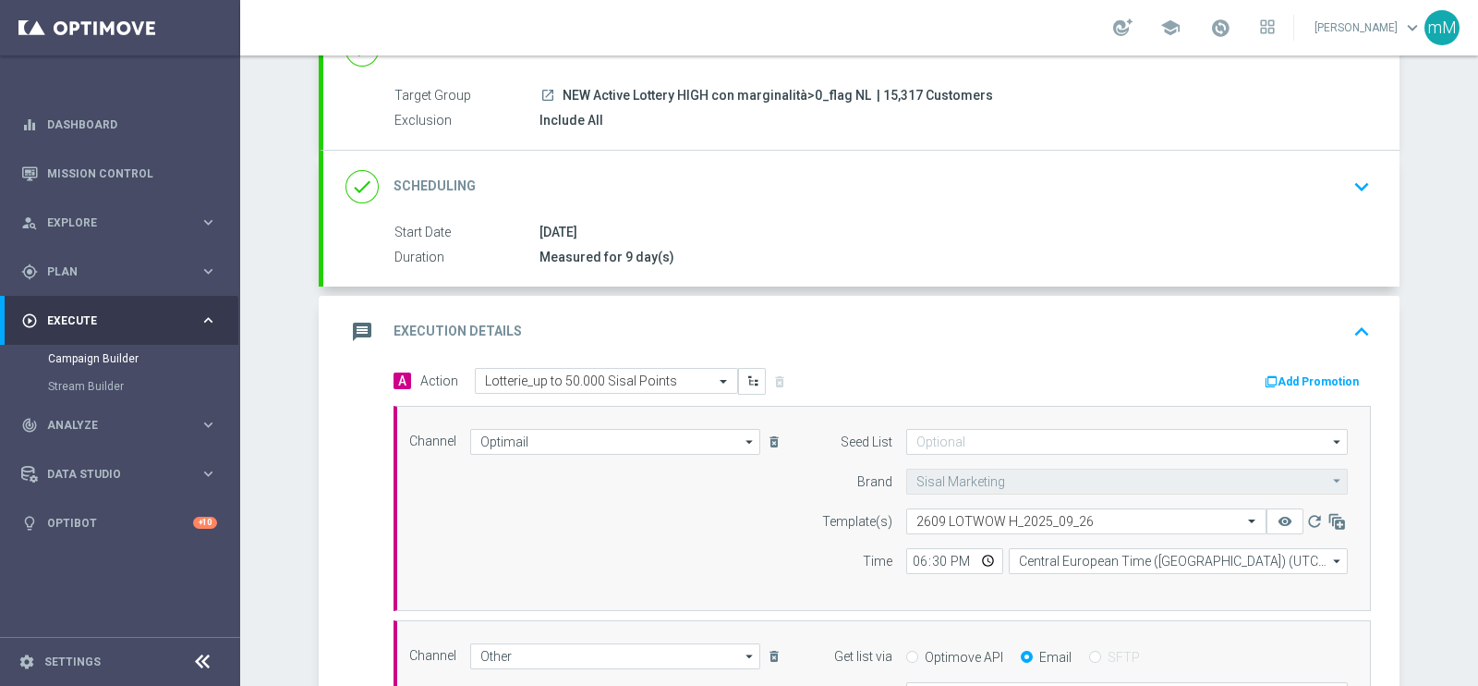
scroll to position [115, 0]
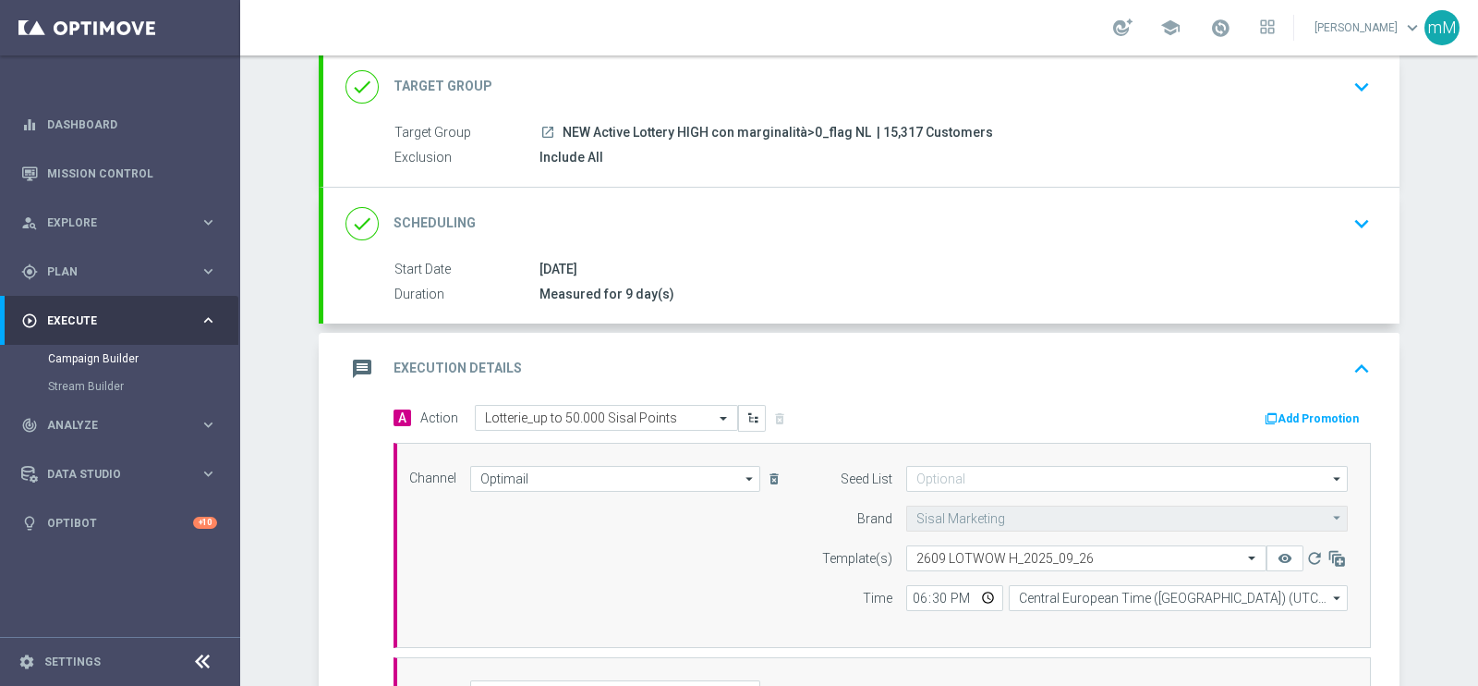
click at [1278, 415] on button "Add Promotion" at bounding box center [1314, 418] width 103 height 20
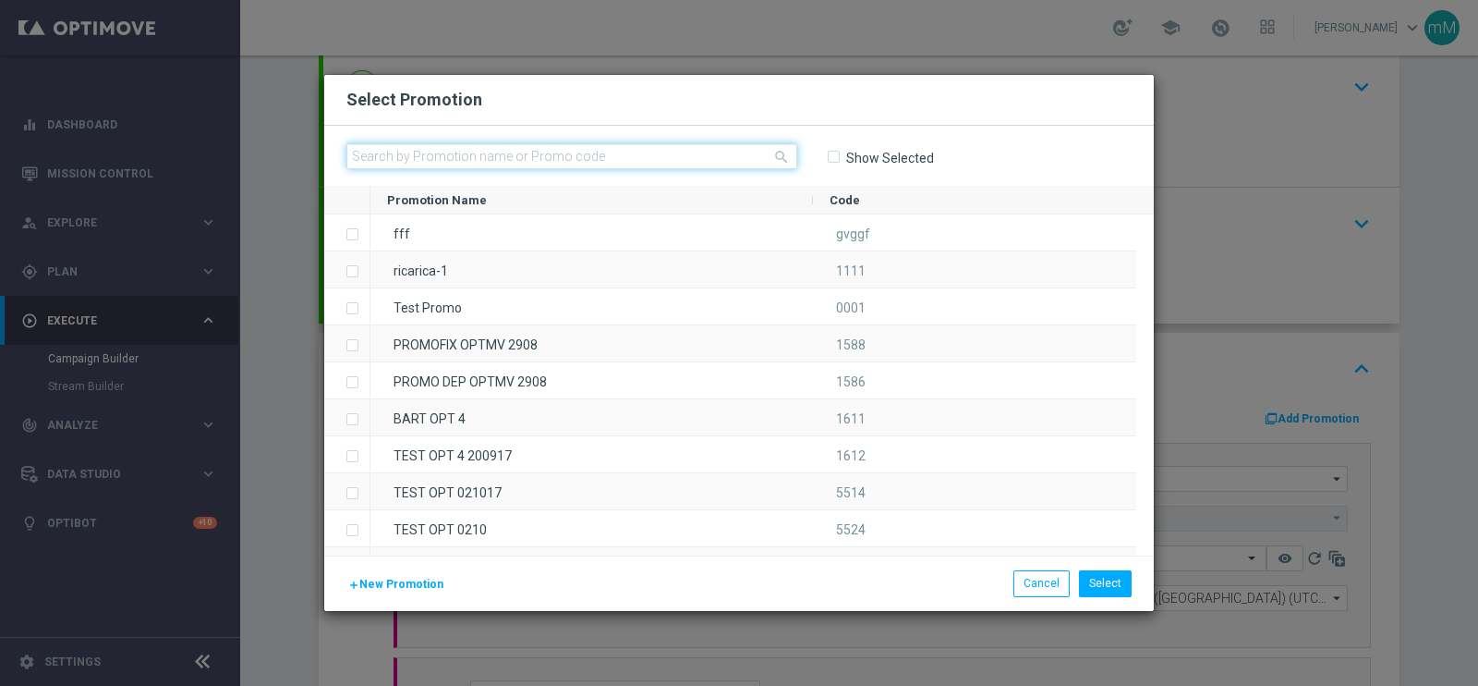
click at [563, 159] on input "text" at bounding box center [572, 156] width 451 height 26
paste input "335517"
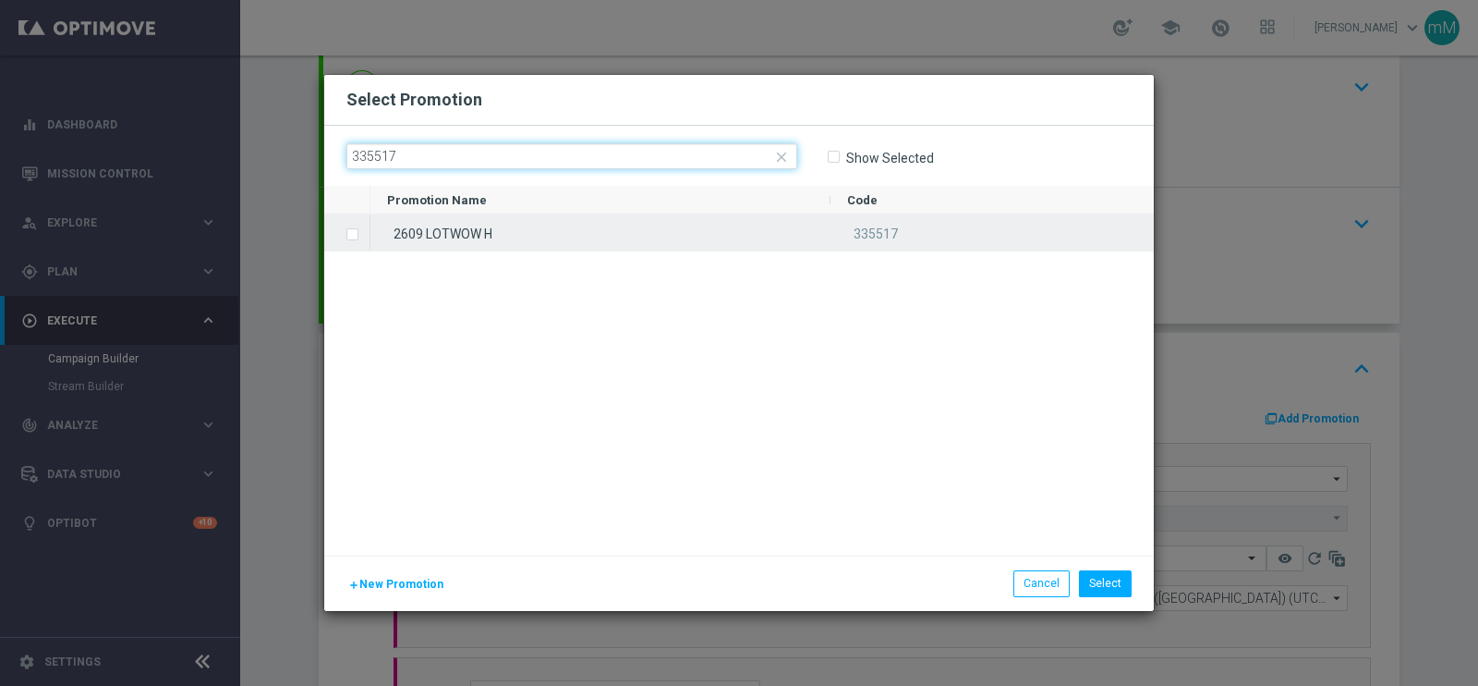
type input "335517"
click at [511, 228] on div "2609 LOTWOW H" at bounding box center [601, 232] width 460 height 36
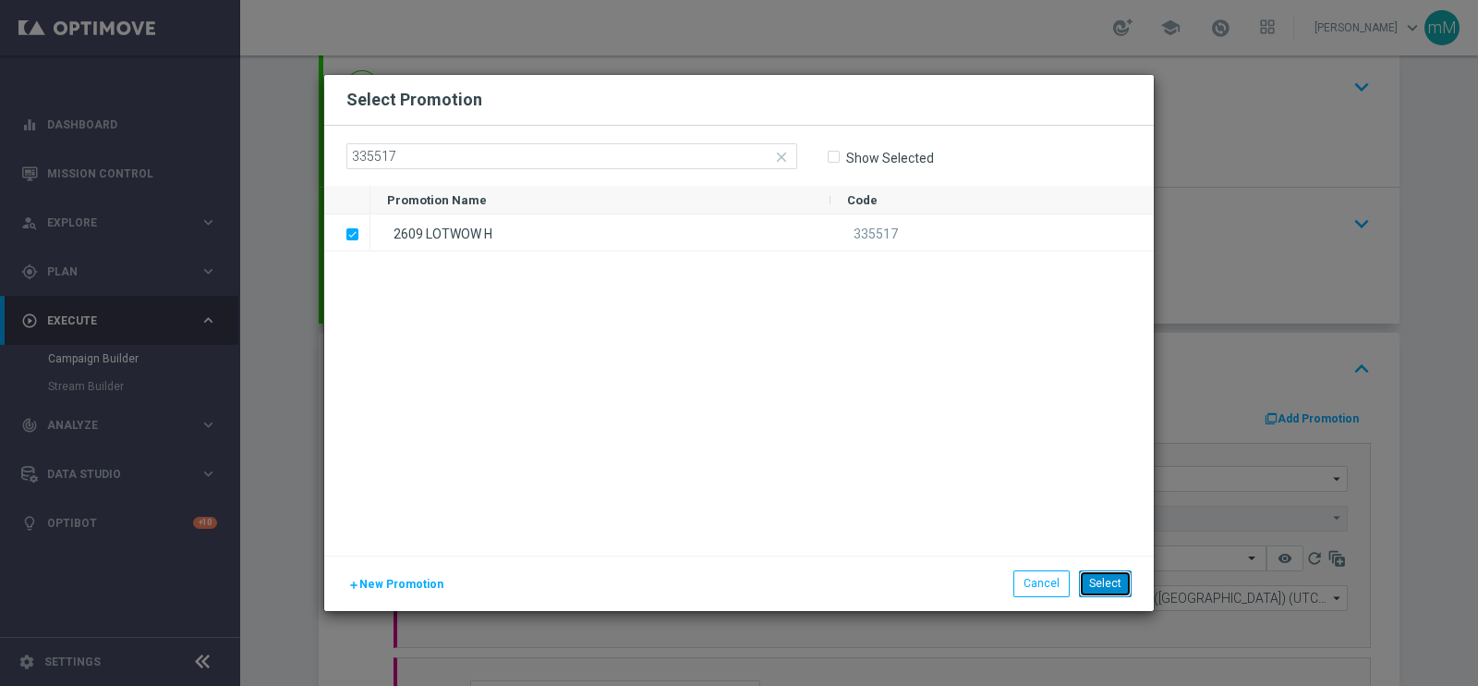
click at [1091, 575] on button "Select" at bounding box center [1105, 583] width 53 height 26
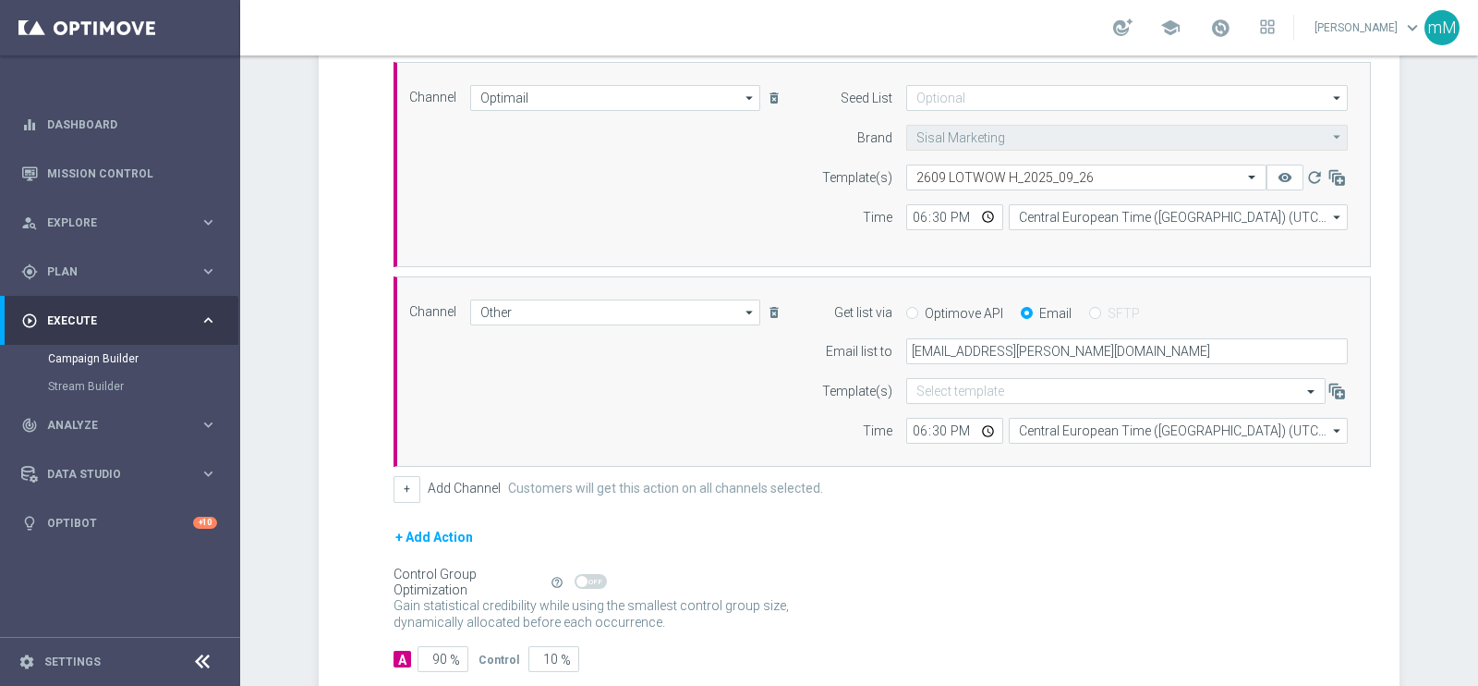
scroll to position [601, 0]
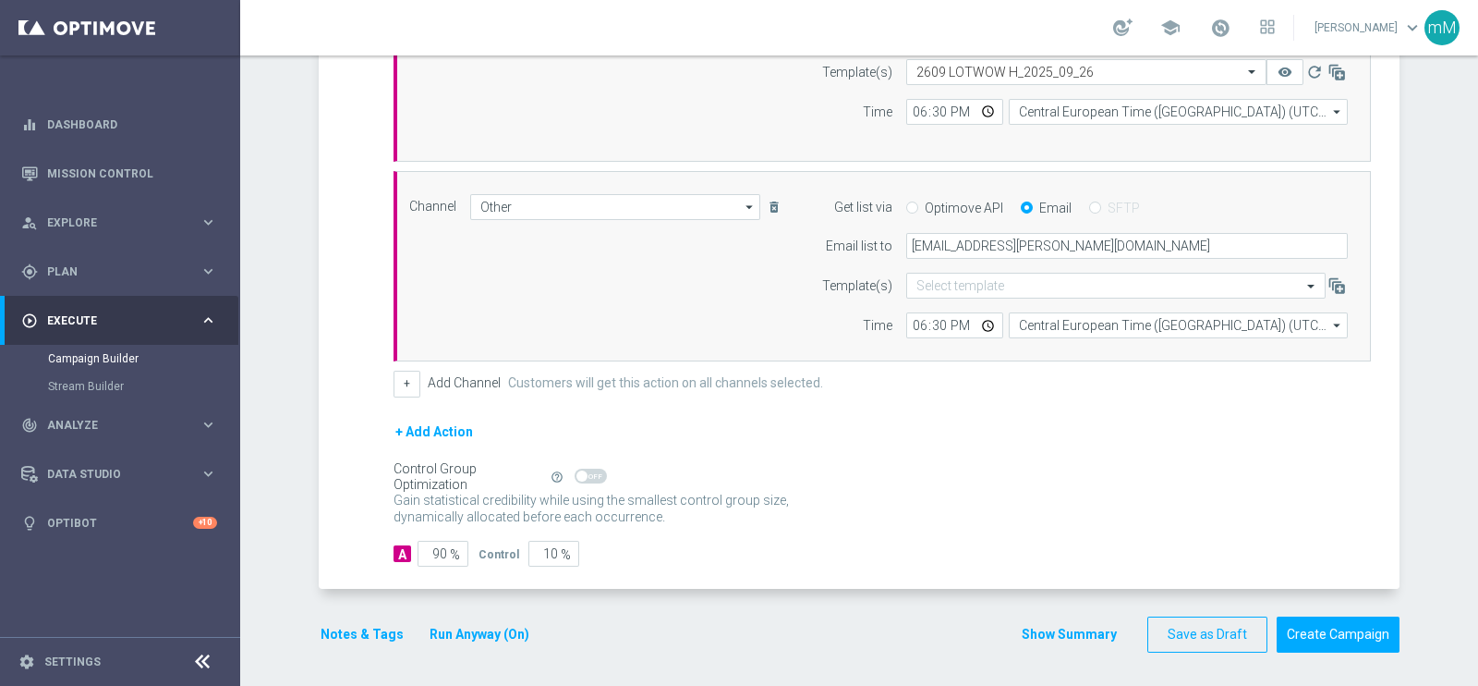
click at [1046, 630] on button "Show Summary" at bounding box center [1069, 634] width 97 height 21
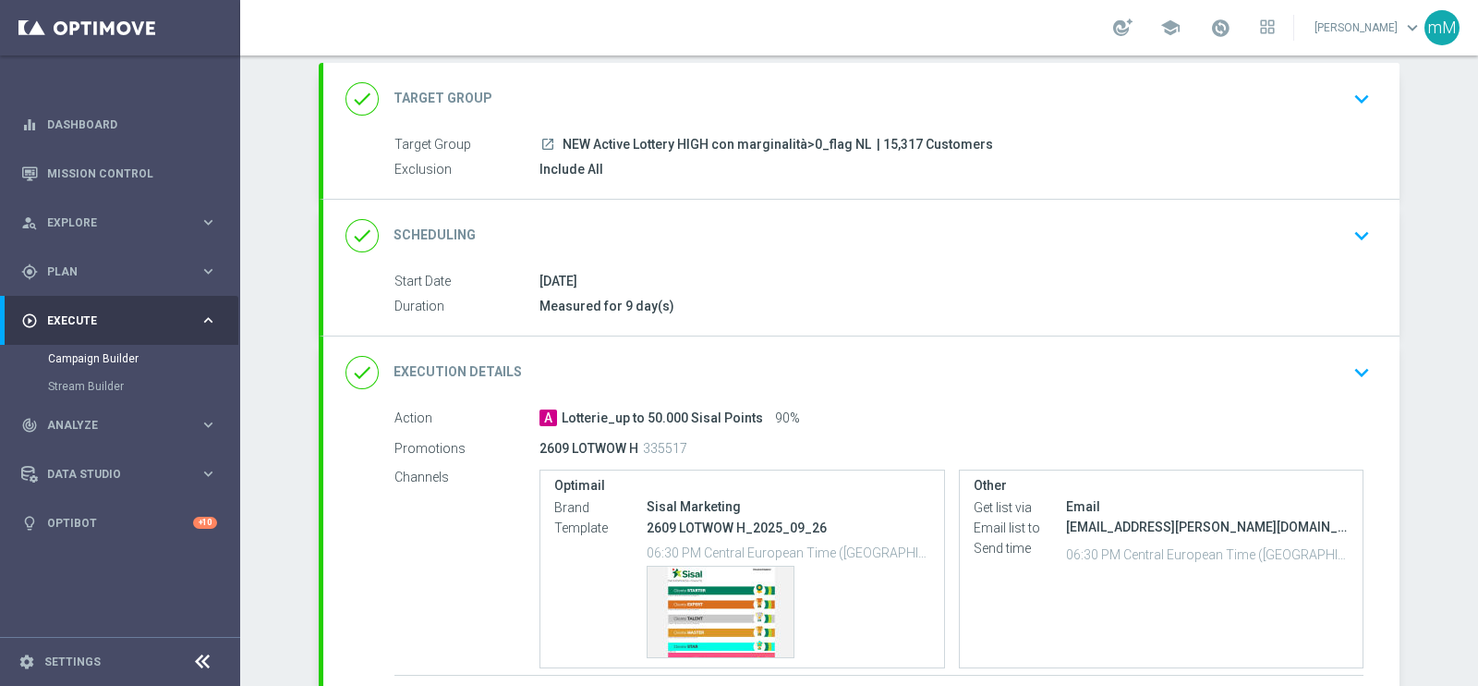
scroll to position [248, 0]
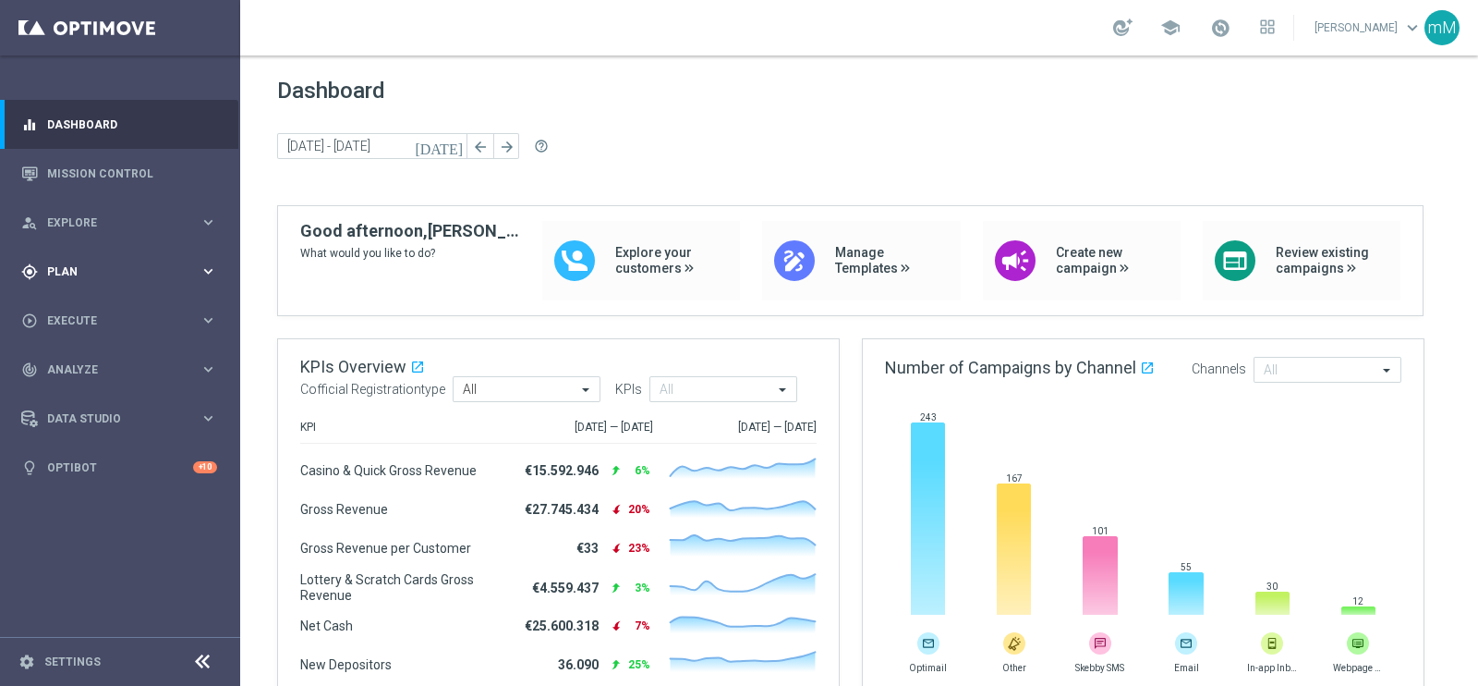
click at [141, 271] on span "Plan" at bounding box center [123, 271] width 152 height 11
click at [91, 365] on span "Templates" at bounding box center [115, 364] width 132 height 11
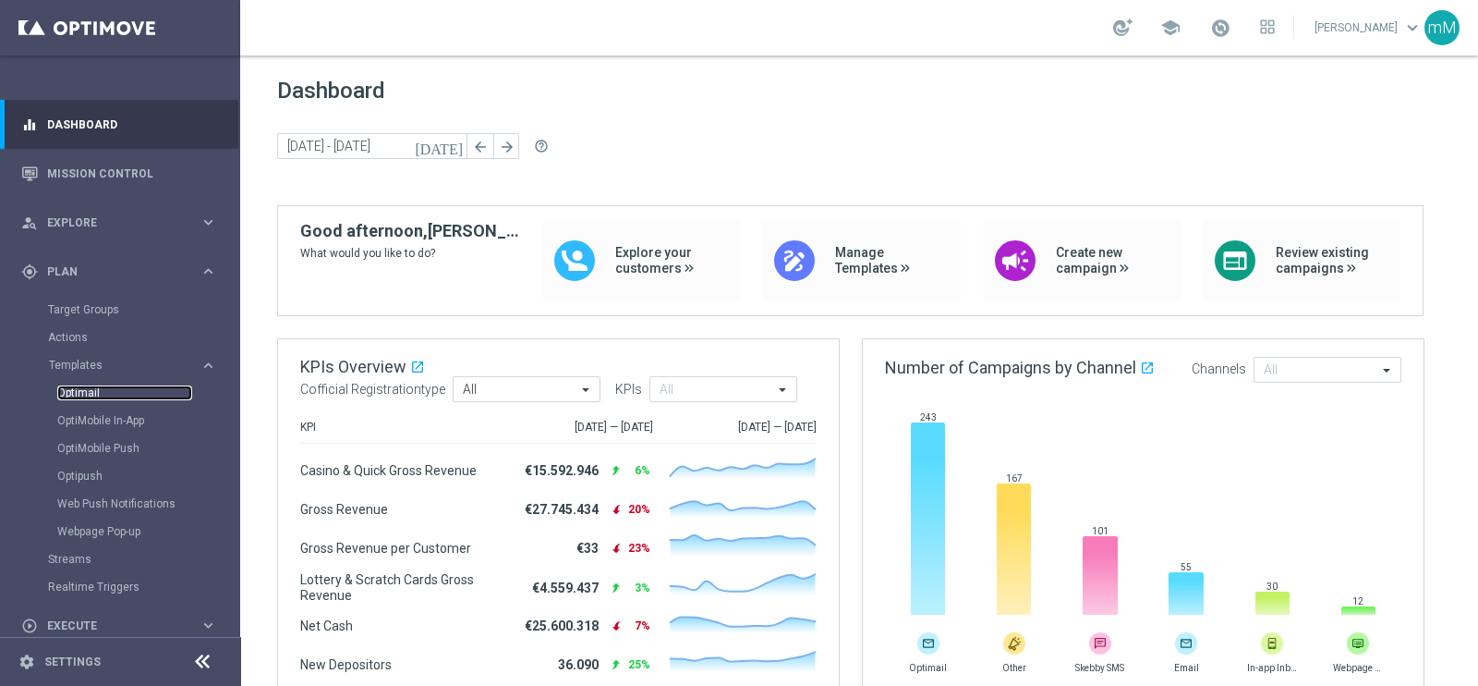
click at [88, 395] on link "Optimail" at bounding box center [124, 392] width 135 height 15
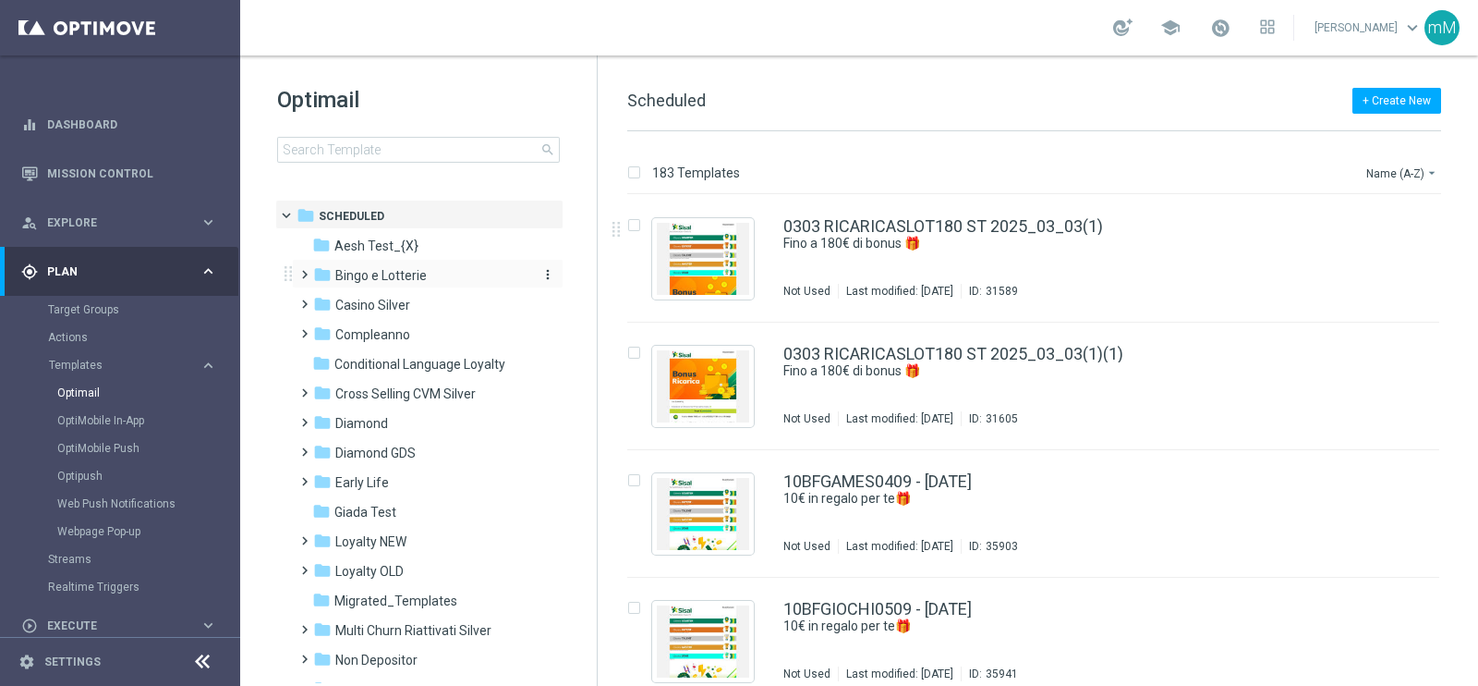
click at [393, 270] on span "Bingo e Lotterie" at bounding box center [380, 275] width 91 height 17
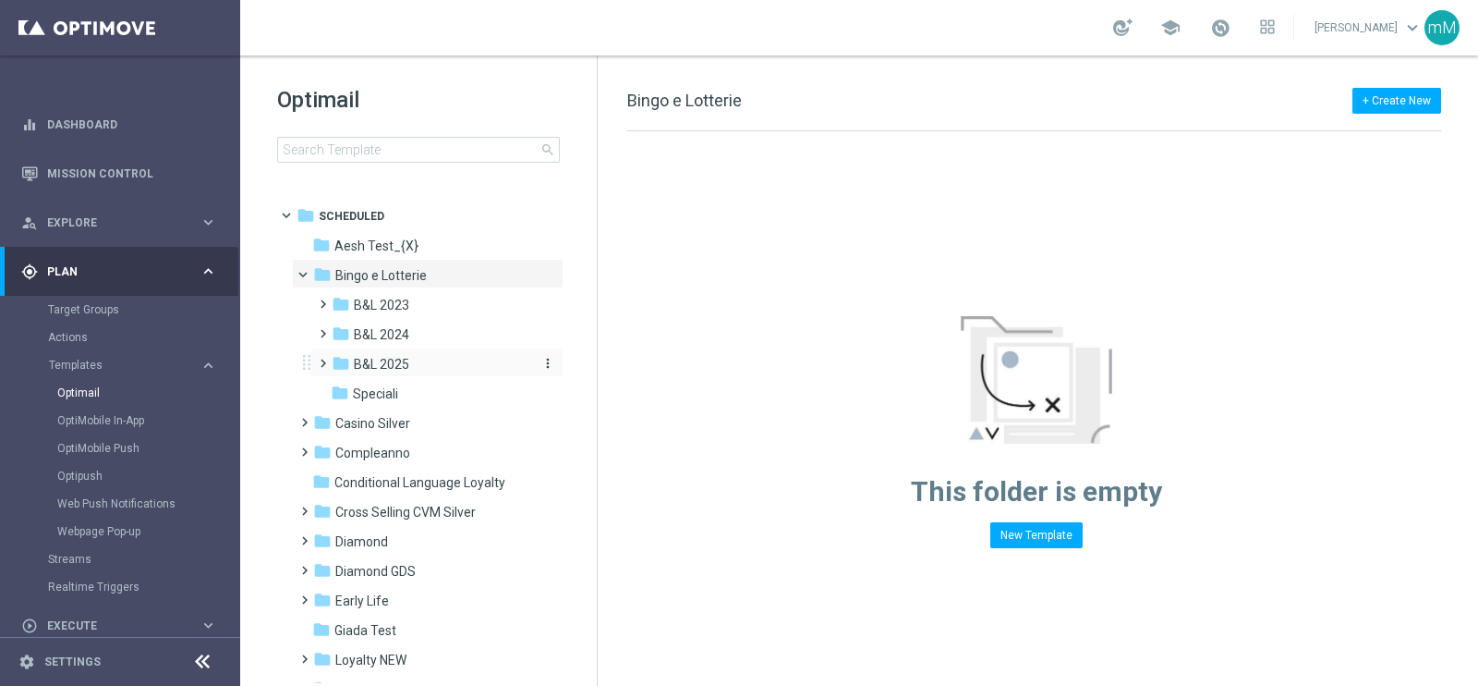
click at [397, 362] on span "B&L 2025" at bounding box center [381, 364] width 55 height 17
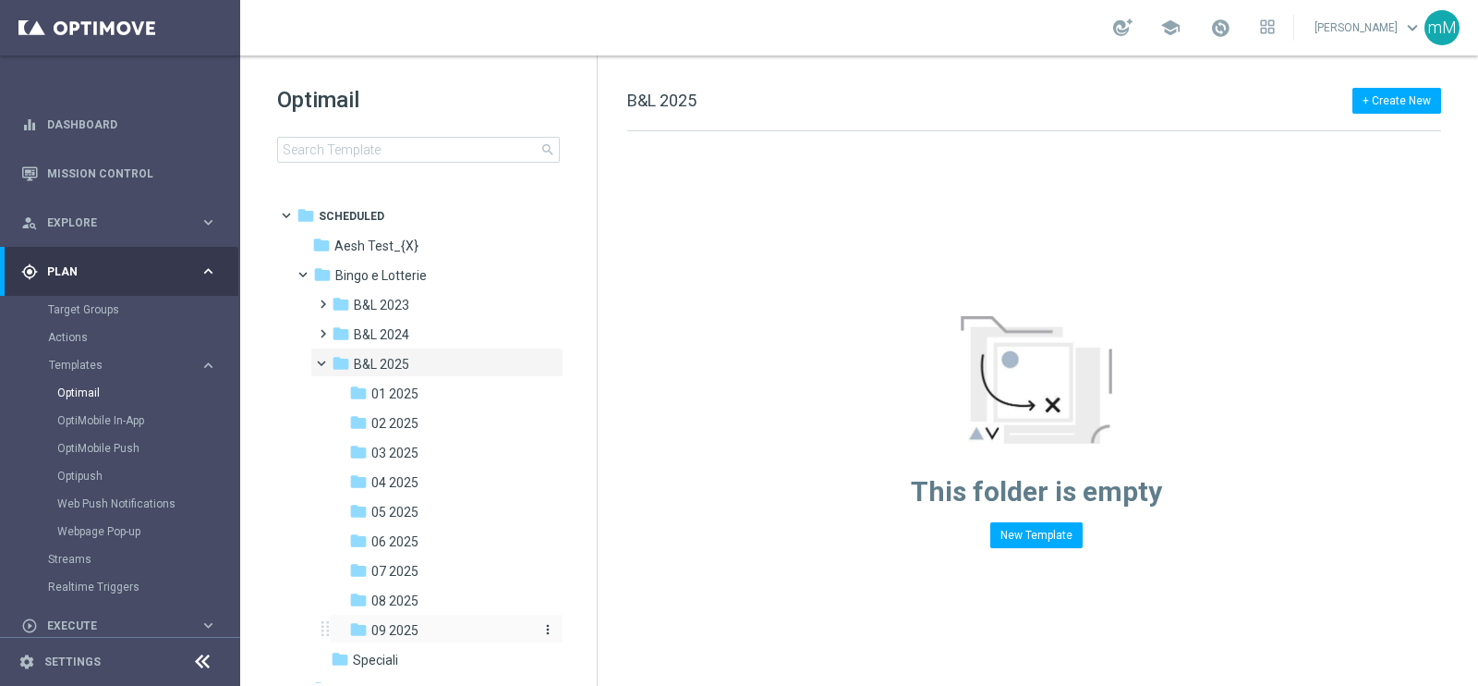
click at [413, 625] on span "09 2025" at bounding box center [394, 630] width 47 height 17
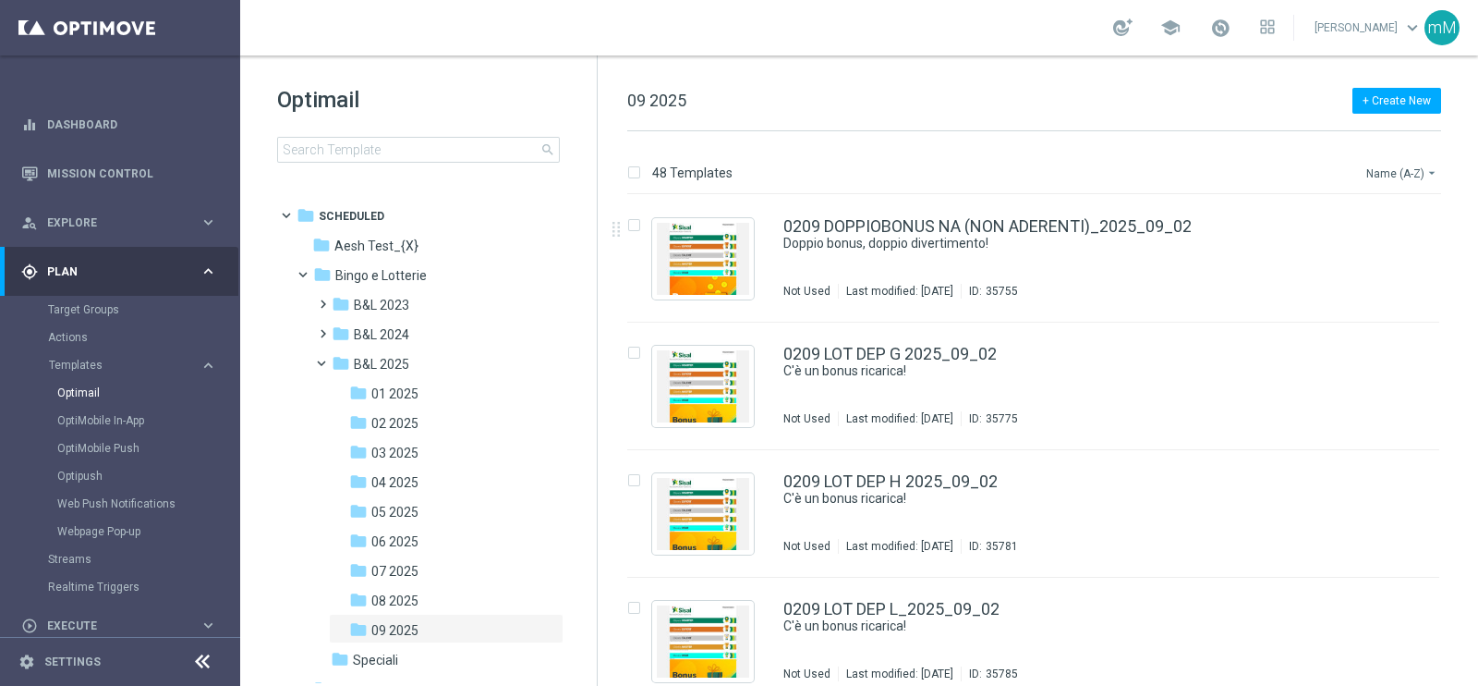
click at [1397, 176] on button "Name (A-Z) arrow_drop_down" at bounding box center [1403, 173] width 77 height 22
click at [1369, 249] on span "Date Modified (Newest)" at bounding box center [1370, 255] width 124 height 13
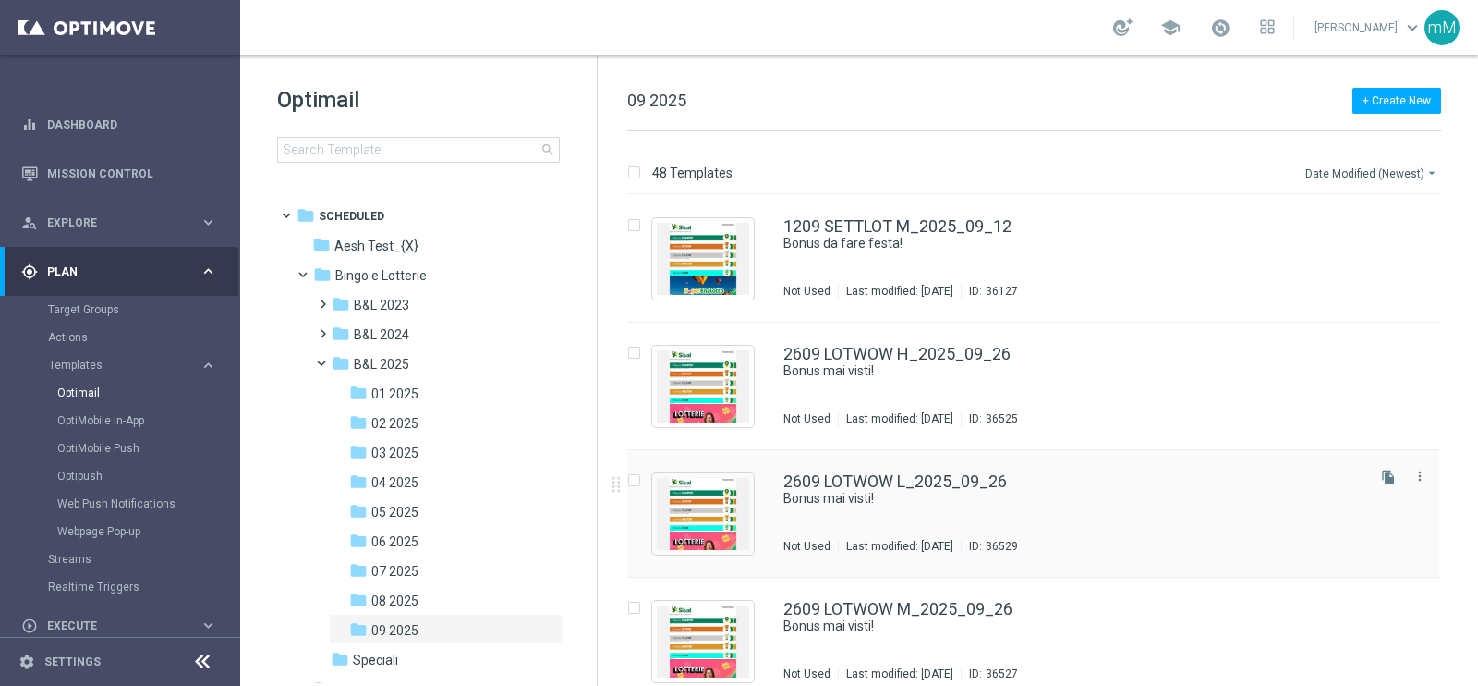
scroll to position [115, 0]
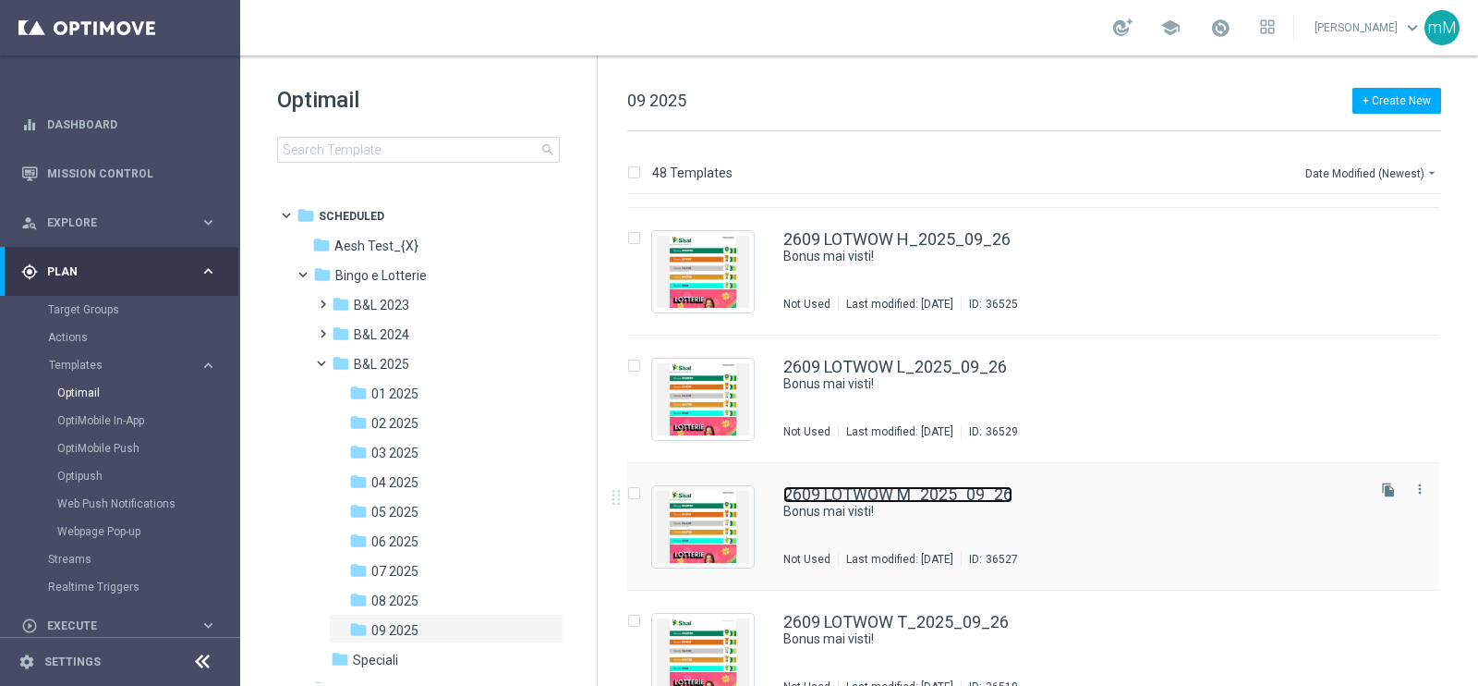
click at [829, 492] on link "2609 LOTWOW M_2025_09_26" at bounding box center [898, 494] width 229 height 17
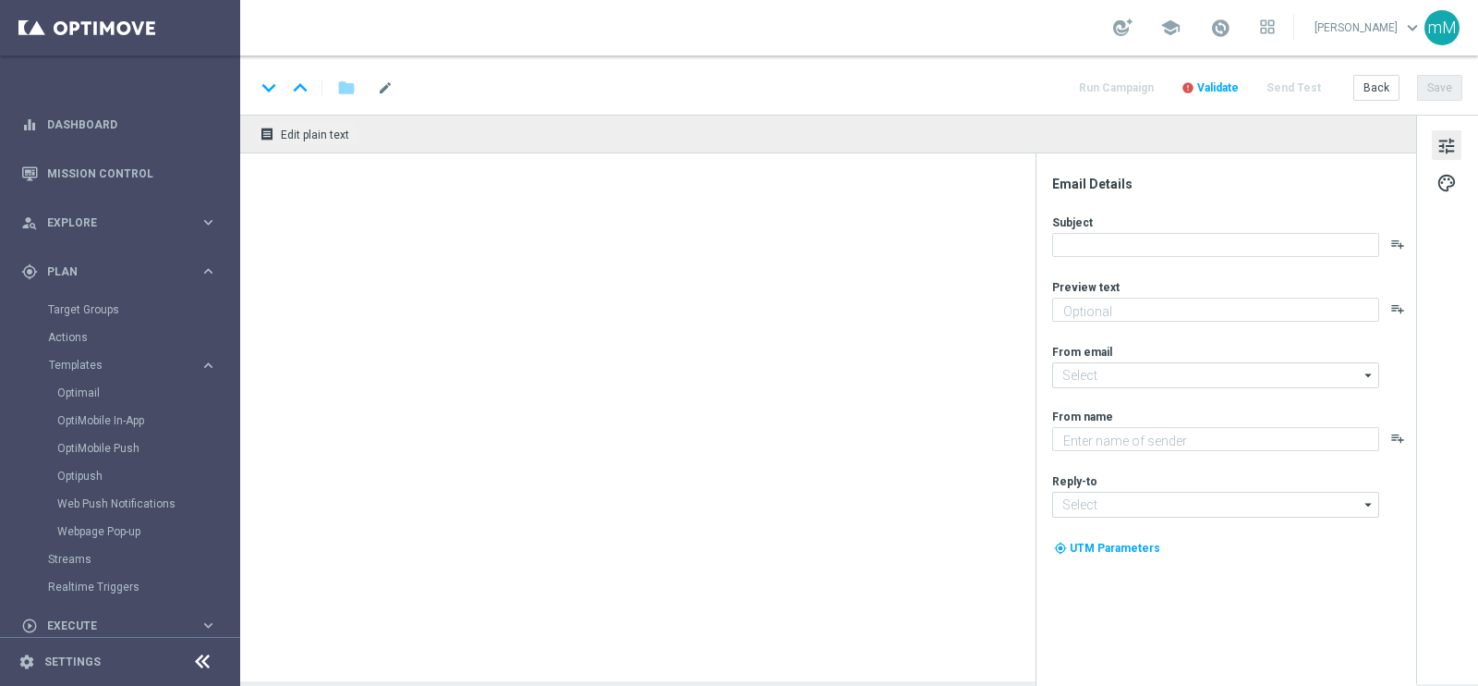
type textarea "Per [PERSON_NAME] a 50€ di bonus"
type input "[EMAIL_ADDRESS][DOMAIN_NAME]"
type textarea "Sisal"
type input "[EMAIL_ADDRESS][DOMAIN_NAME]"
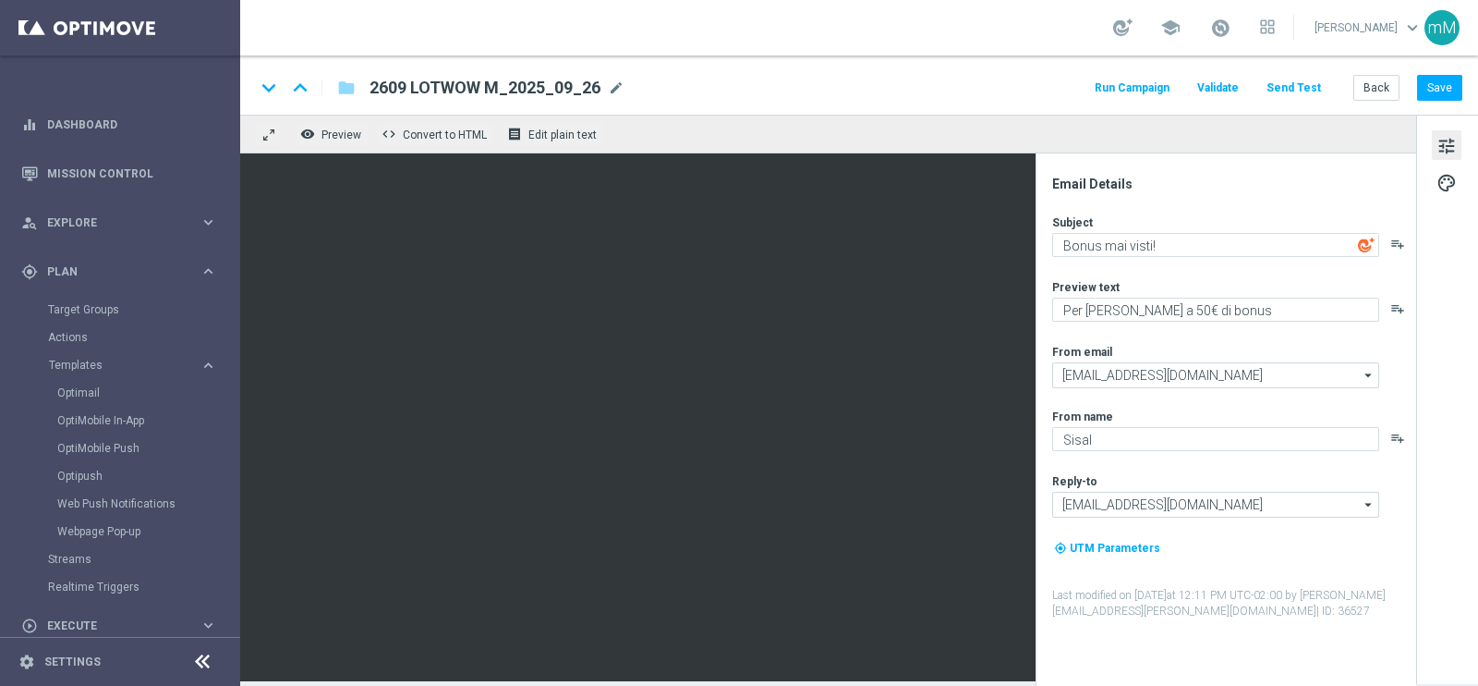
click at [1118, 85] on button "Run Campaign" at bounding box center [1132, 88] width 80 height 25
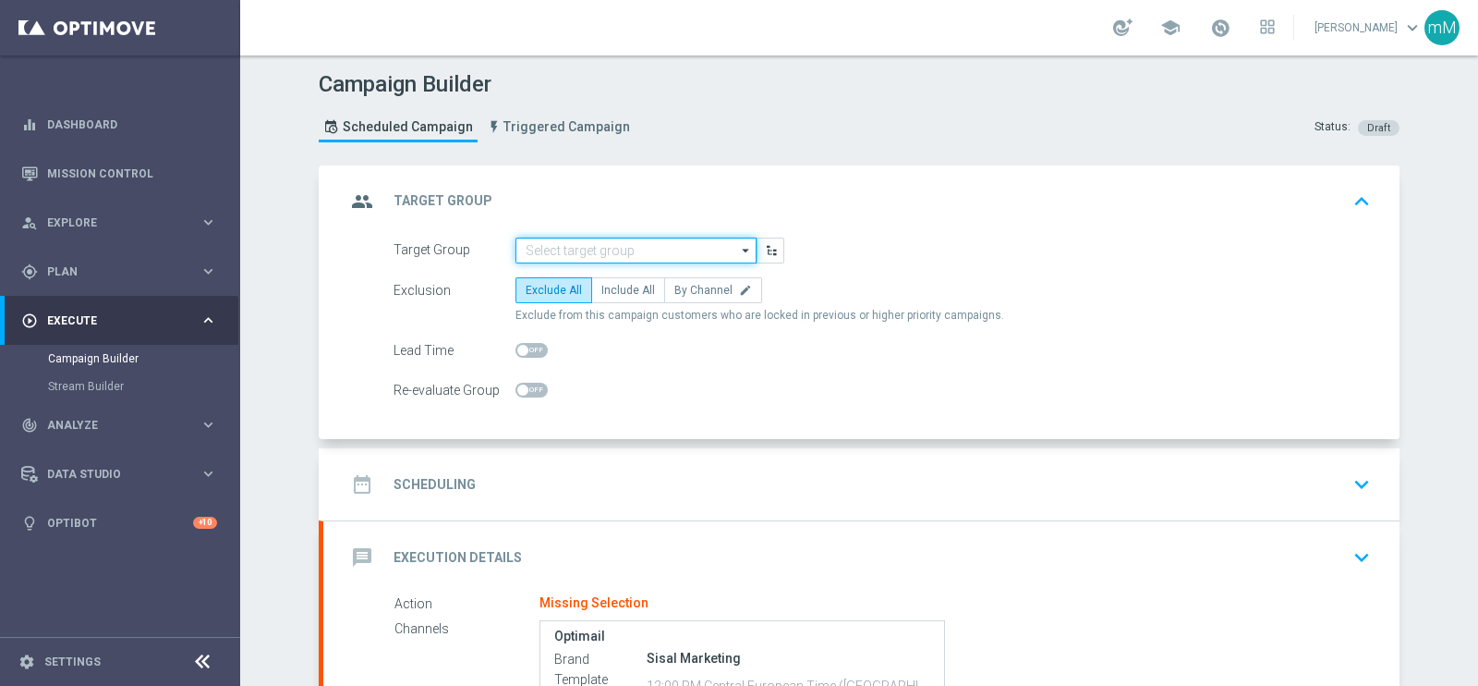
click at [590, 259] on input at bounding box center [636, 250] width 241 height 26
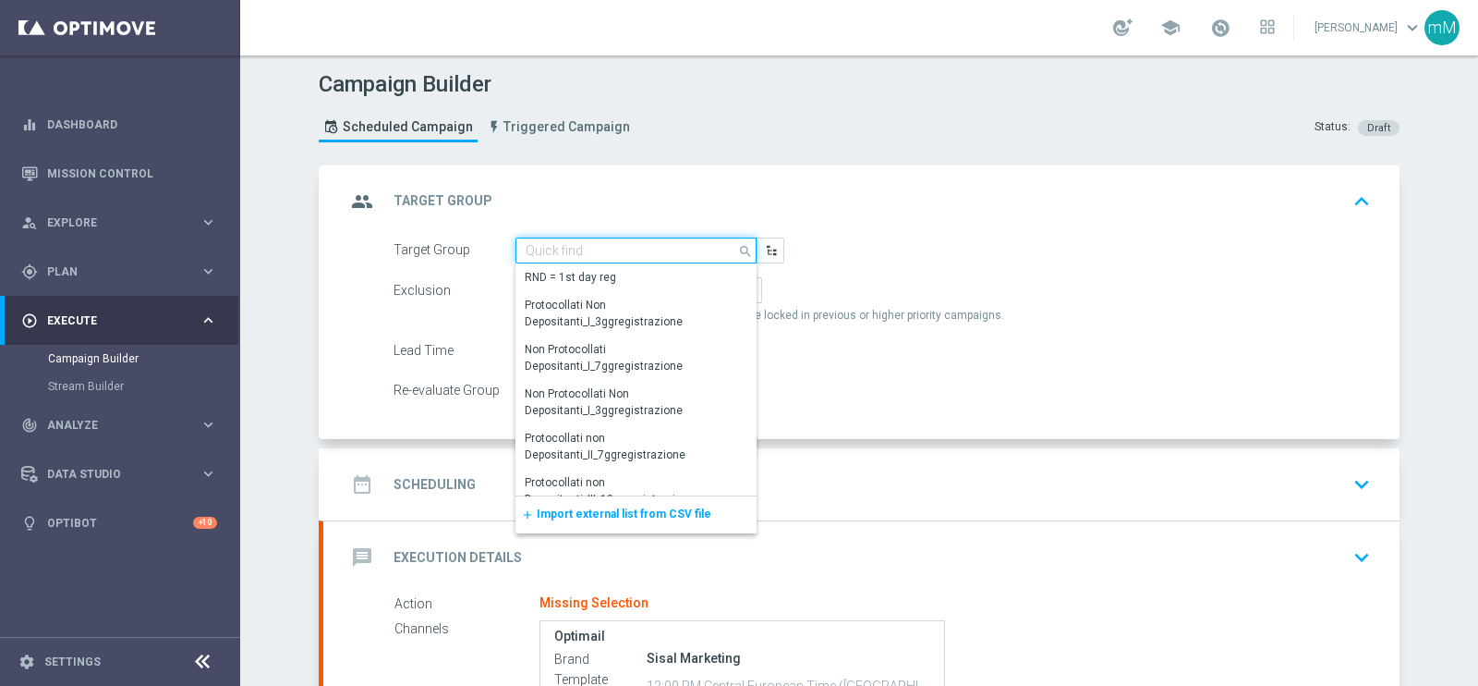
paste input "NEW Active Lottery MID con marginalità>0_flag NL"
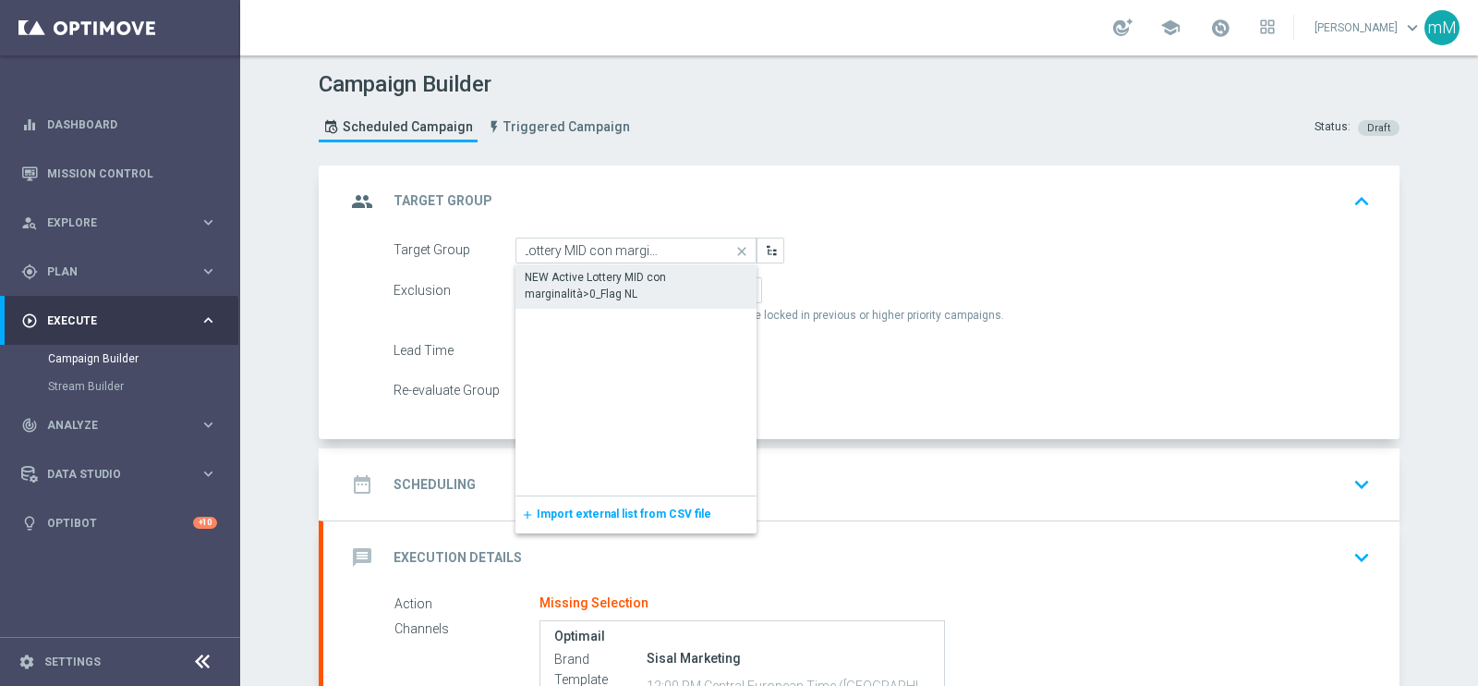
click at [569, 296] on div "NEW Active Lottery MID con marginalità>0_Flag NL" at bounding box center [636, 285] width 223 height 33
type input "NEW Active Lottery MID con marginalità>0_Flag NL"
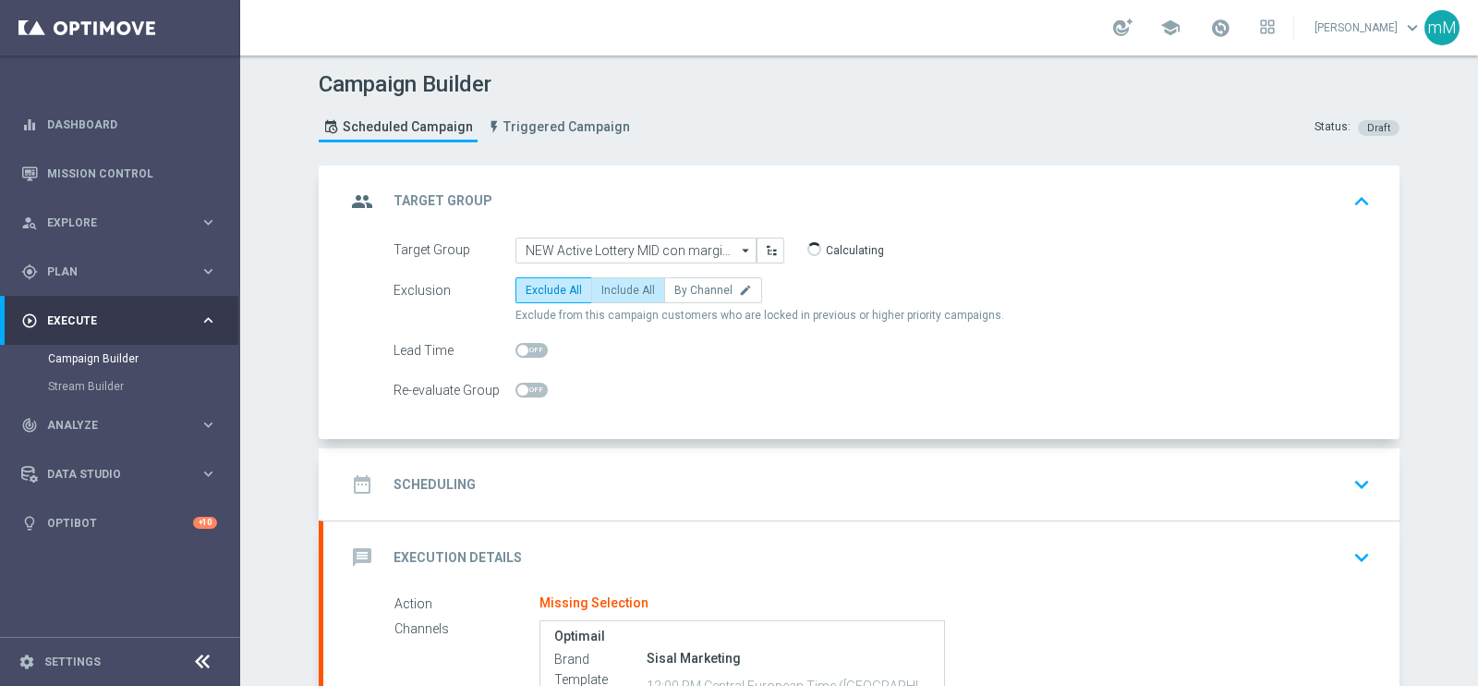
click at [630, 295] on label "Include All" at bounding box center [628, 290] width 74 height 26
click at [614, 295] on input "Include All" at bounding box center [608, 293] width 12 height 12
radio input "true"
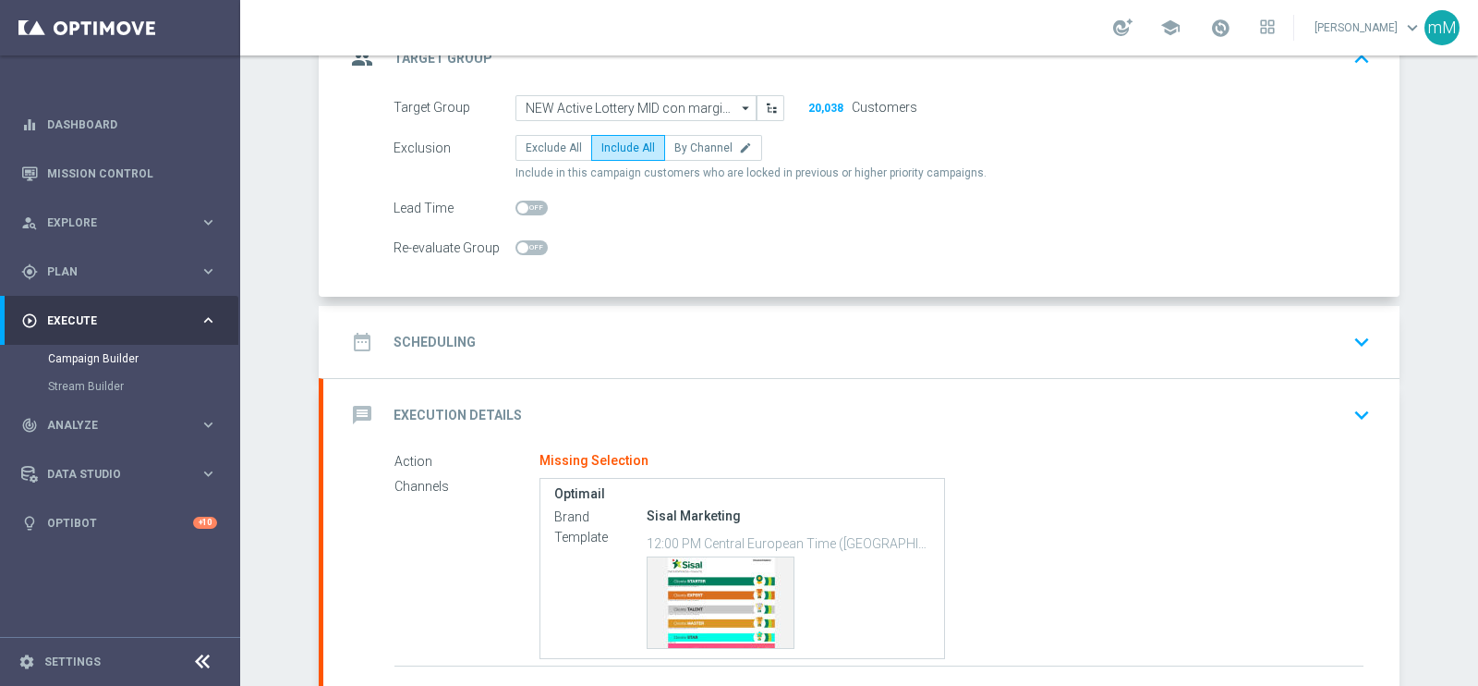
scroll to position [143, 0]
click at [675, 325] on div "date_range Scheduling keyboard_arrow_down" at bounding box center [862, 340] width 1032 height 35
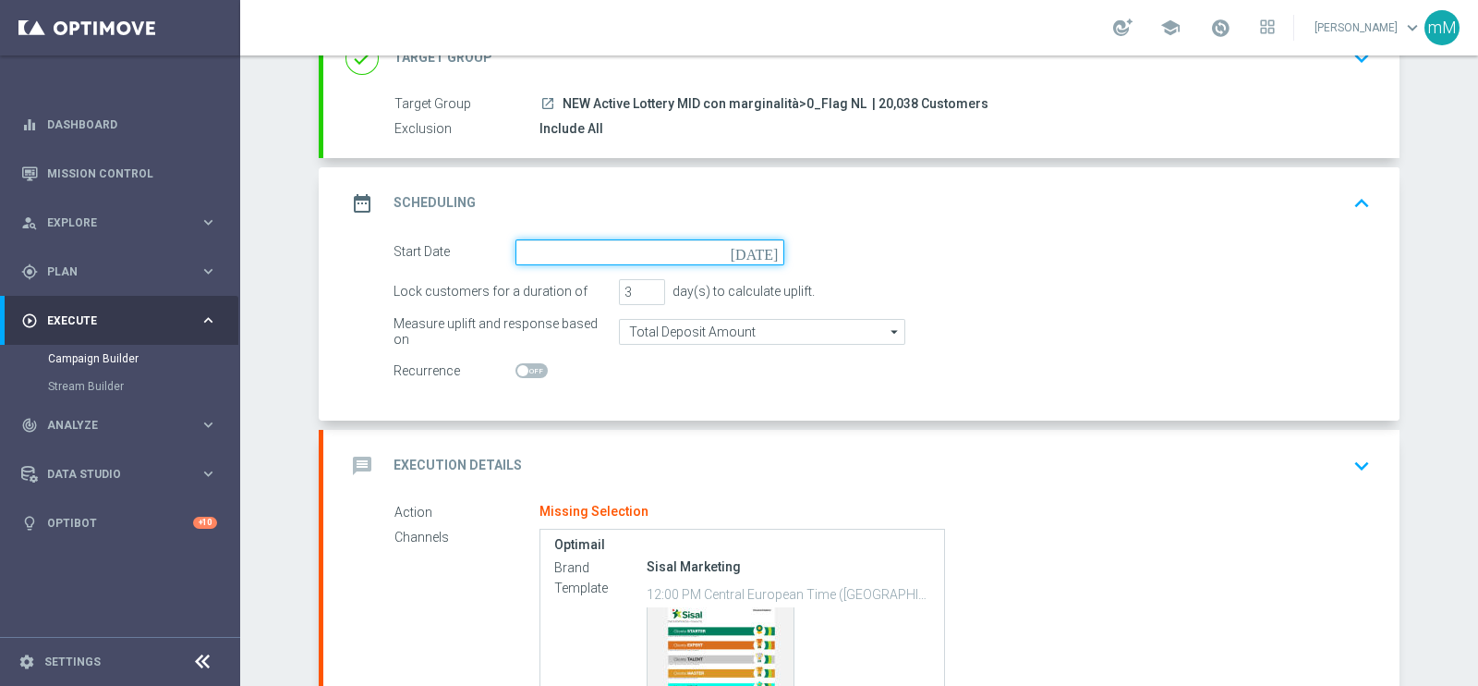
click at [583, 255] on input at bounding box center [650, 252] width 269 height 26
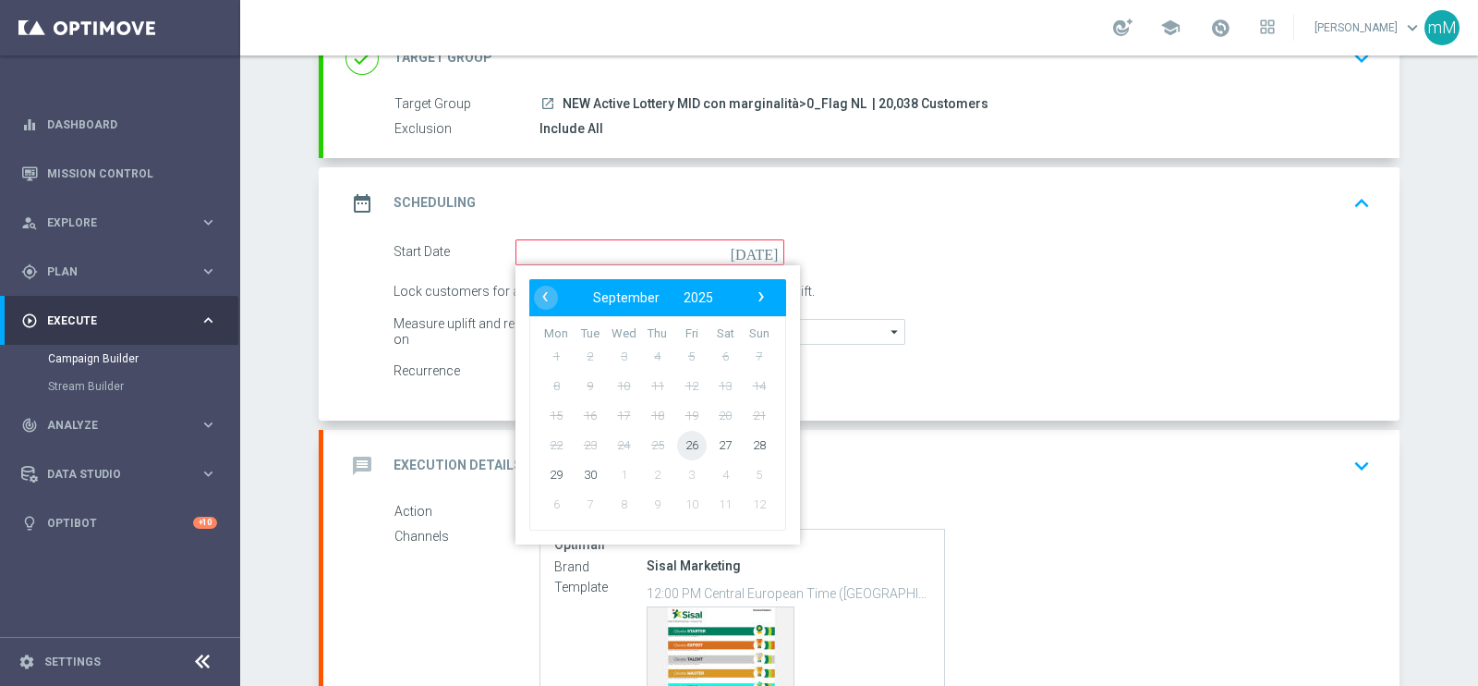
click at [679, 441] on span "26" at bounding box center [692, 445] width 30 height 30
type input "[DATE]"
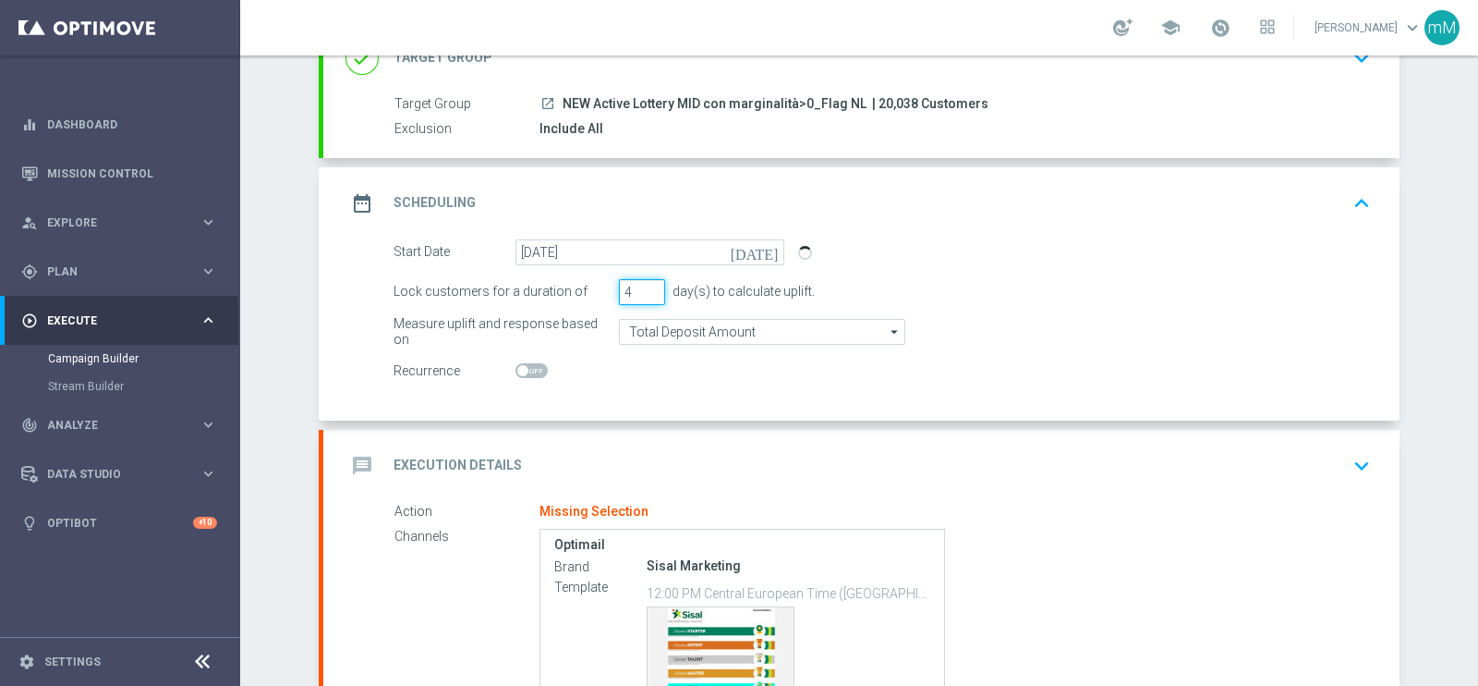
click at [642, 283] on input "4" at bounding box center [642, 292] width 46 height 26
click at [642, 283] on input "5" at bounding box center [642, 292] width 46 height 26
click at [642, 283] on input "6" at bounding box center [642, 292] width 46 height 26
click at [642, 283] on input "7" at bounding box center [642, 292] width 46 height 26
click at [642, 283] on input "8" at bounding box center [642, 292] width 46 height 26
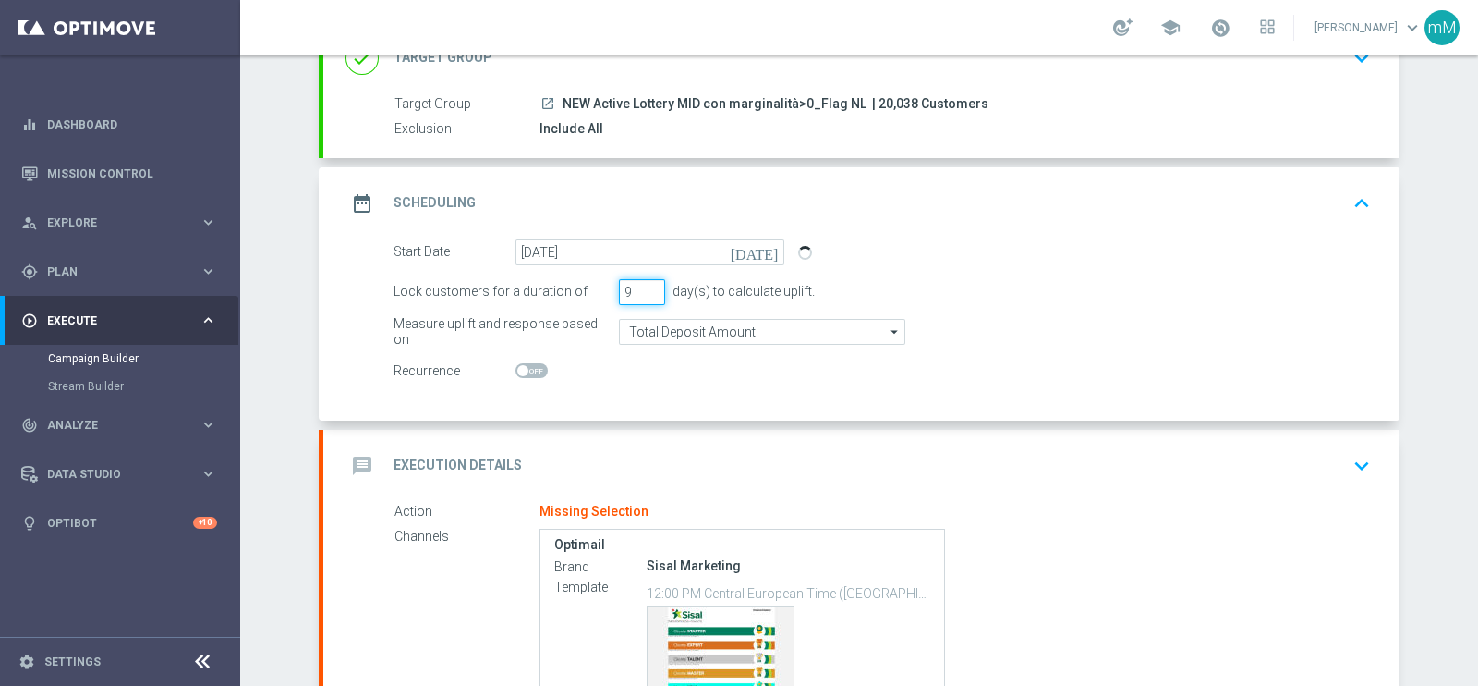
type input "9"
click at [642, 283] on input "9" at bounding box center [642, 292] width 46 height 26
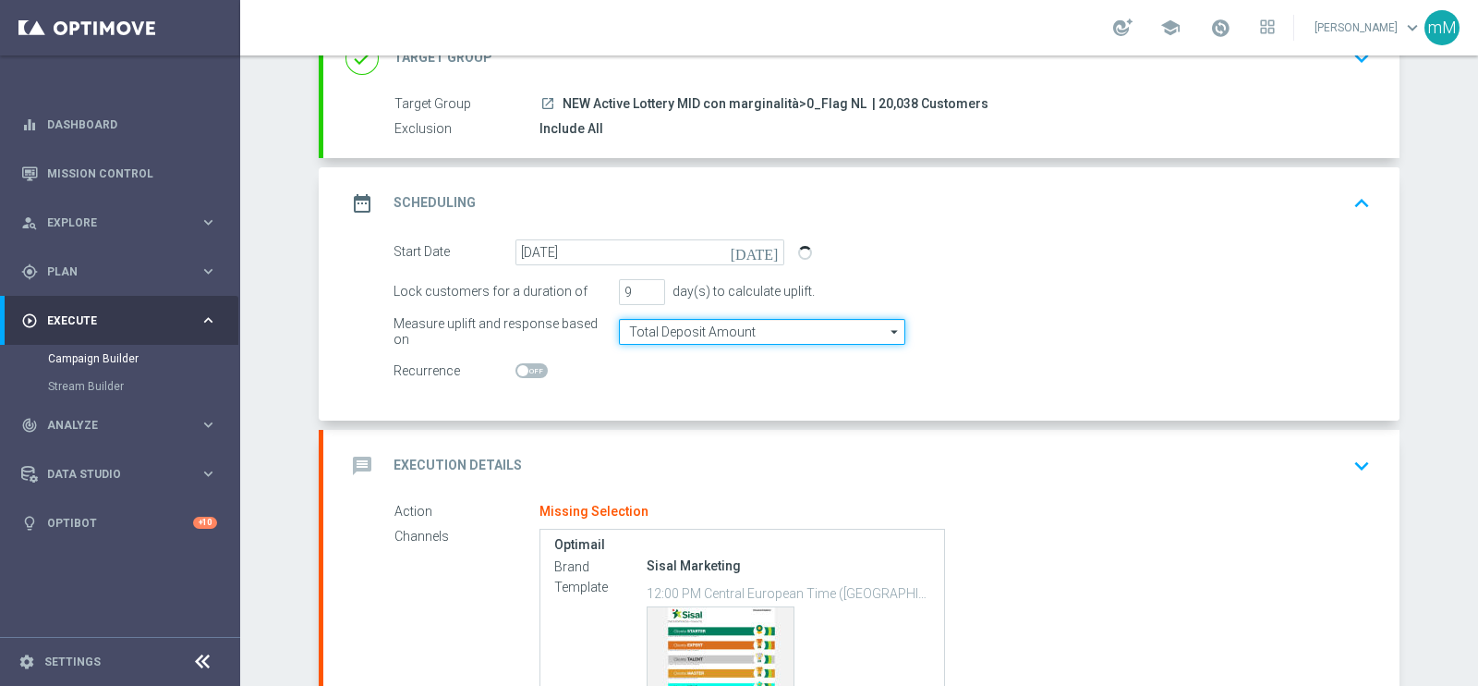
click at [658, 319] on input "Total Deposit Amount" at bounding box center [762, 332] width 286 height 26
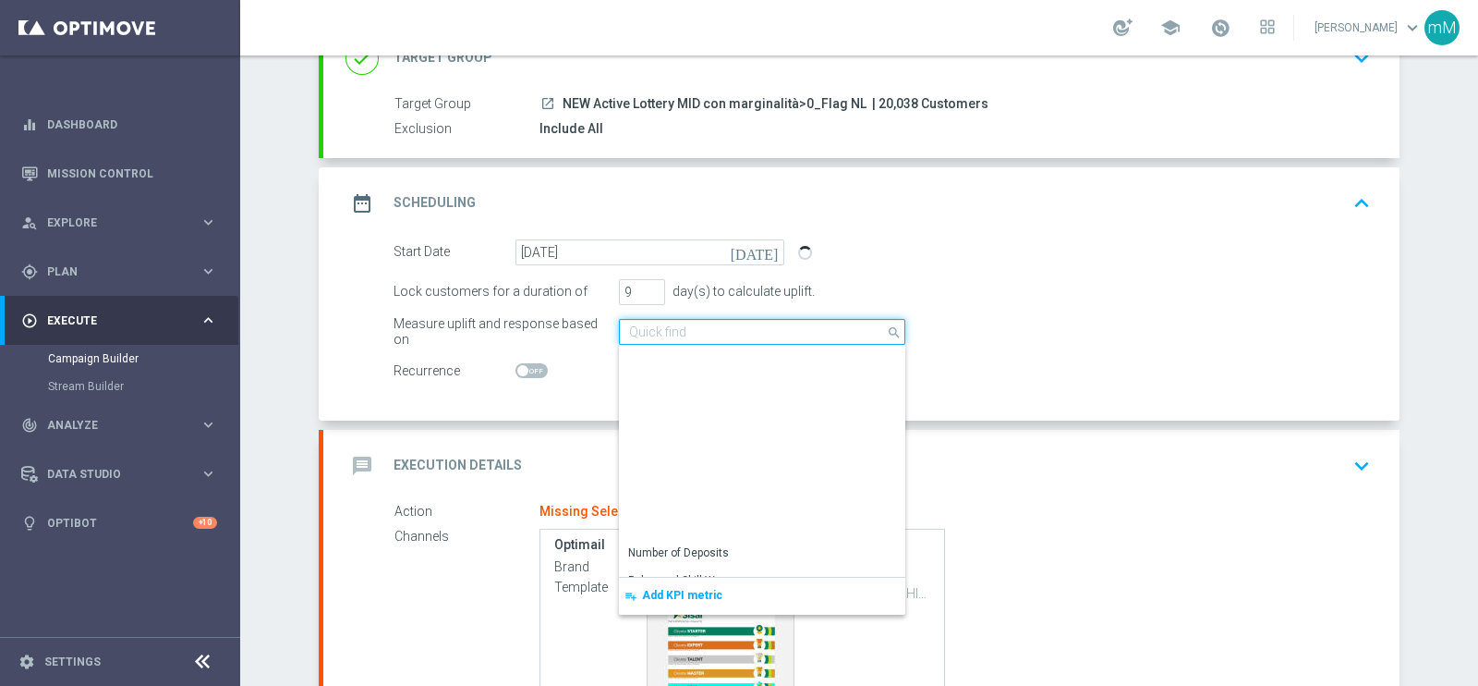
scroll to position [451, 0]
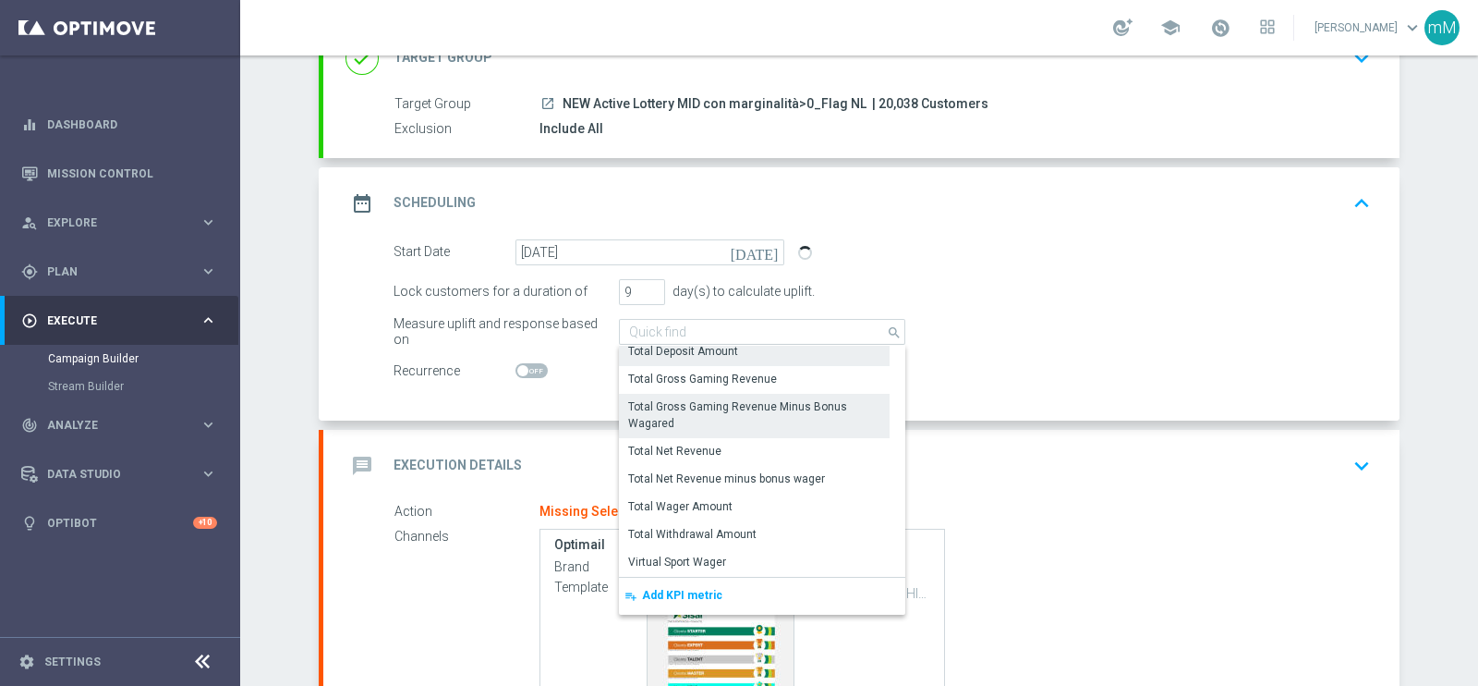
click at [734, 402] on div "Total Gross Gaming Revenue Minus Bonus Wagared" at bounding box center [754, 414] width 252 height 33
type input "Total Gross Gaming Revenue Minus Bonus Wagared"
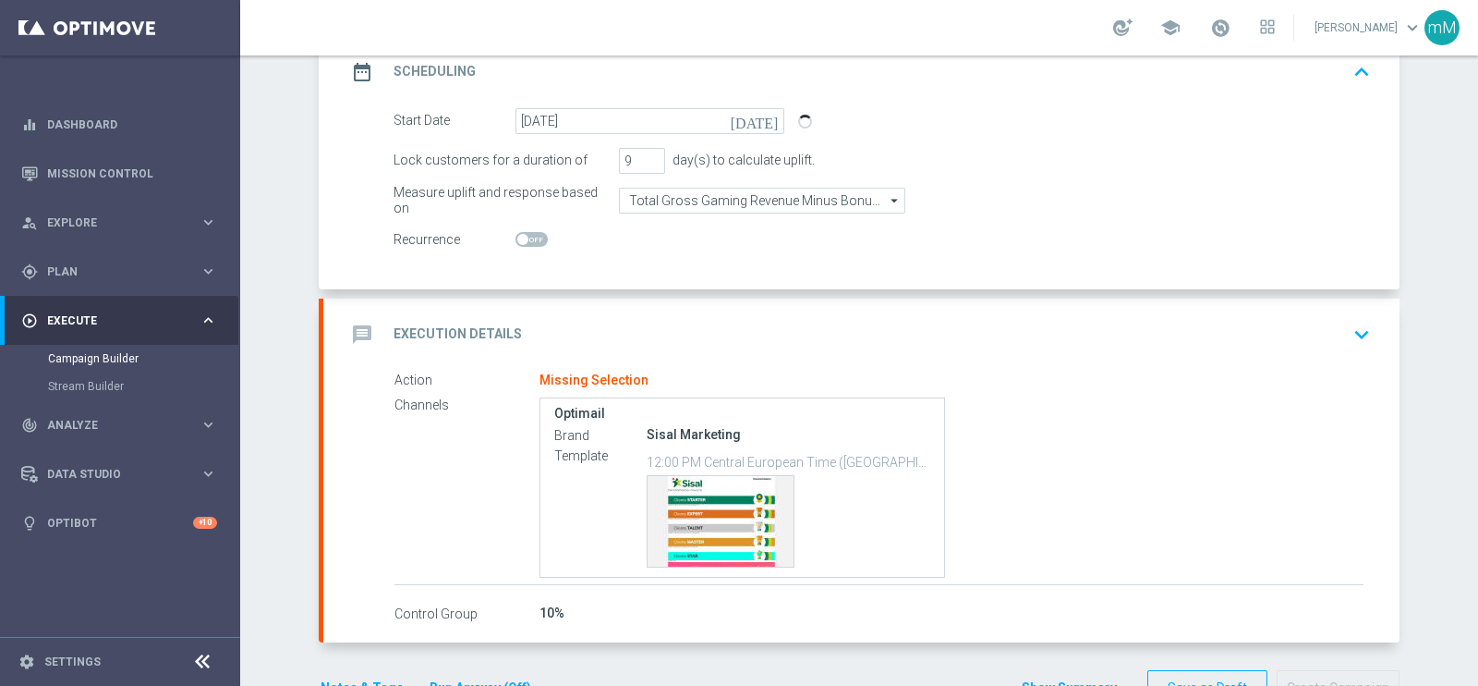
scroll to position [310, 0]
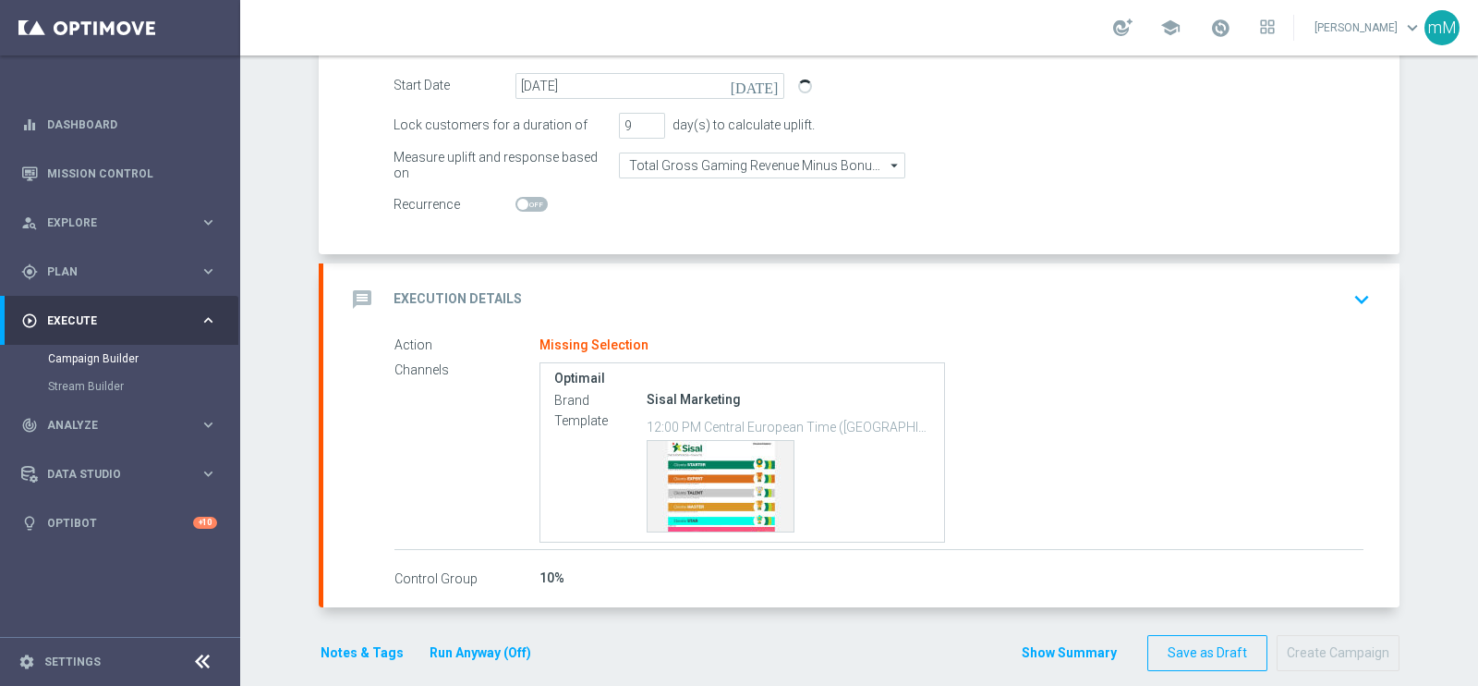
click at [704, 300] on div "message Execution Details keyboard_arrow_down" at bounding box center [862, 299] width 1032 height 35
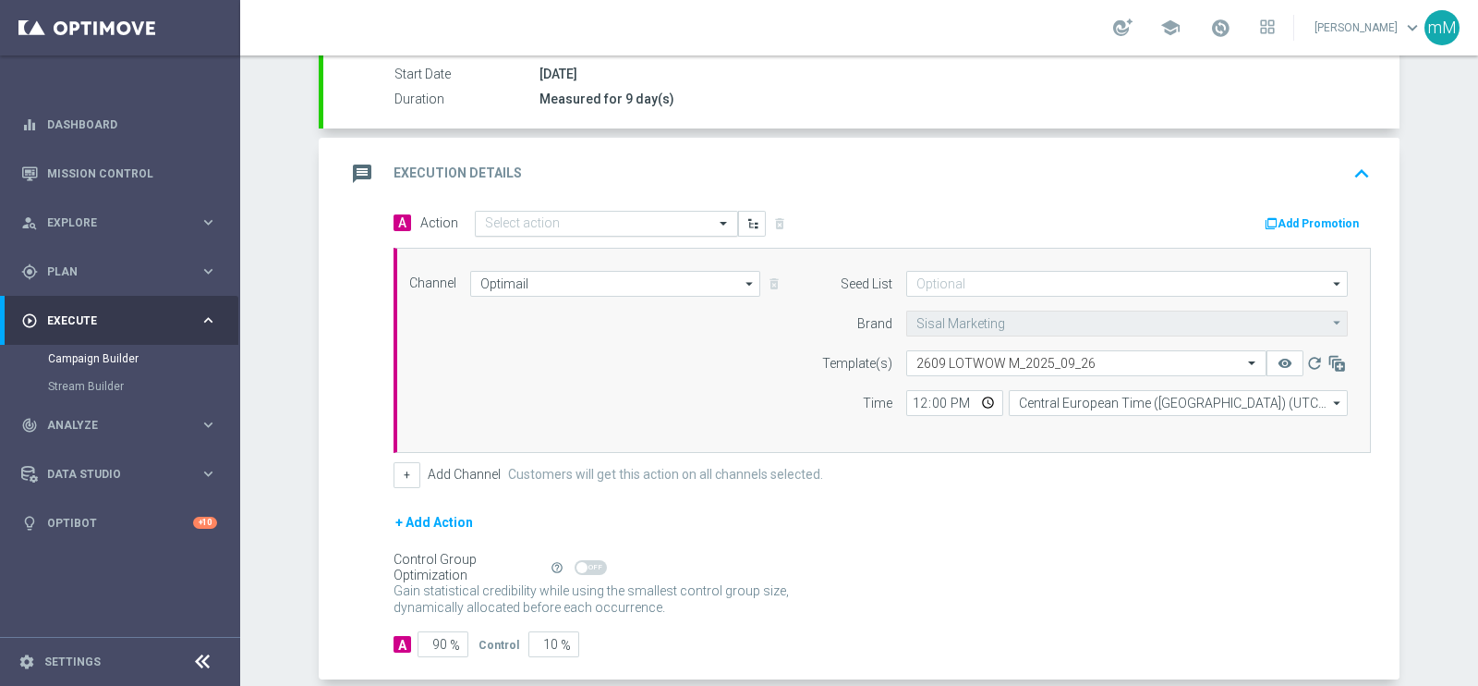
click at [604, 217] on input "text" at bounding box center [588, 224] width 206 height 16
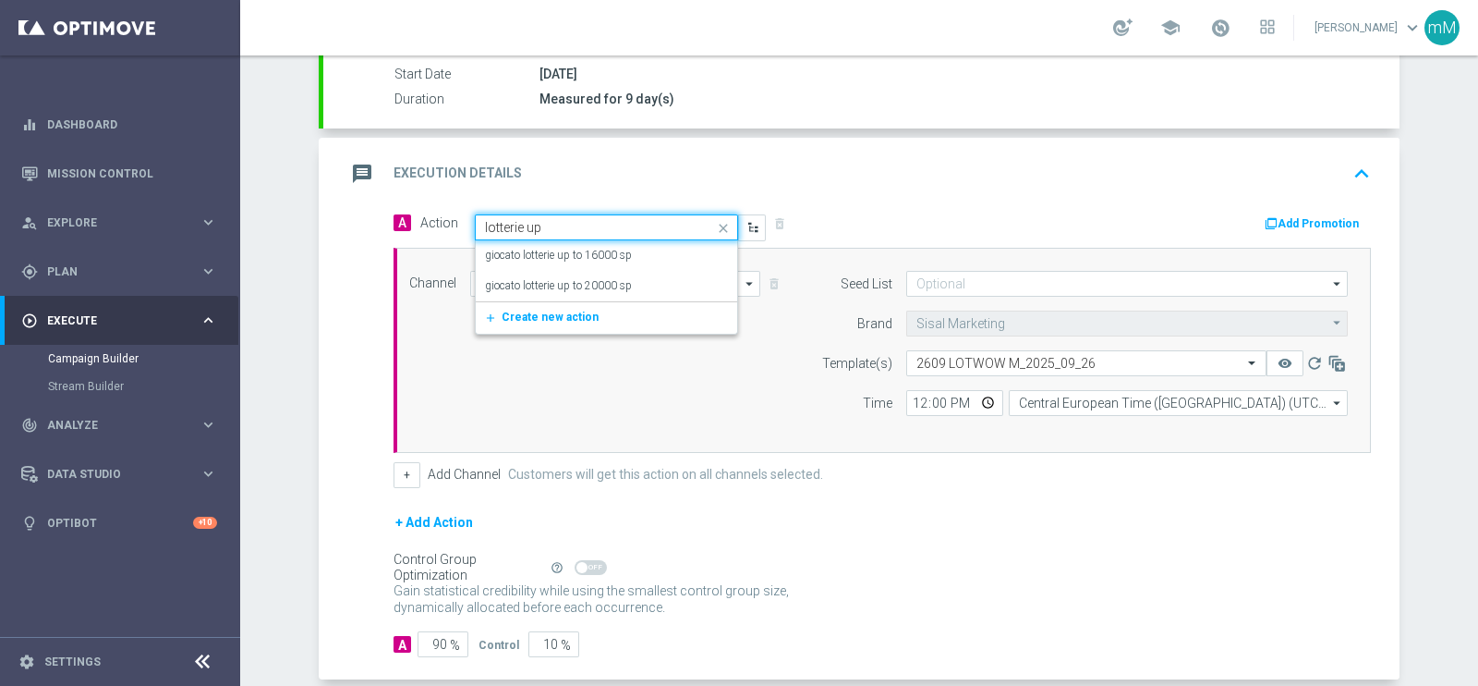
type input "lotterie up"
click at [552, 313] on span "Create new action" at bounding box center [550, 316] width 97 height 13
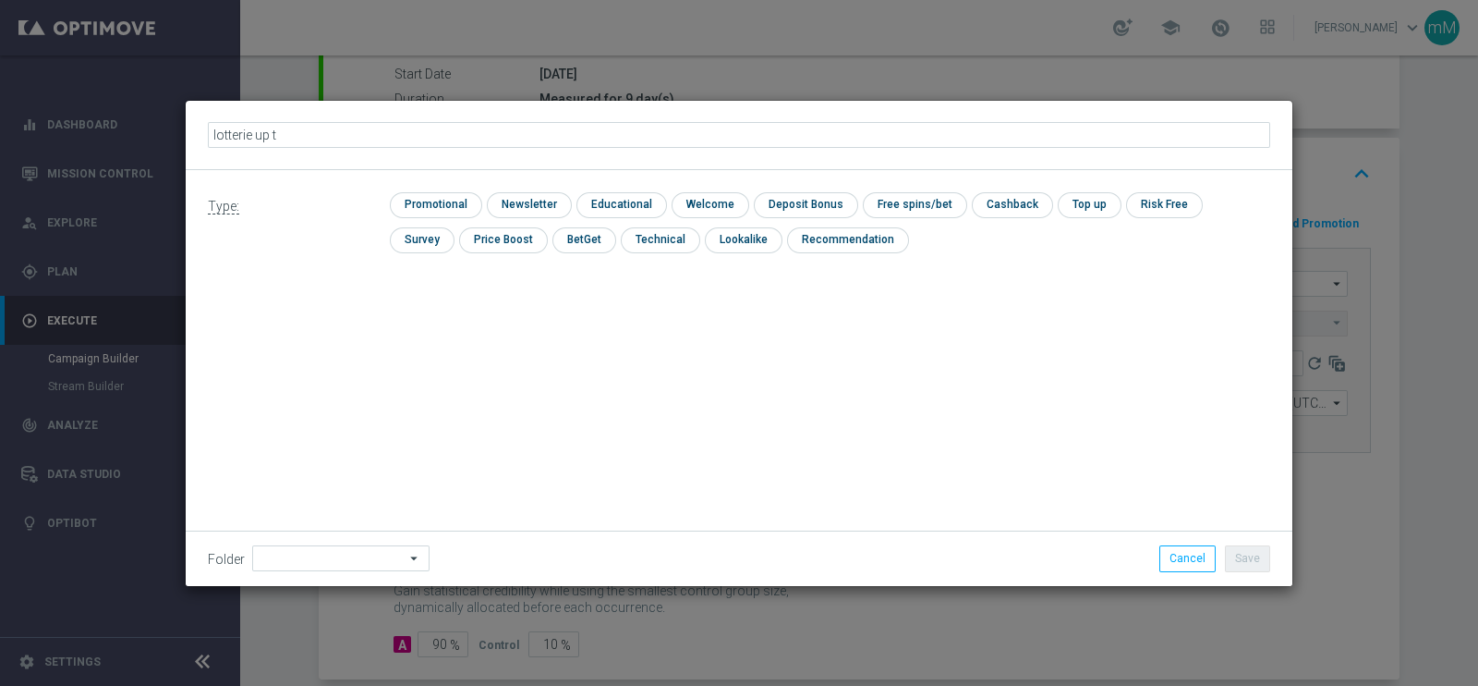
type input "lotterie up to"
click at [548, 150] on div "lotterie up to mode_edit" at bounding box center [739, 134] width 1063 height 32
click at [316, 136] on icon "mode_edit" at bounding box center [317, 134] width 15 height 15
click at [355, 136] on input "lotterie up to" at bounding box center [739, 135] width 1063 height 26
type input "lotterie up to 50"
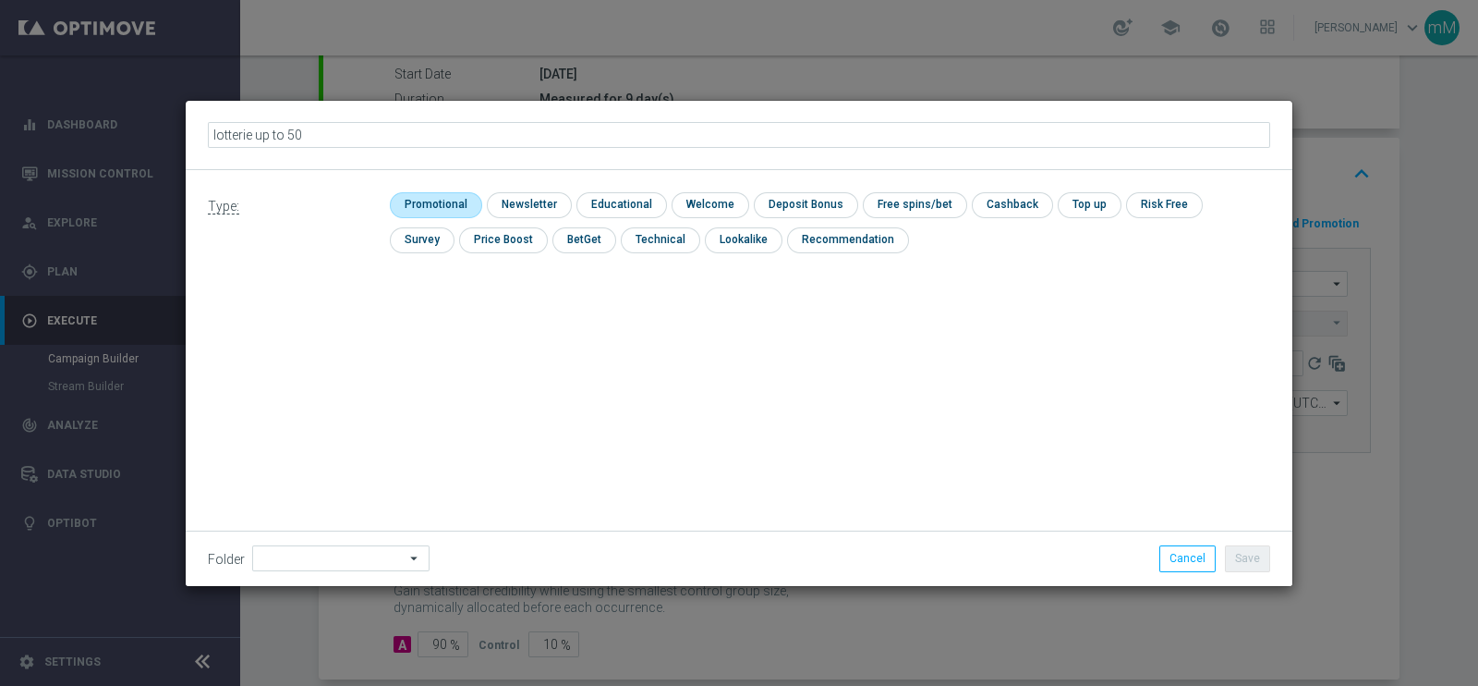
click at [458, 201] on input "checkbox" at bounding box center [434, 204] width 88 height 25
checkbox input "true"
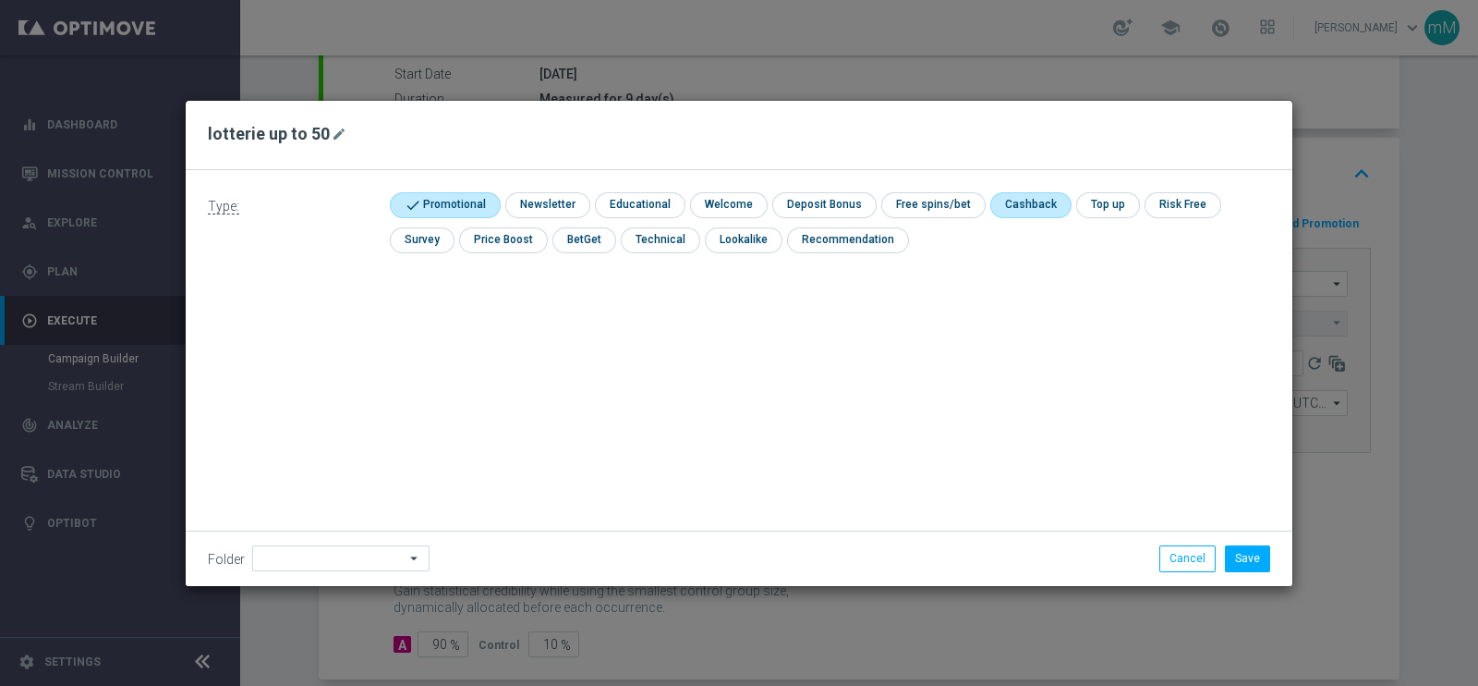
click at [998, 210] on input "checkbox" at bounding box center [1030, 204] width 78 height 25
checkbox input "true"
click at [1244, 543] on div "Folder arrow_drop_down Drag here to set row groups Drag here to set column labe…" at bounding box center [739, 557] width 1107 height 55
click at [1243, 555] on button "Save" at bounding box center [1247, 558] width 45 height 26
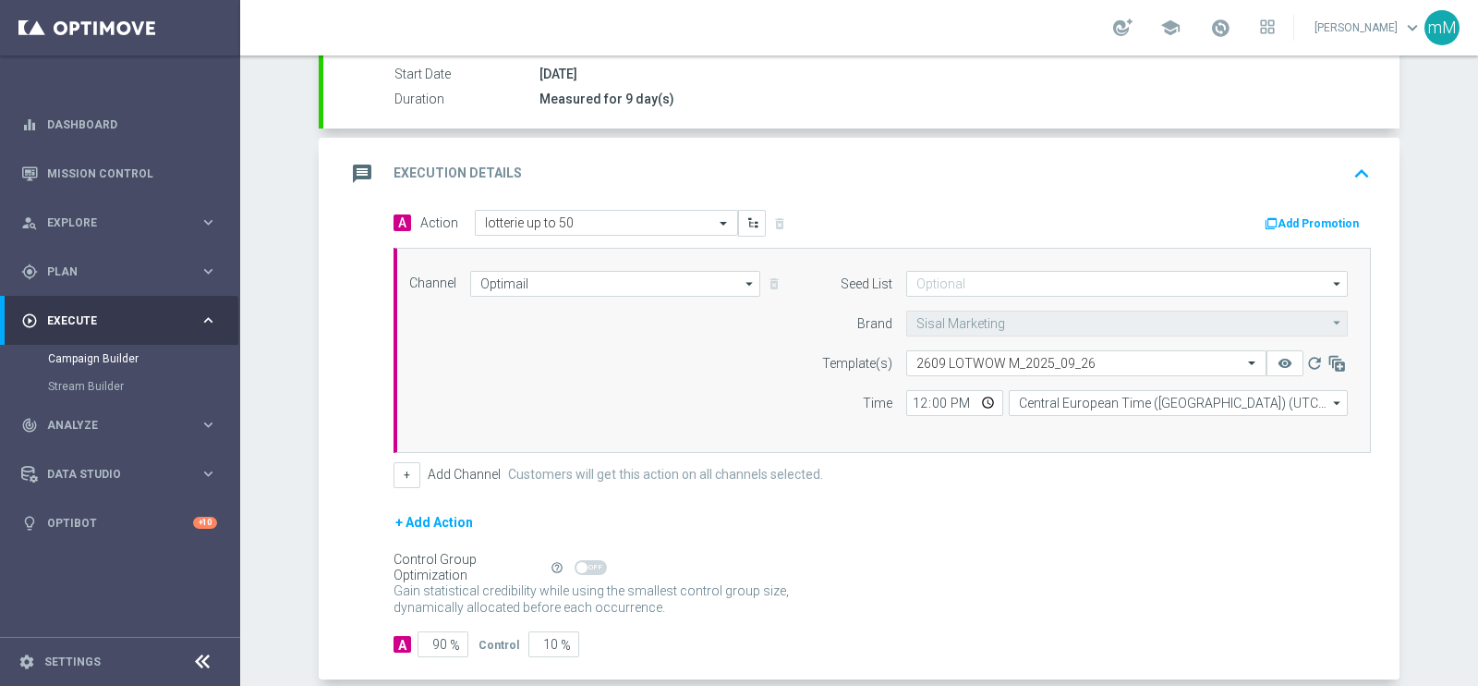
scroll to position [400, 0]
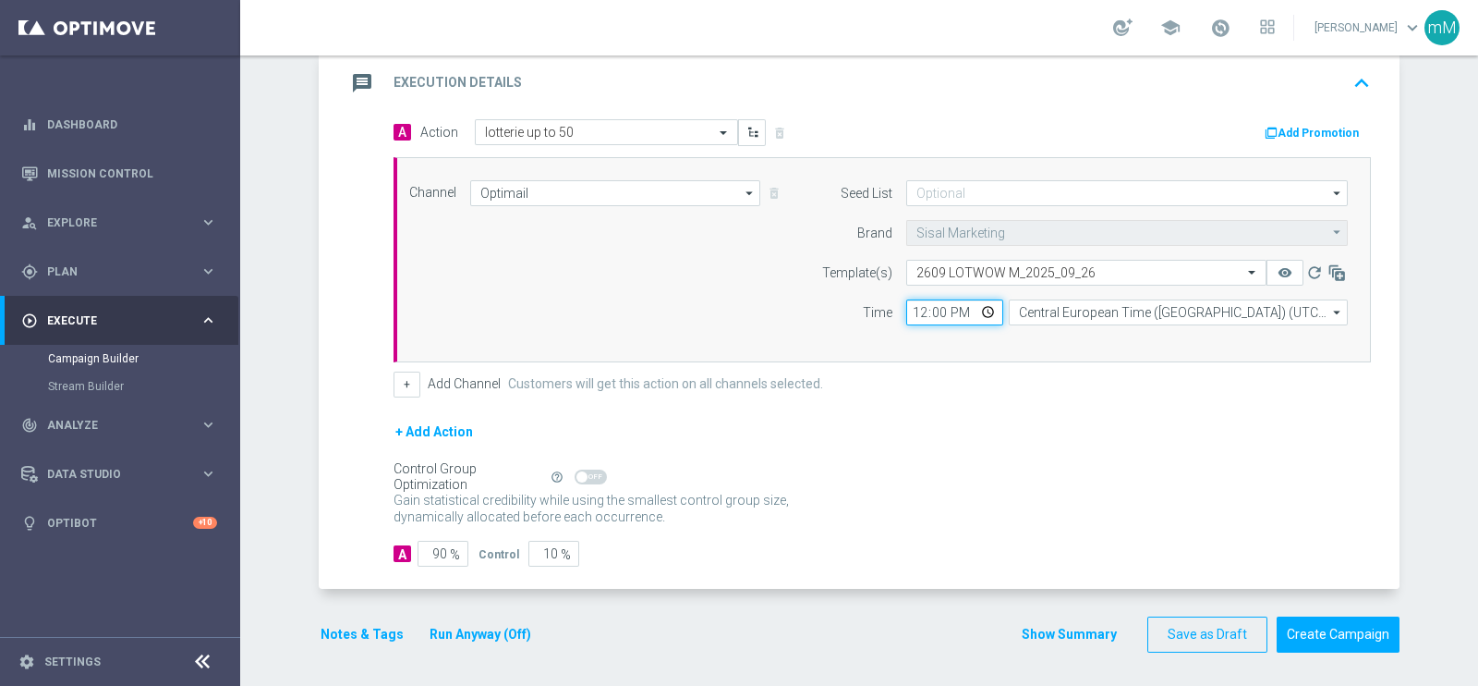
click at [909, 313] on input "12:00" at bounding box center [955, 312] width 97 height 26
type input "18:30"
click at [406, 383] on button "+" at bounding box center [407, 384] width 27 height 26
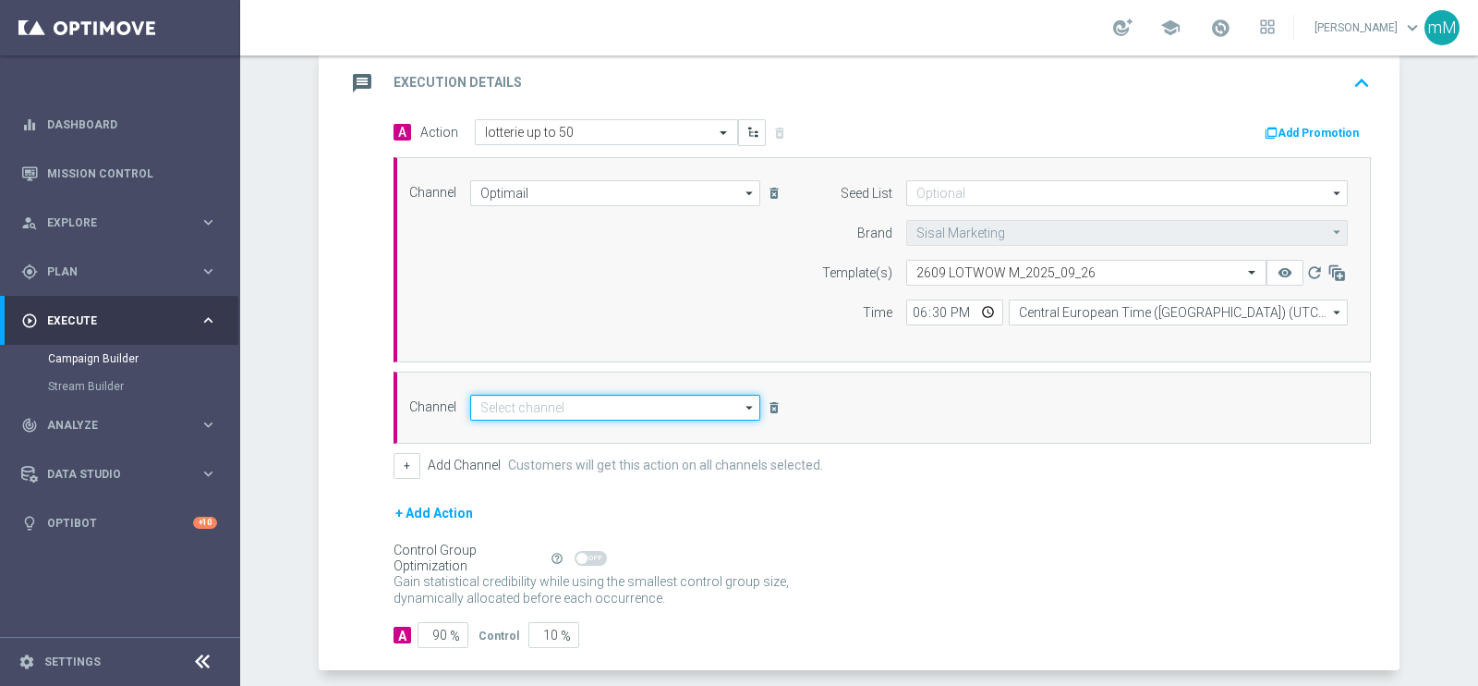
click at [527, 410] on input at bounding box center [615, 408] width 290 height 26
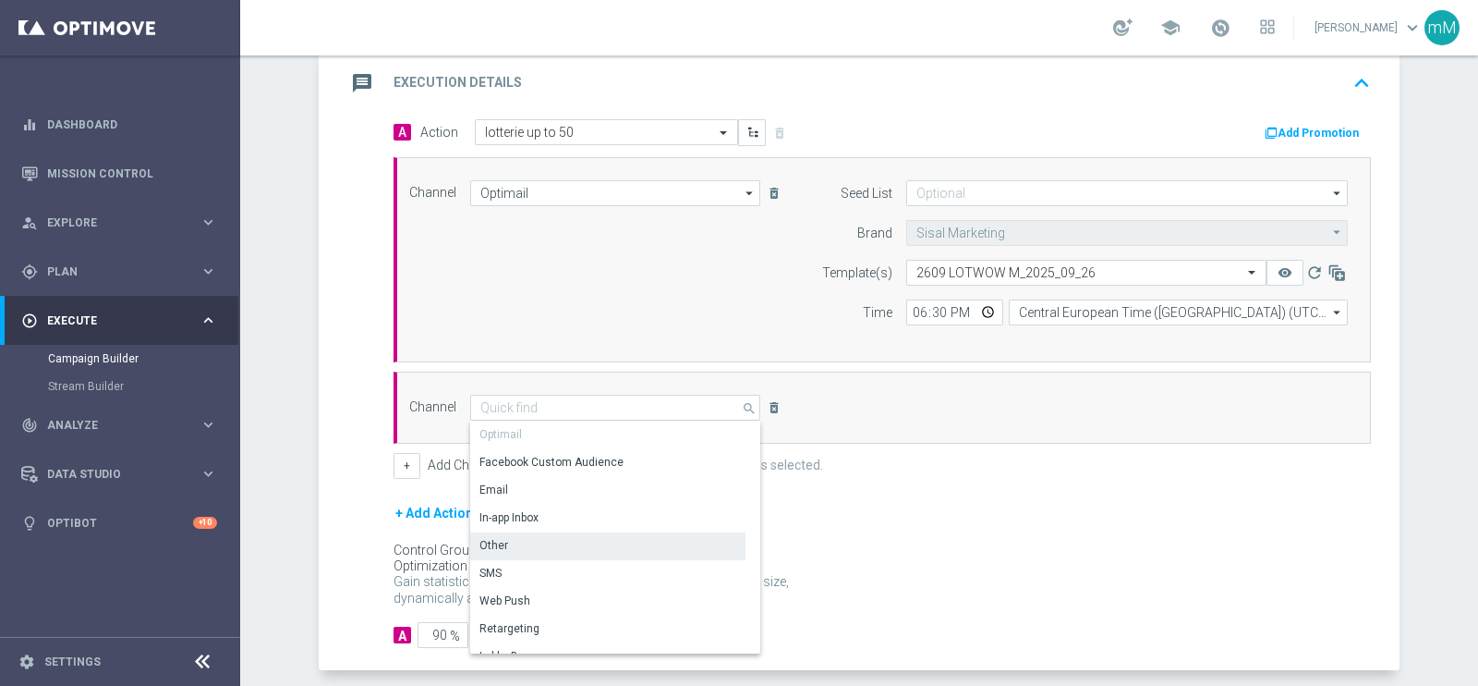
click at [543, 540] on div "Other" at bounding box center [607, 545] width 275 height 26
type input "Other"
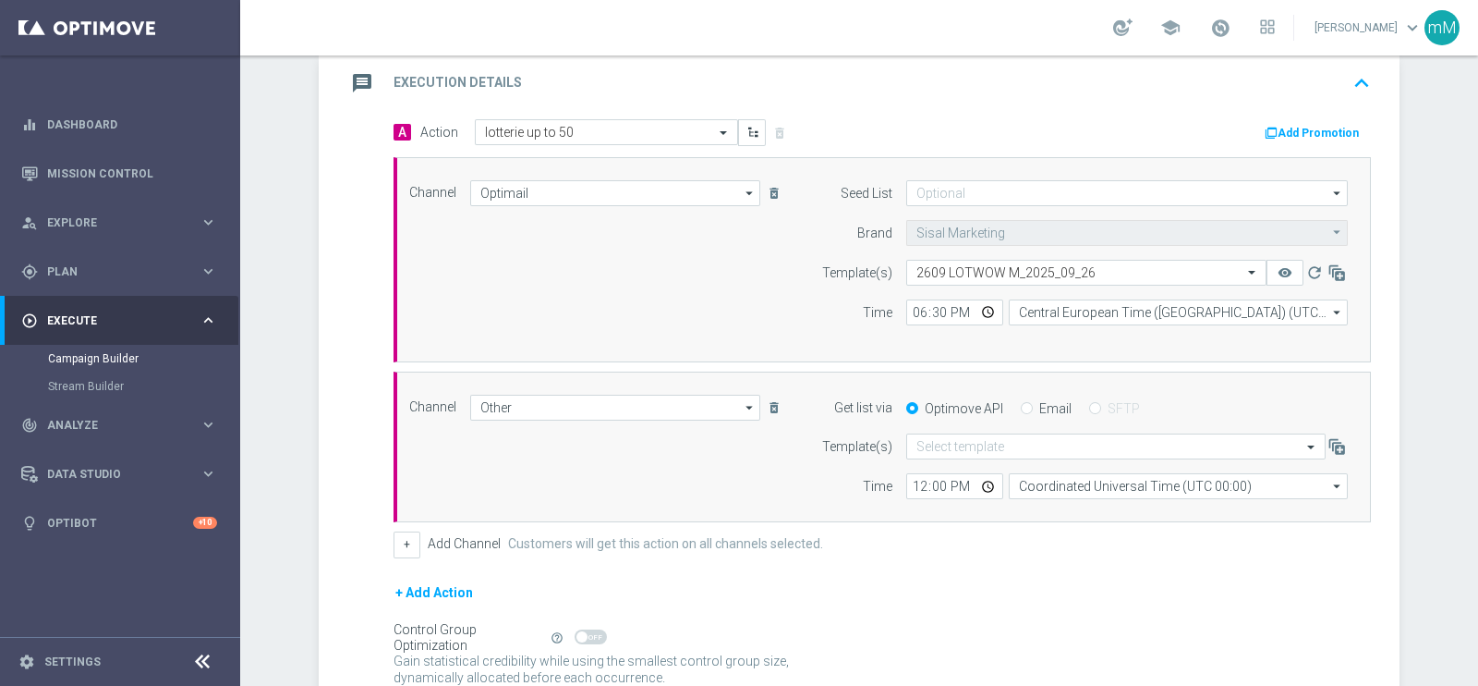
click at [1025, 407] on div "Email" at bounding box center [1046, 408] width 51 height 17
click at [1021, 408] on input "Email" at bounding box center [1027, 410] width 12 height 12
radio input "true"
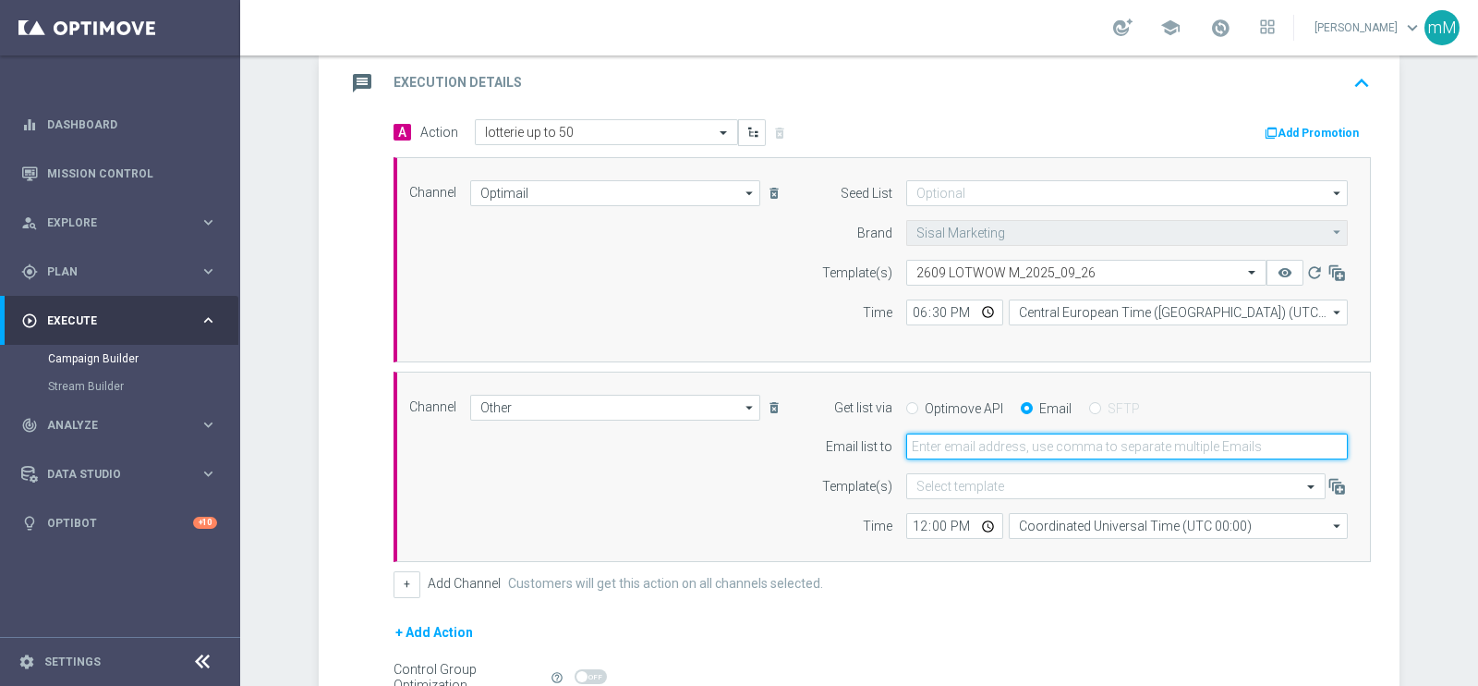
click at [992, 445] on input "email" at bounding box center [1128, 446] width 442 height 26
type input "[EMAIL_ADDRESS][PERSON_NAME][DOMAIN_NAME]"
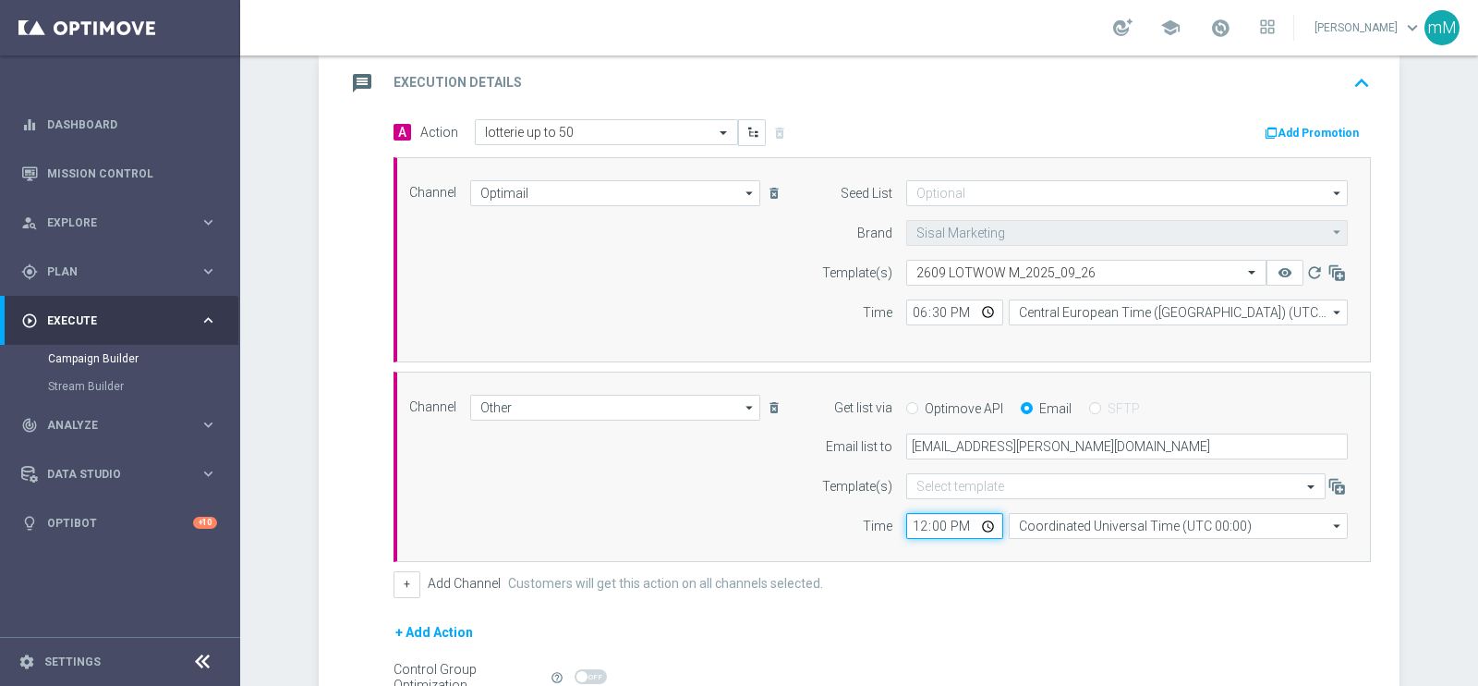
click at [907, 524] on input "12:00" at bounding box center [955, 526] width 97 height 26
type input "18:30"
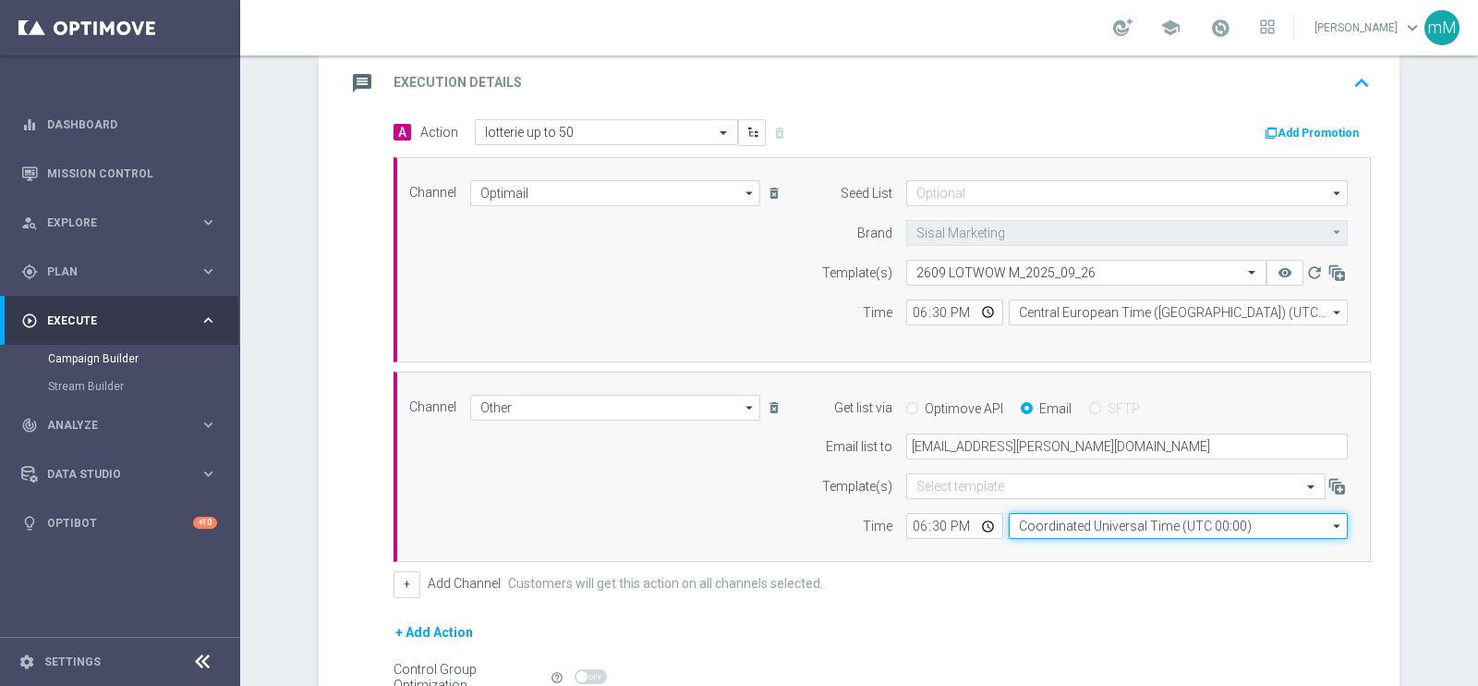
click at [1053, 524] on input "Coordinated Universal Time (UTC 00:00)" at bounding box center [1178, 526] width 339 height 26
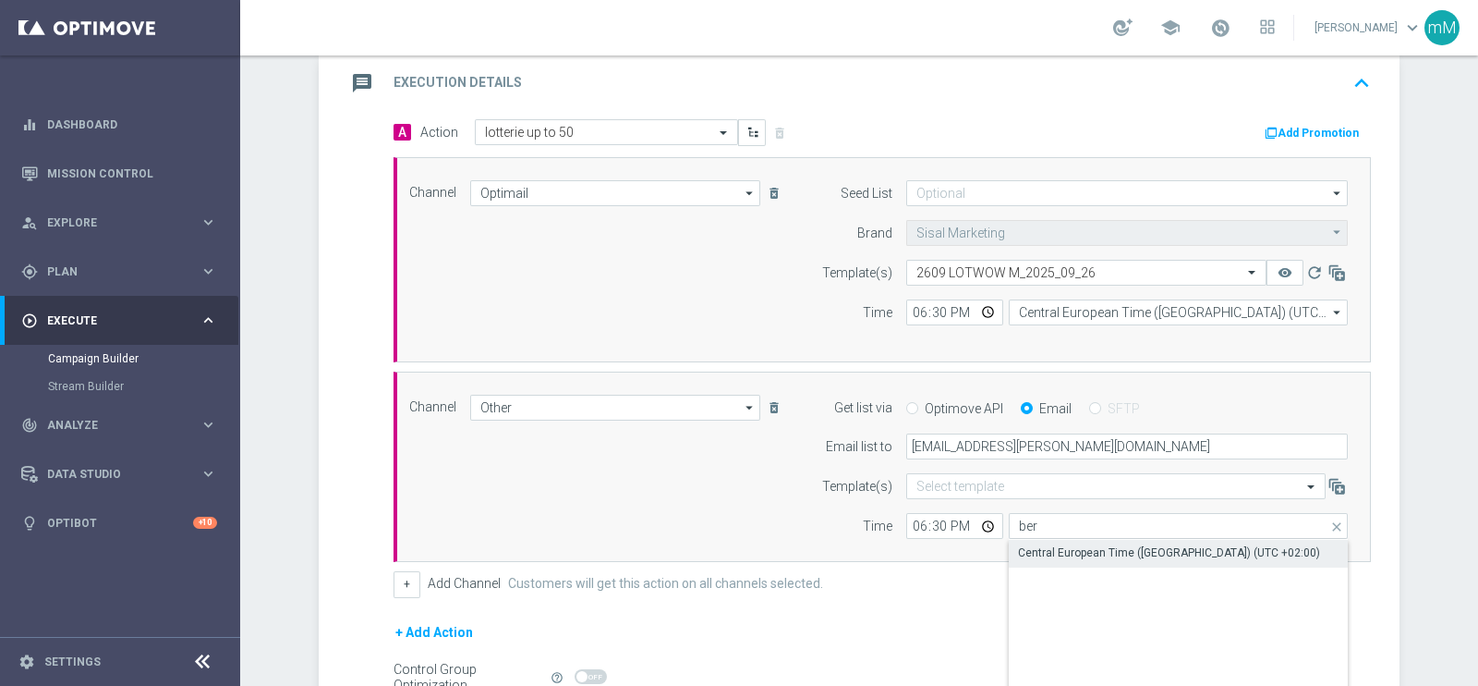
click at [1053, 544] on div "Central European Time ([GEOGRAPHIC_DATA]) (UTC +02:00)" at bounding box center [1169, 552] width 302 height 17
type input "Central European Time ([GEOGRAPHIC_DATA]) (UTC +02:00)"
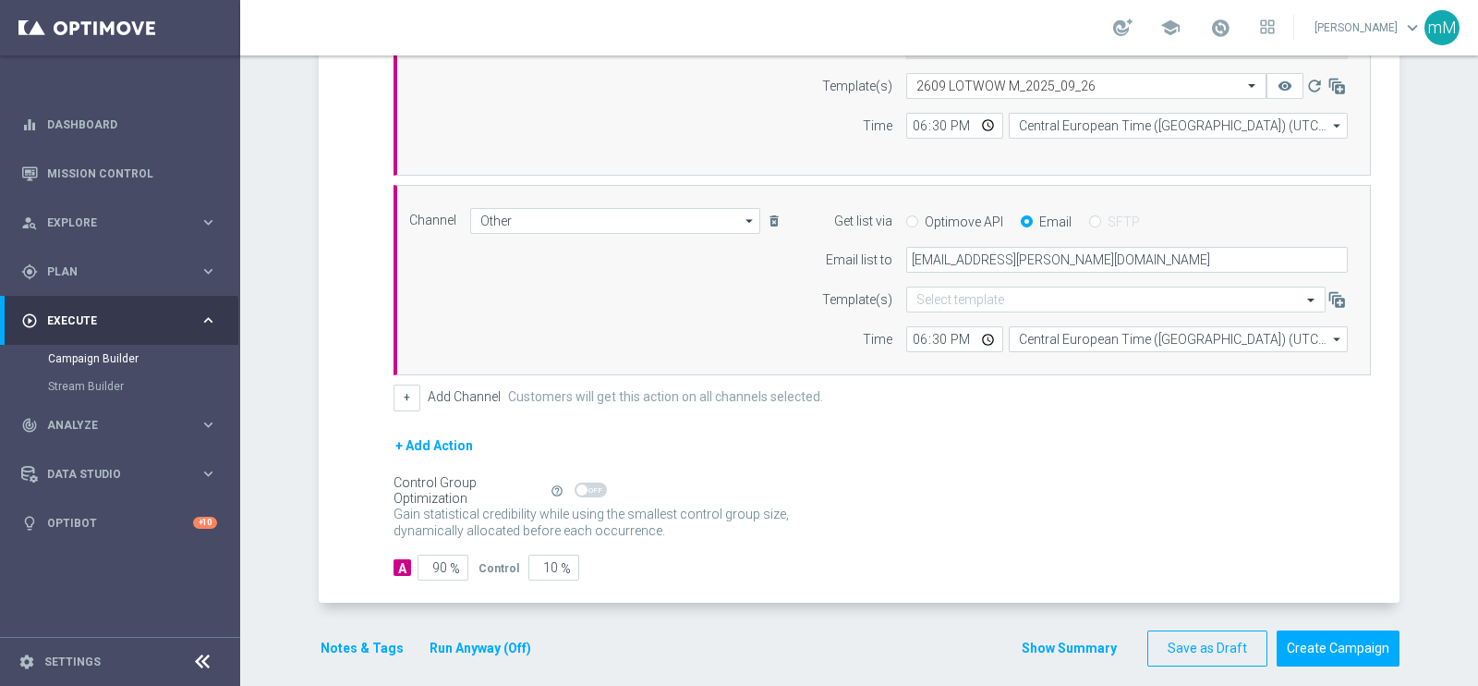
scroll to position [601, 0]
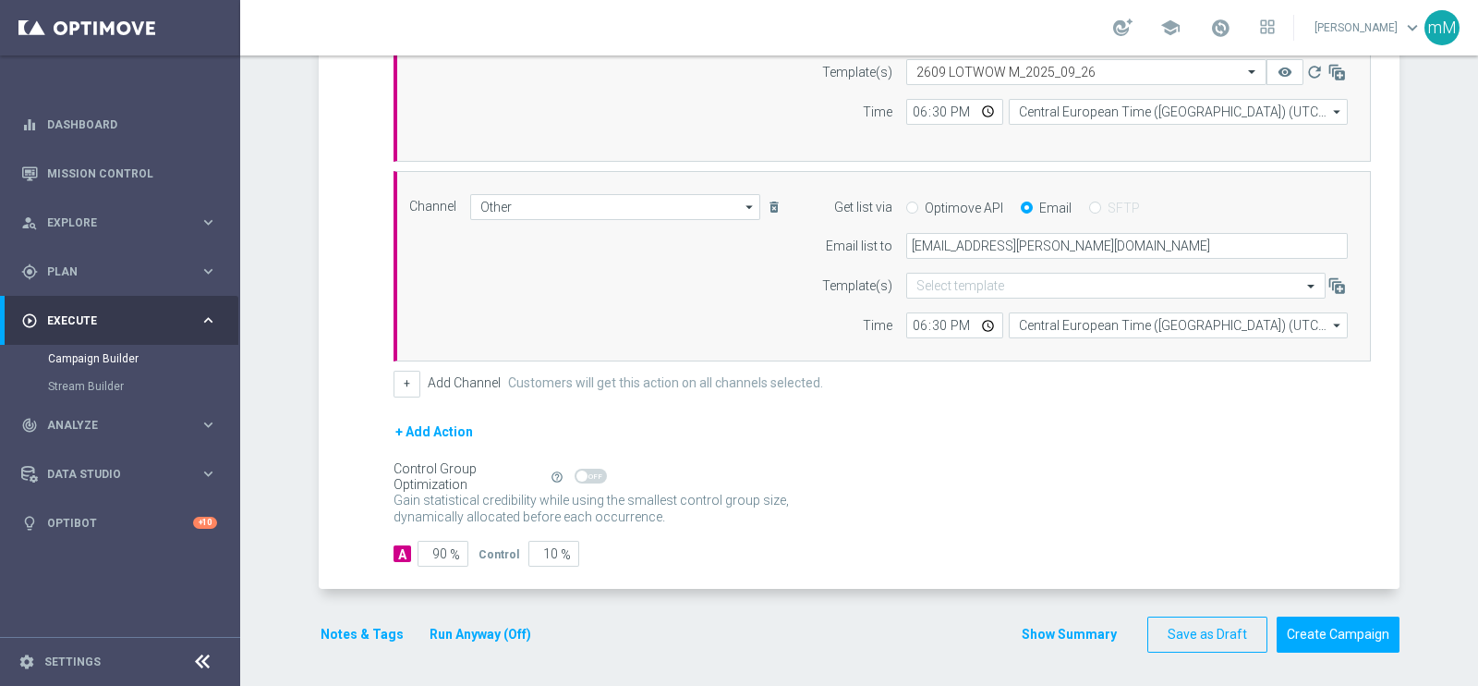
click at [471, 635] on button "Run Anyway (Off)" at bounding box center [480, 634] width 105 height 23
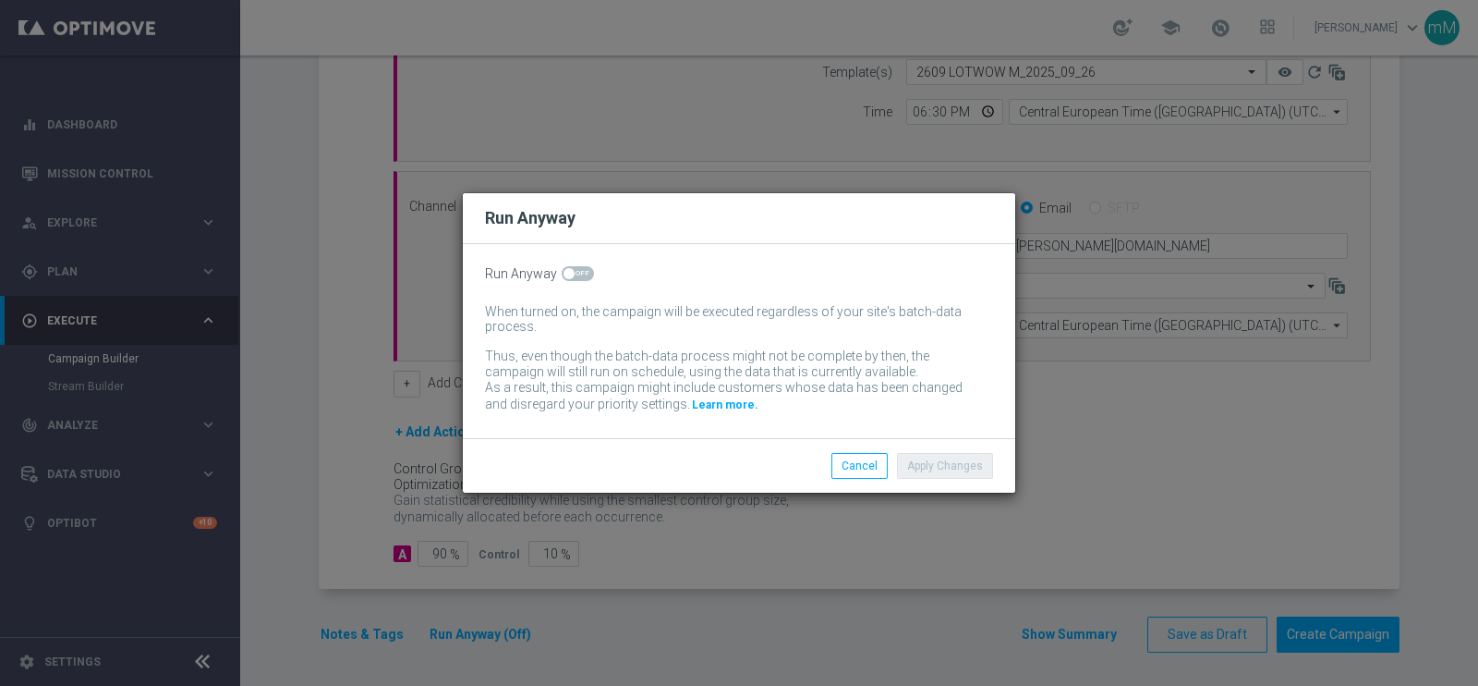
click at [576, 275] on span at bounding box center [578, 273] width 32 height 15
click at [576, 275] on input "checkbox" at bounding box center [578, 273] width 32 height 15
checkbox input "true"
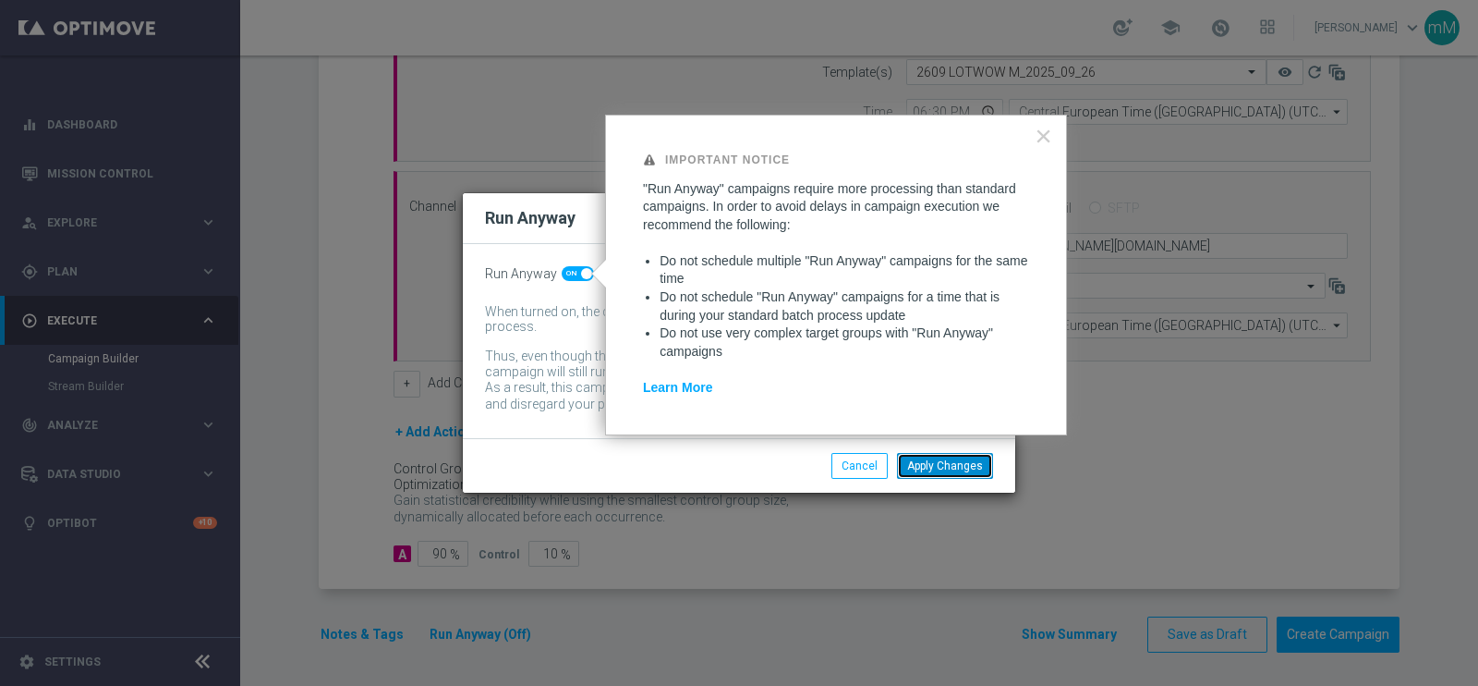
click at [919, 461] on button "Apply Changes" at bounding box center [945, 466] width 96 height 26
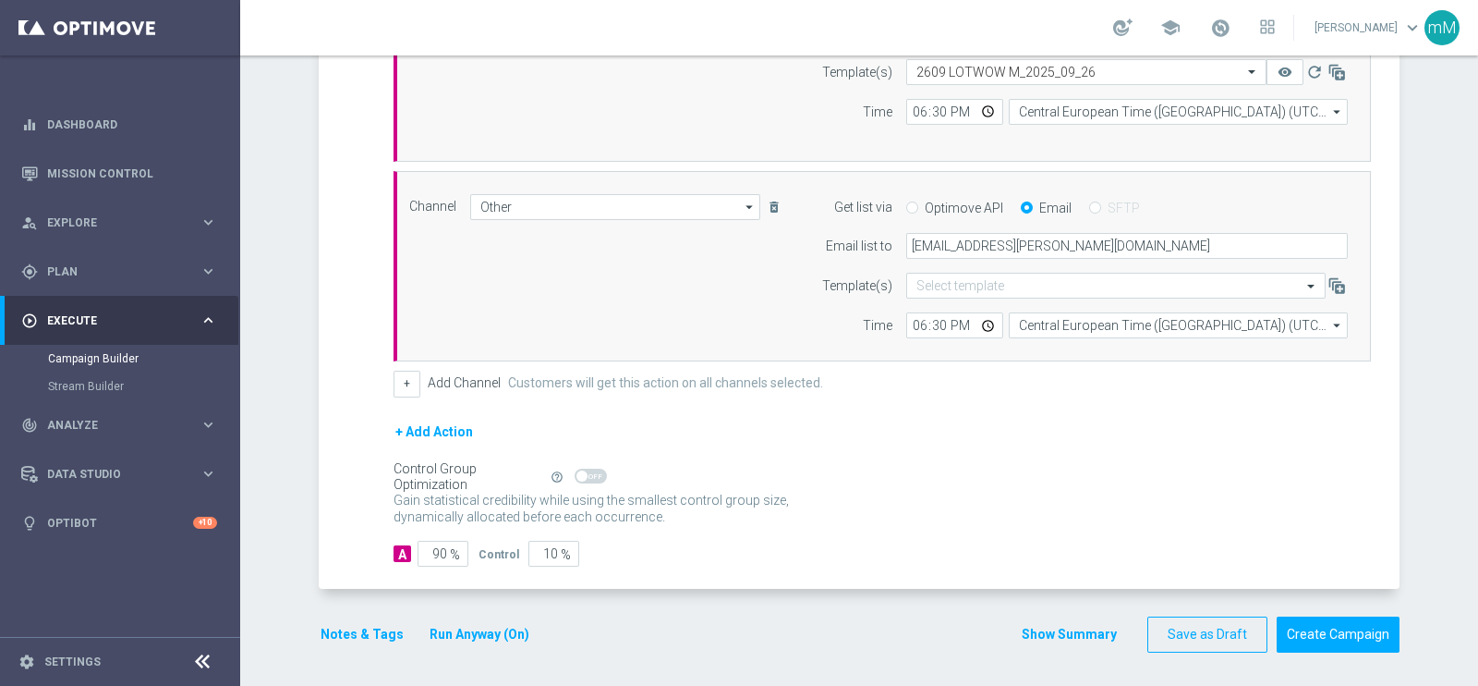
click at [319, 630] on button "Notes & Tags" at bounding box center [362, 634] width 87 height 23
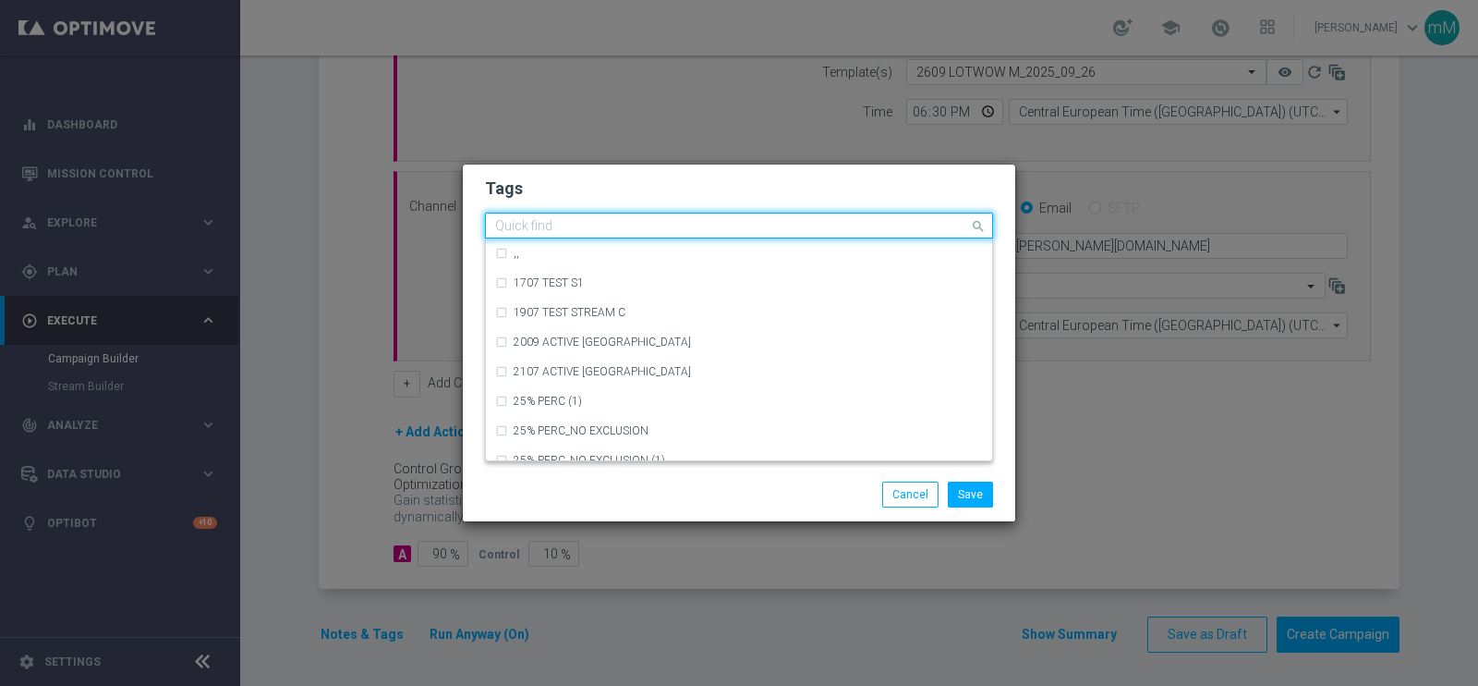
click at [713, 227] on input "text" at bounding box center [732, 227] width 474 height 16
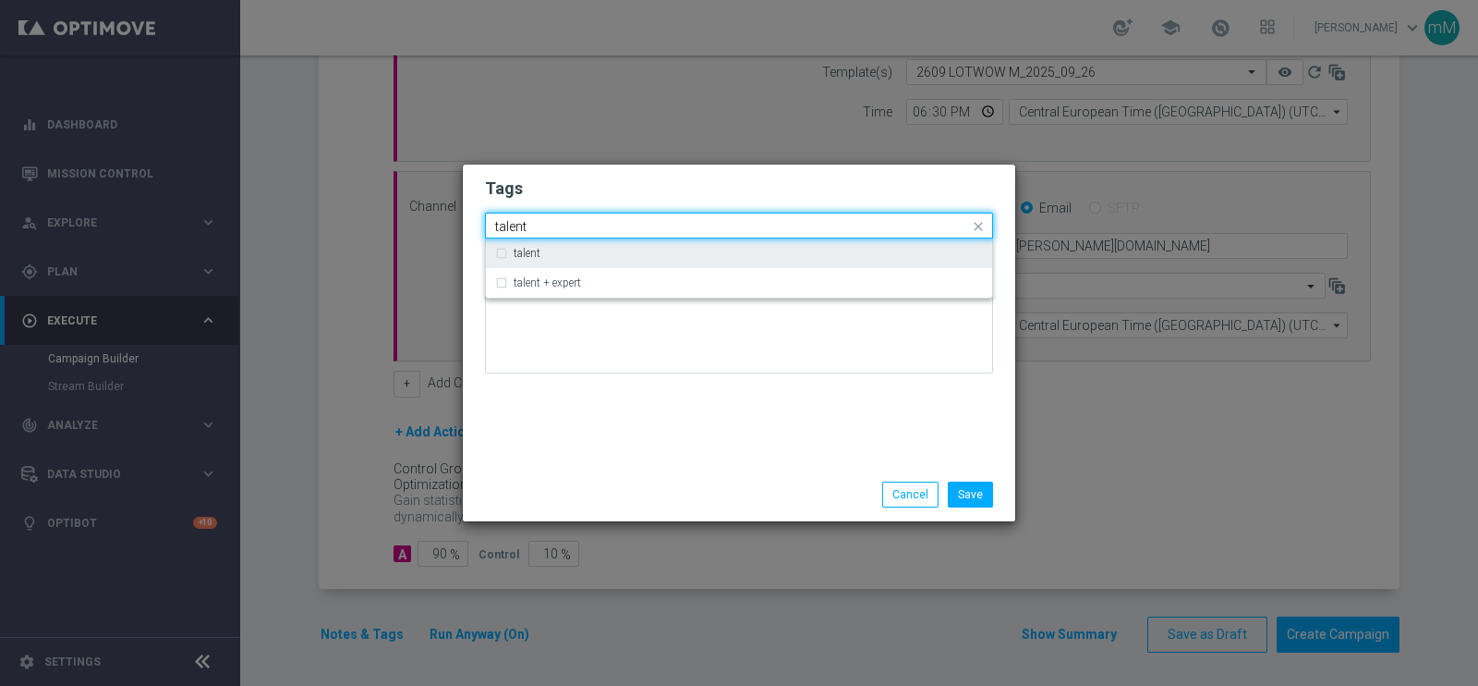
click at [693, 243] on div "talent" at bounding box center [739, 253] width 488 height 30
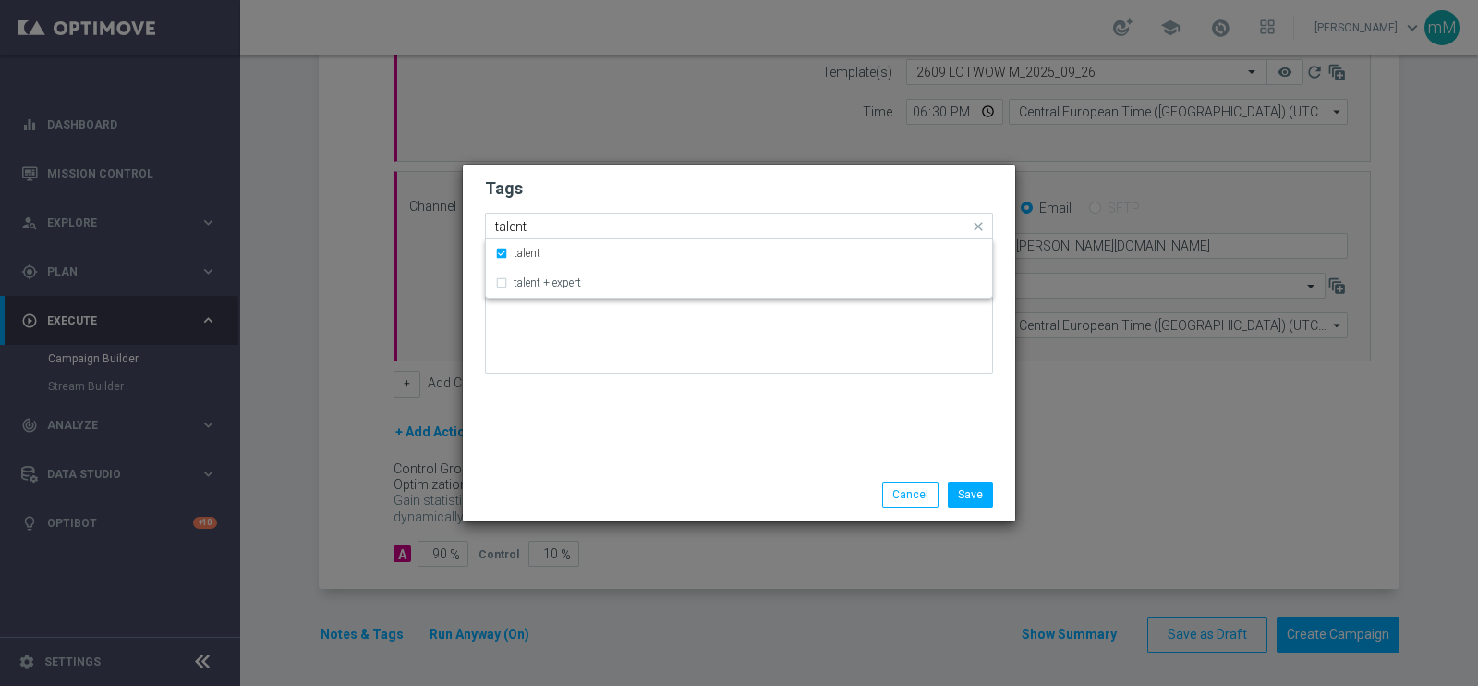
click at [667, 222] on input "talent" at bounding box center [732, 227] width 474 height 16
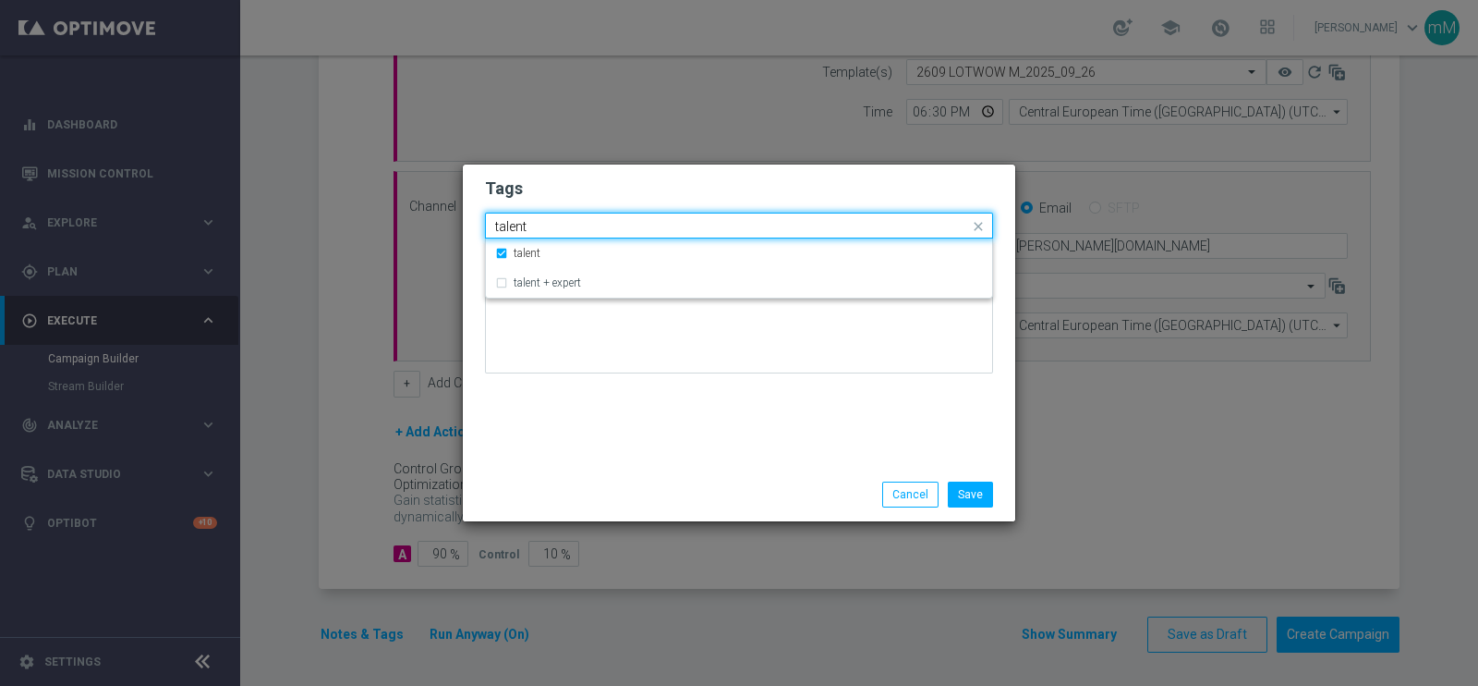
click at [667, 222] on input "talent" at bounding box center [732, 227] width 474 height 16
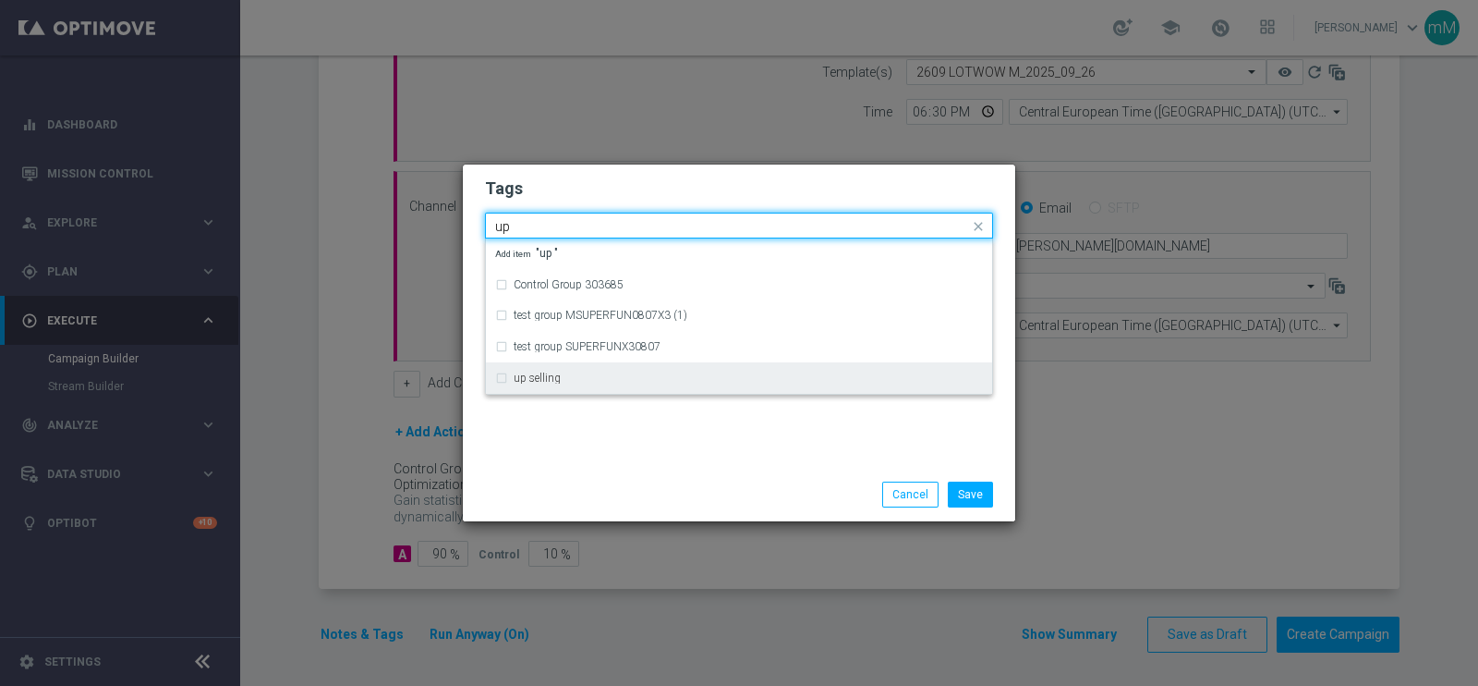
click at [563, 372] on div "up selling" at bounding box center [748, 377] width 469 height 11
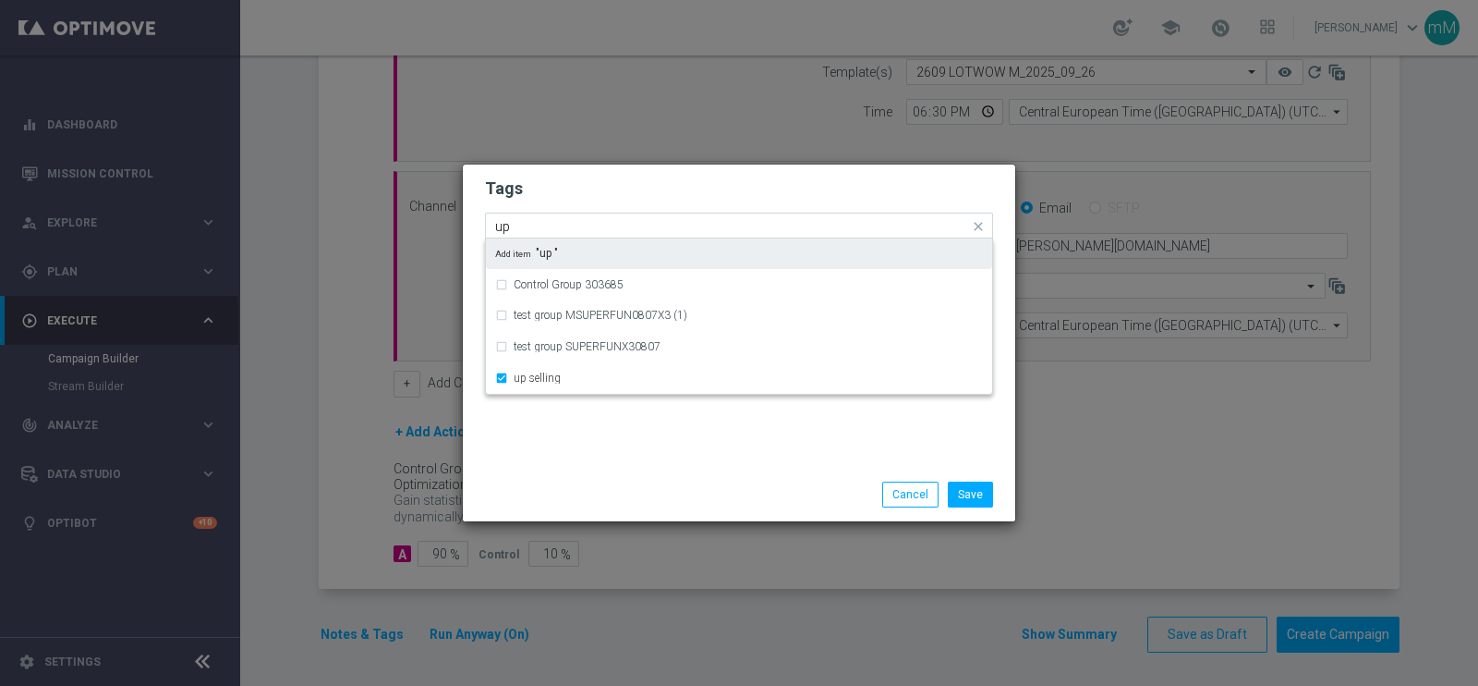
click at [590, 228] on input "up" at bounding box center [732, 227] width 474 height 16
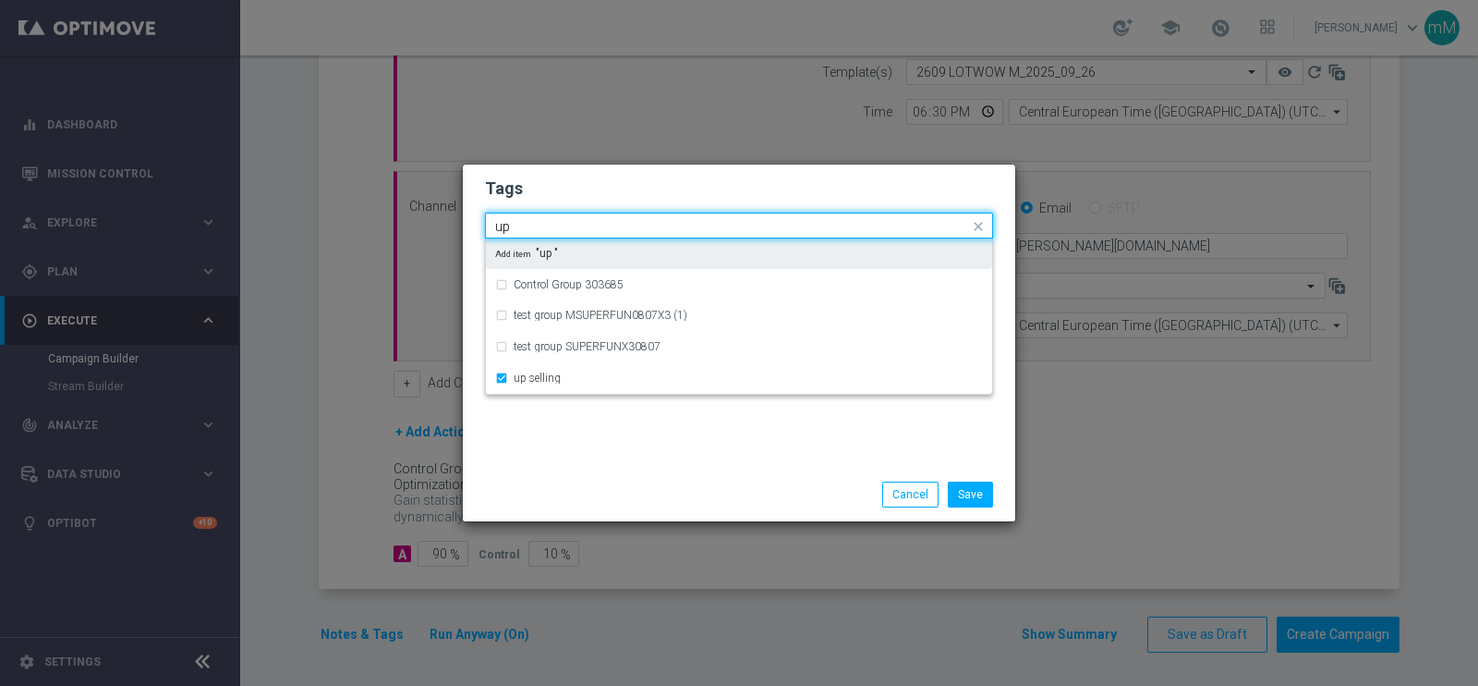
click at [590, 228] on input "up" at bounding box center [732, 227] width 474 height 16
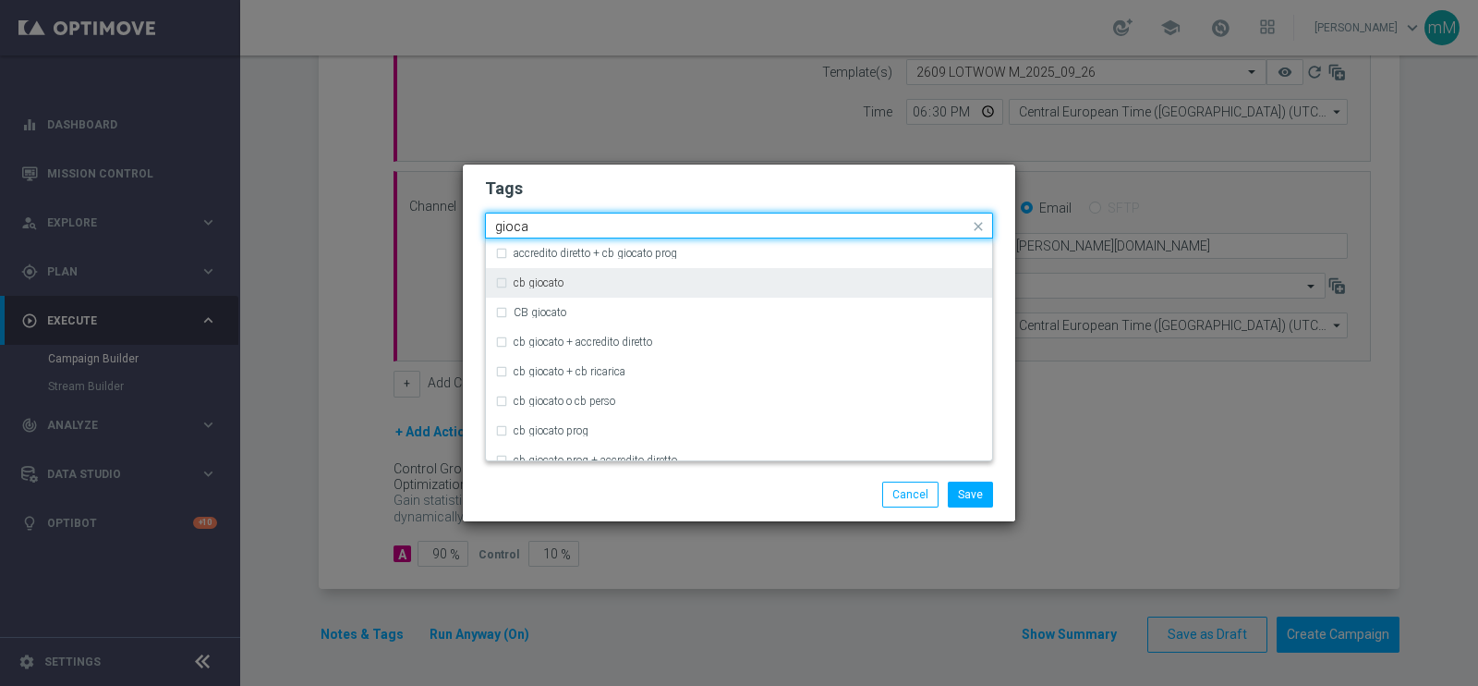
click at [576, 281] on div "cb giocato" at bounding box center [748, 282] width 469 height 11
type input "gioca"
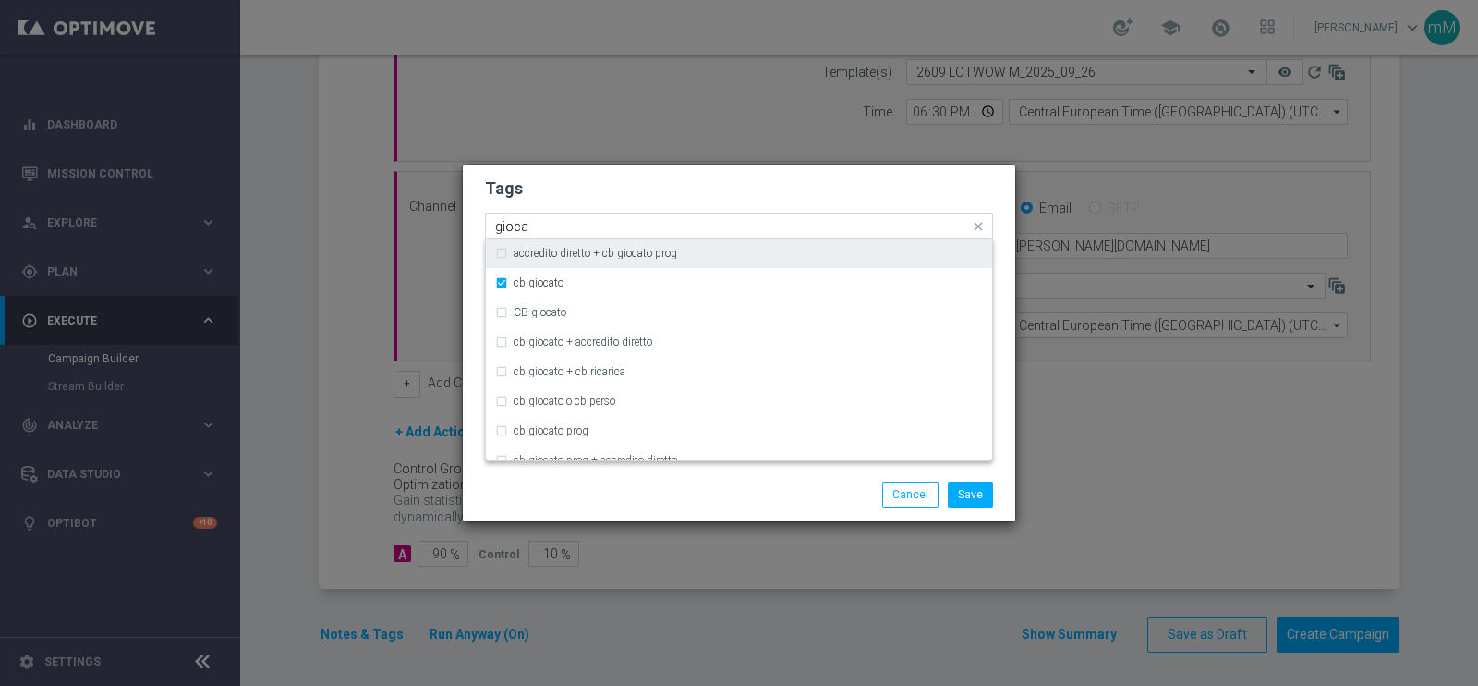
click at [575, 228] on input "gioca" at bounding box center [732, 227] width 474 height 16
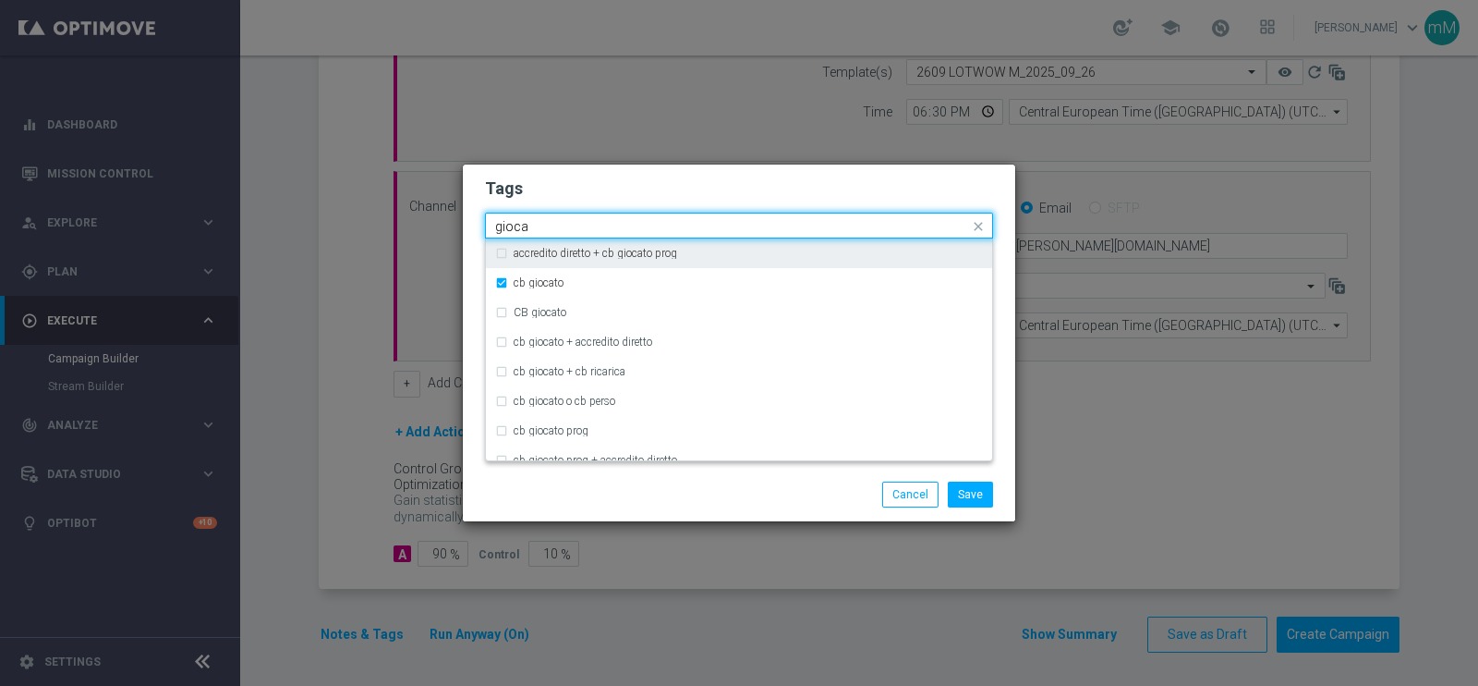
click at [575, 228] on input "gioca" at bounding box center [732, 227] width 474 height 16
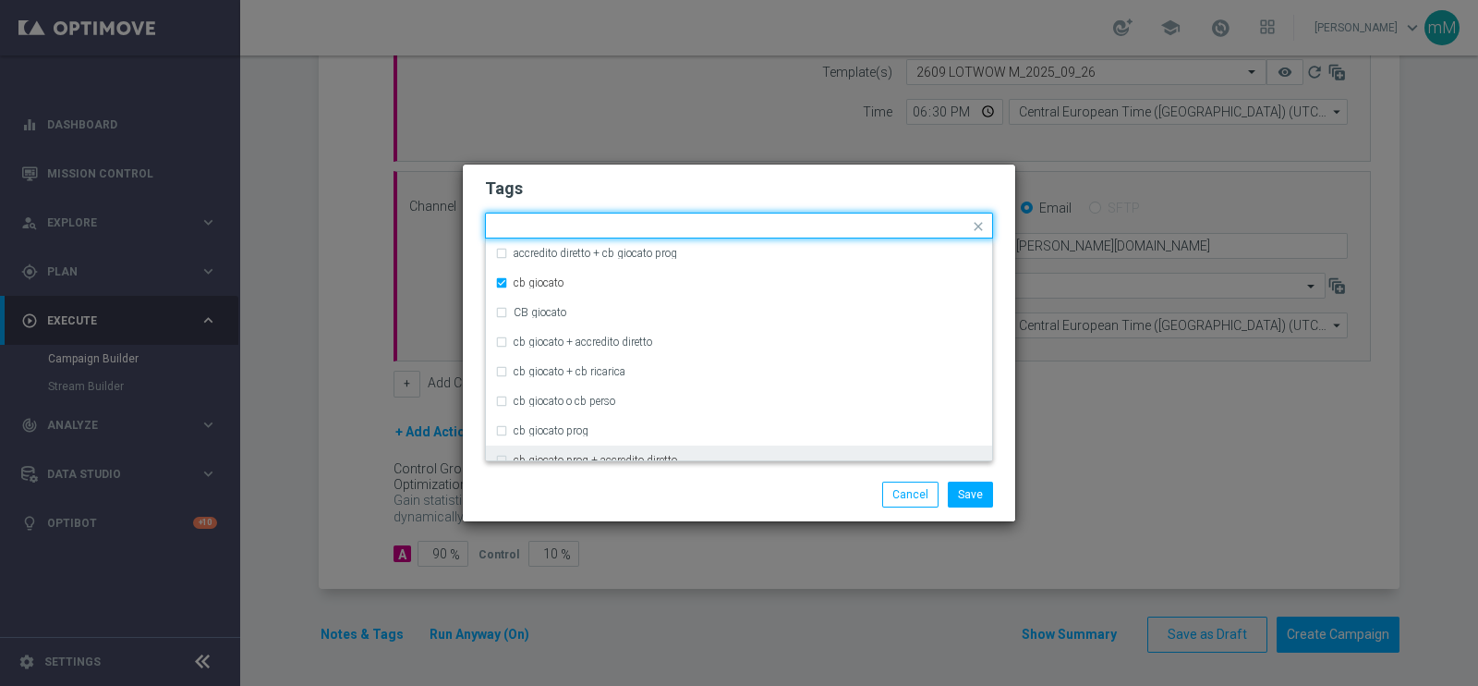
click at [601, 483] on div "Save Cancel" at bounding box center [739, 494] width 536 height 26
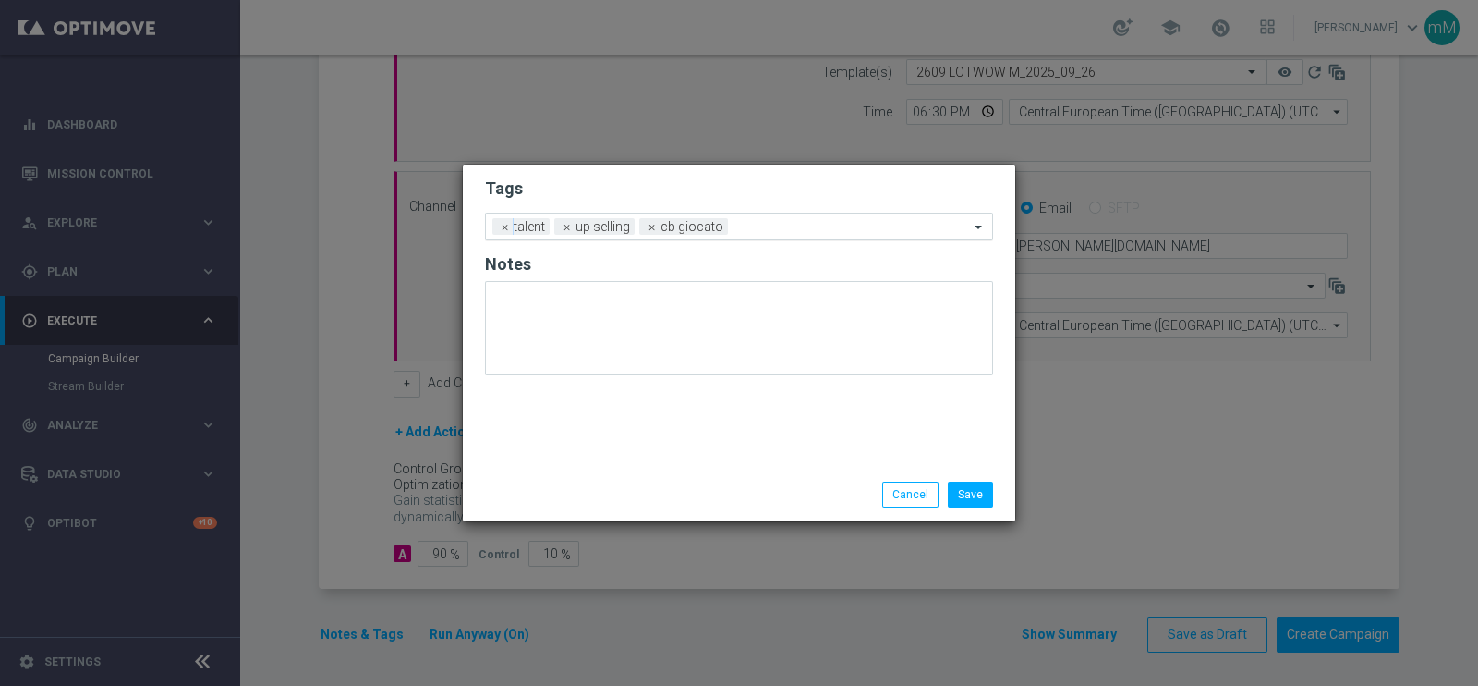
click at [789, 217] on div "Add a new tag × talent × up selling × cb giocato" at bounding box center [727, 226] width 483 height 26
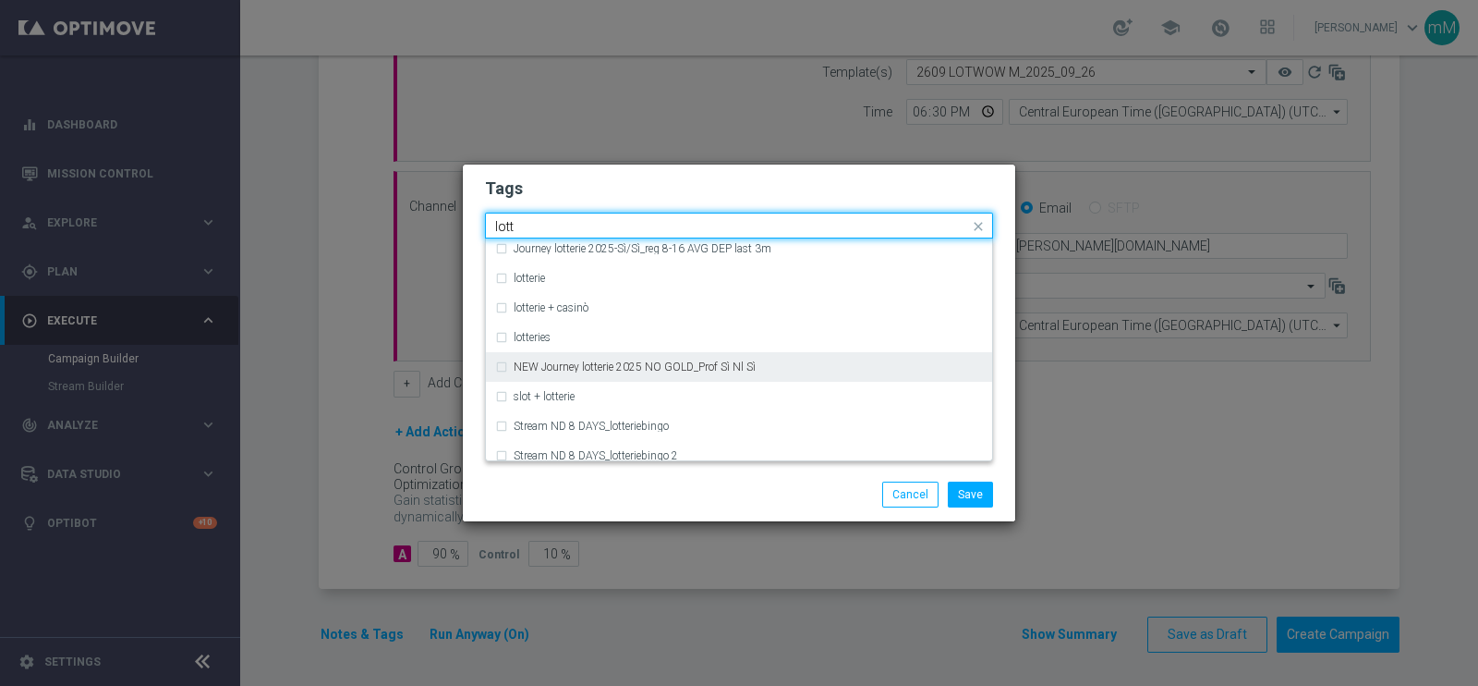
scroll to position [376, 0]
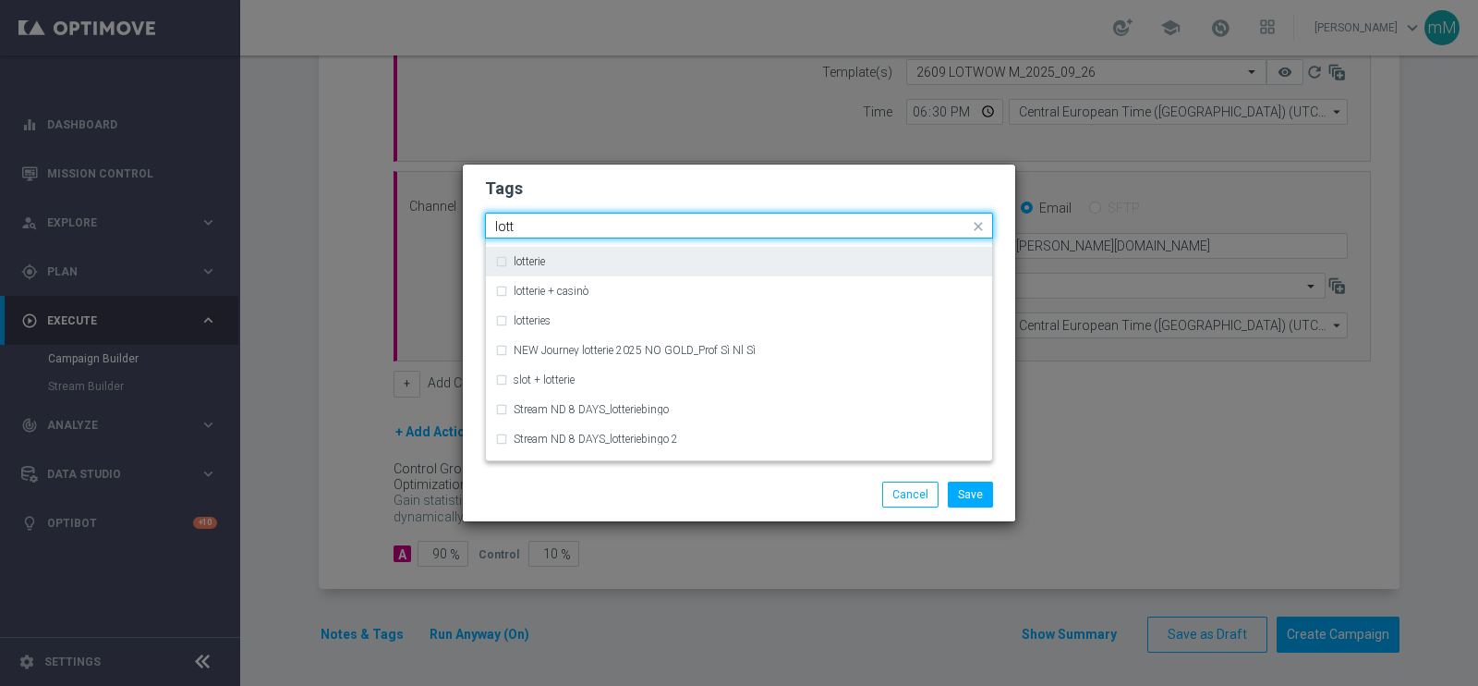
click at [573, 260] on div "lotterie" at bounding box center [748, 261] width 469 height 11
type input "lott"
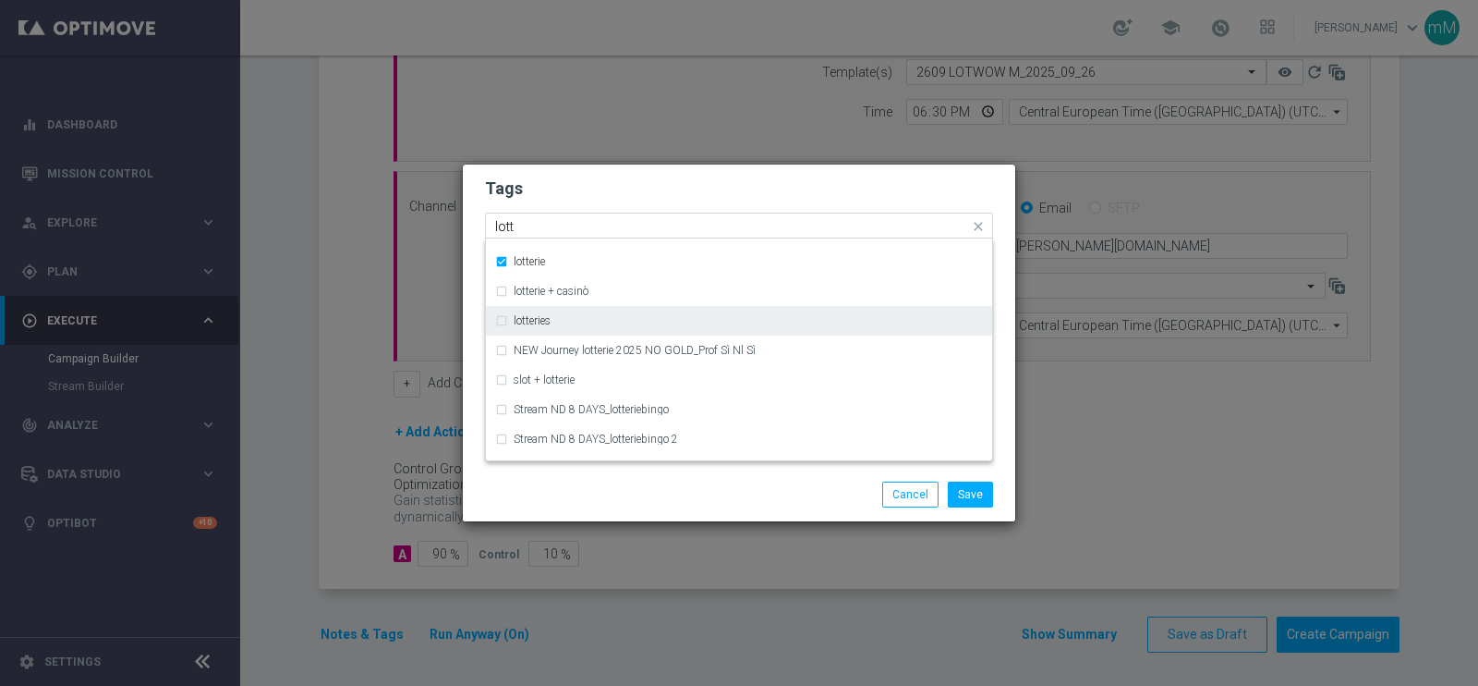
click at [560, 333] on div "lotteries" at bounding box center [739, 321] width 488 height 30
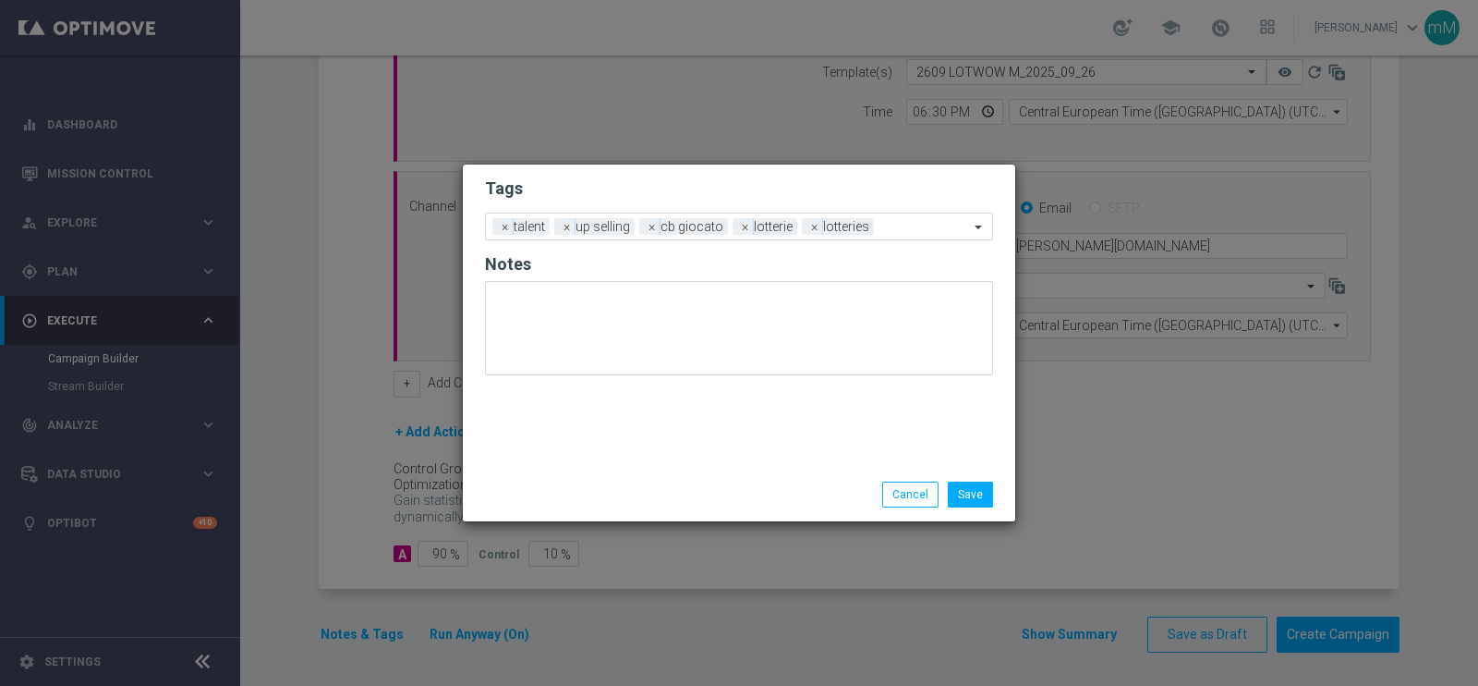
click at [607, 489] on div "Save Cancel" at bounding box center [739, 494] width 536 height 26
click at [974, 494] on button "Save" at bounding box center [970, 494] width 45 height 26
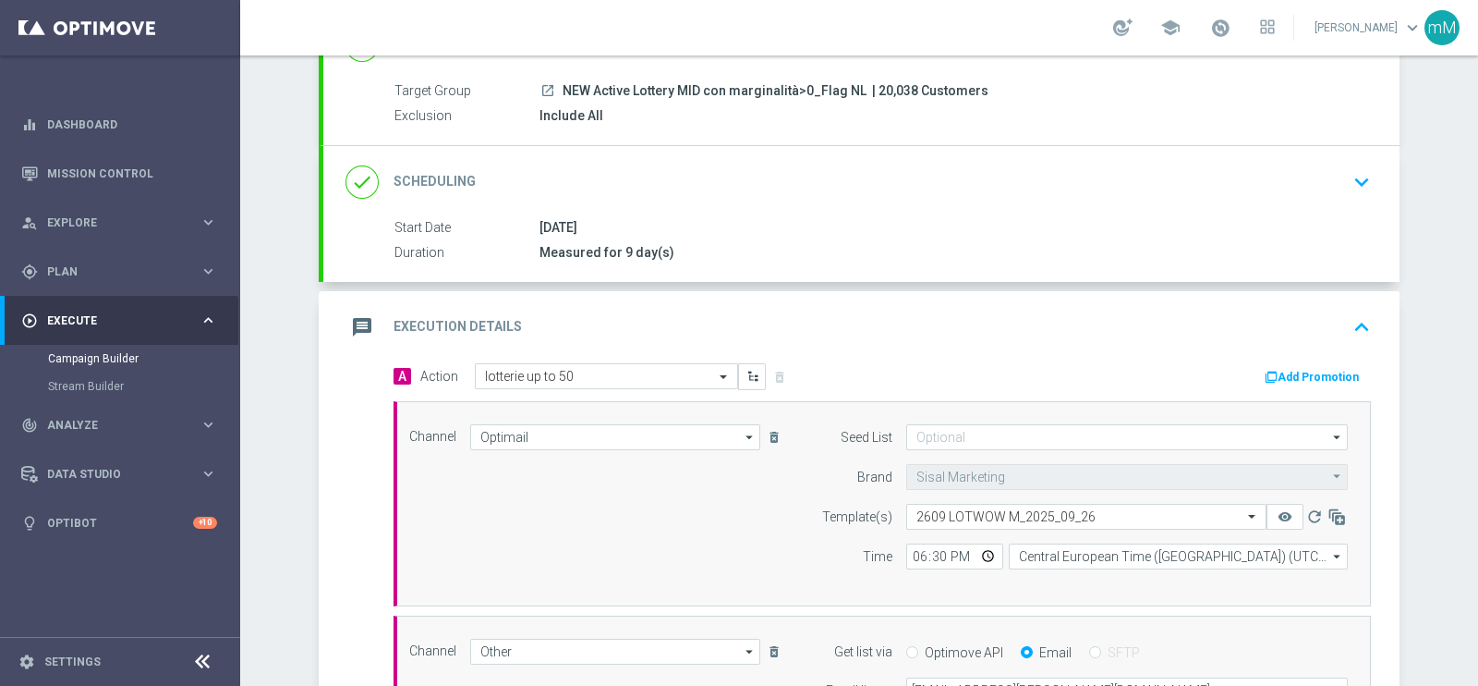
scroll to position [154, 0]
click at [1285, 369] on button "Add Promotion" at bounding box center [1314, 379] width 103 height 20
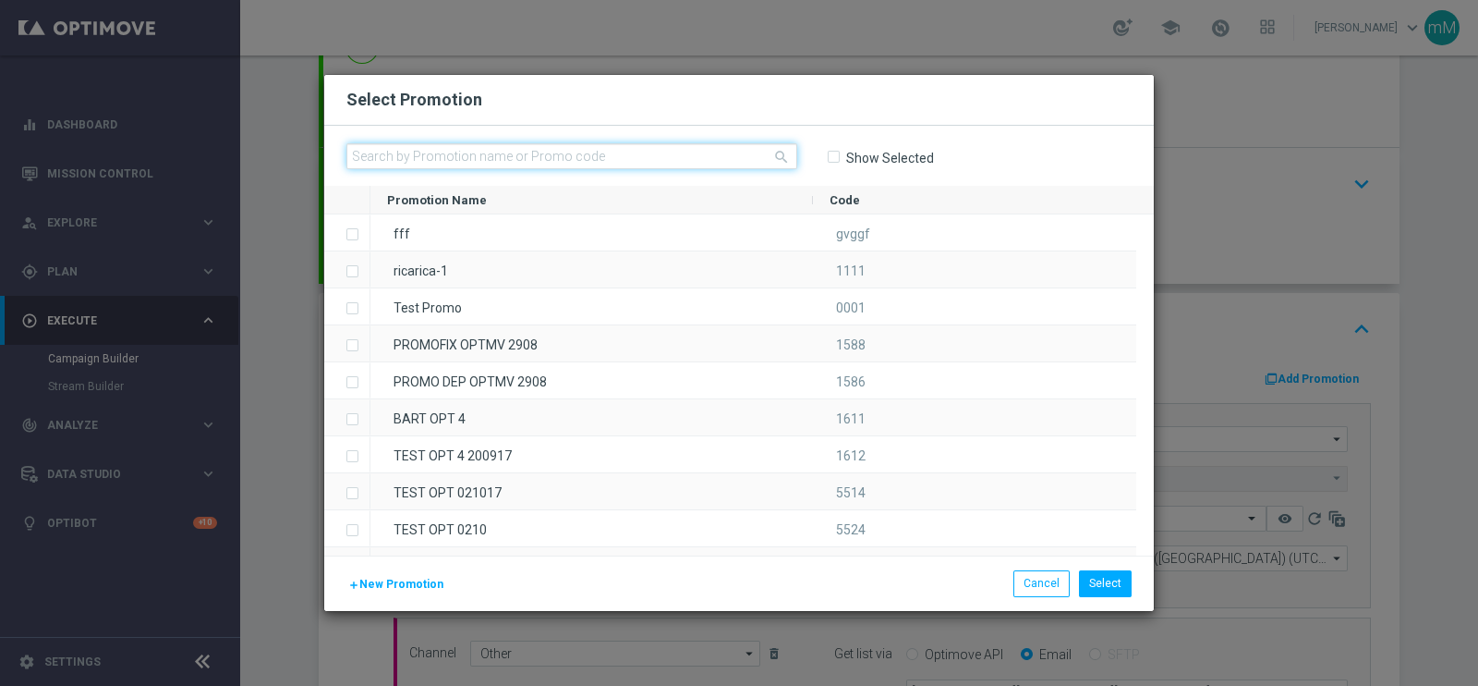
click at [550, 158] on input "text" at bounding box center [572, 156] width 451 height 26
paste input "335518"
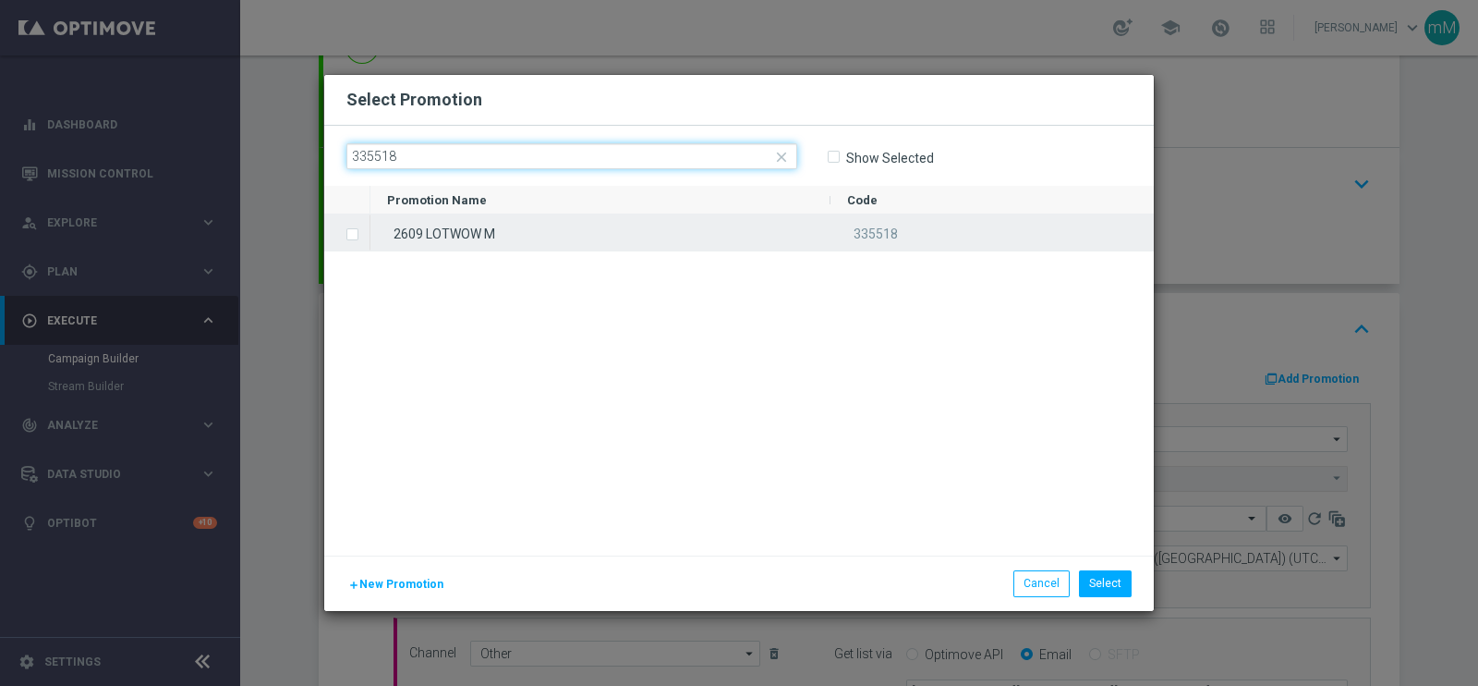
type input "335518"
click at [524, 228] on div "2609 LOTWOW M" at bounding box center [601, 232] width 460 height 36
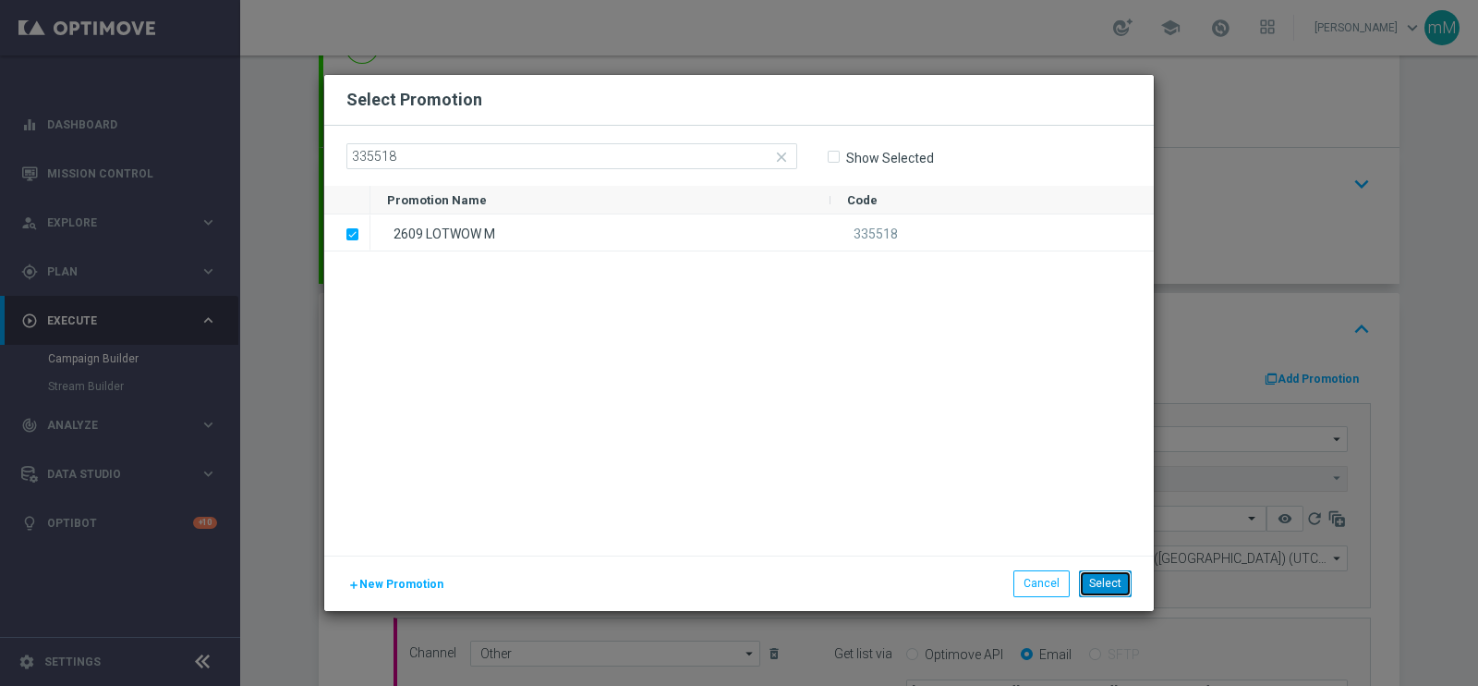
click at [1109, 581] on button "Select" at bounding box center [1105, 583] width 53 height 26
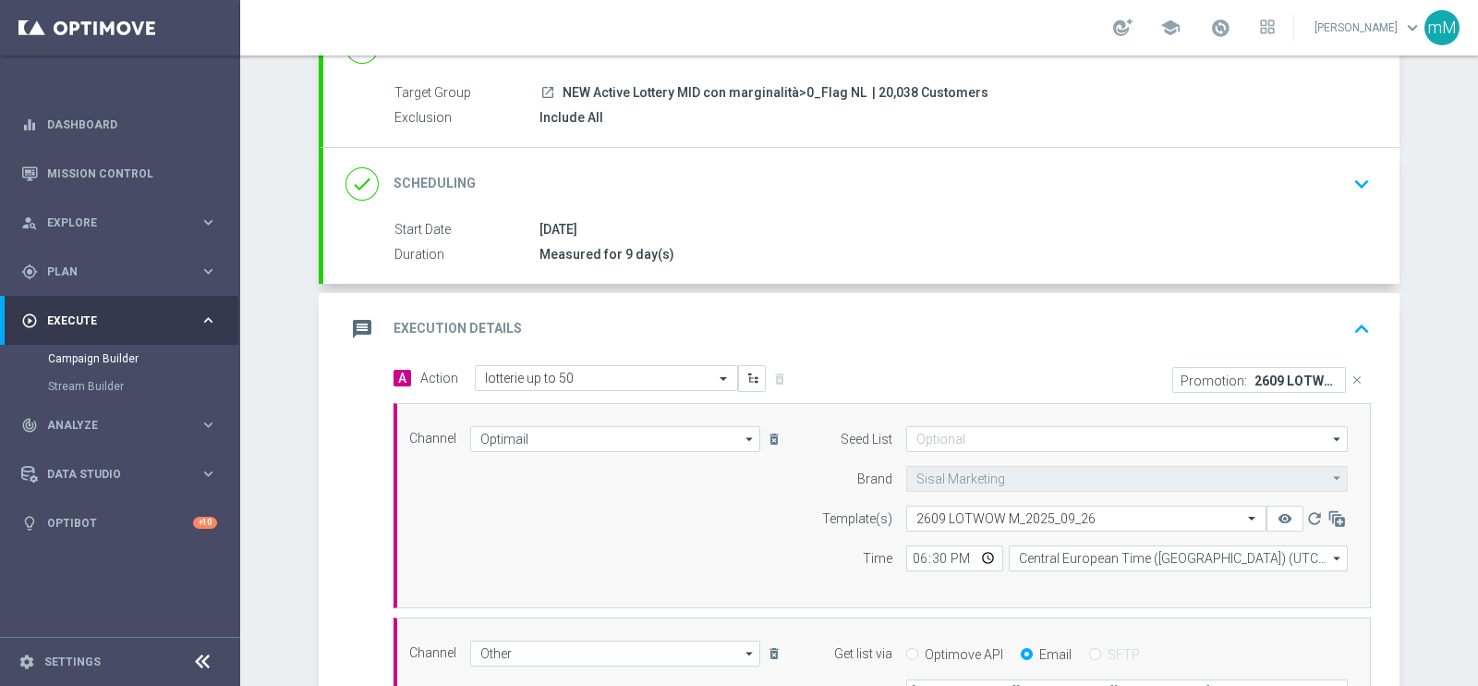
scroll to position [601, 0]
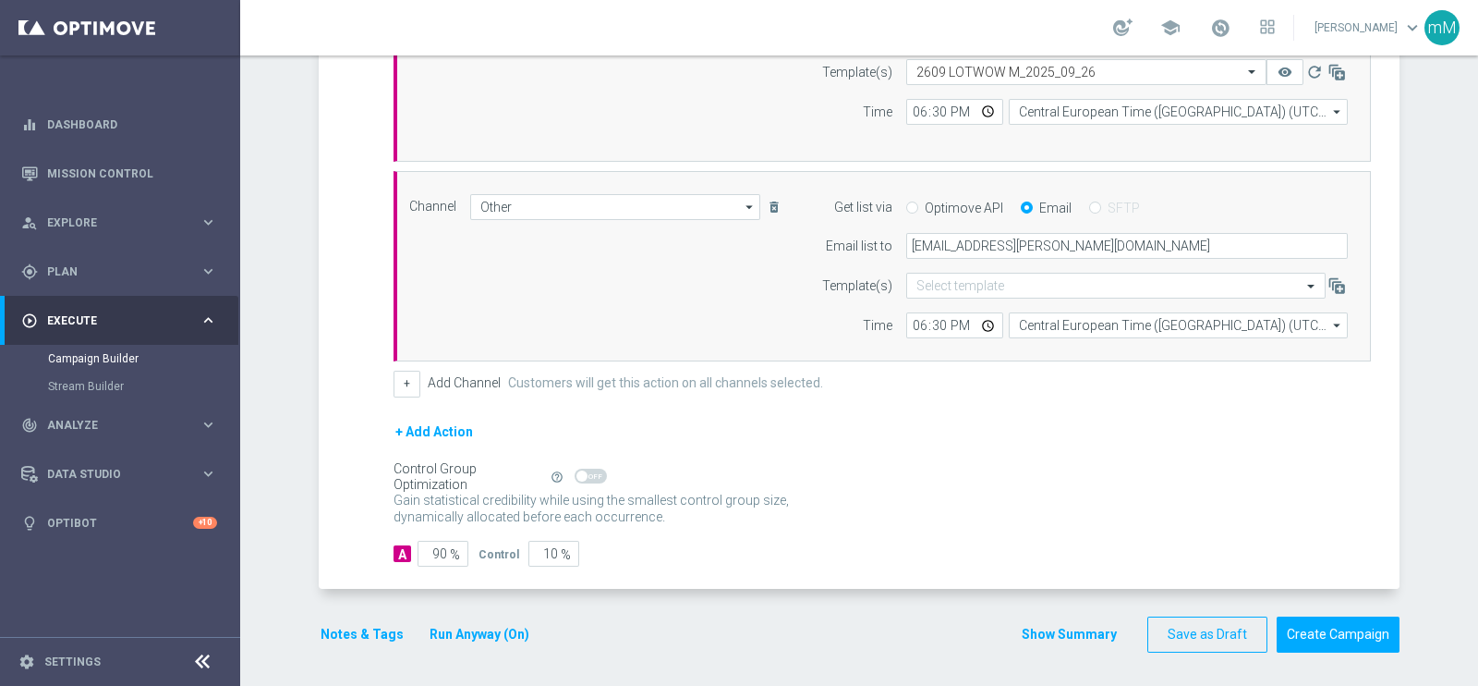
click at [1040, 624] on button "Show Summary" at bounding box center [1069, 634] width 97 height 21
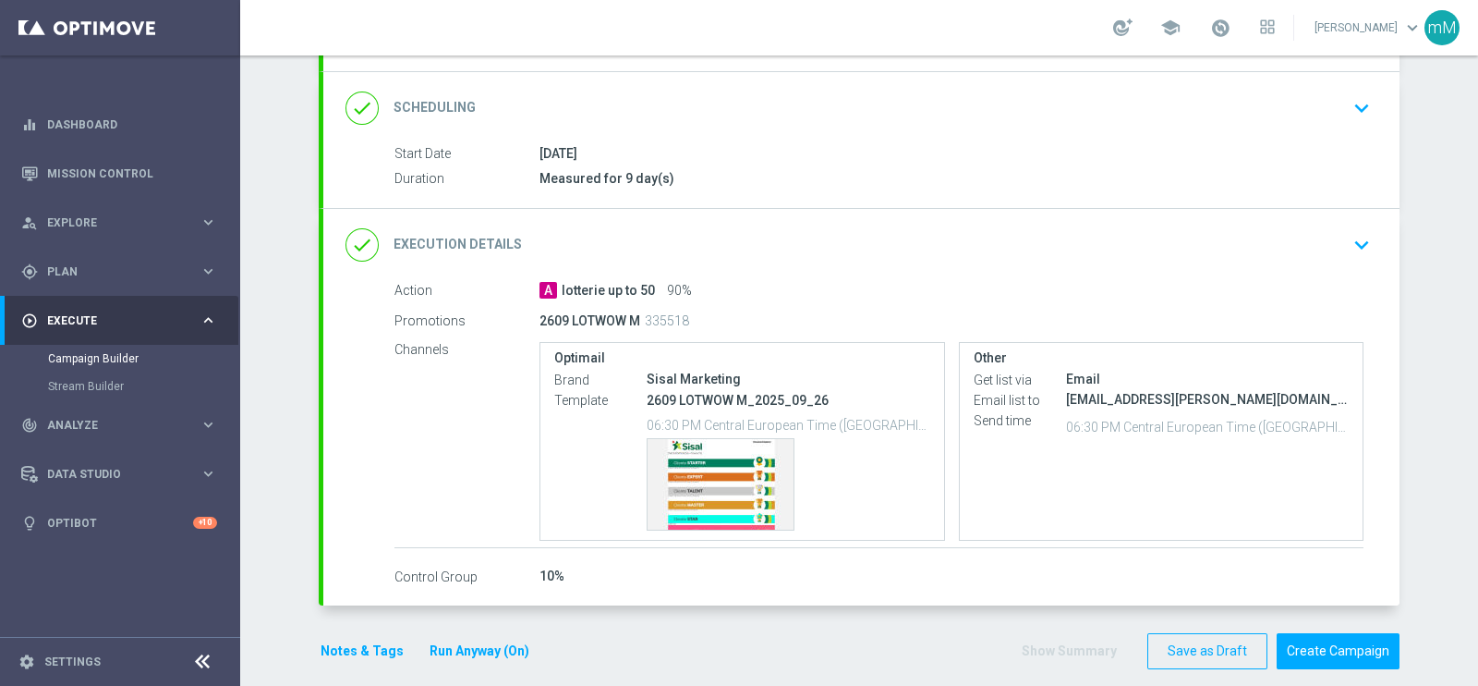
scroll to position [248, 0]
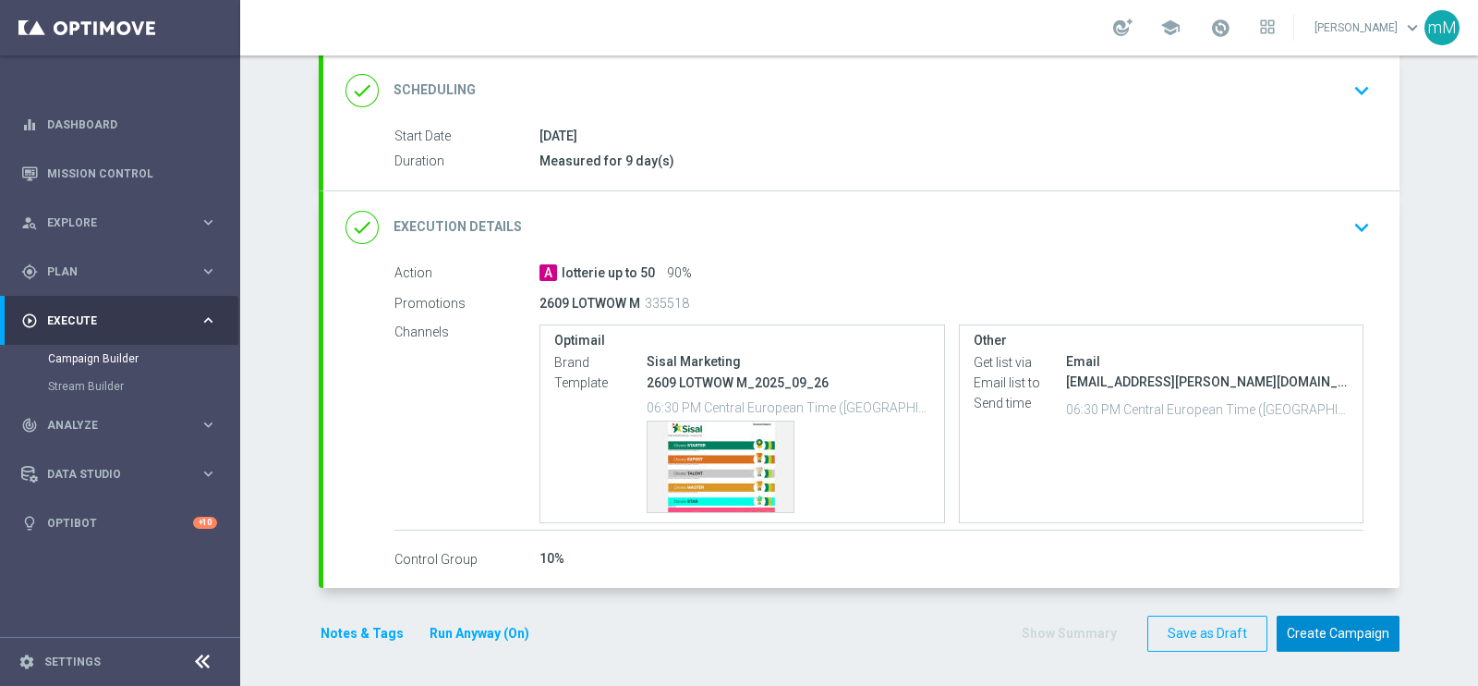
click at [1321, 633] on button "Create Campaign" at bounding box center [1338, 633] width 123 height 36
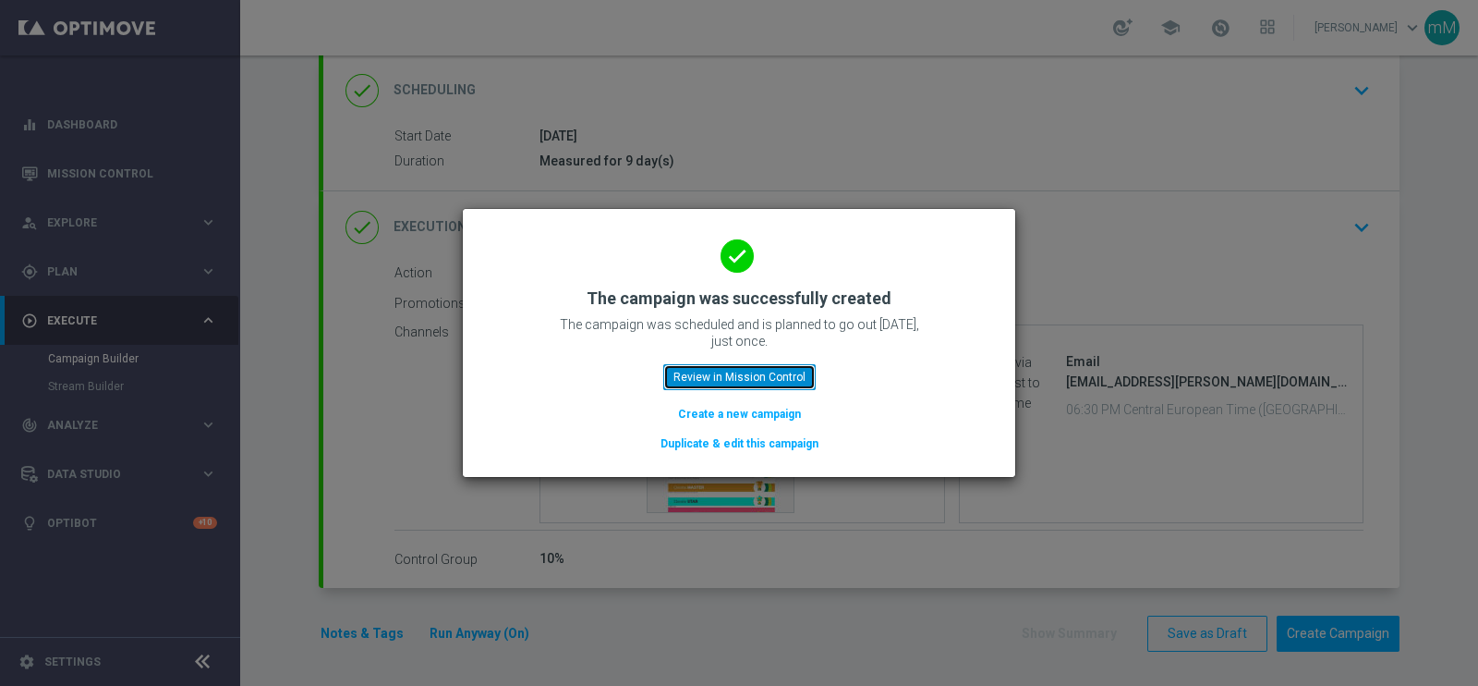
click at [742, 371] on button "Review in Mission Control" at bounding box center [739, 377] width 152 height 26
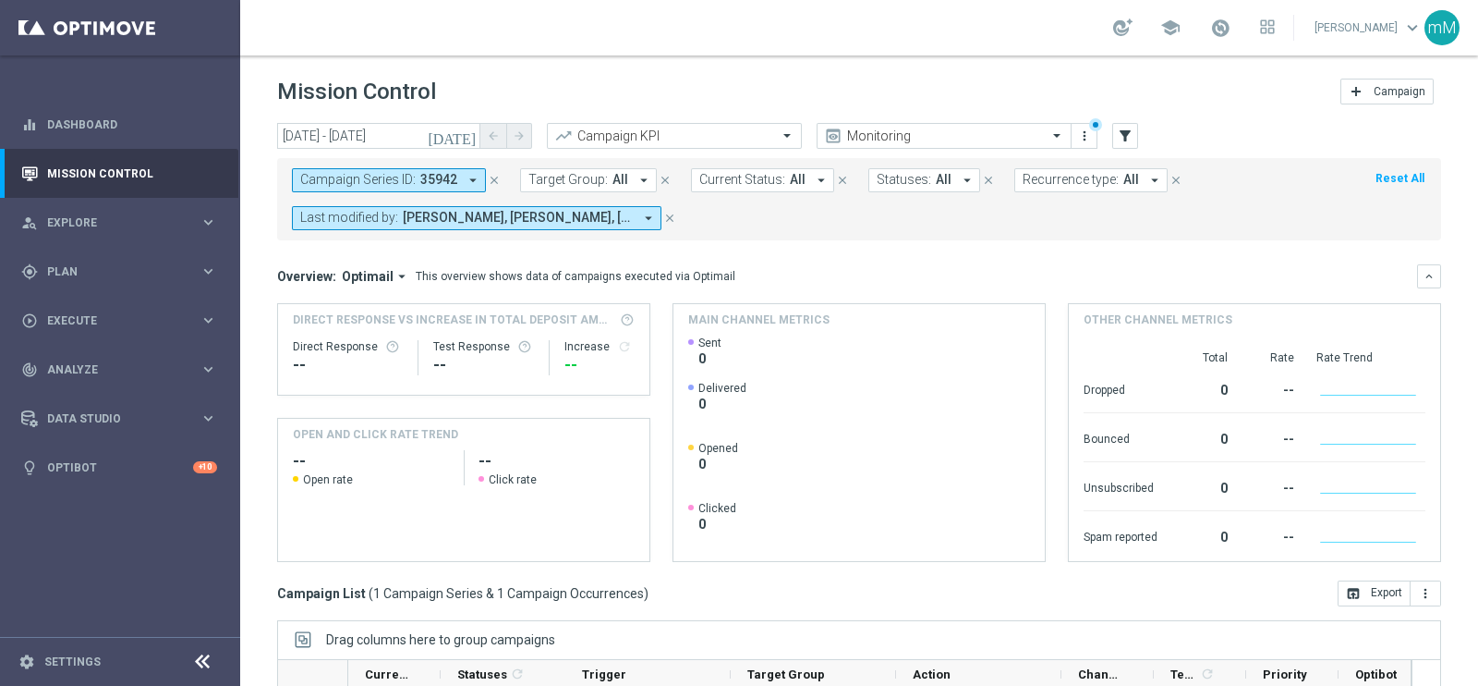
scroll to position [275, 0]
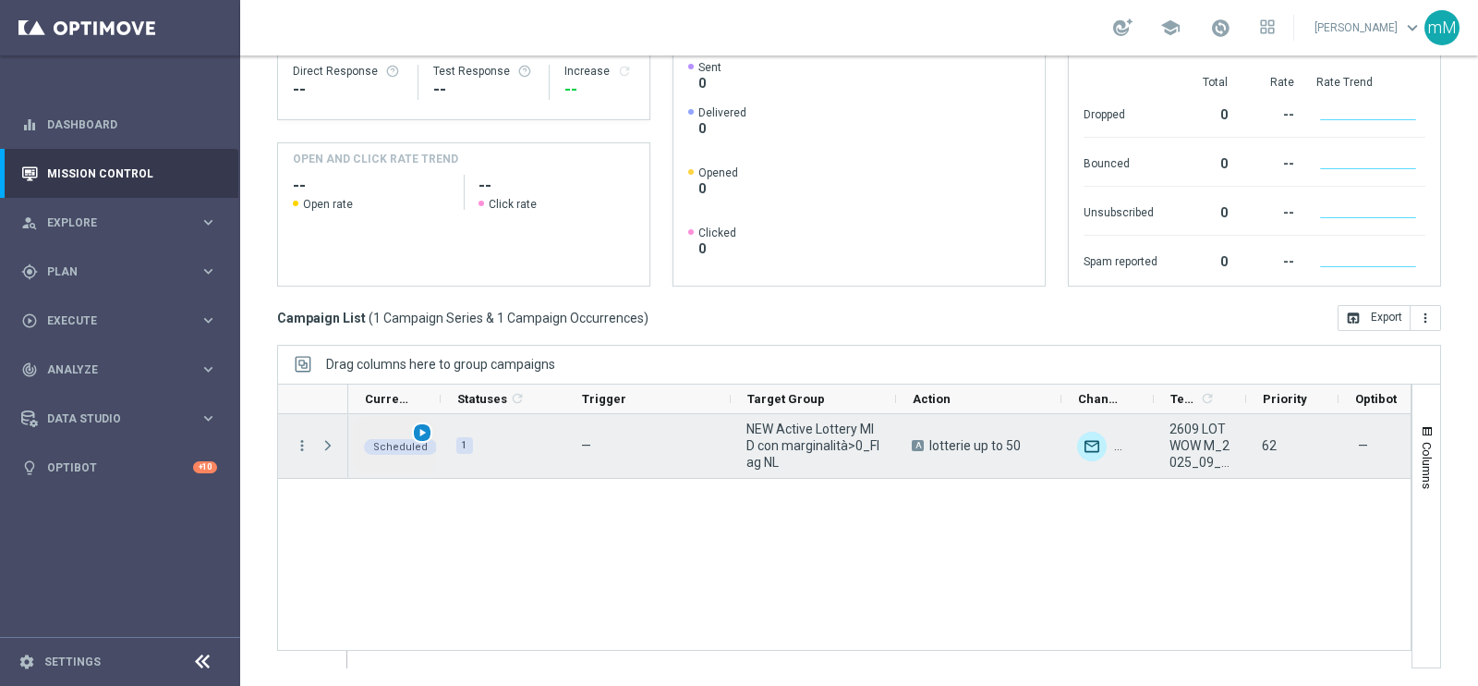
click at [420, 431] on span "play_arrow" at bounding box center [422, 432] width 13 height 13
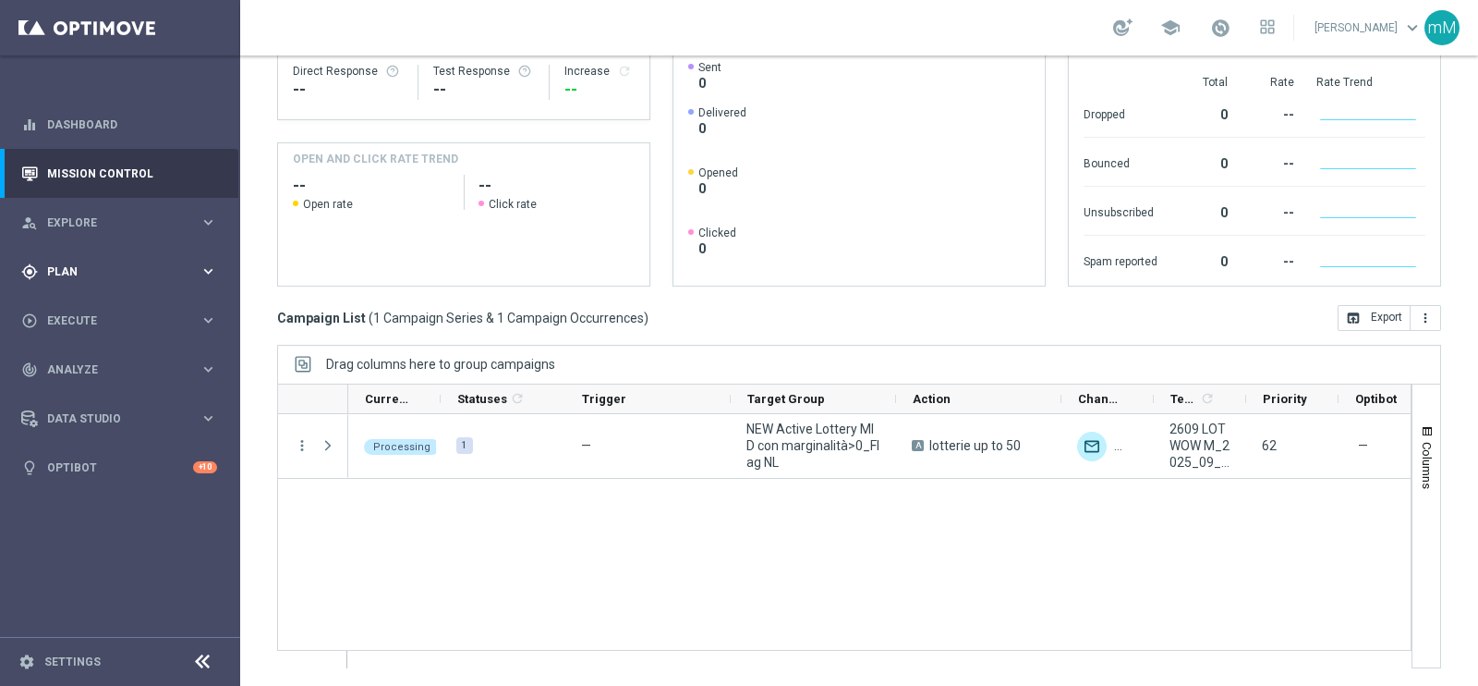
click at [124, 274] on span "Plan" at bounding box center [123, 271] width 152 height 11
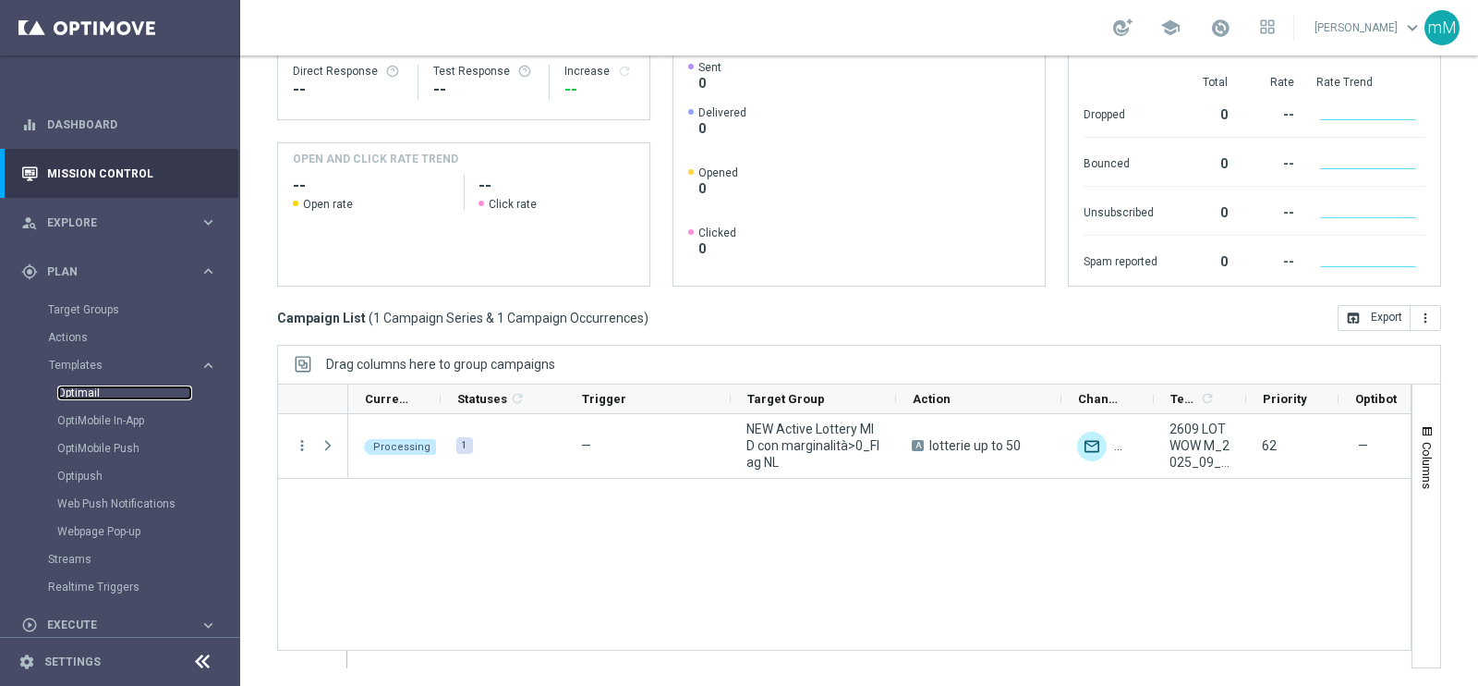
click at [92, 394] on link "Optimail" at bounding box center [124, 392] width 135 height 15
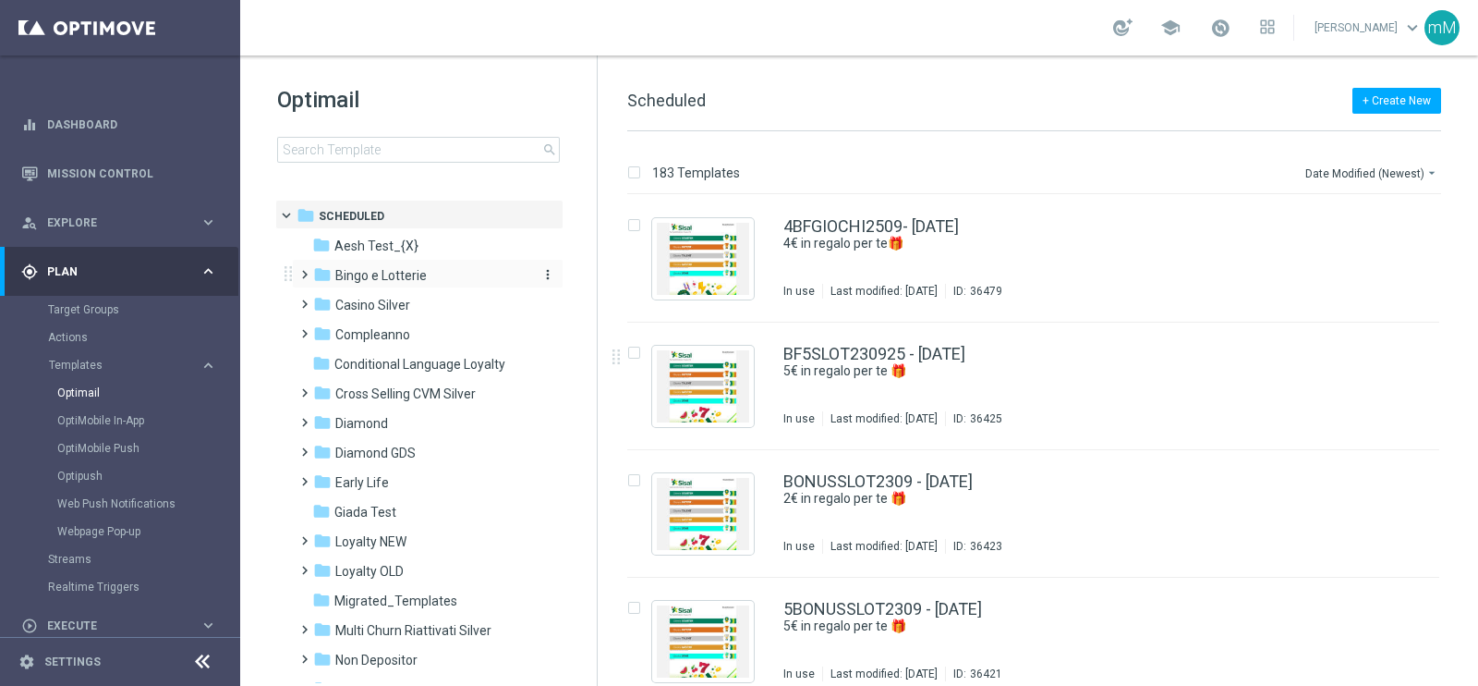
click at [383, 283] on span "Bingo e Lotterie" at bounding box center [380, 275] width 91 height 17
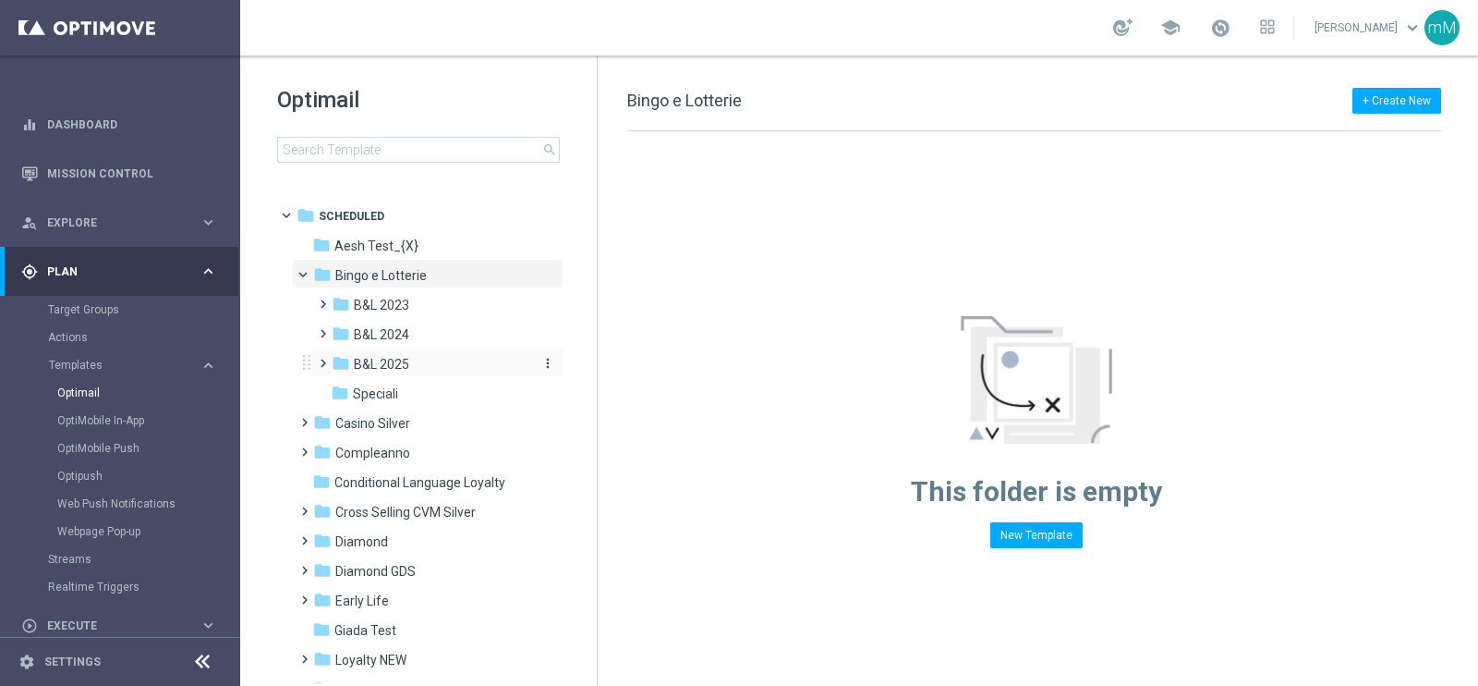
click at [378, 370] on span "B&L 2025" at bounding box center [381, 364] width 55 height 17
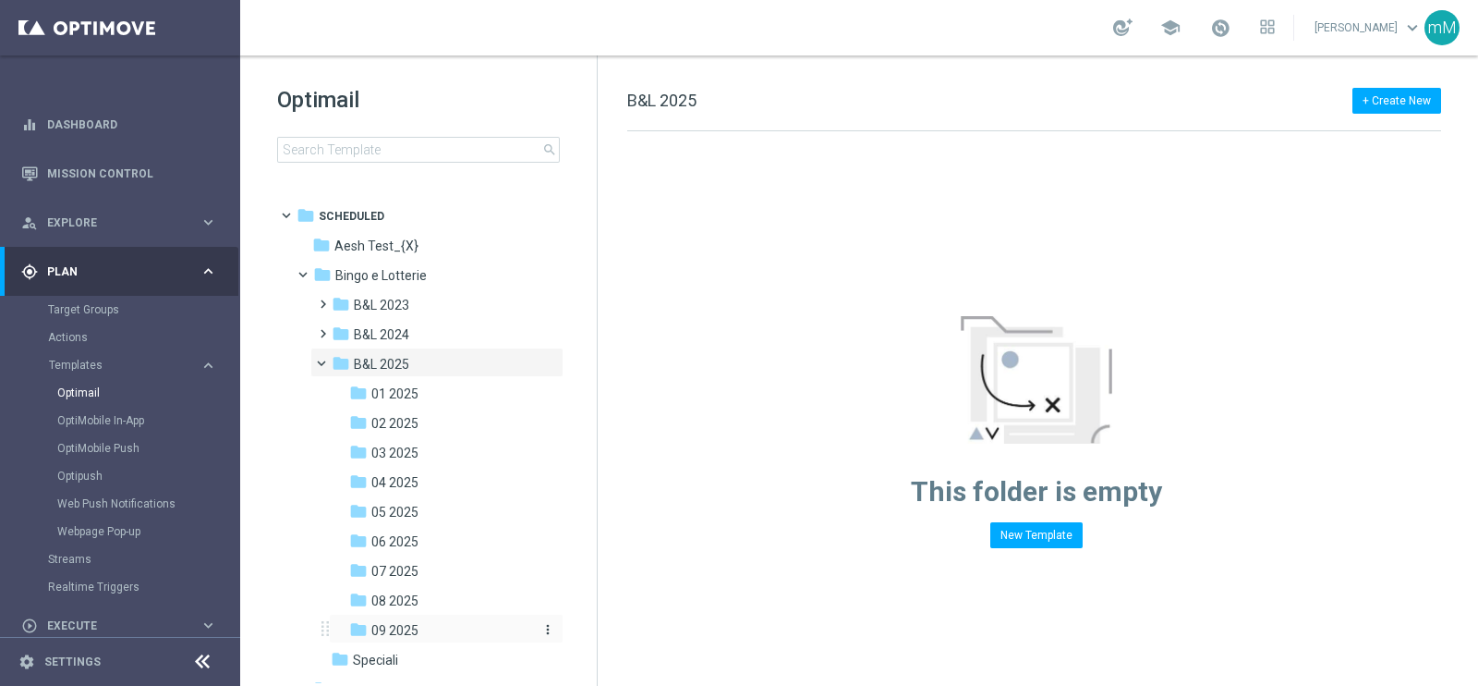
click at [430, 623] on div "folder 09 2025" at bounding box center [440, 630] width 182 height 21
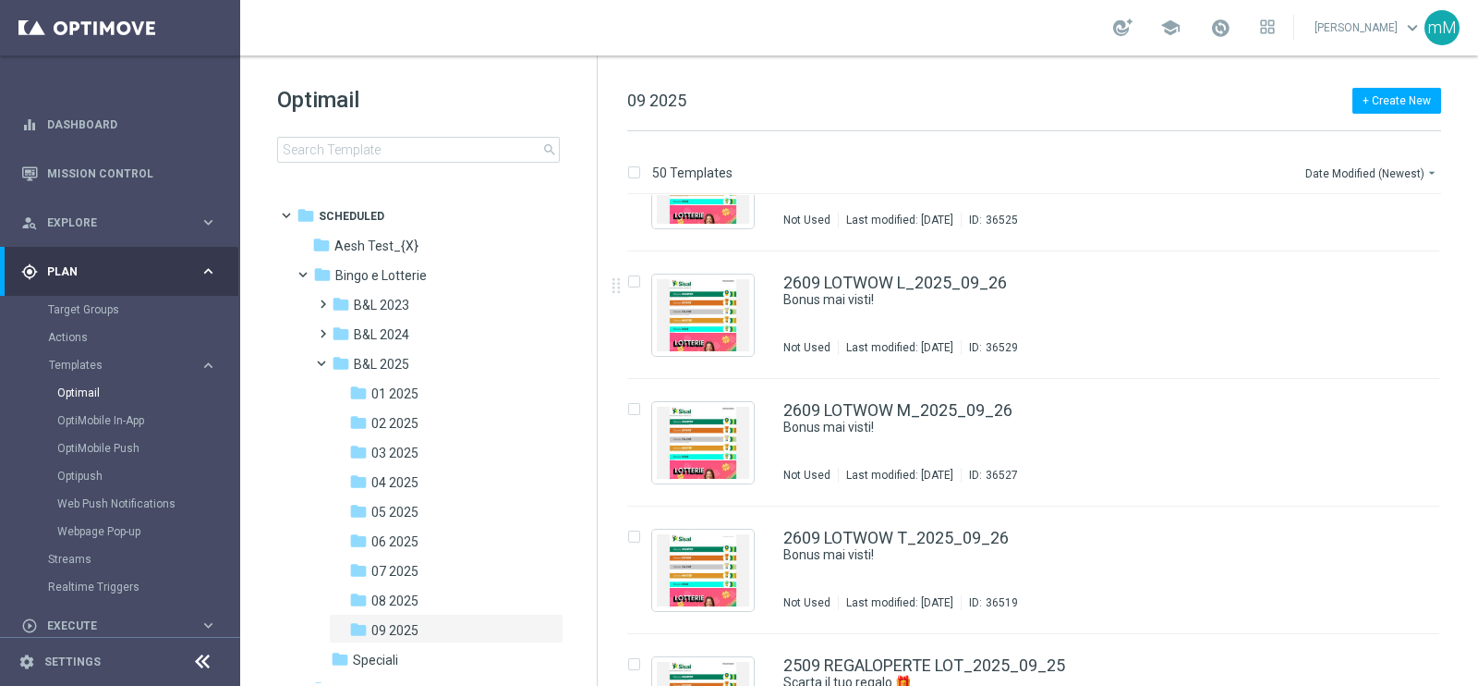
scroll to position [461, 0]
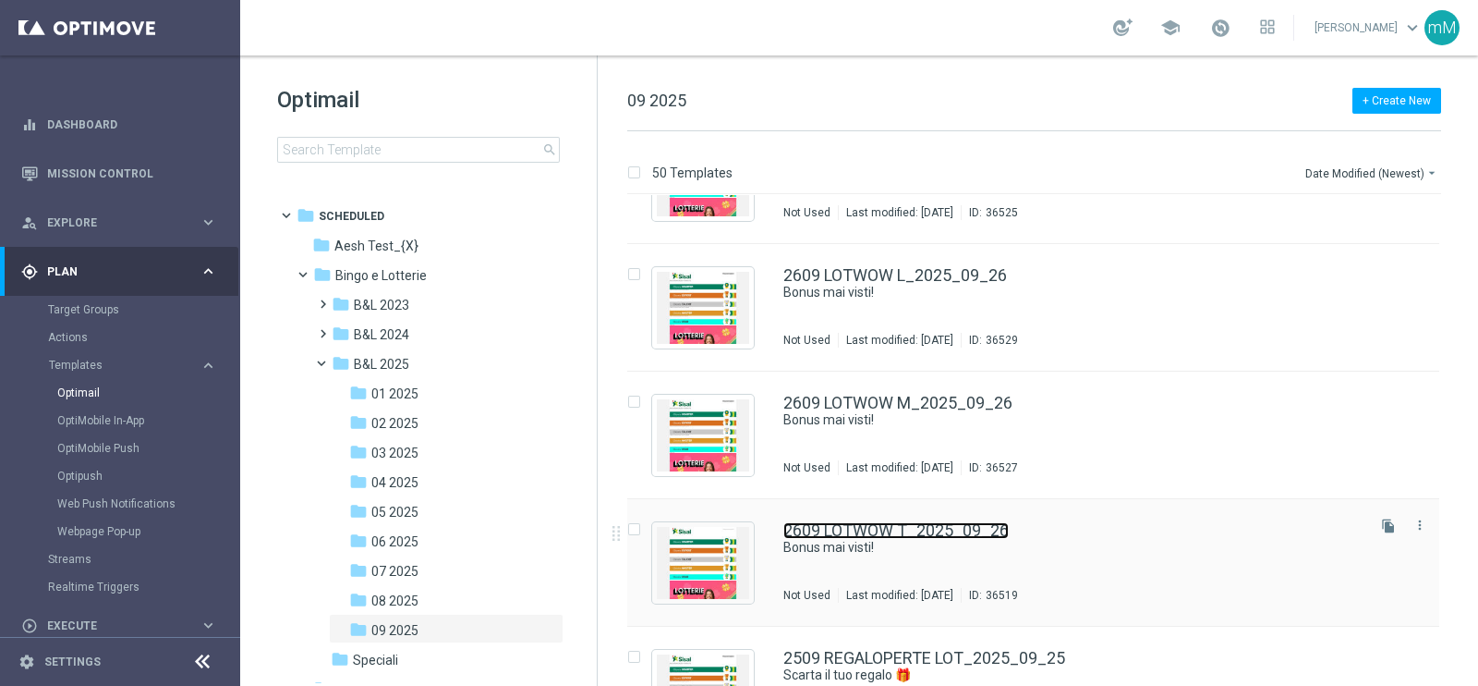
click at [868, 537] on link "2609 LOTWOW T_2025_09_26" at bounding box center [896, 530] width 225 height 17
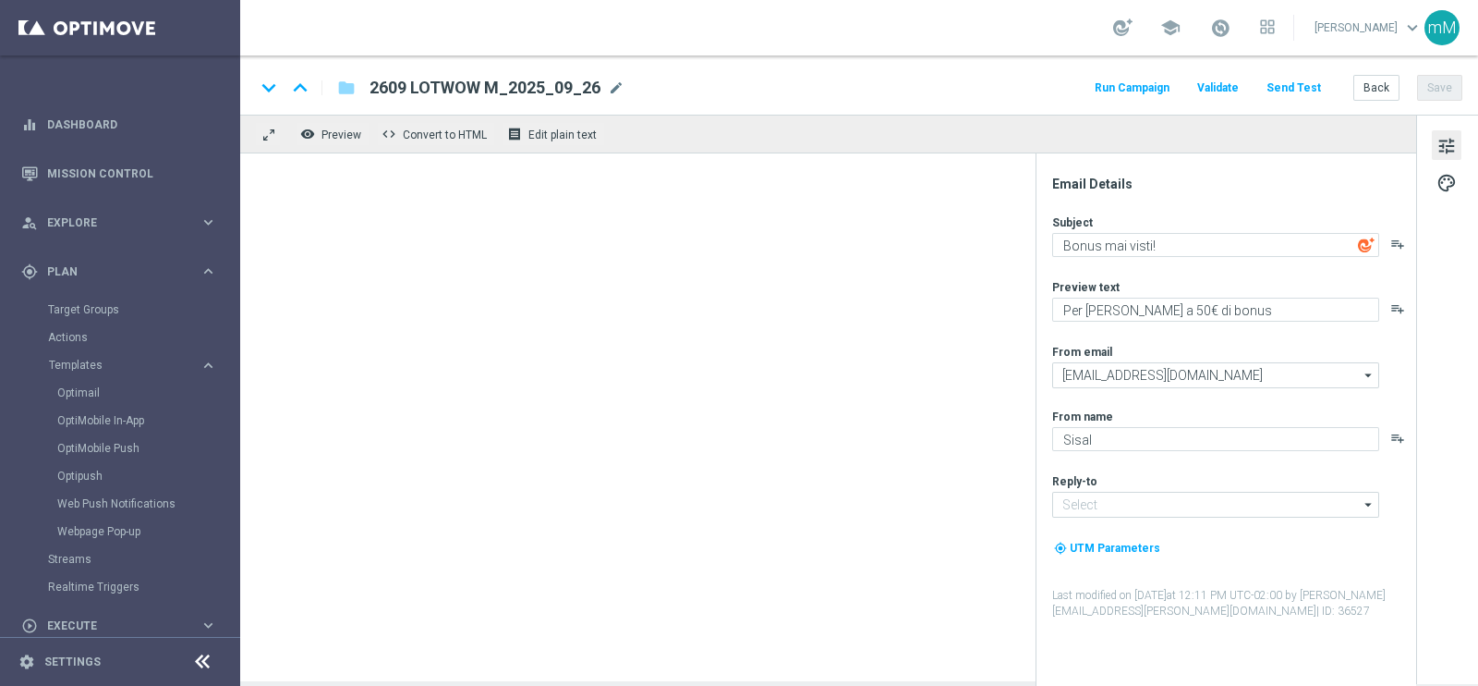
type input "[EMAIL_ADDRESS][DOMAIN_NAME]"
type textarea "Per [PERSON_NAME] a 150€ di bonus"
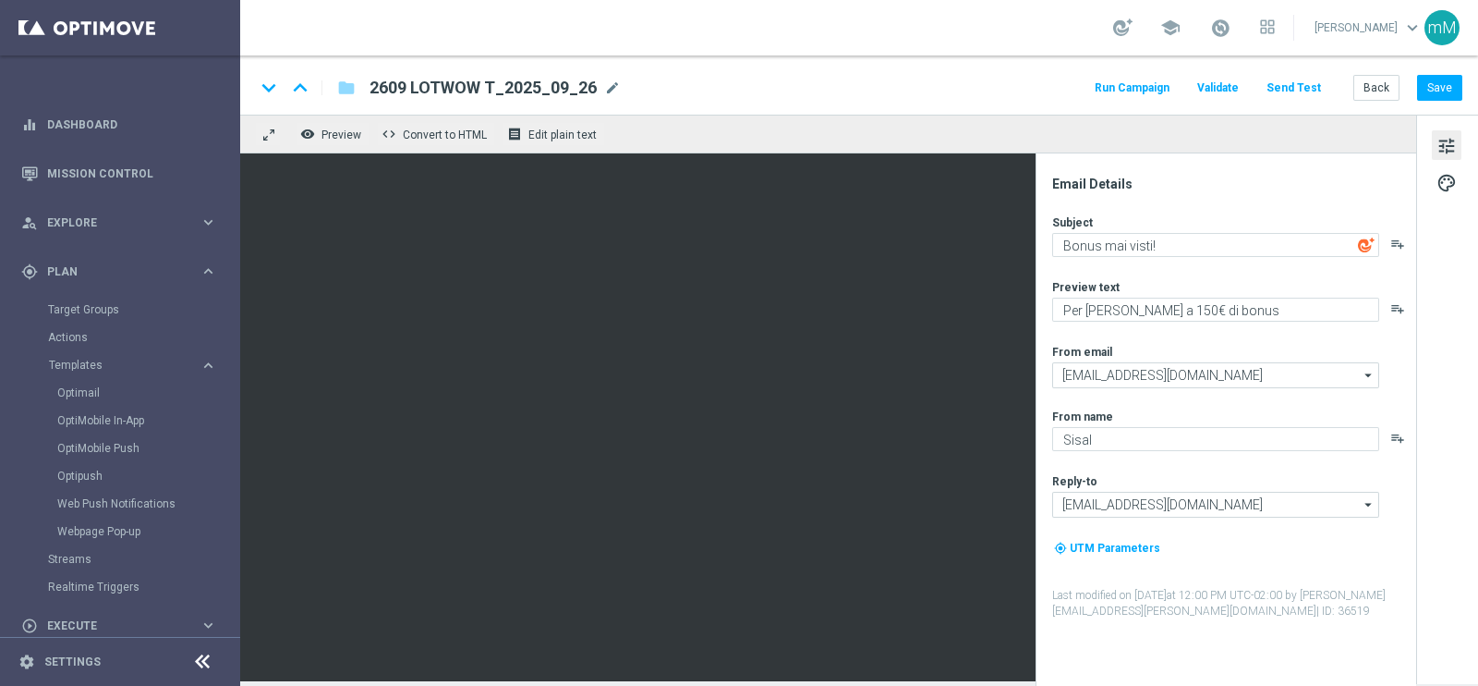
click at [1173, 90] on button "Run Campaign" at bounding box center [1132, 88] width 80 height 25
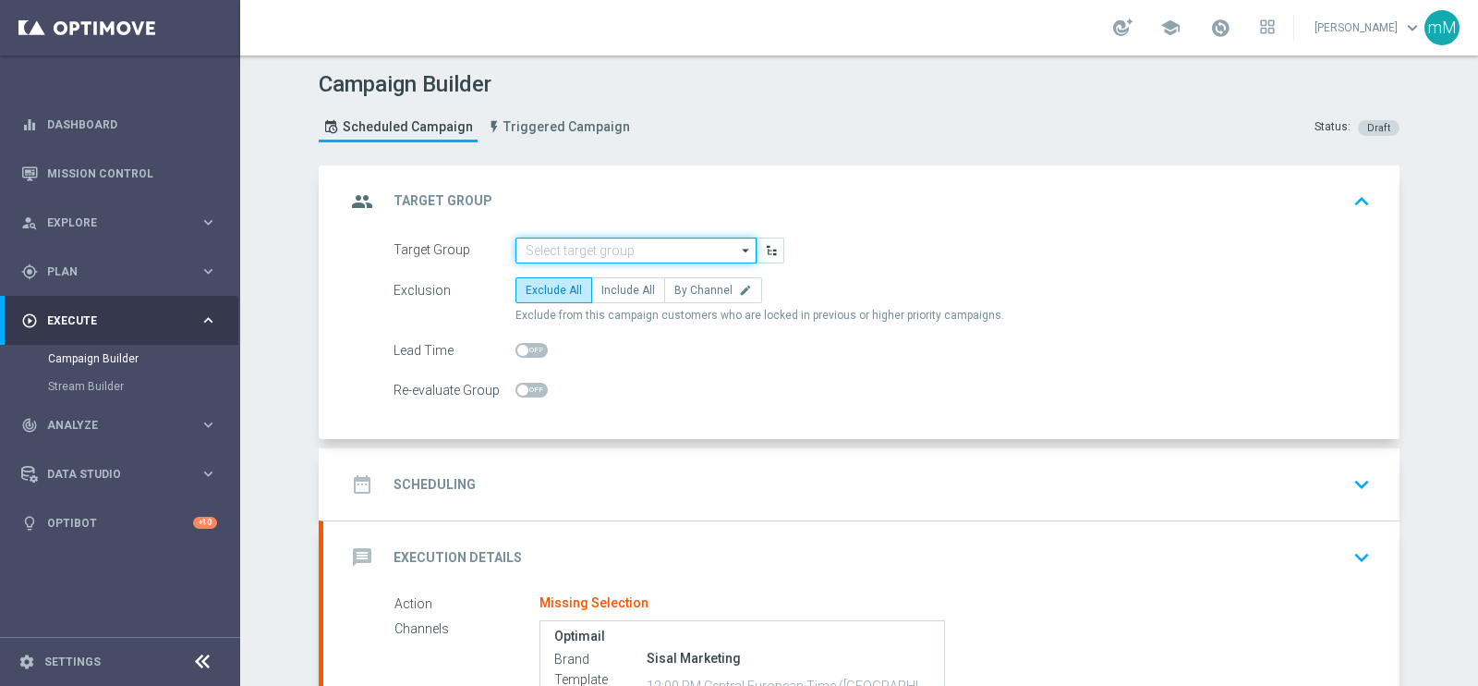
click at [608, 250] on input at bounding box center [636, 250] width 241 height 26
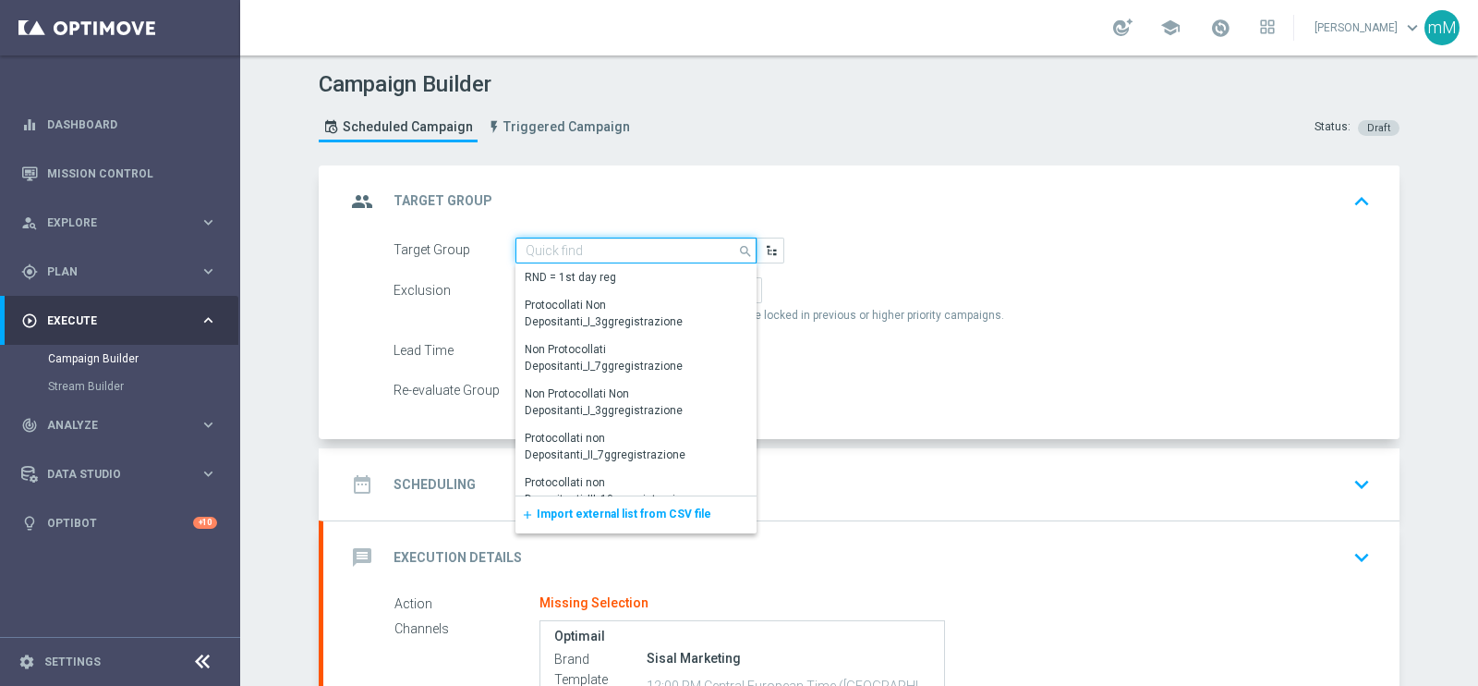
paste input "NEW Active Lottery TOP con marginalità>0_flag NL"
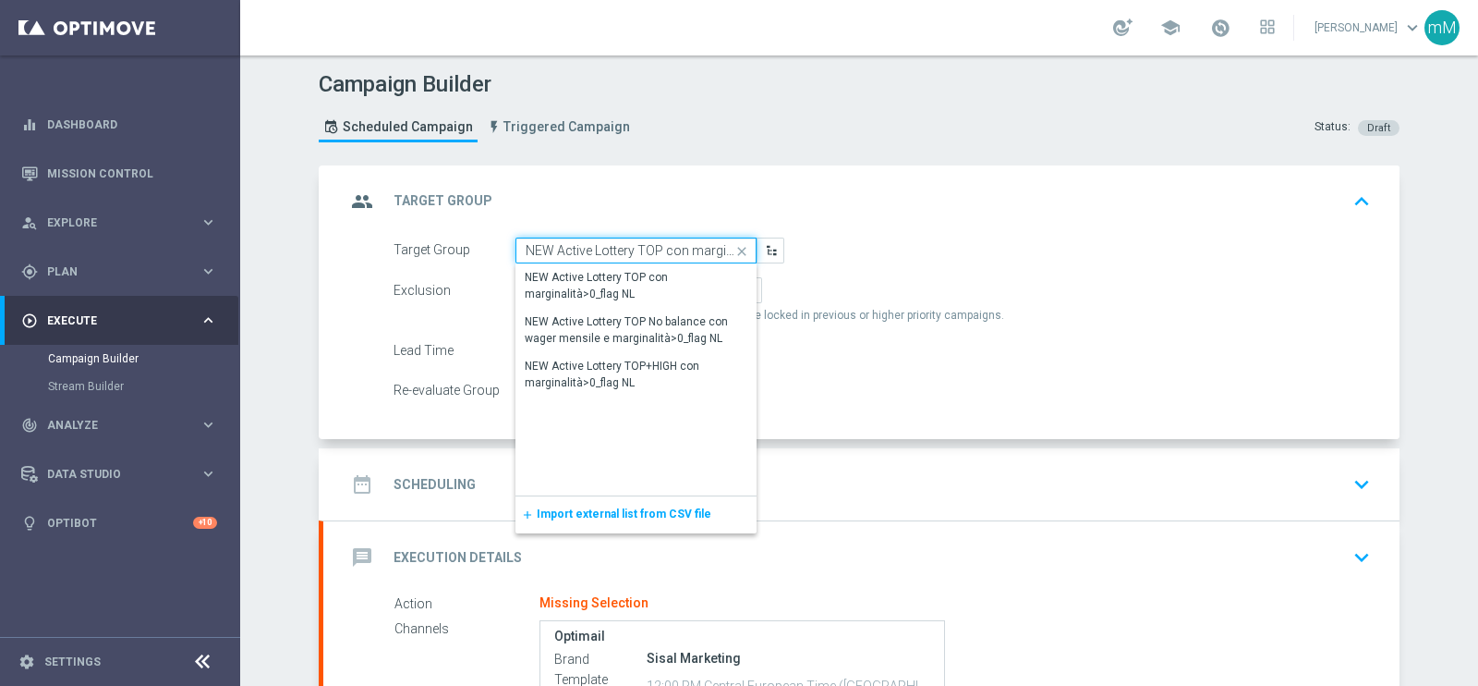
scroll to position [0, 74]
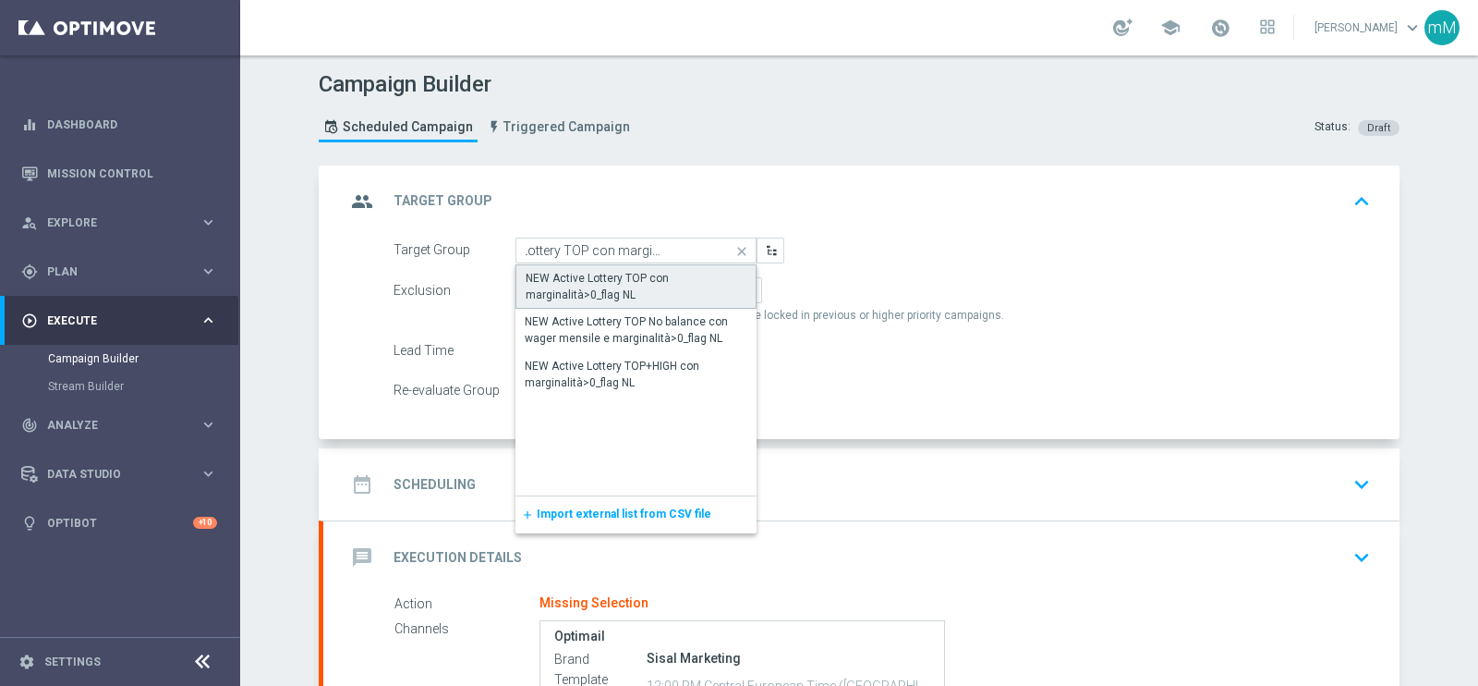
click at [601, 278] on div "NEW Active Lottery TOP con marginalità>0_flag NL" at bounding box center [636, 286] width 221 height 33
type input "NEW Active Lottery TOP con marginalità>0_flag NL"
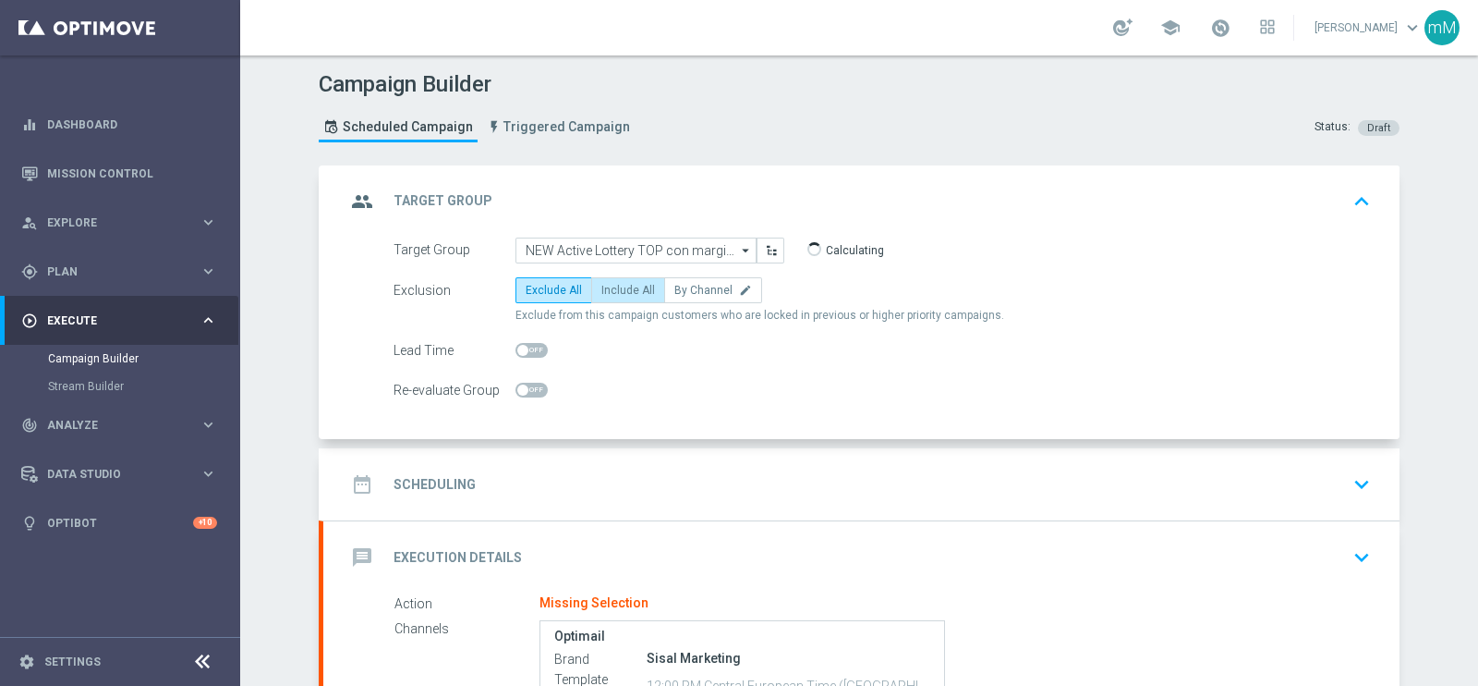
click at [607, 284] on span "Include All" at bounding box center [629, 290] width 54 height 13
click at [607, 287] on input "Include All" at bounding box center [608, 293] width 12 height 12
radio input "true"
drag, startPoint x: 602, startPoint y: 487, endPoint x: 606, endPoint y: 466, distance: 21.7
click at [606, 483] on div "date_range Scheduling keyboard_arrow_down" at bounding box center [862, 484] width 1032 height 35
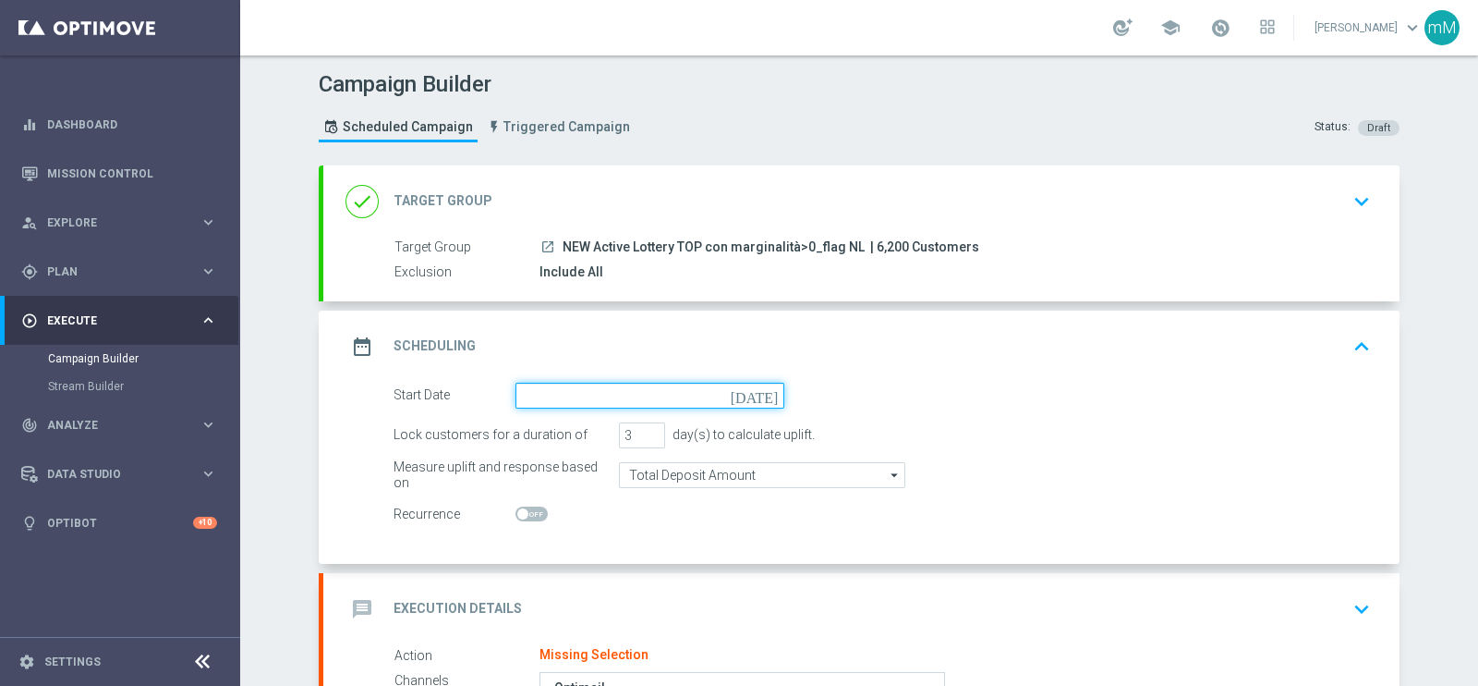
click at [601, 401] on input at bounding box center [650, 396] width 269 height 26
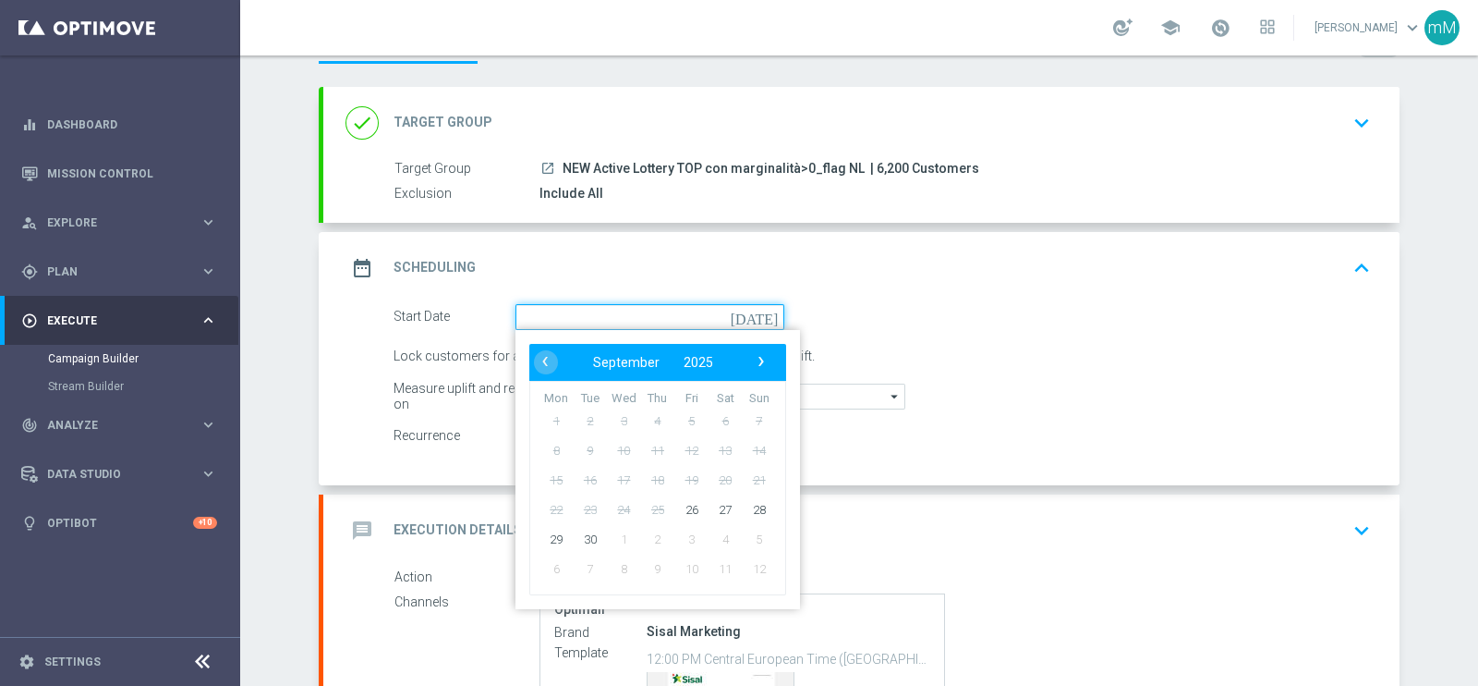
scroll to position [115, 0]
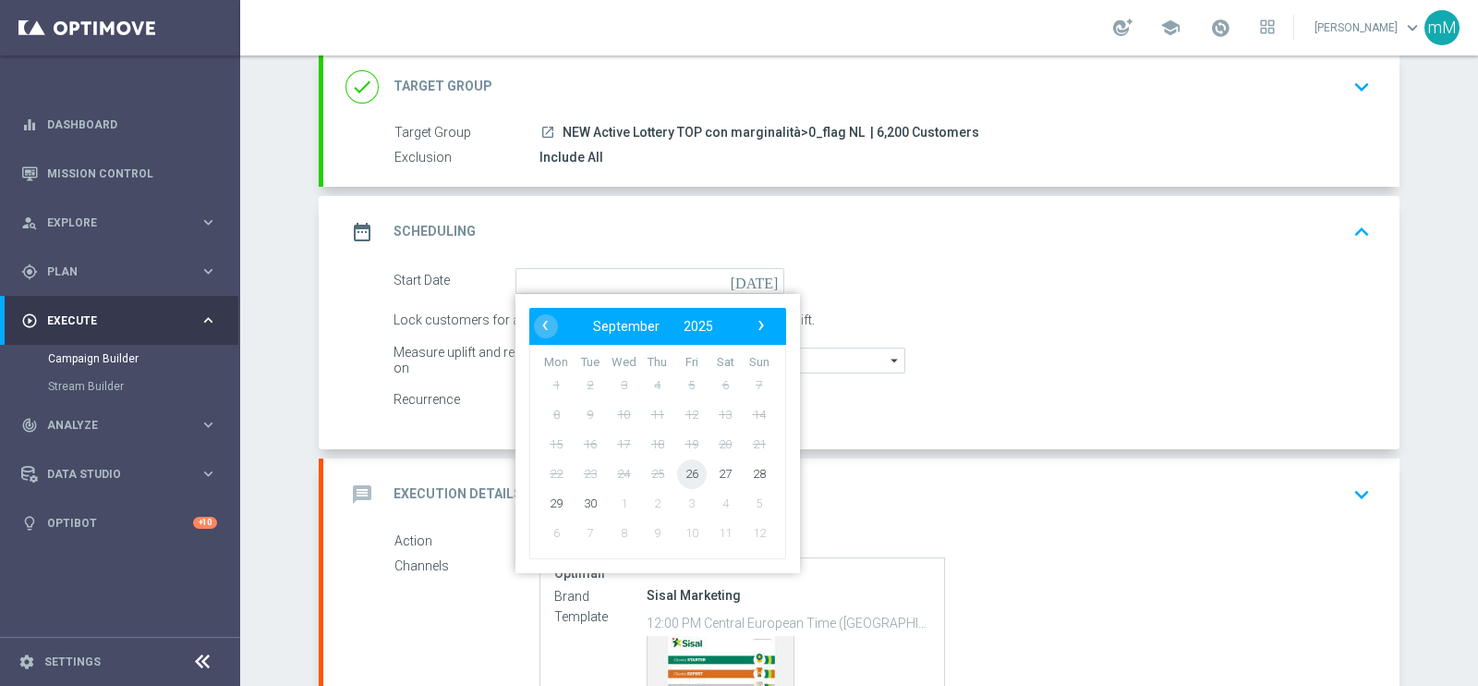
click at [679, 468] on span "26" at bounding box center [692, 473] width 30 height 30
type input "[DATE]"
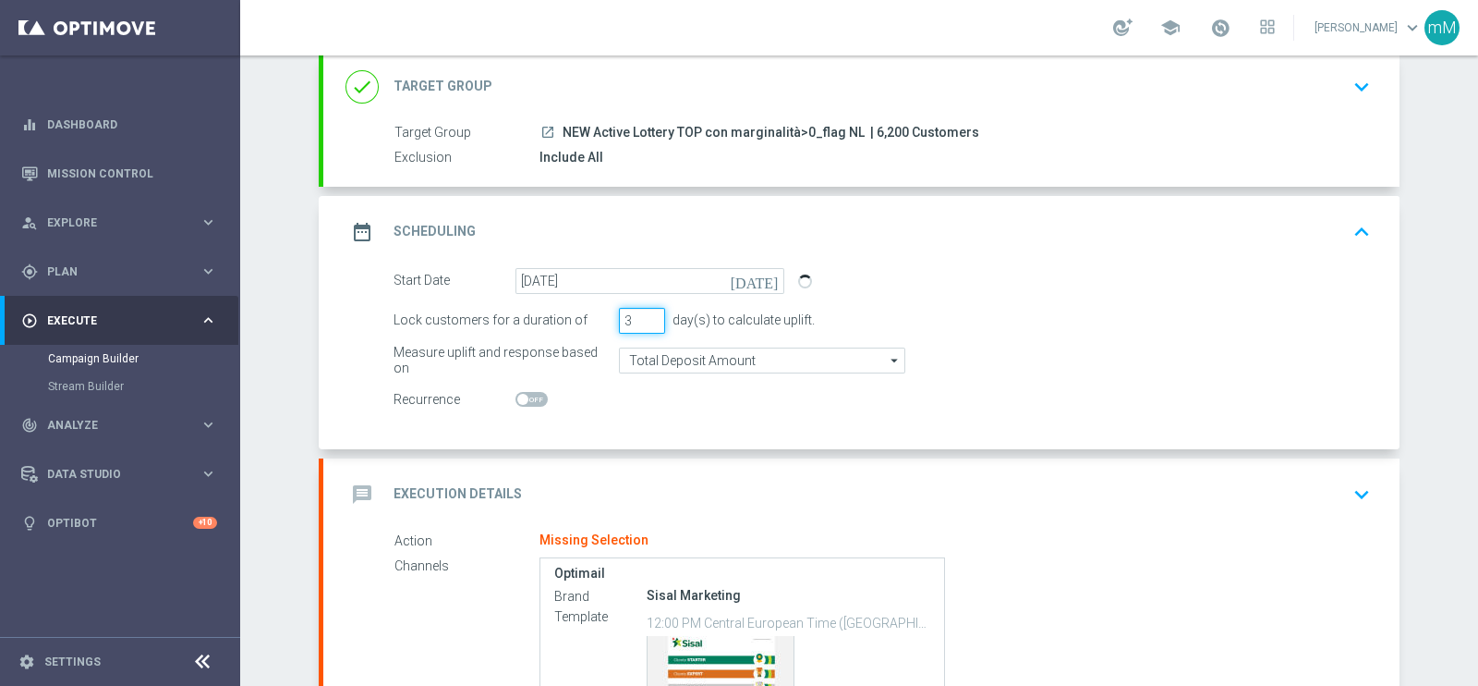
click at [635, 313] on input "3" at bounding box center [642, 321] width 46 height 26
click at [639, 310] on input "4" at bounding box center [642, 321] width 46 height 26
click at [639, 310] on input "5" at bounding box center [642, 321] width 46 height 26
click at [639, 310] on input "6" at bounding box center [642, 321] width 46 height 26
click at [639, 310] on input "7" at bounding box center [642, 321] width 46 height 26
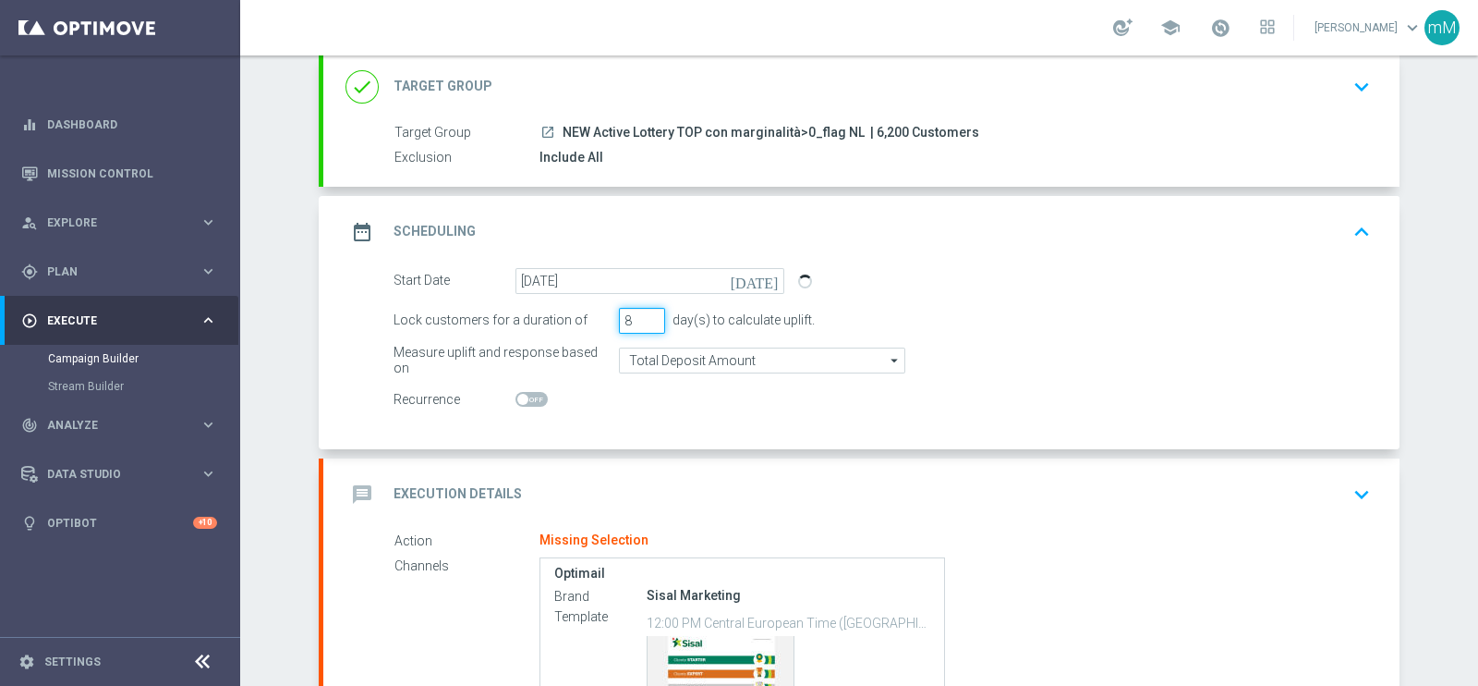
click at [639, 310] on input "8" at bounding box center [642, 321] width 46 height 26
type input "9"
click at [639, 310] on input "9" at bounding box center [642, 321] width 46 height 26
click at [657, 350] on input "Total Deposit Amount" at bounding box center [762, 360] width 286 height 26
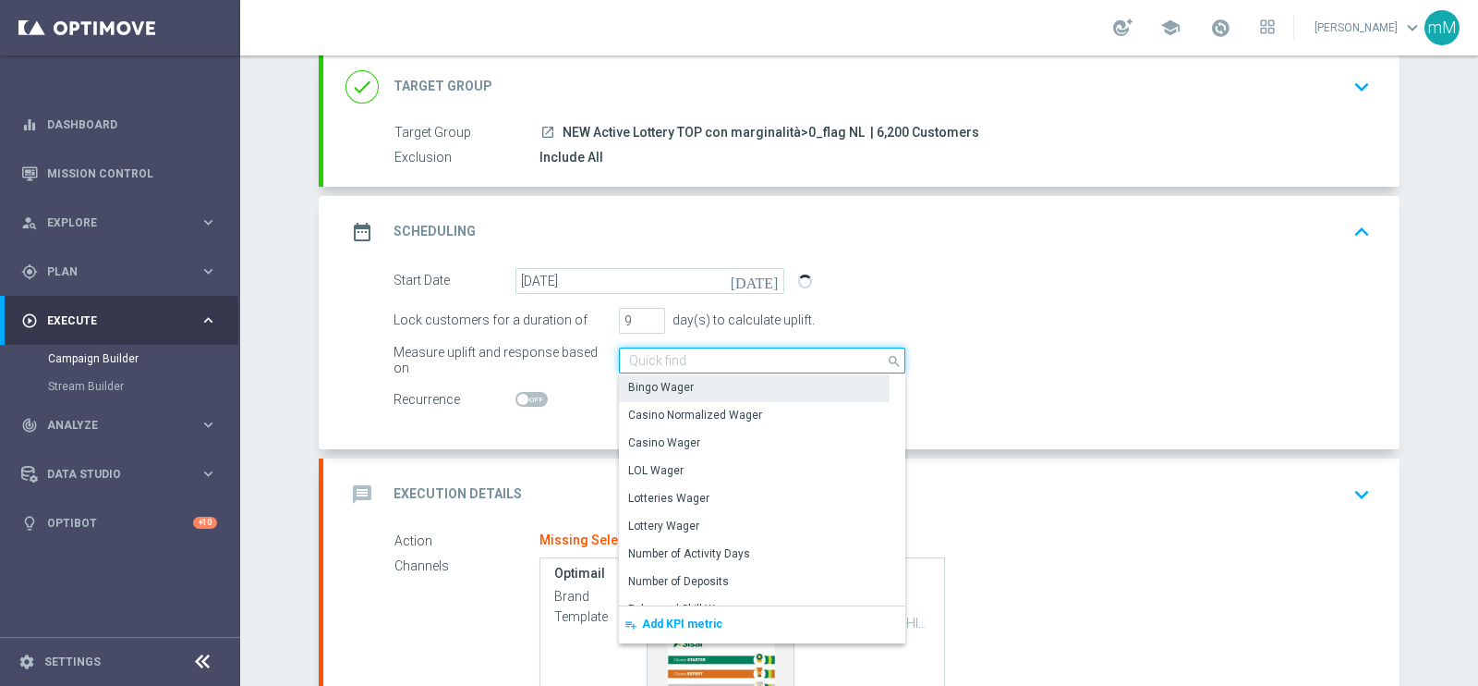
scroll to position [406, 0]
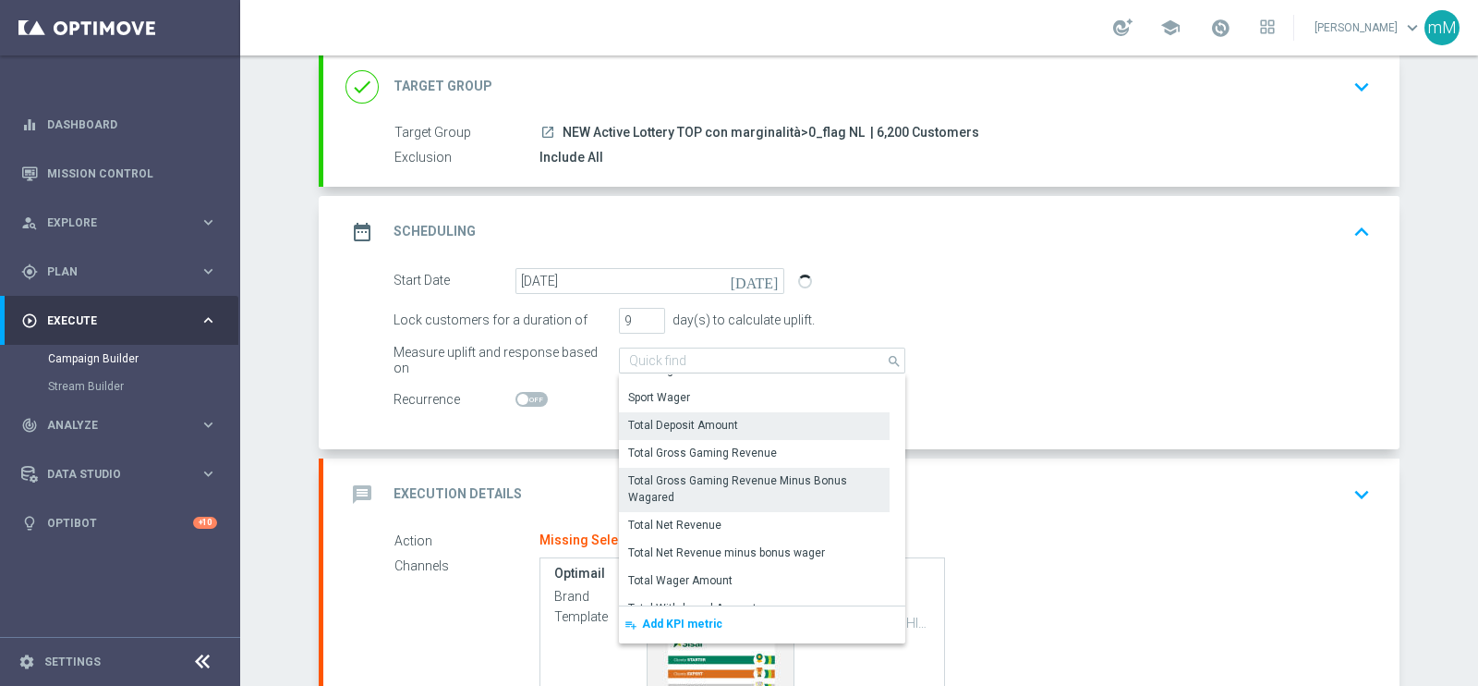
click at [726, 474] on div "Total Gross Gaming Revenue Minus Bonus Wagared" at bounding box center [754, 488] width 252 height 33
type input "Total Gross Gaming Revenue Minus Bonus Wagared"
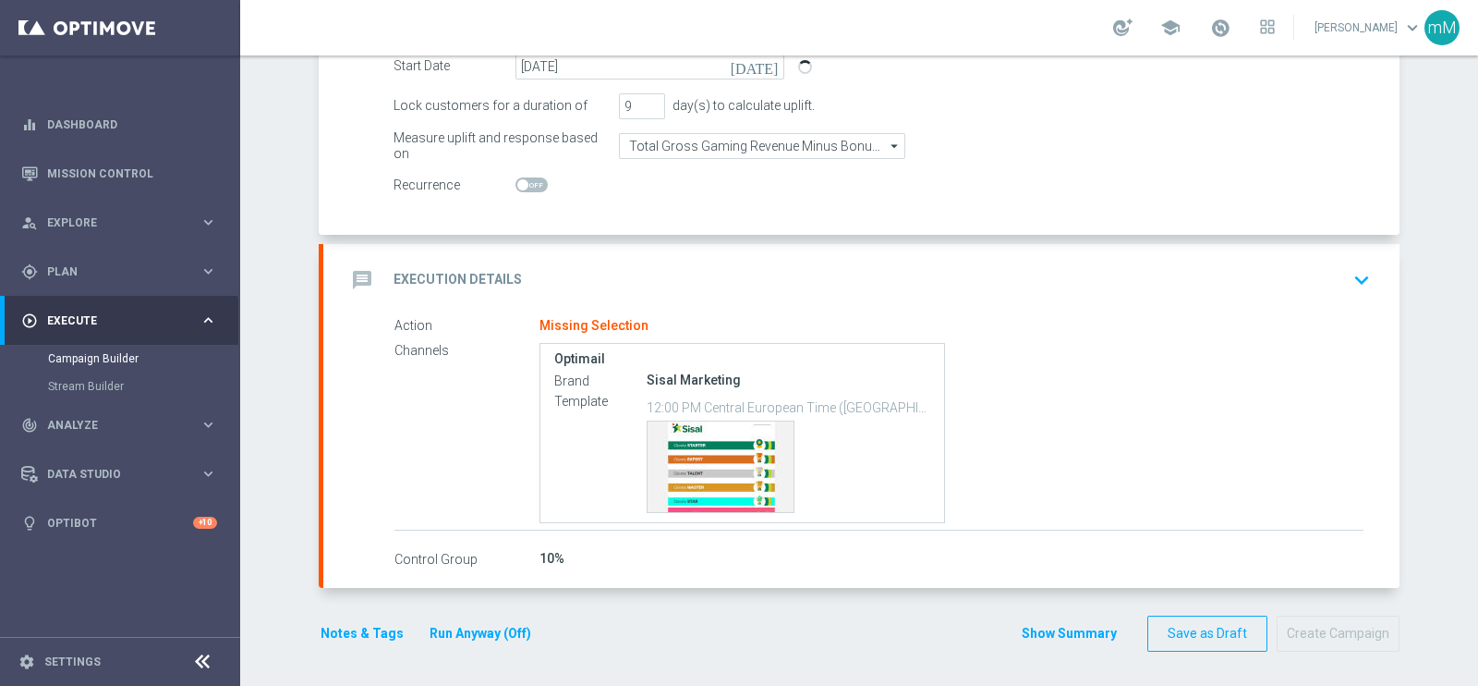
click at [704, 270] on div "message Execution Details keyboard_arrow_down" at bounding box center [862, 279] width 1032 height 35
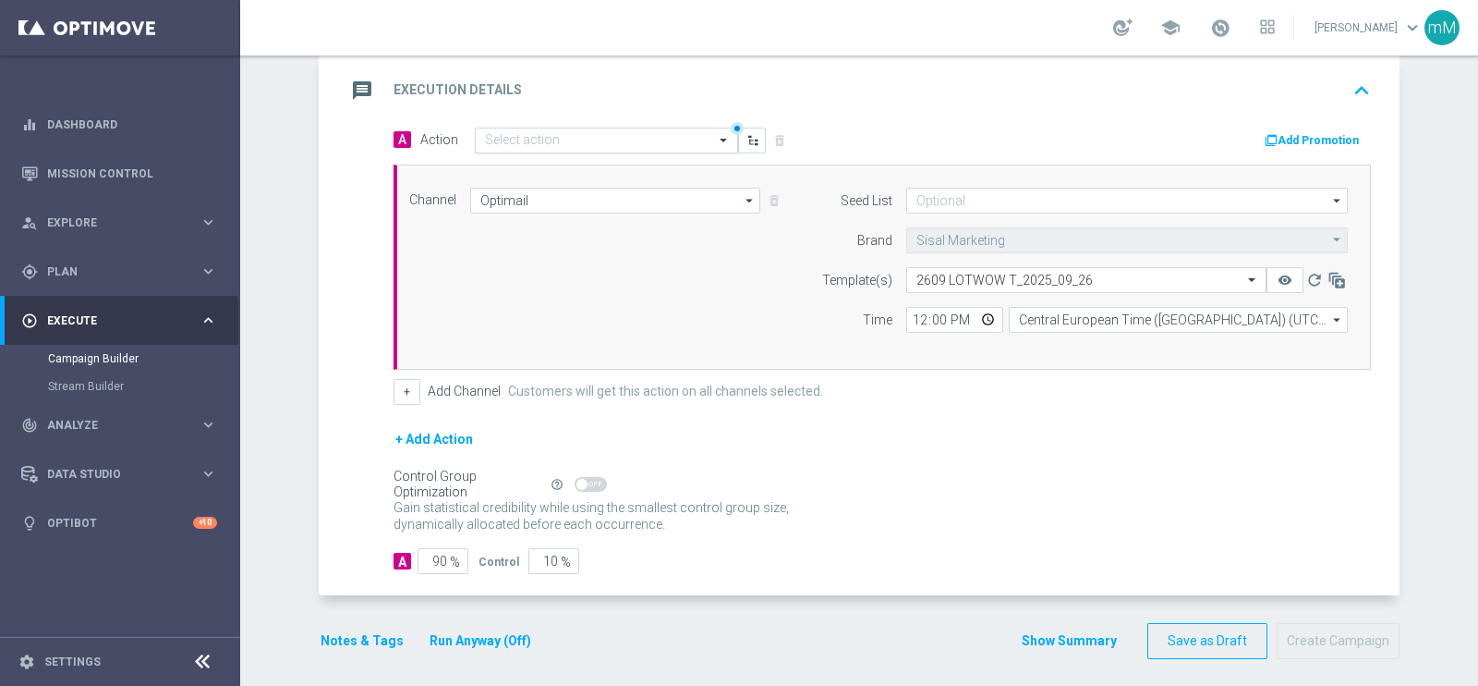
scroll to position [311, 0]
